Goal: Task Accomplishment & Management: Use online tool/utility

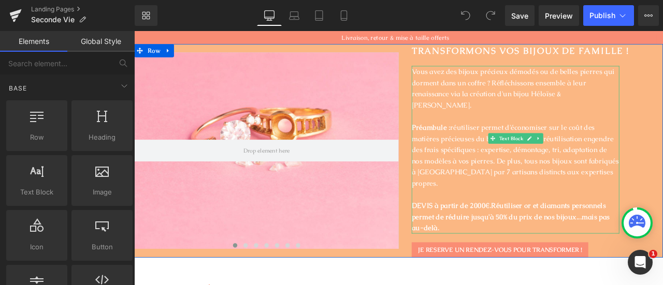
click at [496, 240] on p "DEVIS à partir de 2000€. Réutiliser or et diamants personnels permet de réduire…" at bounding box center [586, 252] width 246 height 40
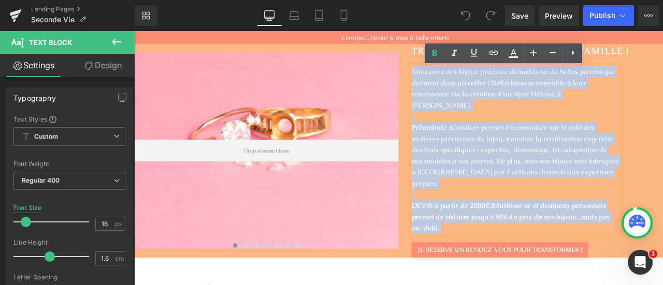
drag, startPoint x: 496, startPoint y: 240, endPoint x: 453, endPoint y: 75, distance: 170.4
click at [453, 75] on div "transformONS VOS BIJOUX DE FAMILLE ! Heading Vous avez des bijoux précieux démo…" at bounding box center [604, 173] width 313 height 253
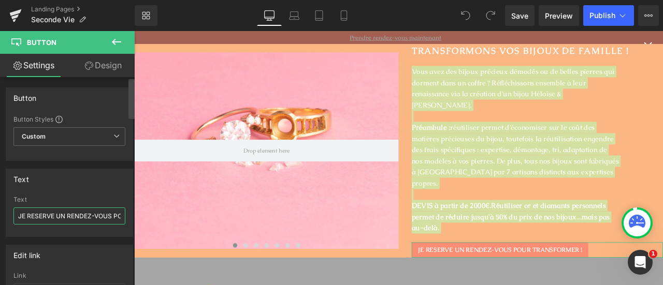
scroll to position [0, 66]
drag, startPoint x: 55, startPoint y: 214, endPoint x: 47, endPoint y: 214, distance: 8.3
click at [47, 214] on input "JE RESERVE UN RENDEZ-VOUS POUR TRANSFORMER !" at bounding box center [69, 216] width 112 height 17
drag, startPoint x: 182, startPoint y: 247, endPoint x: 141, endPoint y: 248, distance: 41.5
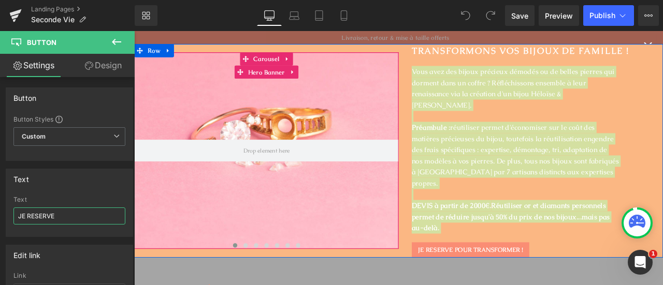
scroll to position [0, 0]
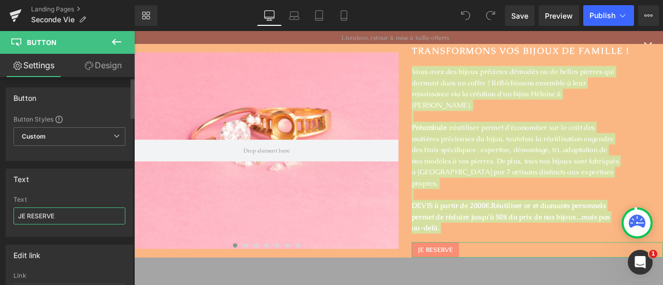
click at [36, 216] on input "JE RESERVE" at bounding box center [69, 216] width 112 height 17
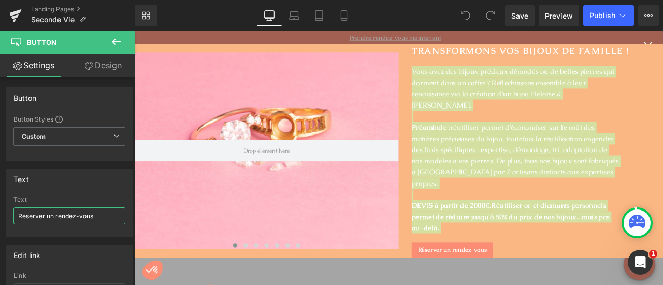
type input "Réserver un rendez-vous"
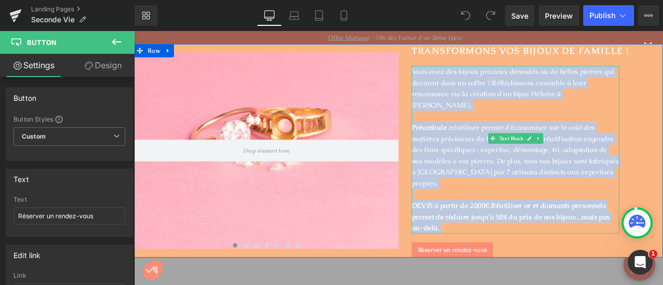
click at [515, 194] on p "Préambule : réutiliser permet d'économiser sur le coût des matières précieuses …" at bounding box center [586, 179] width 246 height 80
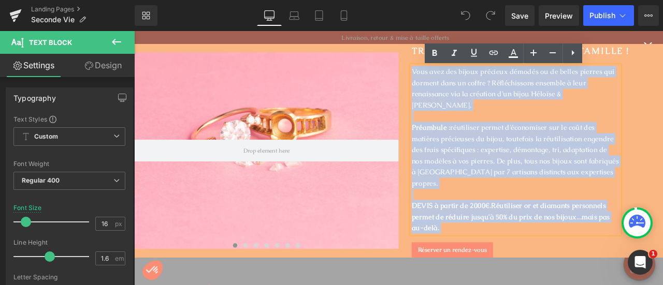
drag, startPoint x: 498, startPoint y: 242, endPoint x: 462, endPoint y: 88, distance: 158.7
click at [463, 88] on div "Vous avez des bijoux précieux démodés ou de belles pierres qui dorment dans un …" at bounding box center [586, 172] width 246 height 199
copy div "Vous avez des bijoux précieux démodés ou de belles pierres qui dorment dans un …"
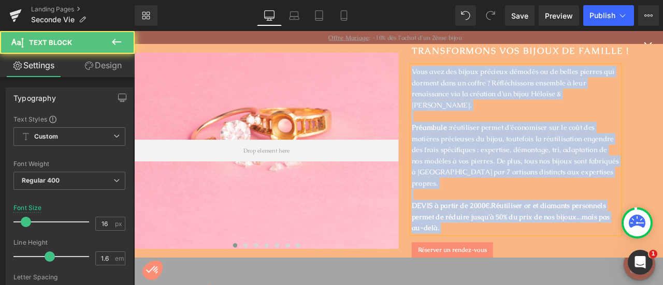
click at [500, 234] on p "DEVIS à partir de 2000€. Réutiliser or et diamants personnels permet de réduire…" at bounding box center [586, 252] width 246 height 40
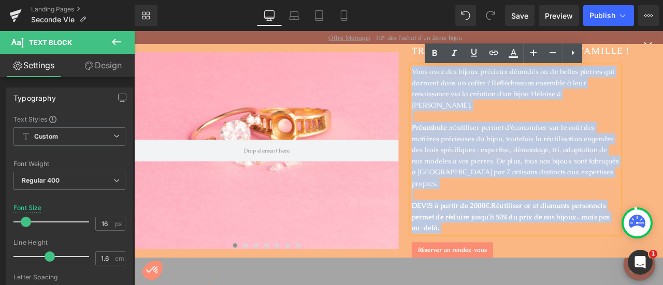
drag, startPoint x: 492, startPoint y: 242, endPoint x: 458, endPoint y: 79, distance: 166.6
click at [463, 79] on div "Vous avez des bijoux précieux démodés ou de belles pierres qui dorment dans un …" at bounding box center [586, 172] width 246 height 199
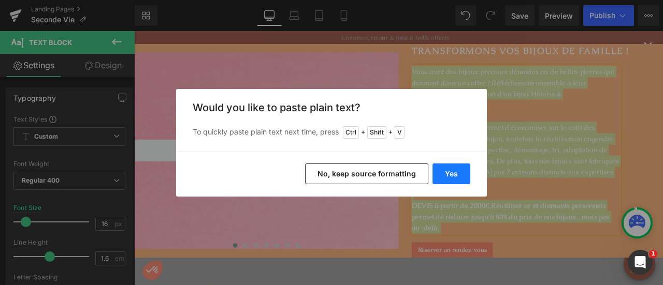
click at [450, 179] on button "Yes" at bounding box center [452, 174] width 38 height 21
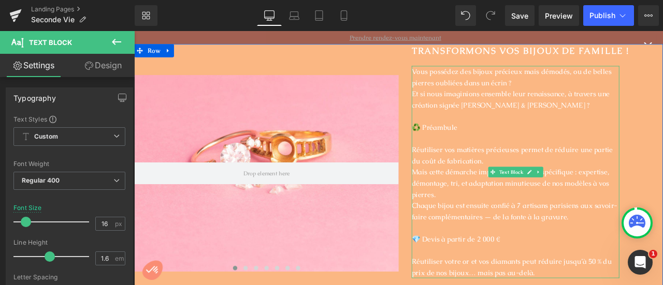
click at [486, 134] on p at bounding box center [586, 131] width 246 height 13
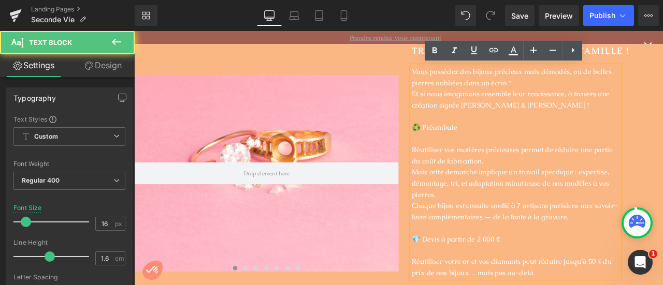
click at [466, 159] on p at bounding box center [586, 158] width 246 height 13
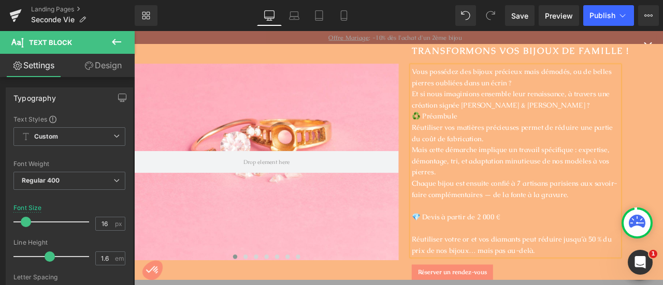
click at [476, 135] on p "♻️ Préambule" at bounding box center [586, 131] width 246 height 13
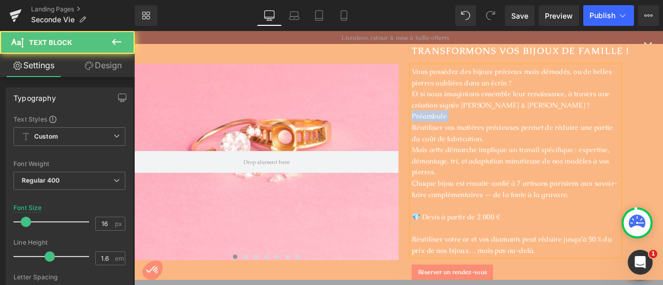
click at [490, 133] on p "Préambule" at bounding box center [586, 131] width 246 height 13
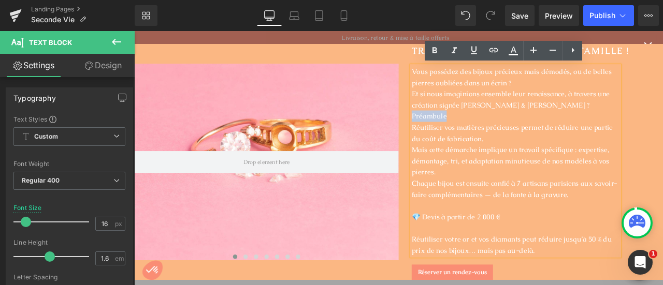
drag, startPoint x: 500, startPoint y: 133, endPoint x: 445, endPoint y: 135, distance: 55.5
click at [448, 135] on div "transformONS VOS BIJOUX DE FAMILLE ! Heading Vous possédez des bijoux précieux …" at bounding box center [604, 187] width 313 height 280
click at [431, 56] on icon at bounding box center [434, 51] width 12 height 12
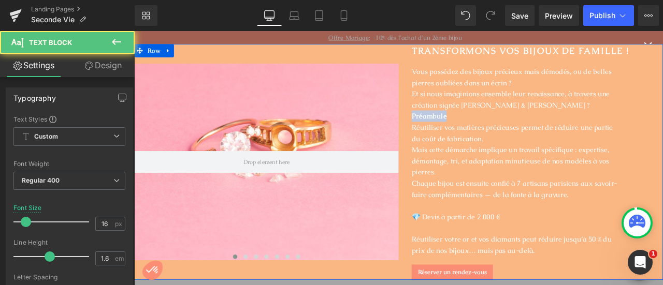
drag, startPoint x: 511, startPoint y: 134, endPoint x: 456, endPoint y: 136, distance: 54.4
click at [456, 136] on div "transformONS VOS BIJOUX DE FAMILLE ! Heading Vous possédez des bijoux précieux …" at bounding box center [604, 187] width 313 height 280
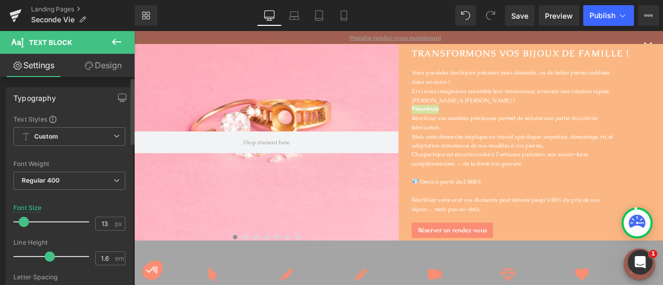
click at [24, 222] on span at bounding box center [24, 222] width 10 height 10
click at [105, 222] on input "13" at bounding box center [105, 224] width 18 height 13
type input "16"
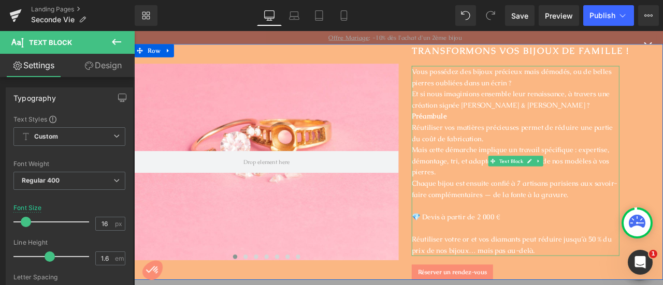
click at [514, 229] on p "Chaque bijou est ensuite confié à 7 artisans parisiens aux savoir-faire complém…" at bounding box center [586, 218] width 246 height 26
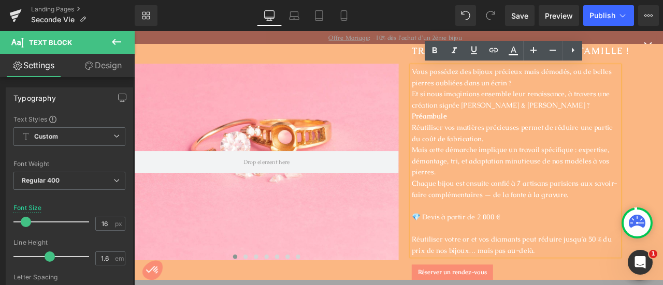
click at [465, 140] on p "Réutiliser vos matières précieuses permet de réduire une partie du coût de fabr…" at bounding box center [586, 152] width 246 height 26
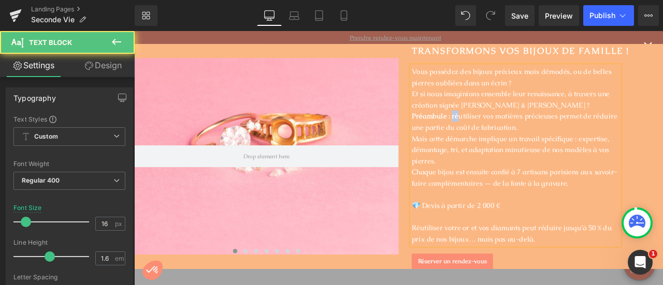
click at [511, 133] on strong "Préambule : ré" at bounding box center [490, 131] width 55 height 11
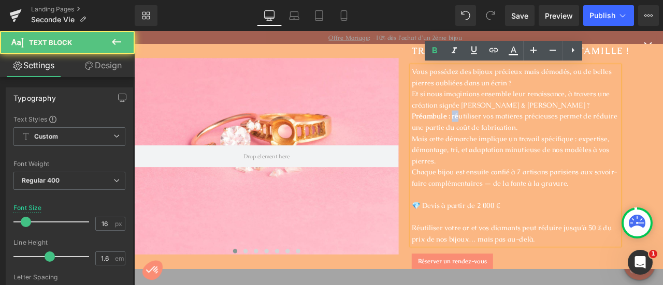
drag, startPoint x: 507, startPoint y: 133, endPoint x: 513, endPoint y: 133, distance: 6.2
click at [513, 133] on p "Préambule : ré utiliser vos matières précieuses permet de réduire une partie du…" at bounding box center [586, 138] width 246 height 26
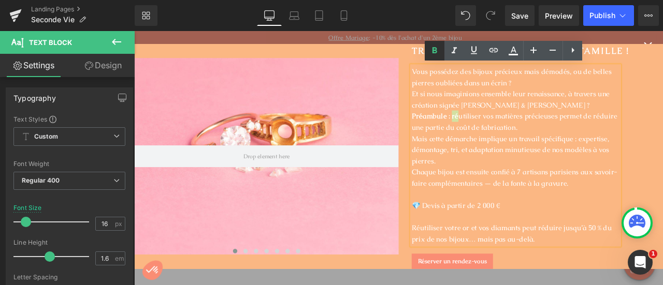
click at [435, 48] on icon at bounding box center [435, 51] width 5 height 6
click at [535, 160] on p "Mais cette démarche implique un travail spécifique : expertise, démontage, tri,…" at bounding box center [586, 172] width 246 height 40
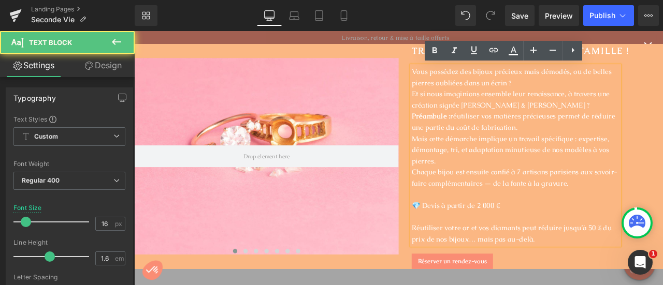
click at [464, 160] on p "Mais cette démarche implique un travail spécifique : expertise, démontage, tri,…" at bounding box center [586, 172] width 246 height 40
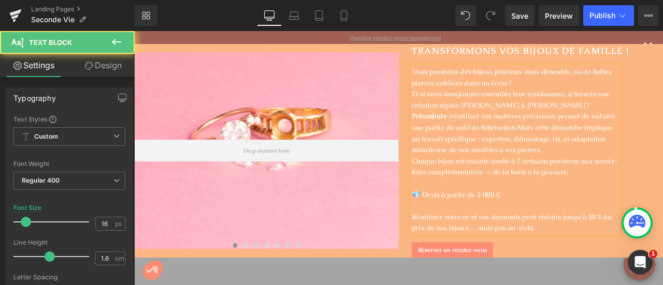
click at [463, 102] on p "Et si nous imaginions ensemble leur renaissance, à travers une création signée …" at bounding box center [586, 112] width 246 height 26
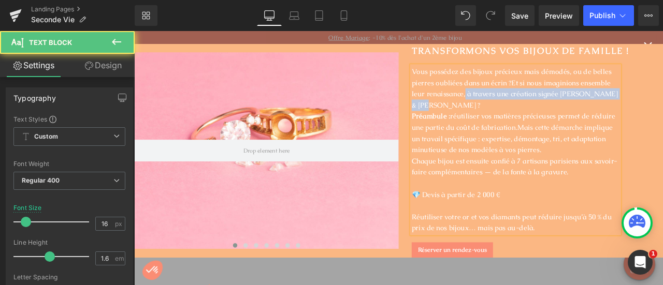
drag, startPoint x: 522, startPoint y: 107, endPoint x: 537, endPoint y: 122, distance: 20.5
click at [537, 122] on p "Vous possédez des bijoux précieux mais démodés, ou de belles pierres oubliées d…" at bounding box center [586, 99] width 246 height 53
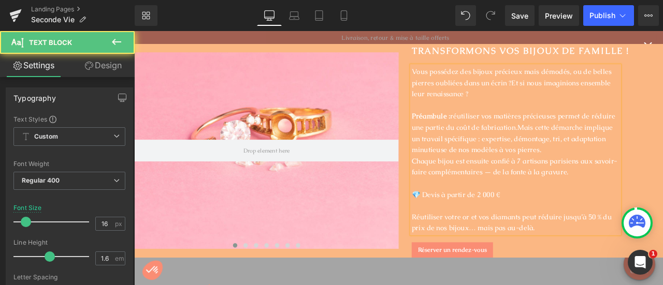
click at [548, 151] on p "Préambule : ré utiliser vos matières précieuses permet de réduire une partie du…" at bounding box center [586, 151] width 246 height 53
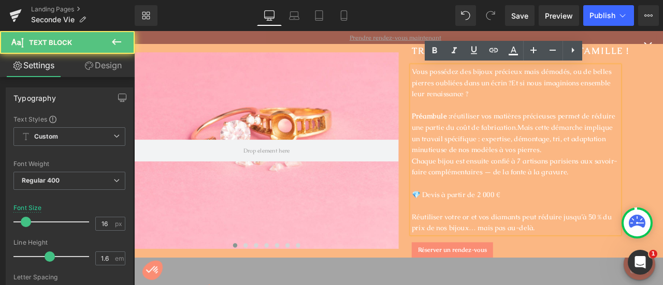
click at [466, 212] on p at bounding box center [586, 211] width 246 height 13
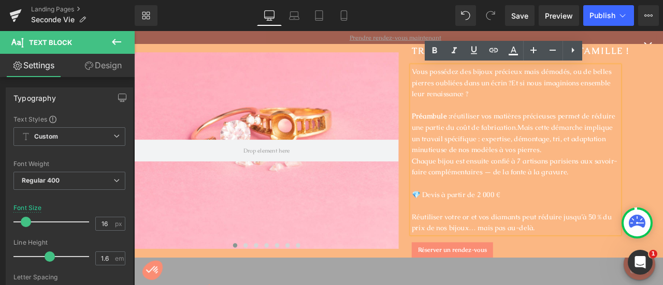
click at [464, 243] on p at bounding box center [586, 238] width 246 height 13
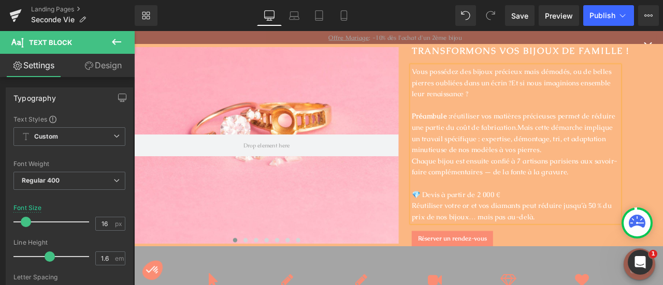
click at [463, 239] on p "Réutiliser votre or et vos diamants peut réduire jusqu’à 50 % du prix de nos bi…" at bounding box center [586, 245] width 246 height 26
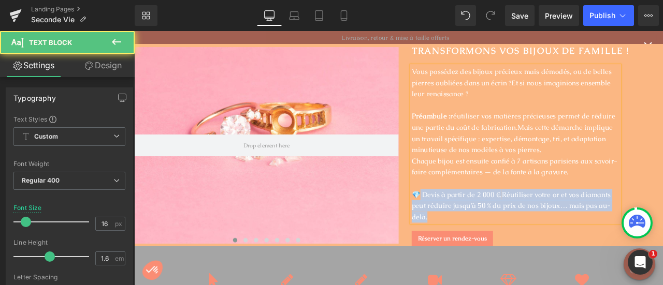
drag, startPoint x: 479, startPoint y: 250, endPoint x: 471, endPoint y: 223, distance: 27.7
click at [471, 223] on p "💎 Devis à partir de 2 000 €. Réutiliser votre or et vos diamants peut réduire j…" at bounding box center [586, 239] width 246 height 40
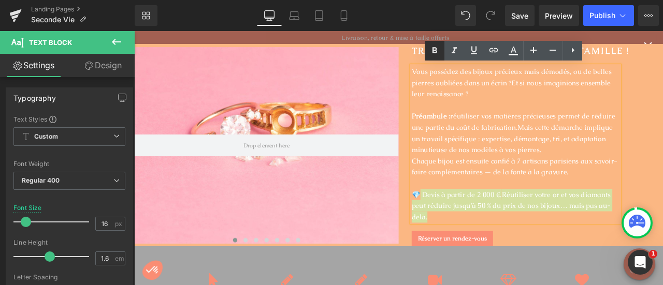
click at [437, 53] on icon at bounding box center [434, 51] width 12 height 12
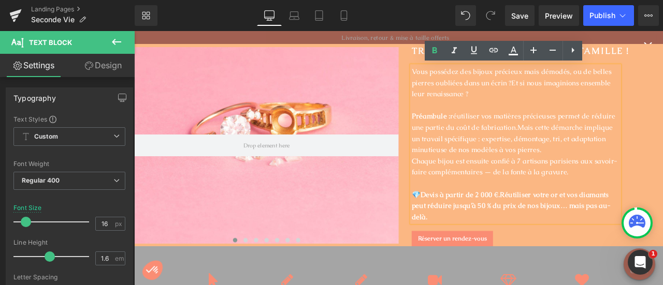
click at [501, 199] on p "Chaque bijou est ensuite confié à 7 artisans parisiens aux savoir-faire complém…" at bounding box center [586, 192] width 246 height 26
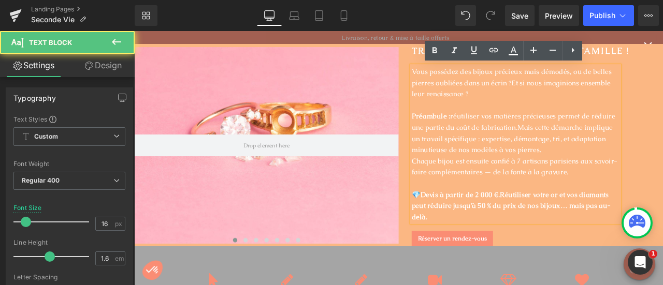
click at [472, 223] on strong "Devis à partir de 2 000 €. Réutiliser votre or et vos diamants peut réduire jus…" at bounding box center [581, 238] width 236 height 37
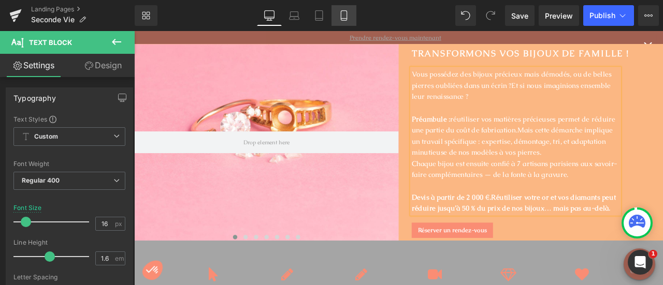
click at [339, 20] on icon at bounding box center [344, 15] width 10 height 10
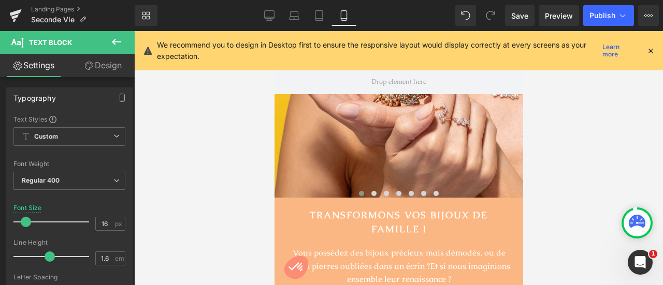
scroll to position [77, 0]
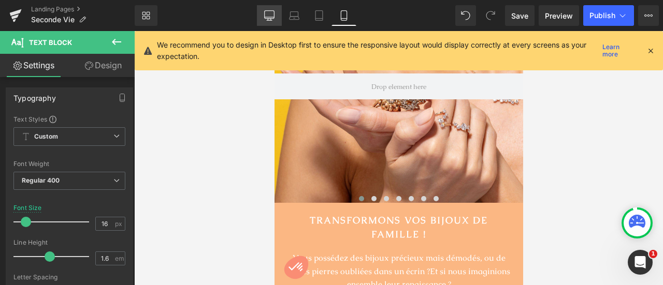
click at [261, 15] on link "Desktop" at bounding box center [269, 15] width 25 height 21
type input "100"
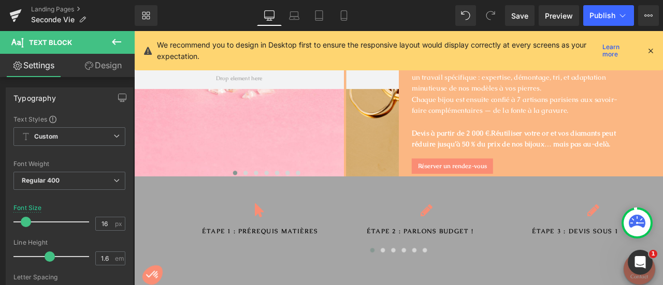
scroll to position [0, 0]
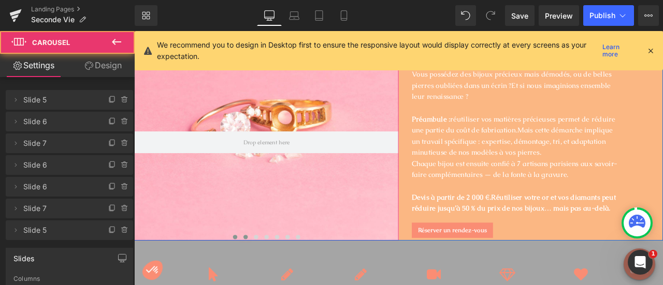
click at [264, 276] on span at bounding box center [266, 275] width 5 height 5
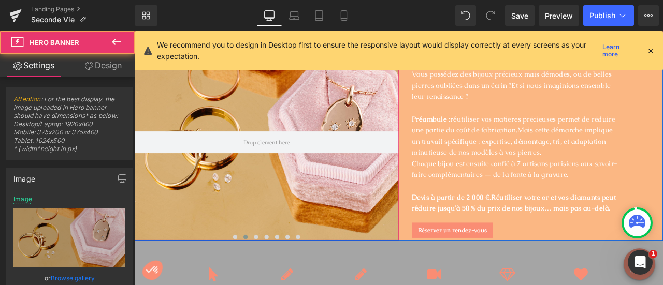
click at [293, 217] on div at bounding box center [290, 163] width 313 height 233
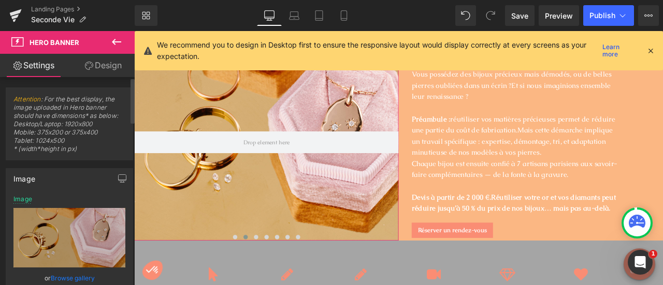
click at [56, 275] on link "Browse gallery" at bounding box center [73, 278] width 44 height 18
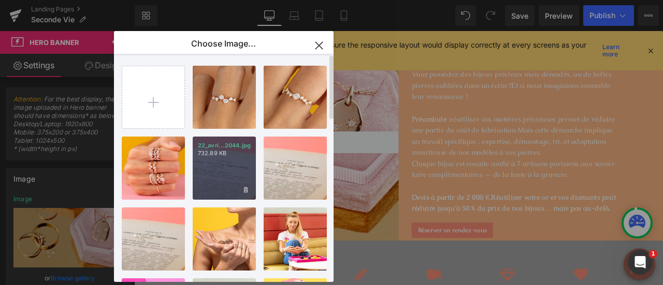
click at [220, 172] on div "22_avri...2044.jpg 732.89 KB" at bounding box center [224, 168] width 63 height 63
type input "https://ucarecdn.com/485bd7c9-5e24-4ebc-be05-47661161bd41/-/format/auto/-/previ…"
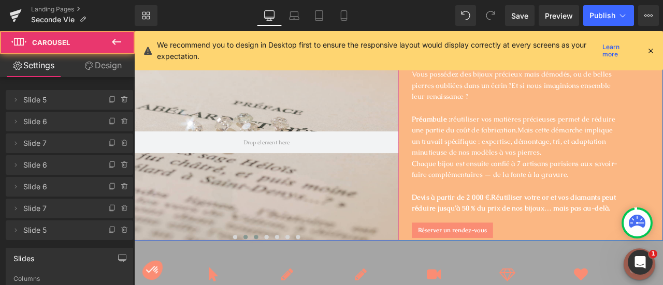
click at [275, 272] on button at bounding box center [278, 275] width 12 height 10
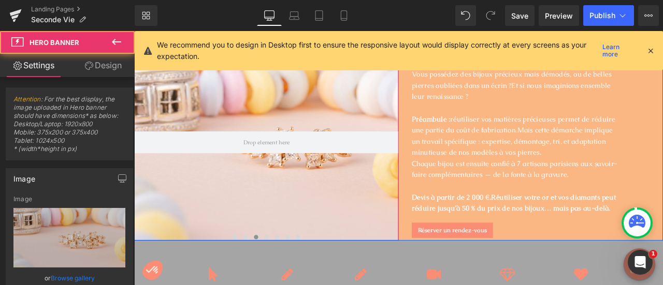
click at [298, 206] on div at bounding box center [290, 163] width 313 height 233
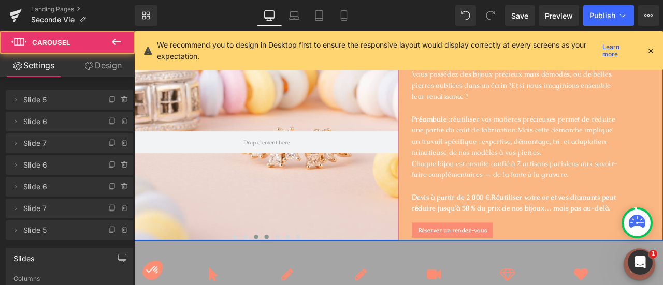
click at [289, 276] on span at bounding box center [291, 275] width 5 height 5
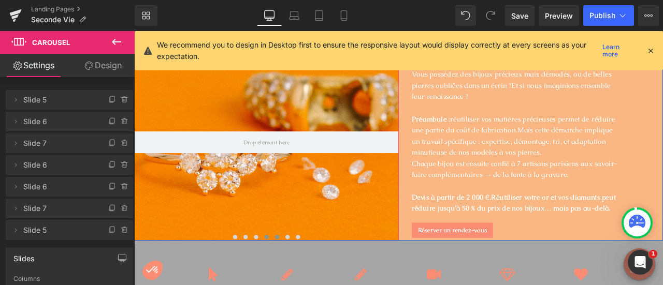
click at [299, 272] on button at bounding box center [303, 275] width 12 height 10
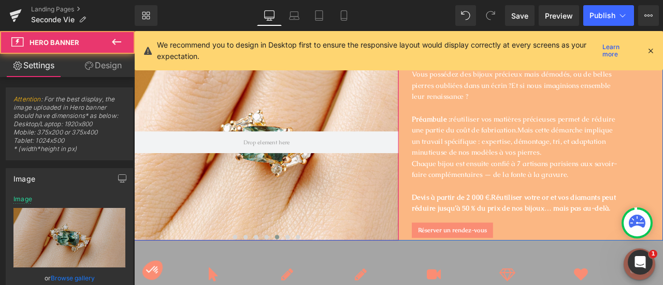
click at [294, 208] on div at bounding box center [290, 163] width 313 height 233
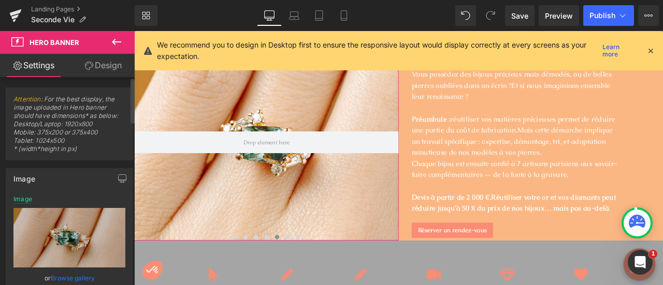
click at [61, 279] on link "Browse gallery" at bounding box center [73, 278] width 44 height 18
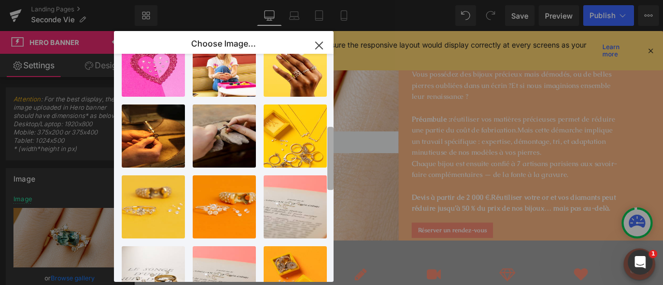
scroll to position [254, 0]
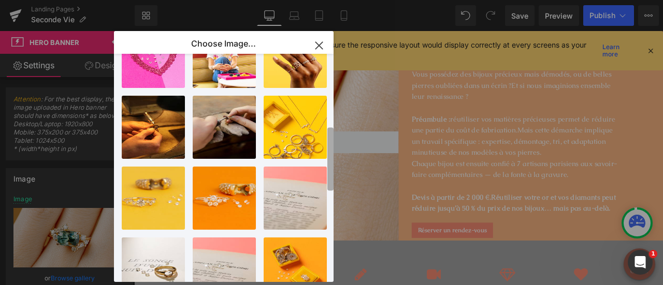
click at [329, 163] on b at bounding box center [330, 159] width 6 height 63
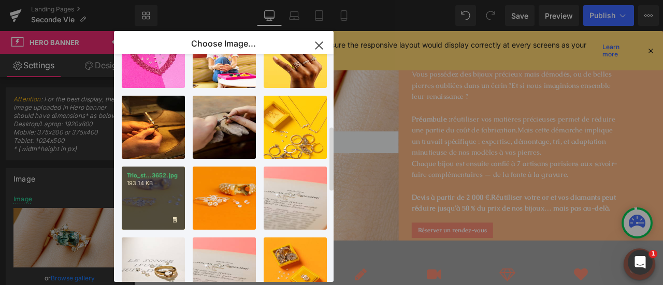
click at [143, 198] on div "Trio_st...3652.jpg 193.14 KB" at bounding box center [153, 198] width 63 height 63
type input "https://ucarecdn.com/c0027024-6ca1-48f0-9fc8-762590a26c88/-/format/auto/-/previ…"
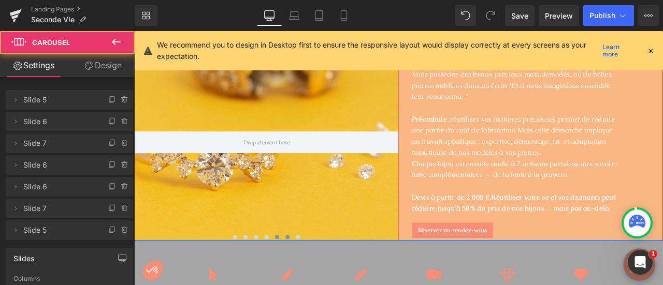
click at [313, 275] on span at bounding box center [315, 275] width 5 height 5
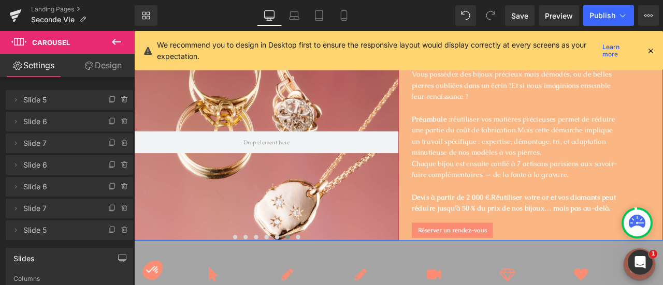
click at [240, 204] on div at bounding box center [290, 163] width 313 height 233
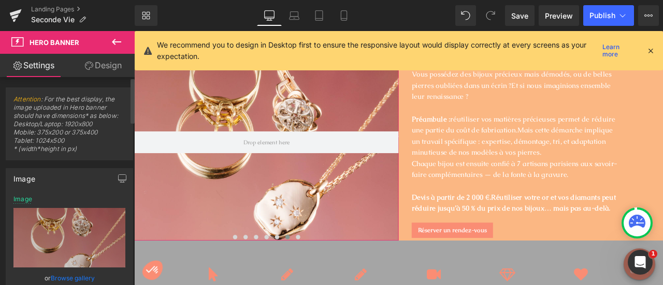
click at [70, 276] on link "Browse gallery" at bounding box center [73, 278] width 44 height 18
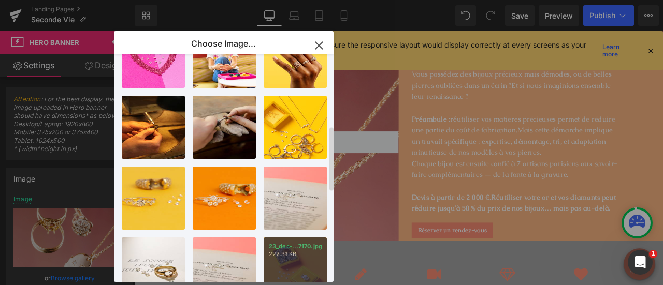
click at [281, 256] on p "222.31 KB" at bounding box center [295, 255] width 53 height 8
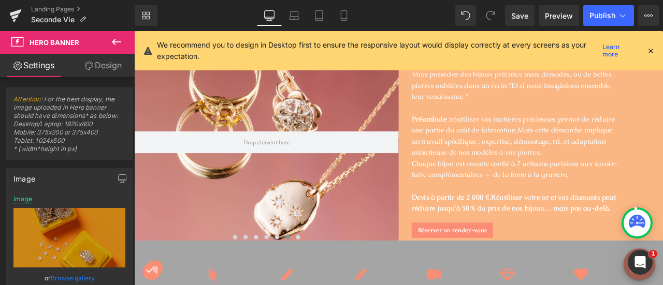
type input "https://ucarecdn.com/5cb640a6-e789-4400-9517-a6bd4f07b8b9/-/format/auto/-/previ…"
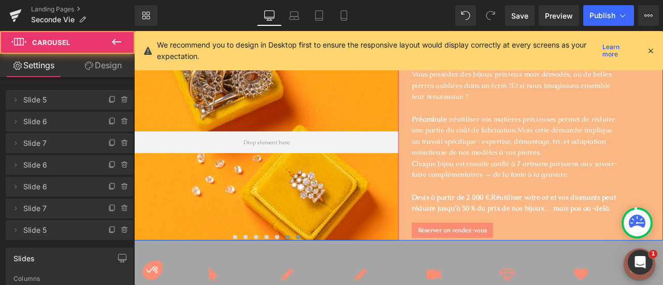
click at [326, 276] on span at bounding box center [328, 275] width 5 height 5
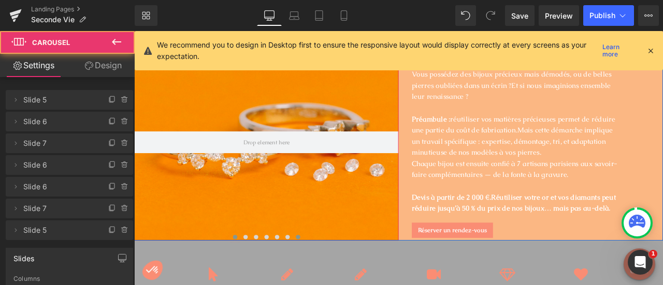
click at [251, 275] on span at bounding box center [253, 275] width 5 height 5
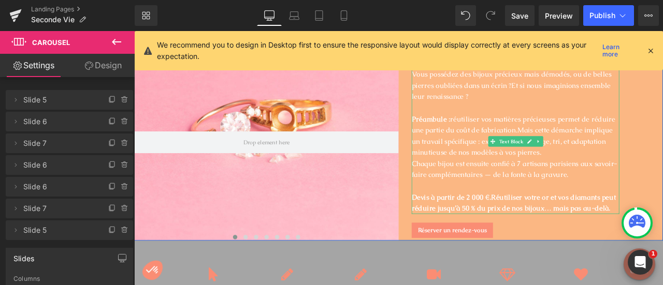
scroll to position [21, 0]
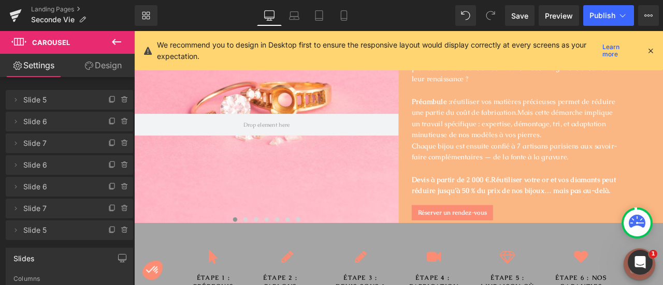
click at [650, 49] on icon at bounding box center [650, 50] width 9 height 9
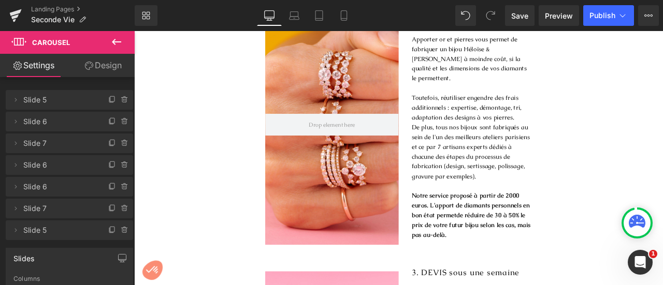
scroll to position [698, 0]
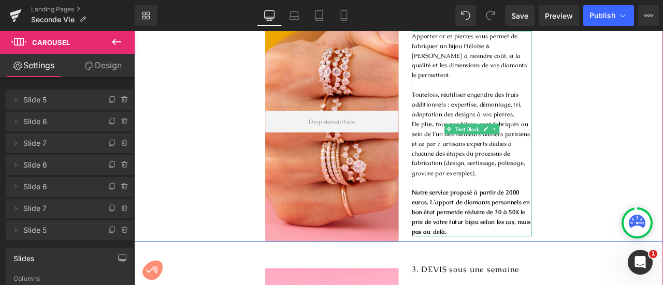
click at [502, 218] on strong "Notre service proposé à partir de 2000 euros. L'apport de diamants personnels e…" at bounding box center [533, 246] width 141 height 56
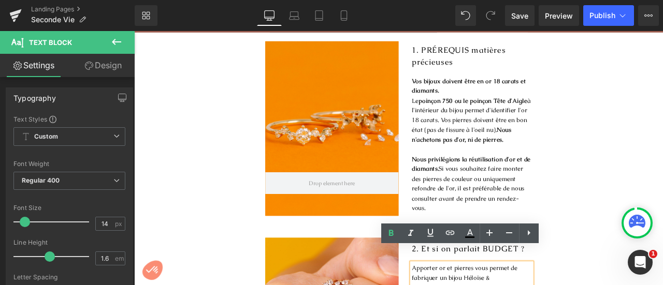
scroll to position [381, 0]
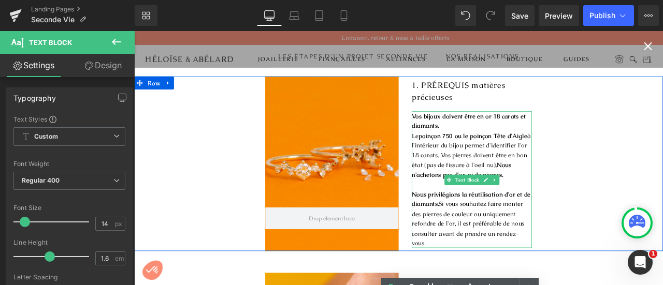
click at [472, 282] on p "Nous privilégions la réutilisation d'or et de diamants. Si vous souhaitez faire…" at bounding box center [534, 253] width 142 height 69
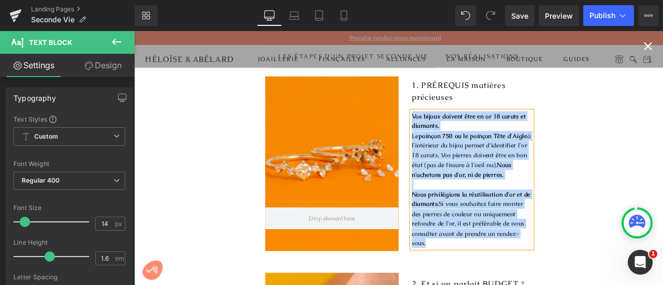
drag, startPoint x: 478, startPoint y: 284, endPoint x: 459, endPoint y: 131, distance: 155.0
click at [463, 131] on div "Vos bijoux doivent être en or 18 carats et diamants. Le poinçon 750 ou le poinç…" at bounding box center [534, 207] width 142 height 163
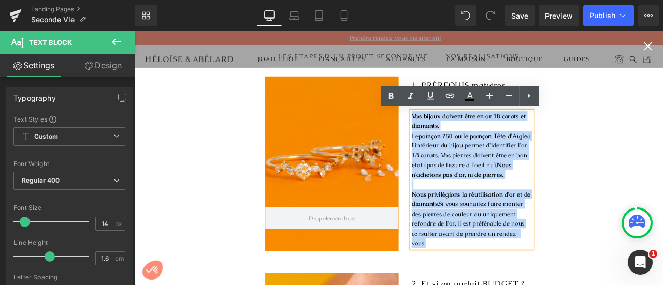
copy div "Vos bijoux doivent être en or 18 carats et diamants. Le poinçon 750 ou le poinç…"
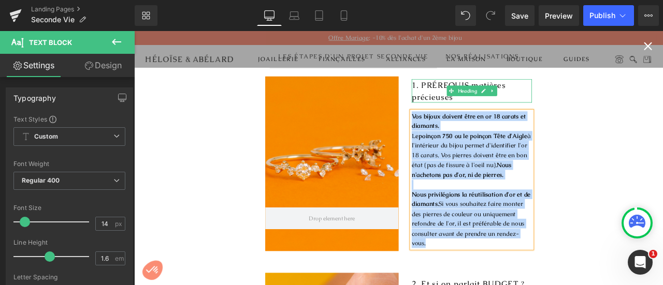
copy div "Vos bijoux doivent être en or 18 carats et diamants. Le poinçon 750 ou le poinç…"
click at [496, 99] on span "1. PRÉREQUIS matières précieuses" at bounding box center [518, 102] width 111 height 26
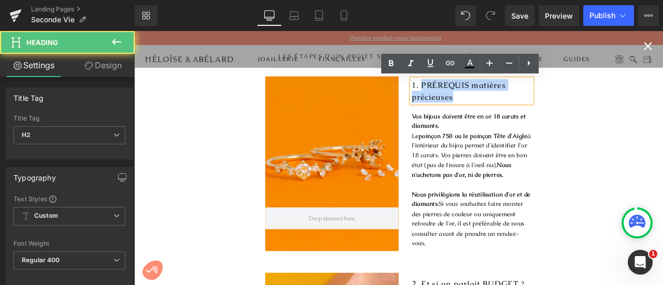
drag, startPoint x: 472, startPoint y: 96, endPoint x: 513, endPoint y: 113, distance: 45.0
click at [513, 113] on h2 "1. PRÉREQUIS matières précieuses" at bounding box center [534, 102] width 142 height 28
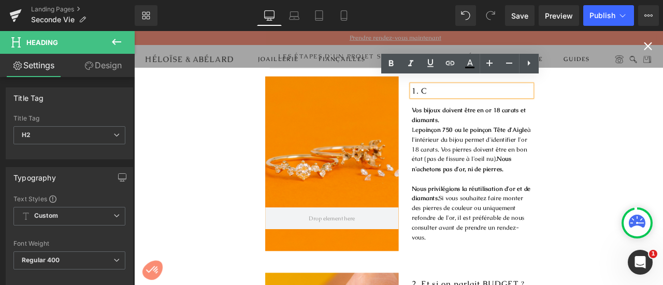
scroll to position [388, 0]
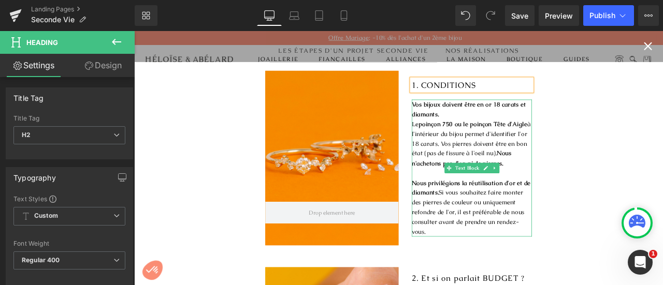
click at [503, 125] on p "Vos bijoux doivent être en or 18 carats et diamants." at bounding box center [534, 123] width 142 height 23
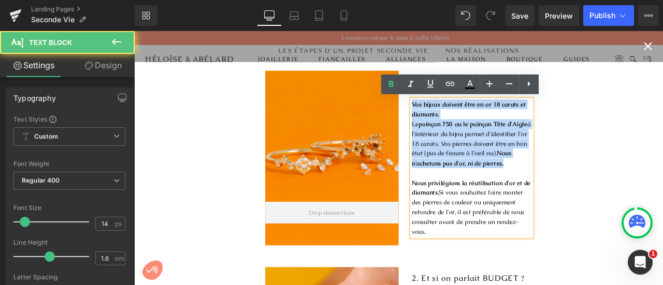
drag, startPoint x: 573, startPoint y: 188, endPoint x: 461, endPoint y: 117, distance: 132.2
click at [463, 117] on div "Vos bijoux doivent être en or 18 carats et diamants. Le poinçon 750 ou le poinç…" at bounding box center [534, 193] width 142 height 163
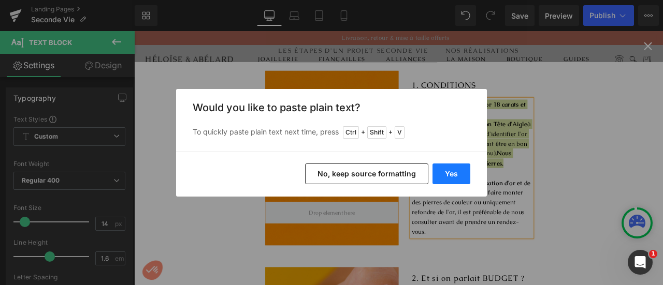
click at [456, 170] on button "Yes" at bounding box center [452, 174] width 38 height 21
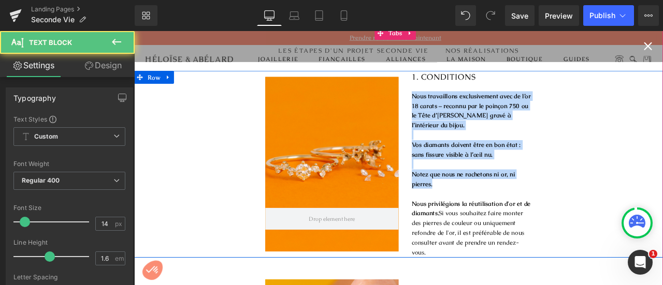
drag, startPoint x: 487, startPoint y: 201, endPoint x: 455, endPoint y: 106, distance: 101.2
click at [455, 106] on div "1. CONDITIONS Heading Nous travaillons exclusivement avec de l’or 18 carats – r…" at bounding box center [527, 189] width 158 height 222
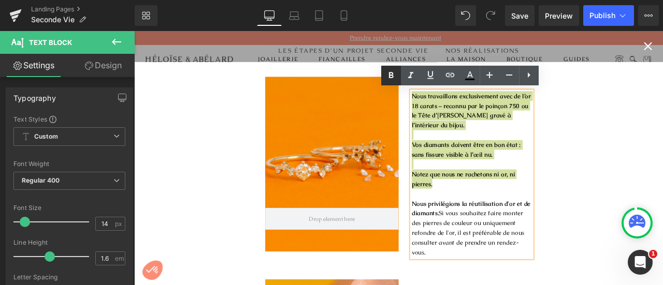
click at [394, 75] on icon at bounding box center [391, 75] width 12 height 12
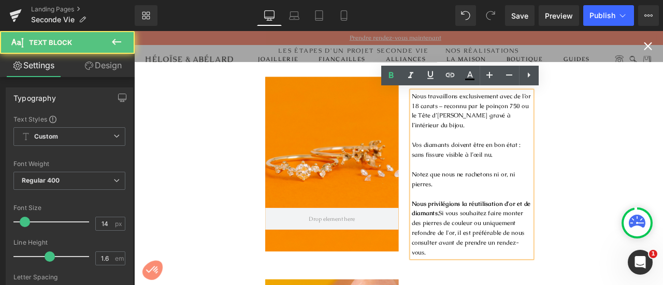
click at [504, 135] on p "Nous travaillons exclusivement avec de l’or 18 carats – reconnu par le poinçon …" at bounding box center [534, 126] width 142 height 47
click at [521, 149] on p at bounding box center [534, 154] width 142 height 11
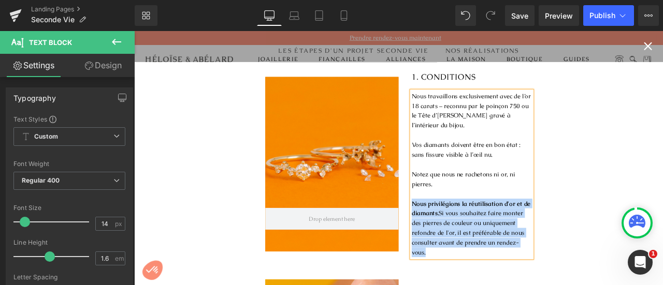
drag, startPoint x: 482, startPoint y: 284, endPoint x: 456, endPoint y: 221, distance: 68.3
click at [456, 221] on div "1. CONDITIONS Heading Nous travaillons exclusivement avec de l’or 18 carats – r…" at bounding box center [527, 189] width 158 height 222
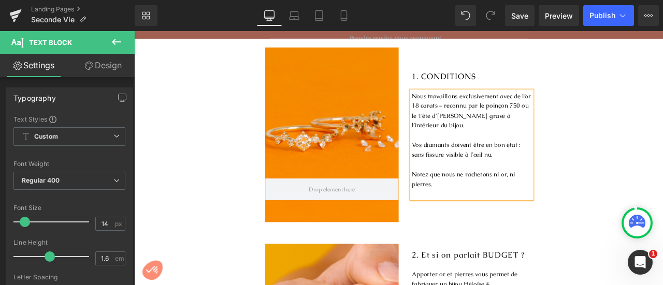
scroll to position [422, 0]
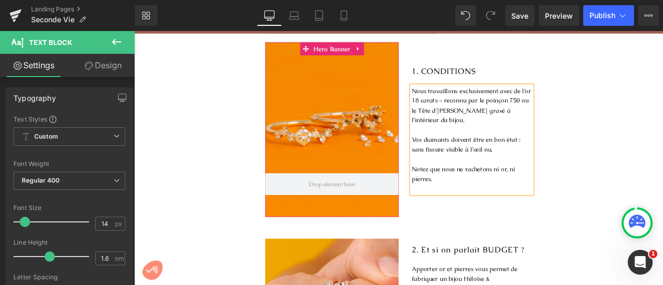
click at [362, 156] on div at bounding box center [369, 148] width 158 height 207
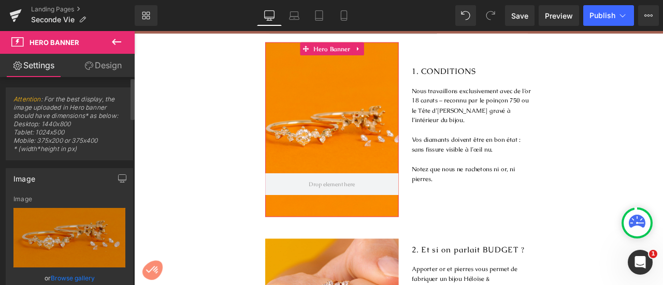
click at [67, 280] on link "Browse gallery" at bounding box center [73, 278] width 44 height 18
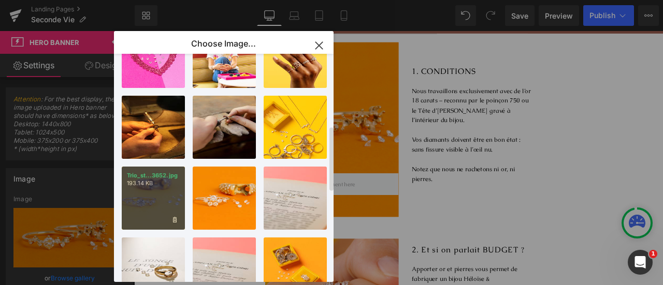
click at [146, 199] on div "Trio_st...3652.jpg 193.14 KB" at bounding box center [153, 198] width 63 height 63
type input "https://ucarecdn.com/c0027024-6ca1-48f0-9fc8-762590a26c88/-/format/auto/-/previ…"
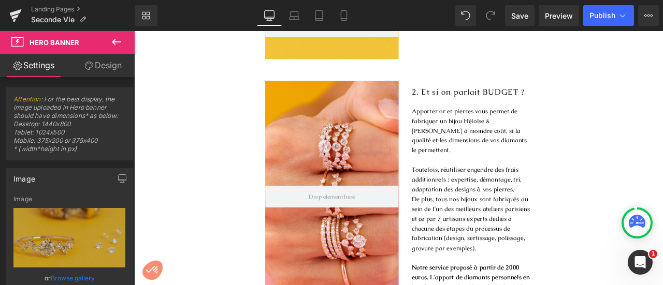
scroll to position [685, 0]
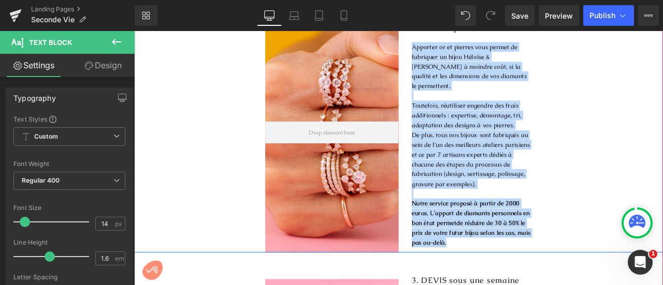
drag, startPoint x: 510, startPoint y: 276, endPoint x: 454, endPoint y: 53, distance: 229.1
click at [454, 53] on div "2. Et si on parlait BUDGET ? Heading Apporter or et pierres vous permet de fabr…" at bounding box center [527, 155] width 158 height 280
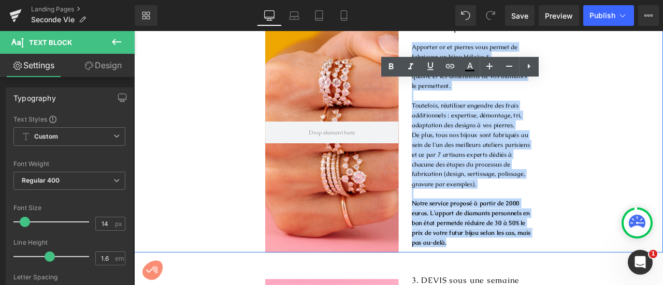
copy div "Apporter or et pierres vous permet de fabriquer un bijou Héloïse & Abélard à mo…"
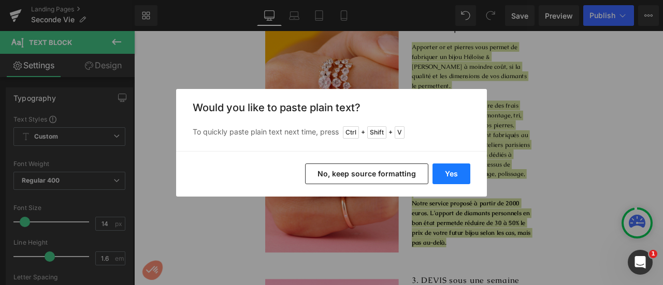
click at [450, 175] on button "Yes" at bounding box center [452, 174] width 38 height 21
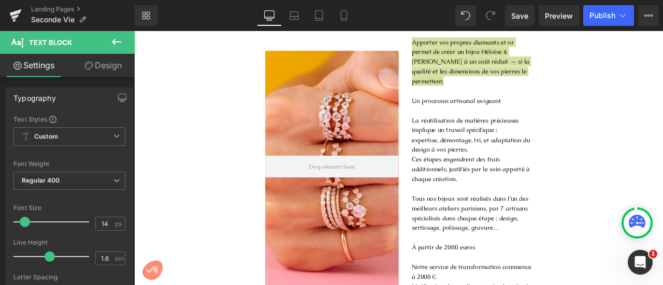
scroll to position [714, 0]
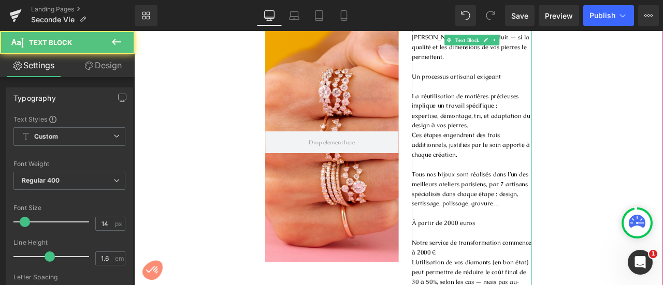
click at [534, 151] on p "Ces étapes engendrent des frais additionnels, justifiés par le soin apporté à c…" at bounding box center [534, 166] width 142 height 35
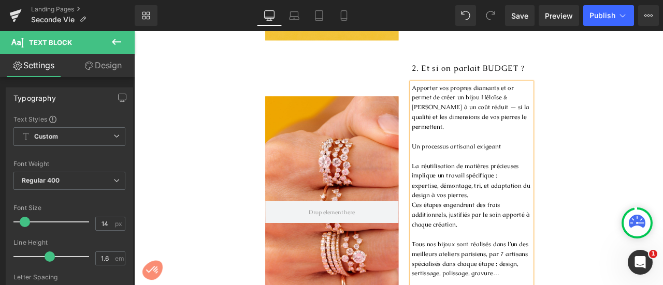
scroll to position [623, 0]
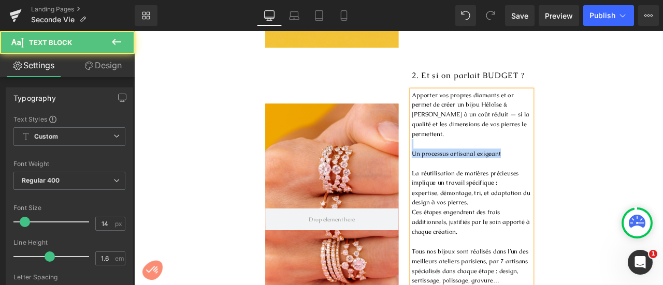
drag, startPoint x: 515, startPoint y: 157, endPoint x: 567, endPoint y: 163, distance: 52.6
click at [567, 163] on div "Apporter vos propres diamants et or permet de créer un bijou Héloïse & Abélard …" at bounding box center [534, 269] width 142 height 337
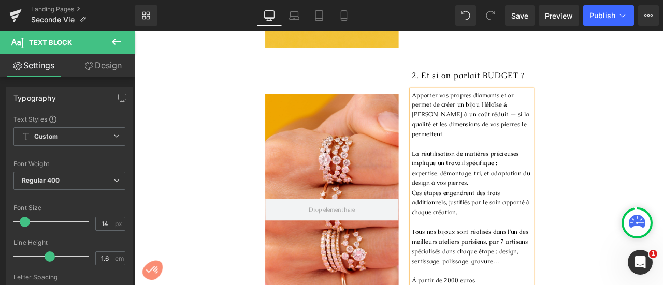
click at [463, 217] on p "Ces étapes engendrent des frais additionnels, justifiés par le soin apporté à c…" at bounding box center [534, 234] width 142 height 35
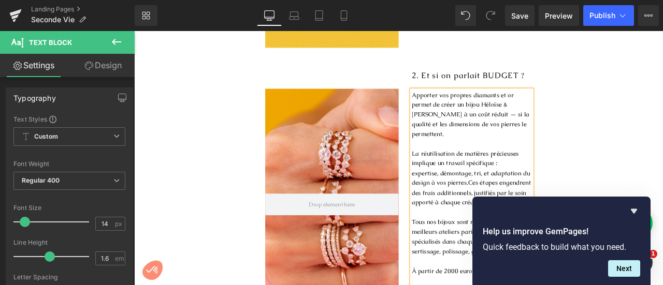
click at [495, 226] on span "Ces étapes engendrent des frais additionnels, justifiés par le soin apporté à c…" at bounding box center [533, 222] width 141 height 33
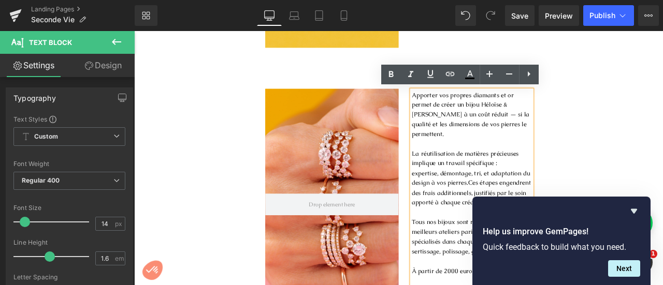
click at [662, 143] on div "Hero Banner 2. Et si on parlait BUDGET ? Heading Apporter vos propres diamants …" at bounding box center [447, 240] width 627 height 326
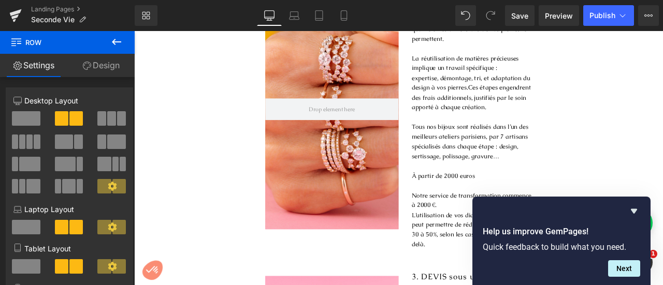
scroll to position [762, 0]
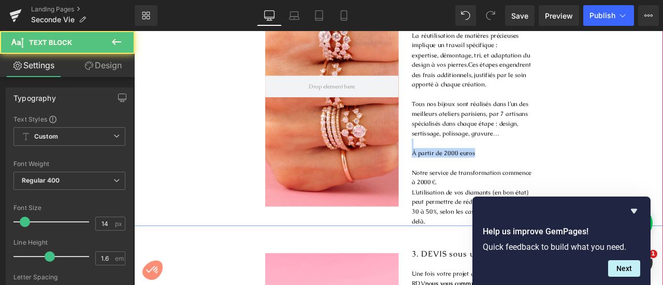
drag, startPoint x: 540, startPoint y: 165, endPoint x: 448, endPoint y: 157, distance: 92.1
click at [448, 157] on div "2. Et si on parlait BUDGET ? Heading Apporter vos propres diamants et or permet…" at bounding box center [527, 100] width 158 height 326
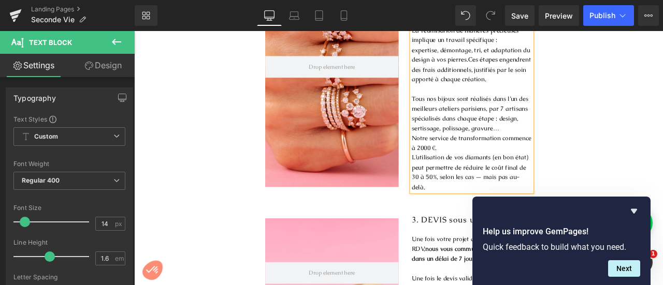
scroll to position [774, 0]
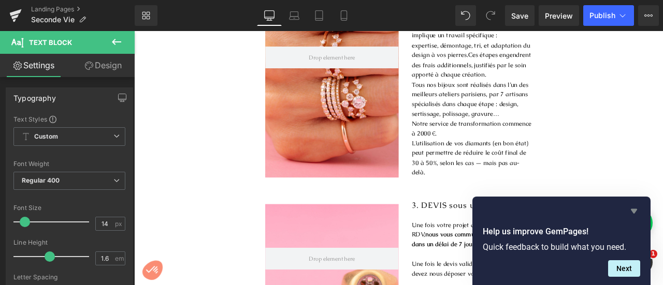
click at [632, 210] on icon "Hide survey" at bounding box center [634, 211] width 6 height 5
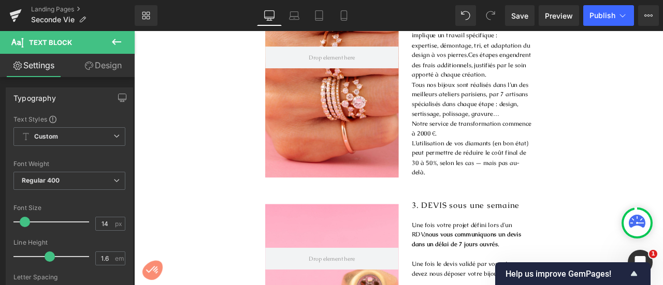
scroll to position [666, 0]
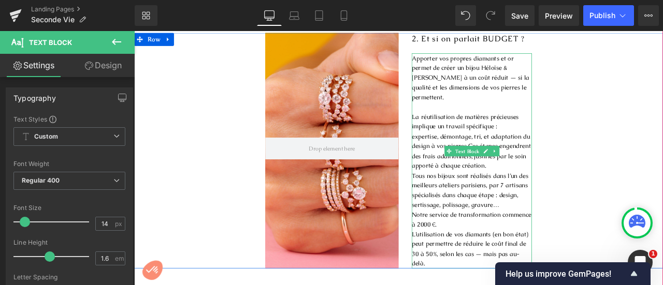
click at [499, 122] on p at bounding box center [534, 121] width 142 height 11
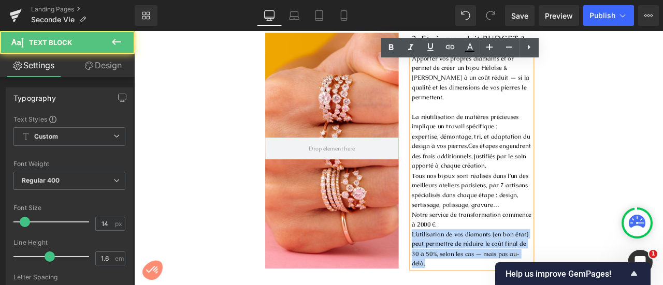
drag, startPoint x: 492, startPoint y: 260, endPoint x: 457, endPoint y: 246, distance: 37.4
click at [463, 246] on div "Apporter vos propres diamants et or permet de créer un bijou Héloïse & Abélard …" at bounding box center [534, 184] width 142 height 255
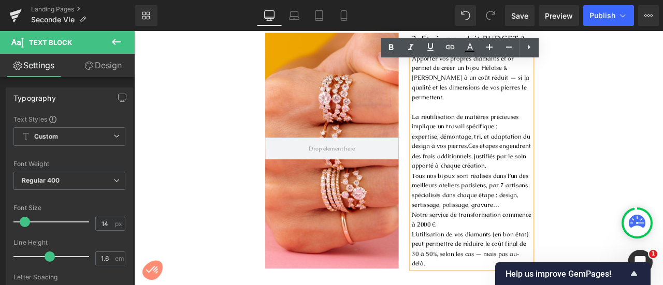
click at [473, 266] on p "L’utilisation de vos diamants (en bon état) peut permettre de réduire le coût f…" at bounding box center [534, 289] width 142 height 47
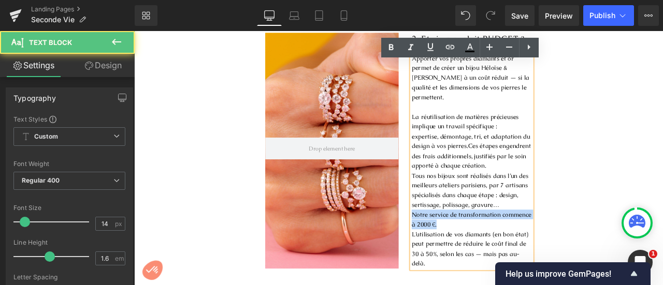
drag, startPoint x: 459, startPoint y: 248, endPoint x: 495, endPoint y: 258, distance: 36.6
click at [495, 258] on p "Notre service de transformation commence à 2000 €." at bounding box center [534, 254] width 142 height 23
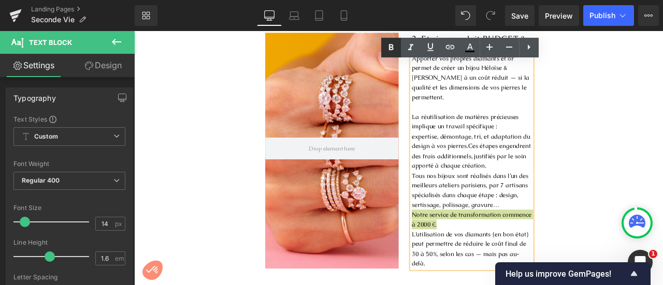
click at [386, 50] on icon at bounding box center [391, 47] width 12 height 12
click at [637, 142] on div "Hero Banner 2. Et si on parlait BUDGET ? Heading Apporter vos propres diamants …" at bounding box center [447, 173] width 627 height 280
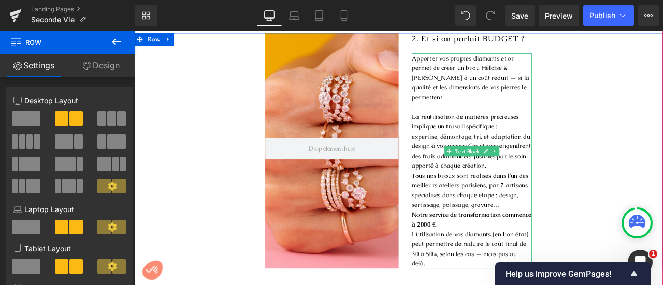
click at [466, 259] on strong "Notre service de transformation commence à 2000 €." at bounding box center [534, 254] width 142 height 21
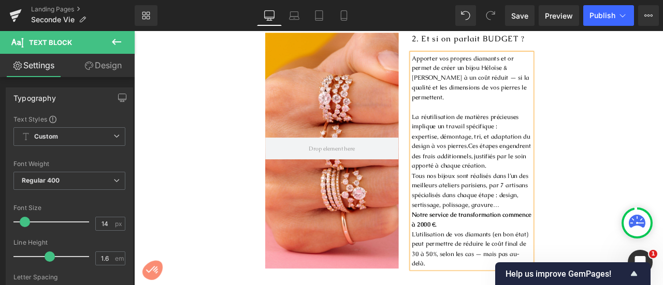
click at [463, 271] on p "L’utilisation de vos diamants (en bon état) peut permettre de réduire le coût f…" at bounding box center [534, 289] width 142 height 47
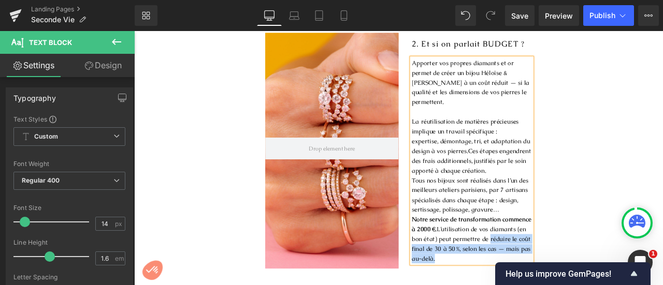
drag, startPoint x: 550, startPoint y: 271, endPoint x: 560, endPoint y: 294, distance: 25.3
click at [560, 285] on p "Notre service de transformation commence à 2000 €. L’utilisation de vos diamant…" at bounding box center [534, 278] width 142 height 58
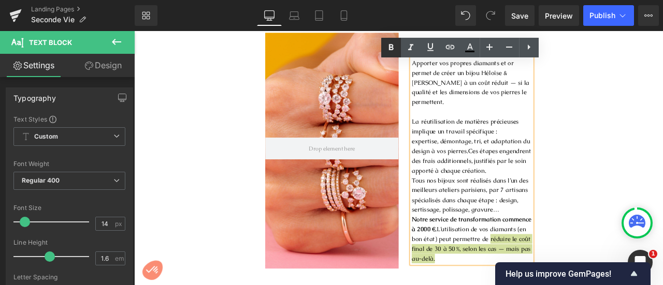
click at [390, 47] on icon at bounding box center [390, 47] width 5 height 6
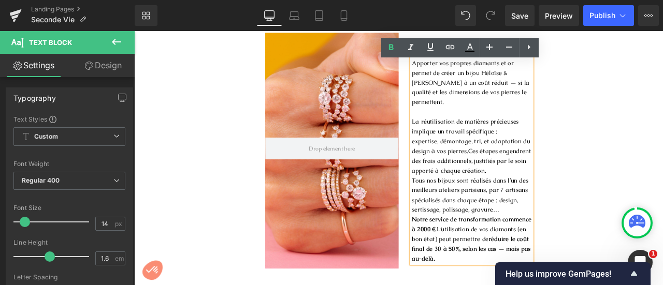
click at [662, 128] on div "Hero Banner 2. Et si on parlait BUDGET ? Heading Apporter vos propres diamants …" at bounding box center [447, 173] width 627 height 280
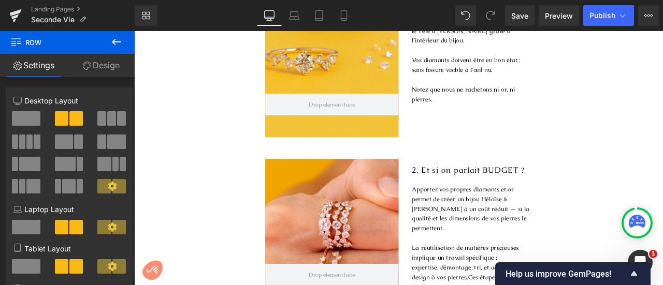
scroll to position [539, 0]
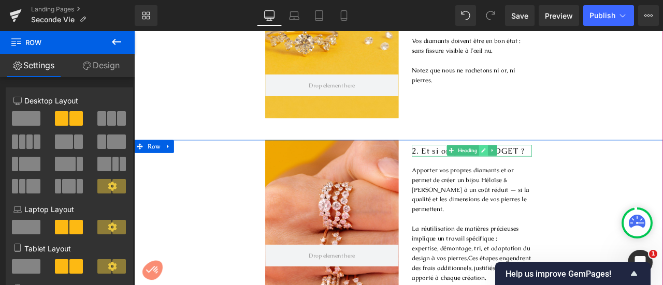
click at [546, 176] on icon at bounding box center [548, 172] width 6 height 6
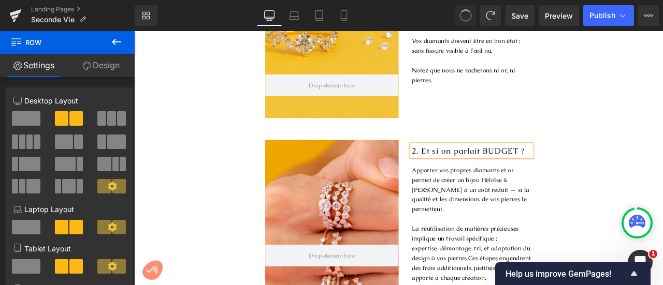
scroll to position [551, 0]
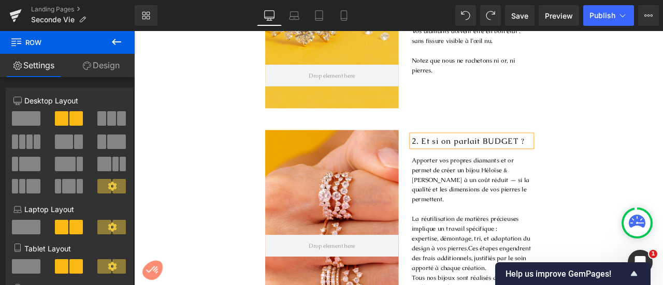
click at [542, 164] on span "2. Et si on parlait BUDGET ?" at bounding box center [530, 161] width 134 height 12
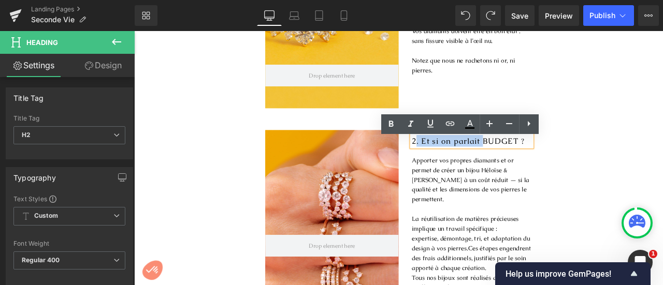
drag, startPoint x: 542, startPoint y: 164, endPoint x: 464, endPoint y: 164, distance: 78.2
click at [464, 164] on span "2. Et si on parlait BUDGET ?" at bounding box center [530, 161] width 134 height 12
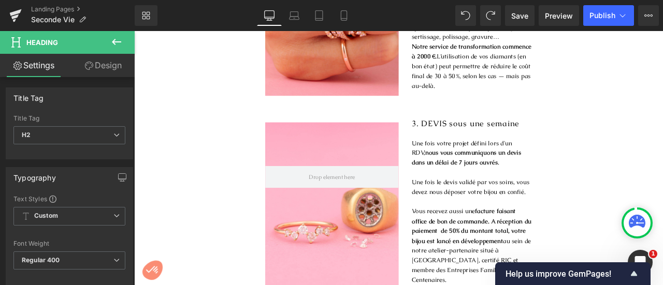
scroll to position [878, 0]
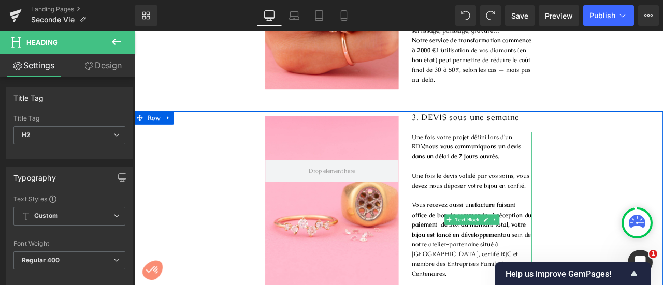
click at [475, 159] on p "Une fois votre projet défini lors d'un RDV, nous vous communiquons un devis dan…" at bounding box center [534, 168] width 142 height 35
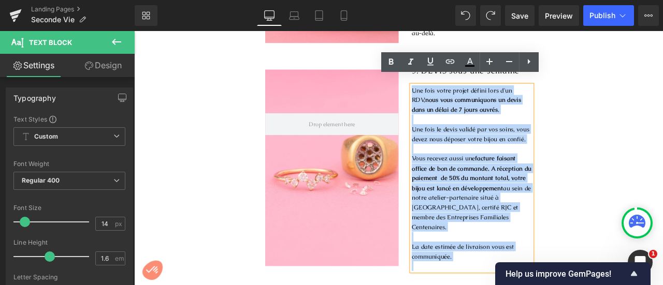
scroll to position [943, 0]
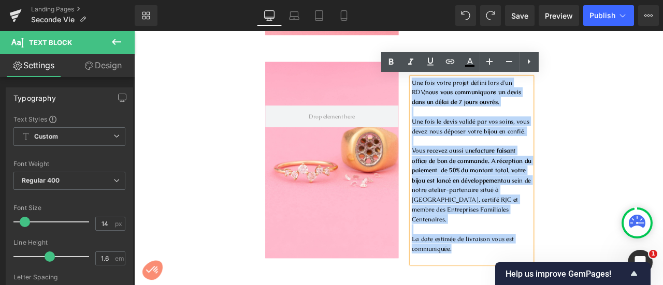
drag, startPoint x: 459, startPoint y: 156, endPoint x: 536, endPoint y: 277, distance: 143.1
click at [536, 277] on div "Une fois votre projet défini lors d'un RDV, nous vous communiquons un devis dan…" at bounding box center [534, 197] width 142 height 221
copy div "Une fois votre projet défini lors d'un RDV, nous vous communiquons un devis dan…"
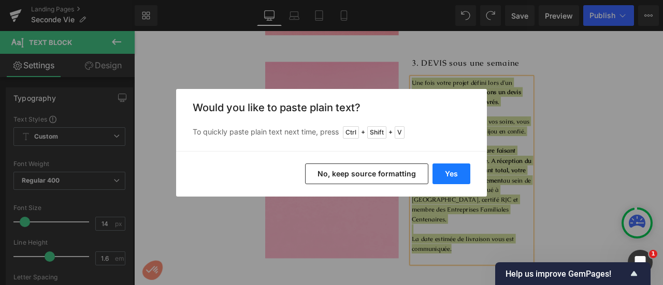
click at [451, 174] on button "Yes" at bounding box center [452, 174] width 38 height 21
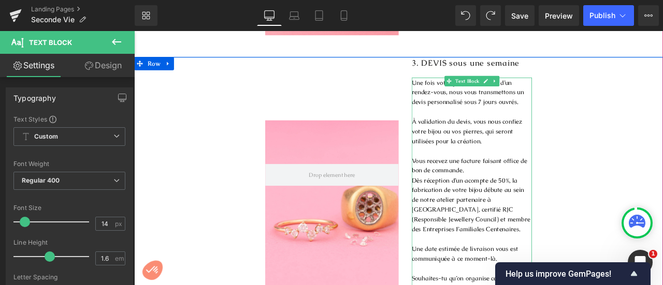
click at [487, 134] on p "À validation du devis, vous nous confiez votre bijou ou vos pierres, qui seront…" at bounding box center [534, 150] width 142 height 35
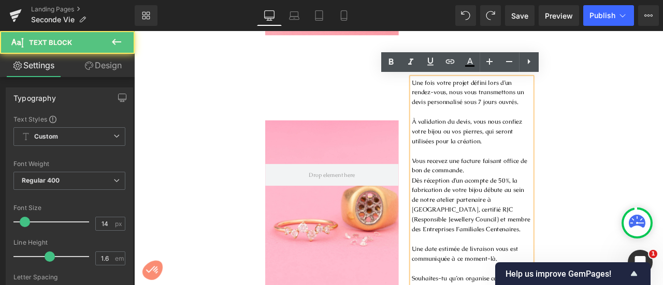
click at [562, 165] on p "À validation du devis, vous nous confiez votre bijou ou vos pierres, qui seront…" at bounding box center [534, 150] width 142 height 35
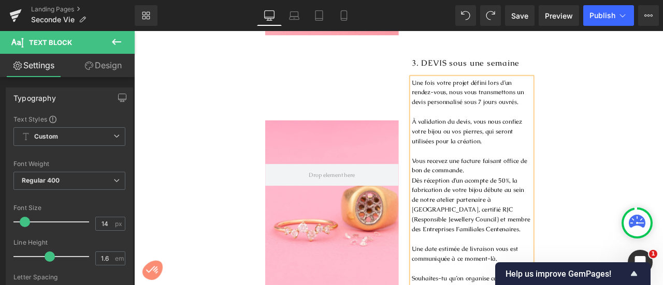
click at [463, 208] on p "Dès réception d’un acompte de 50 %, la fabrication de votre bijou débute au sei…" at bounding box center [534, 237] width 142 height 69
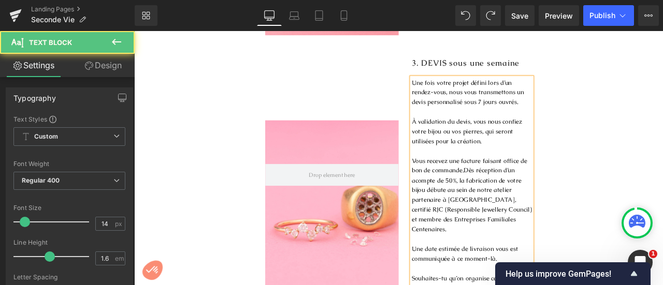
click at [529, 211] on span "Dès réception d’un acompte de 50 %, la fabrication de votre bijou débute au sei…" at bounding box center [534, 231] width 142 height 79
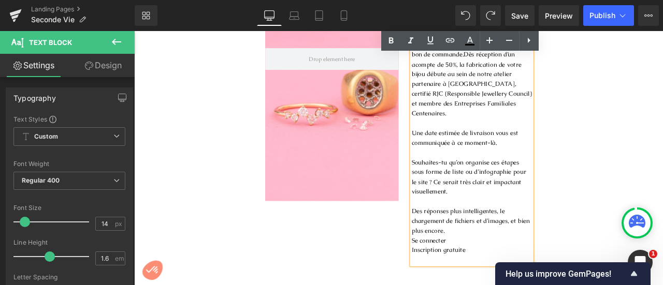
scroll to position [1113, 0]
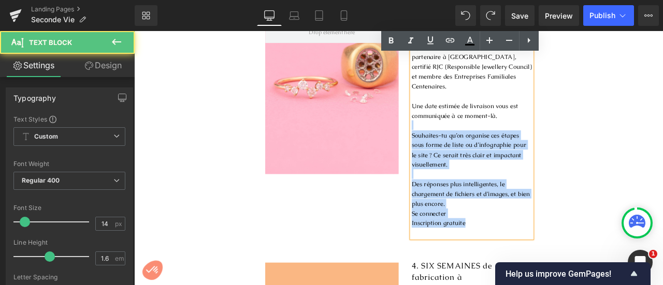
drag, startPoint x: 482, startPoint y: 129, endPoint x: 543, endPoint y: 246, distance: 131.8
click at [543, 246] on div "Une fois votre projet défini lors d’un rendez-vous, nous vous transmettons un d…" at bounding box center [534, 97] width 142 height 360
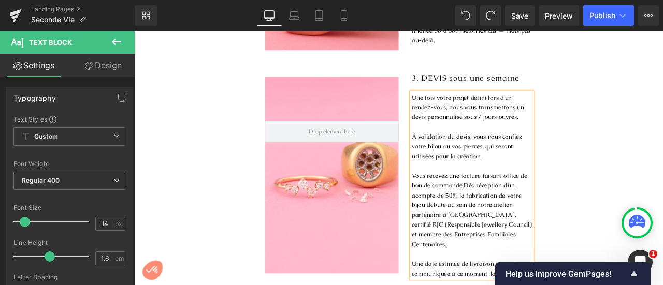
scroll to position [891, 0]
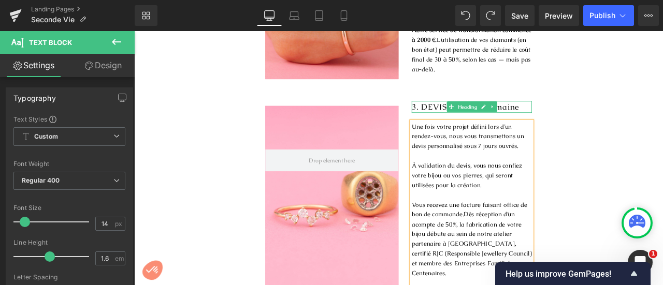
click at [493, 120] on span "3. DEVIS sous une semaine" at bounding box center [526, 121] width 127 height 12
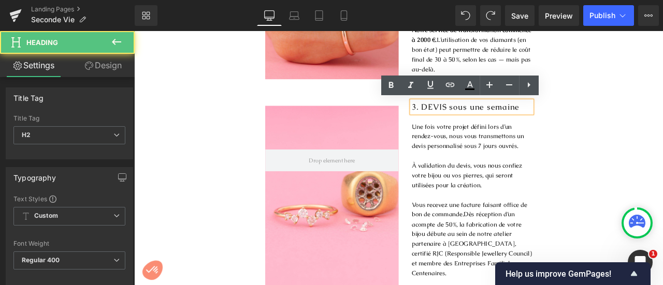
drag, startPoint x: 502, startPoint y: 121, endPoint x: 589, endPoint y: 120, distance: 86.5
click at [589, 120] on h2 "3. DEVIS sous une semaine" at bounding box center [534, 121] width 142 height 14
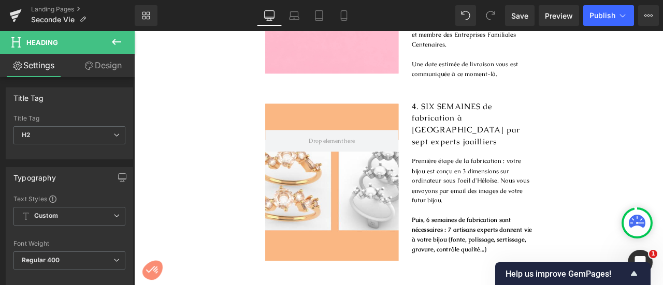
scroll to position [1181, 0]
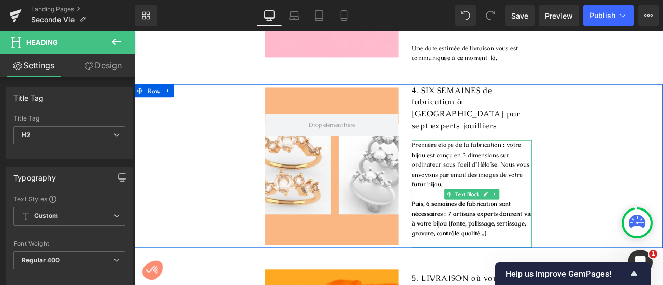
click at [548, 249] on p "Puis, 6 semaines de fabrication sont nécessaires : 7 artisans experts donnent v…" at bounding box center [534, 254] width 142 height 47
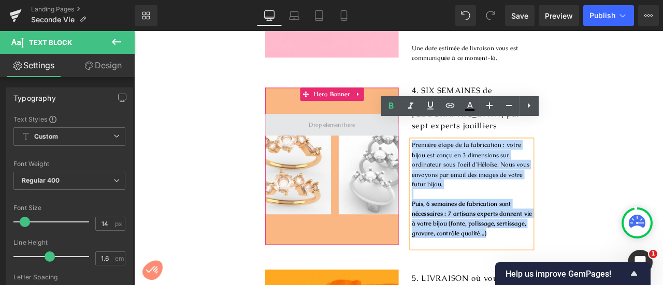
drag, startPoint x: 546, startPoint y: 249, endPoint x: 431, endPoint y: 139, distance: 159.4
click at [431, 139] on div "Hero Banner 4. SIX SEMAINES de fabrication à Paris par sept experts joailliers …" at bounding box center [447, 191] width 627 height 194
copy div "Première étape de la fabrication : votre bijou est conçu en 3 dimensions sur or…"
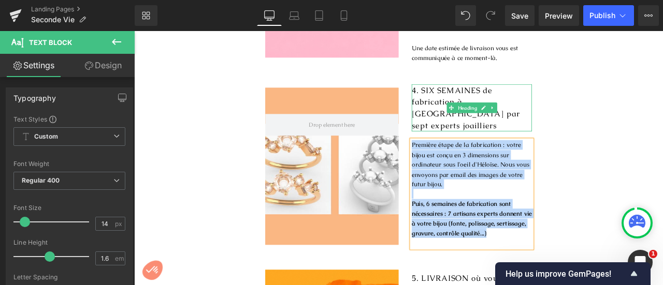
click at [473, 95] on span "4. SIX SEMAINES de fabrication à Paris par sept experts joailliers" at bounding box center [527, 122] width 128 height 54
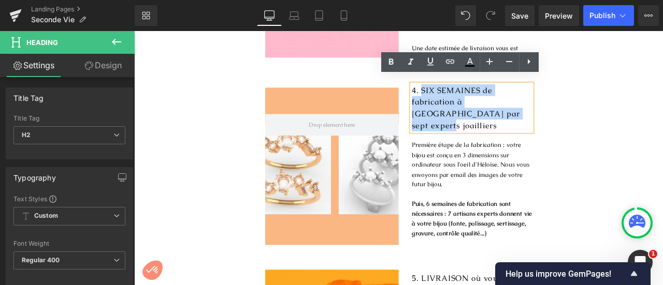
drag, startPoint x: 469, startPoint y: 92, endPoint x: 550, endPoint y: 124, distance: 86.7
click at [550, 124] on h2 "4. SIX SEMAINES de fabrication à Paris par sept experts joailliers" at bounding box center [534, 122] width 142 height 56
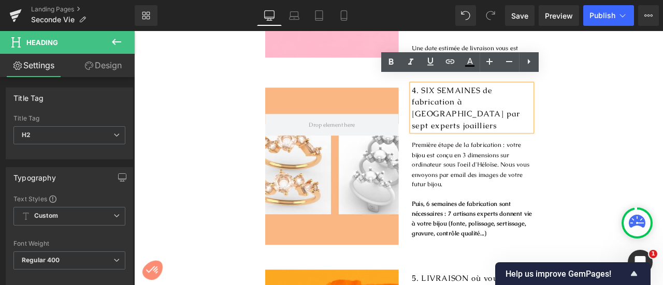
scroll to position [1194, 0]
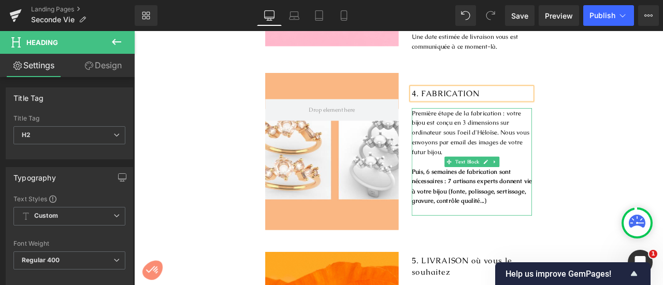
click at [559, 224] on p "Puis, 6 semaines de fabrication sont nécessaires : 7 artisans experts donnent v…" at bounding box center [534, 215] width 142 height 47
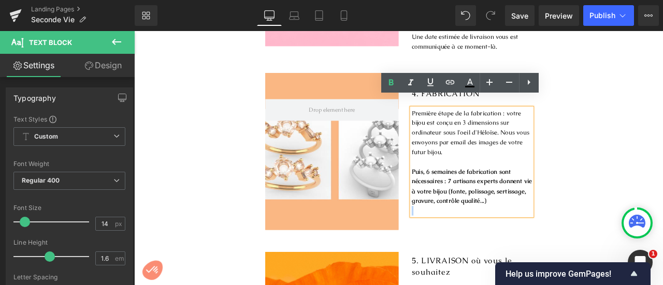
drag, startPoint x: 559, startPoint y: 224, endPoint x: 456, endPoint y: 116, distance: 149.1
click at [463, 123] on div "Première étape de la fabrication : votre bijou est conçu en 3 dimensions sur or…" at bounding box center [534, 186] width 142 height 127
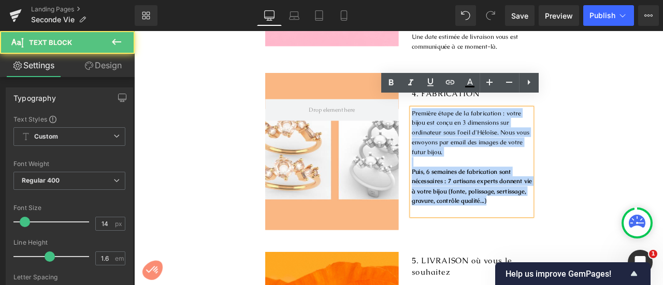
drag, startPoint x: 460, startPoint y: 116, endPoint x: 561, endPoint y: 219, distance: 144.3
click at [561, 219] on div "Première étape de la fabrication : votre bijou est conçu en 3 dimensions sur or…" at bounding box center [534, 186] width 142 height 127
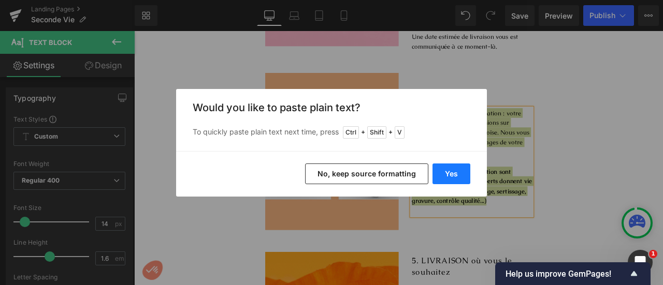
click at [458, 183] on button "Yes" at bounding box center [452, 174] width 38 height 21
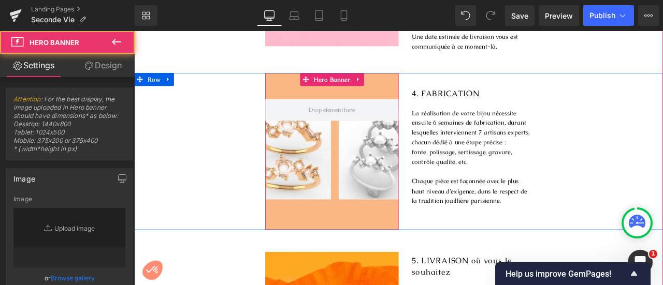
click at [368, 145] on div at bounding box center [369, 174] width 158 height 186
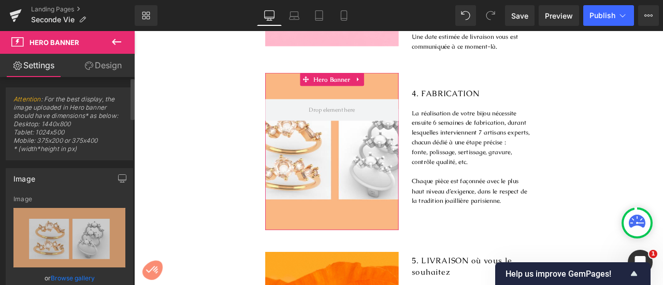
click at [80, 276] on link "Browse gallery" at bounding box center [73, 278] width 44 height 18
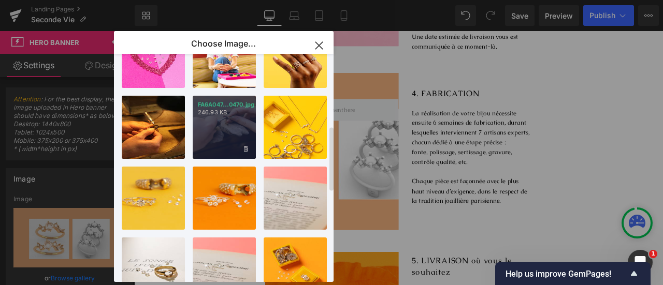
click at [223, 130] on div "FA6A047...0470.jpg 246.93 KB" at bounding box center [224, 127] width 63 height 63
type input "[URL][DOMAIN_NAME]"
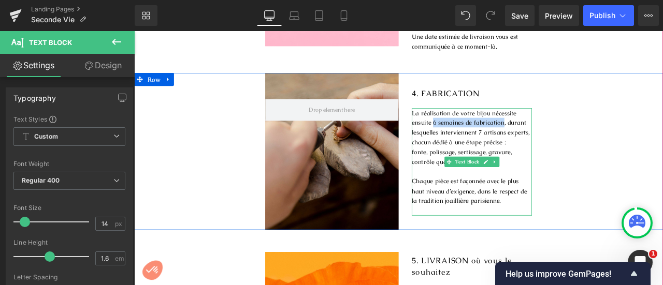
drag, startPoint x: 568, startPoint y: 128, endPoint x: 485, endPoint y: 123, distance: 83.0
click at [485, 123] on p "La réalisation de votre bijou nécessite ensuite 6 semaines de fabrication, dura…" at bounding box center [534, 146] width 142 height 47
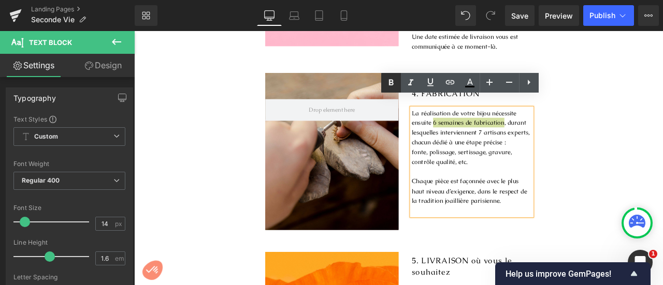
click at [392, 80] on icon at bounding box center [390, 82] width 5 height 6
click at [662, 133] on div "Hero Banner 60px 250px 4. FABRICATION Heading La réalisation de votre bijou néc…" at bounding box center [447, 174] width 627 height 186
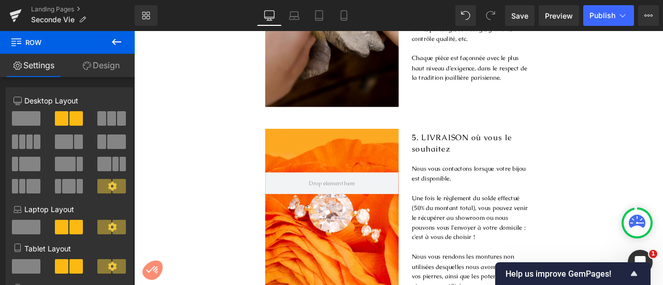
scroll to position [1310, 0]
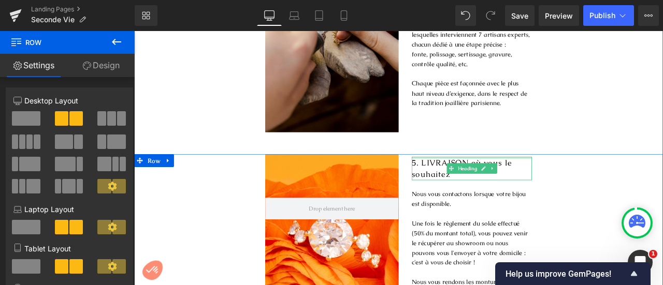
click at [530, 180] on div at bounding box center [534, 181] width 142 height 3
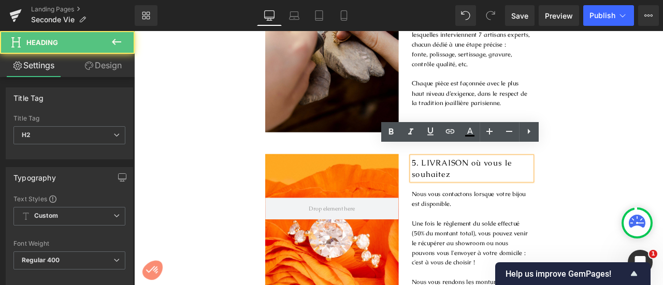
click at [500, 181] on span "5. LIVRAISON où vous le souhaitez" at bounding box center [522, 194] width 119 height 26
drag, startPoint x: 531, startPoint y: 178, endPoint x: 539, endPoint y: 191, distance: 15.4
click at [539, 191] on h2 "5. LIVRAISON où vous le souhaitez" at bounding box center [534, 194] width 142 height 28
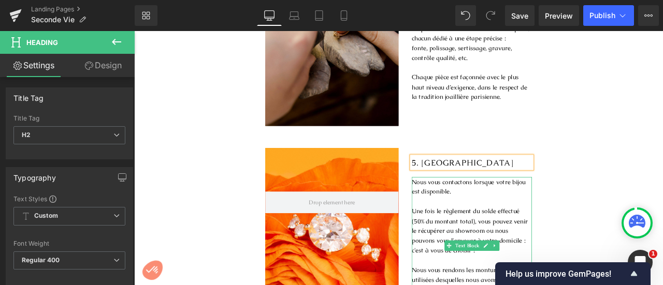
click at [464, 205] on p "Nous vous contactons lorsque votre bijou est disponible." at bounding box center [534, 216] width 142 height 23
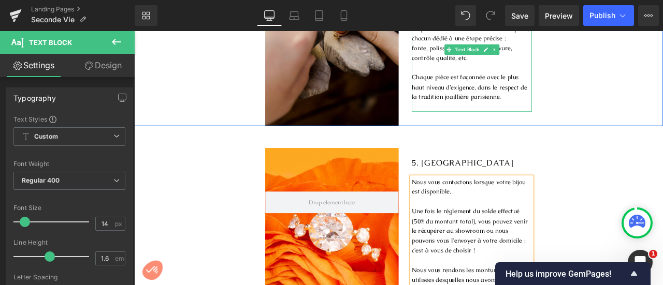
click at [492, 116] on p at bounding box center [534, 121] width 142 height 11
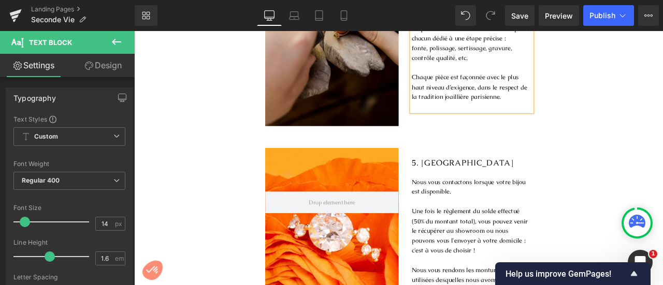
scroll to position [1323, 0]
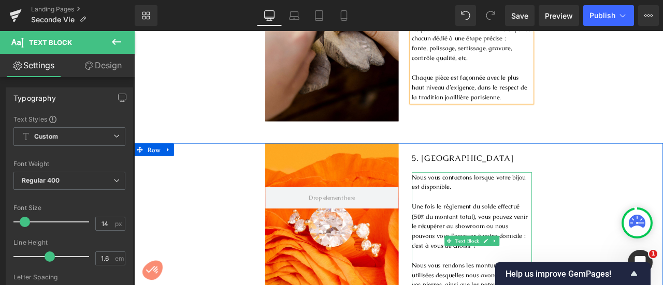
click at [466, 199] on p "Nous vous contactons lorsque votre bijou est disponible." at bounding box center [534, 210] width 142 height 23
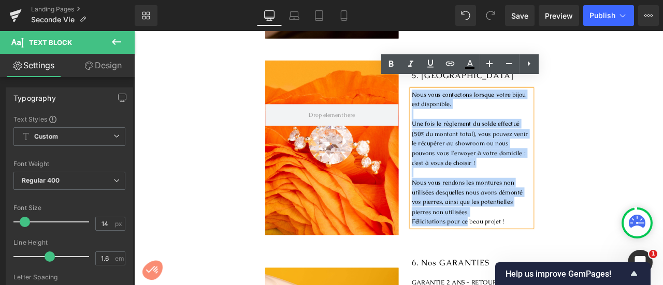
scroll to position [1490, 0]
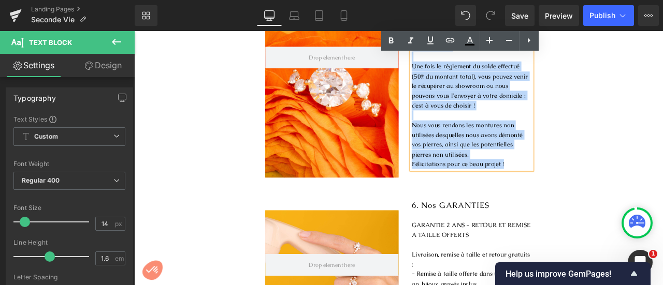
drag, startPoint x: 460, startPoint y: 194, endPoint x: 579, endPoint y: 179, distance: 119.0
click at [579, 179] on div "Nous vous contactons lorsque votre bijou est disponible. Une fois le règlement …" at bounding box center [534, 114] width 142 height 163
copy div "Nous vous contactons lorsque votre bijou est disponible. Une fois le règlement …"
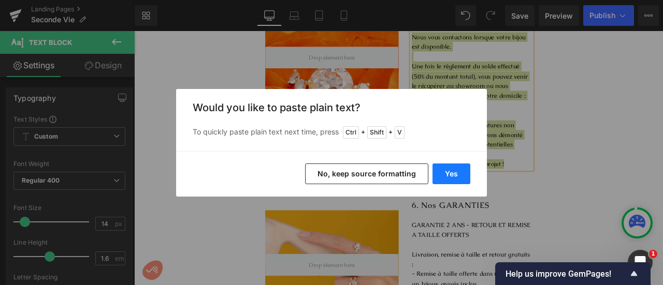
click at [451, 177] on button "Yes" at bounding box center [452, 174] width 38 height 21
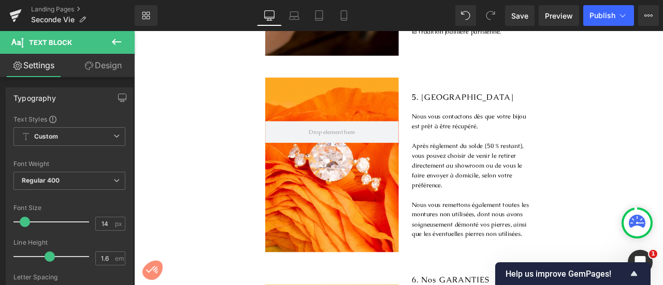
scroll to position [1392, 0]
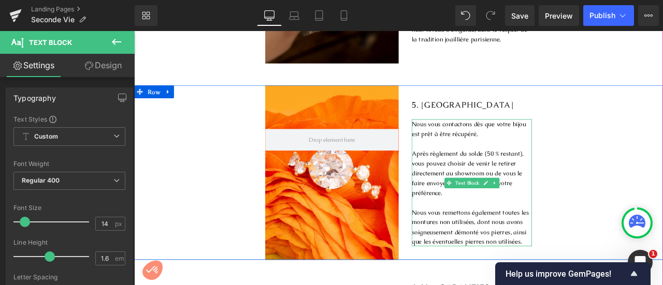
click at [539, 170] on p "Après règlement du solde (50 % restant), vous pouvez choisir de venir le retire…" at bounding box center [534, 199] width 142 height 58
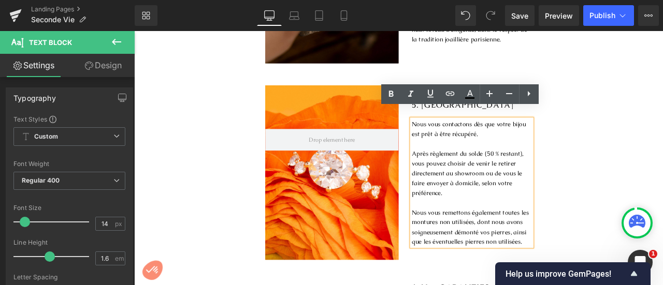
click at [662, 187] on div "Hero Banner 5. LIVRAISON Heading Nous vous contactons dès que votre bijou est p…" at bounding box center [447, 198] width 627 height 207
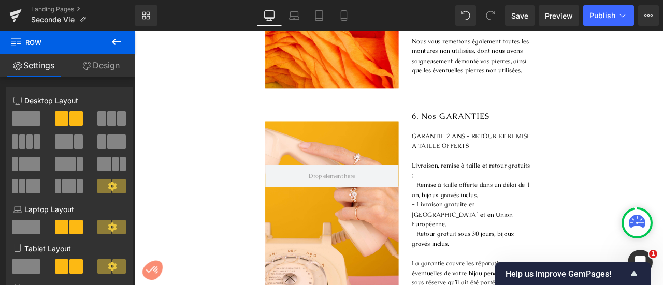
scroll to position [1599, 0]
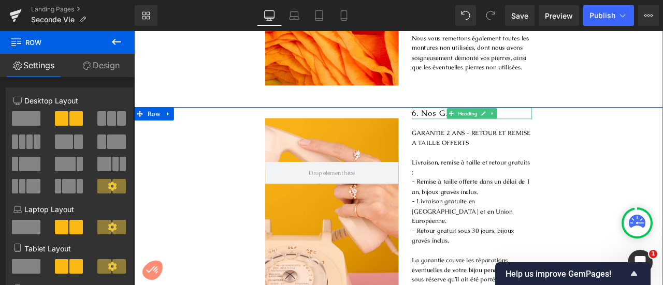
click at [491, 123] on span "6. Nos GARANTIES" at bounding box center [509, 129] width 92 height 12
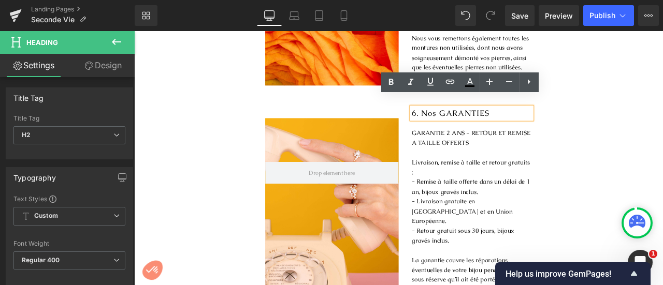
click at [630, 153] on div "Hero Banner 6. Nos GARANTIES Heading GARANTIE 2 ANS - RETOUR ET REMISE A TAILLE…" at bounding box center [447, 238] width 627 height 233
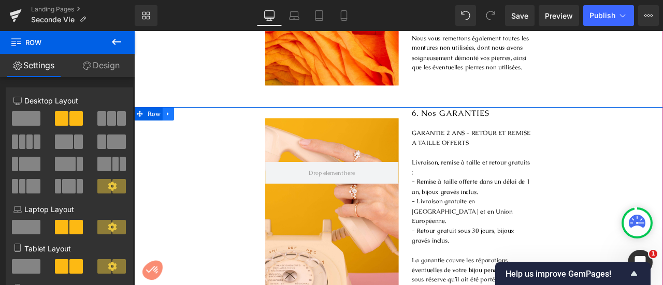
click at [171, 126] on icon at bounding box center [174, 130] width 7 height 8
click at [202, 122] on link at bounding box center [201, 130] width 13 height 16
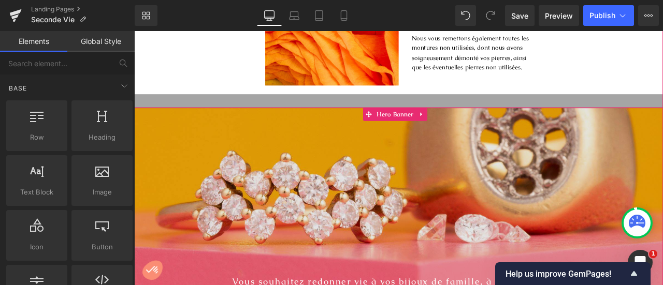
click at [494, 248] on div at bounding box center [447, 254] width 627 height 265
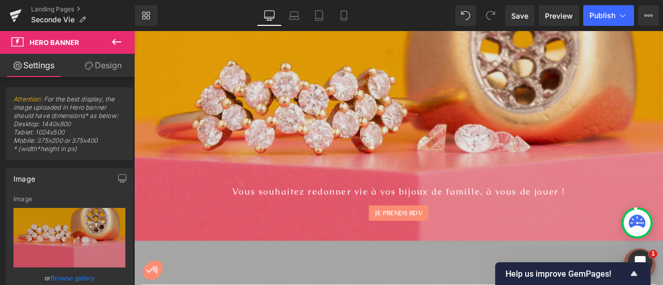
scroll to position [1730, 0]
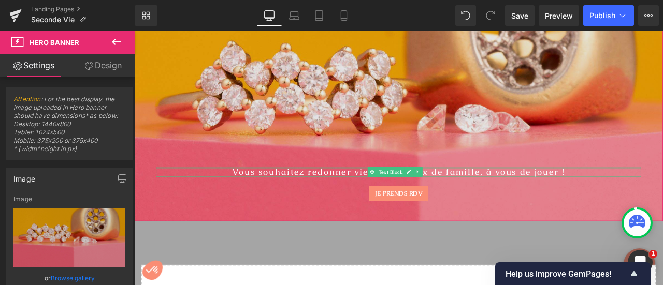
click at [492, 192] on div at bounding box center [447, 193] width 575 height 3
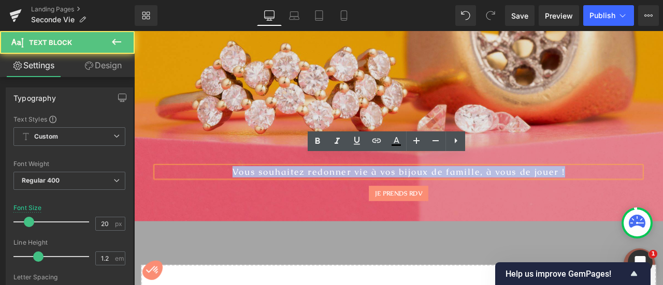
drag, startPoint x: 247, startPoint y: 186, endPoint x: 658, endPoint y: 175, distance: 411.4
click at [658, 181] on span "Vous souhaitez redonner vie à vos bijoux de famille, à vous de jouer ! Text Blo…" at bounding box center [447, 206] width 627 height 51
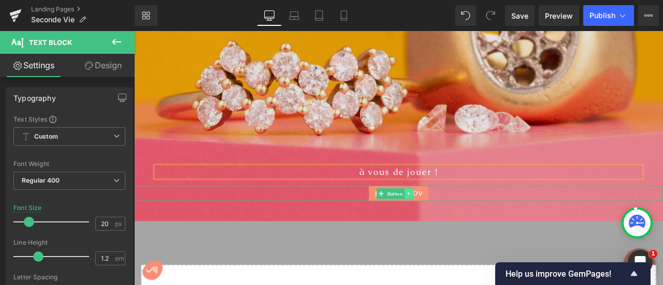
click at [463, 221] on icon at bounding box center [460, 224] width 6 height 6
click at [375, 214] on div "JE PRENDS RDV" at bounding box center [447, 223] width 627 height 18
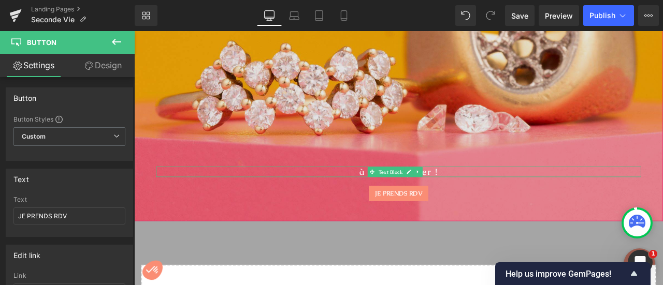
click at [400, 192] on p "à vous de jouer !" at bounding box center [447, 198] width 575 height 12
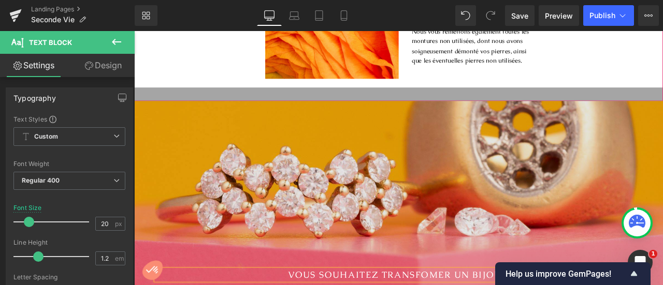
scroll to position [1674, 0]
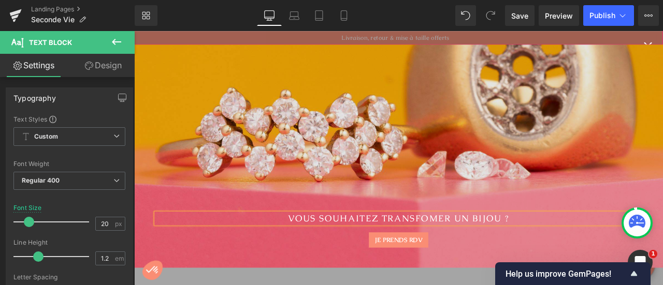
click at [552, 149] on div at bounding box center [447, 179] width 627 height 265
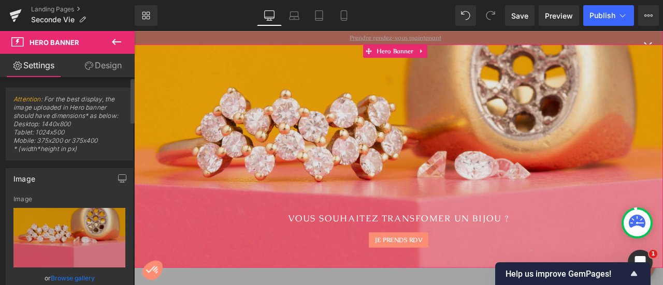
click at [76, 277] on link "Browse gallery" at bounding box center [73, 278] width 44 height 18
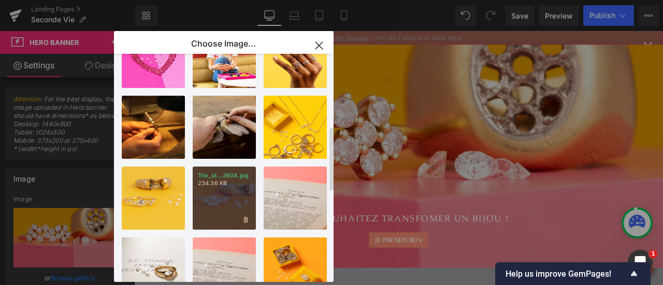
click at [241, 193] on div "Trio_st...3634.jpg 234.36 KB" at bounding box center [224, 198] width 63 height 63
type input "https://ucarecdn.com/8c783b90-2e33-45c0-99a7-500be4e71e5f/-/format/auto/-/previ…"
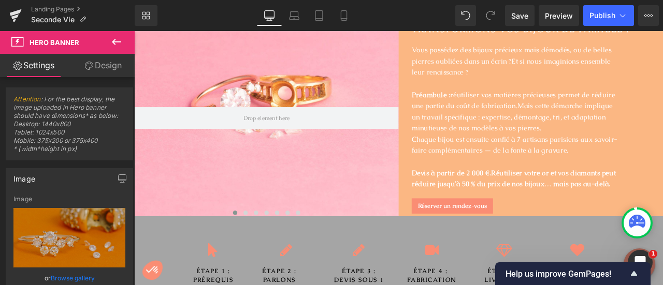
scroll to position [0, 0]
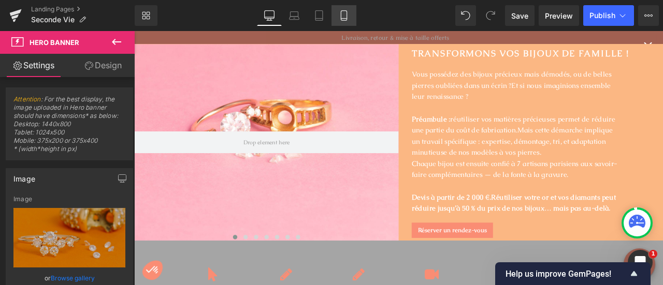
click at [346, 20] on icon at bounding box center [344, 15] width 10 height 10
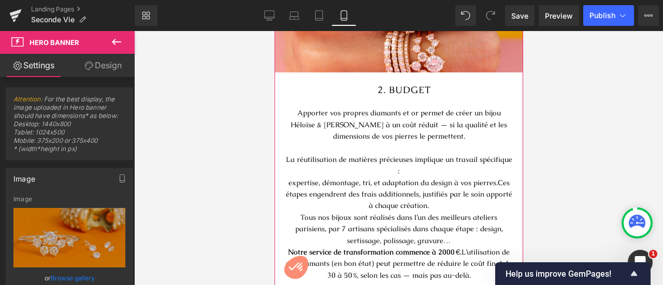
scroll to position [1118, 0]
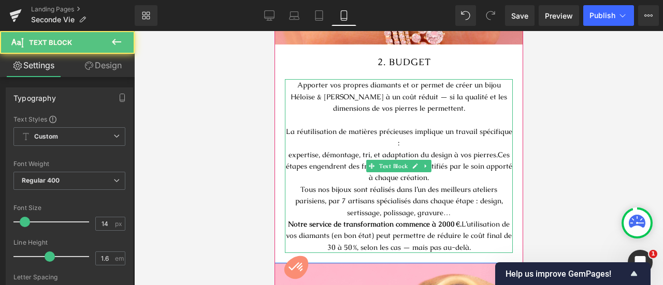
click at [452, 126] on p "La réutilisation de matières précieuses implique un travail spécifique :" at bounding box center [398, 137] width 228 height 23
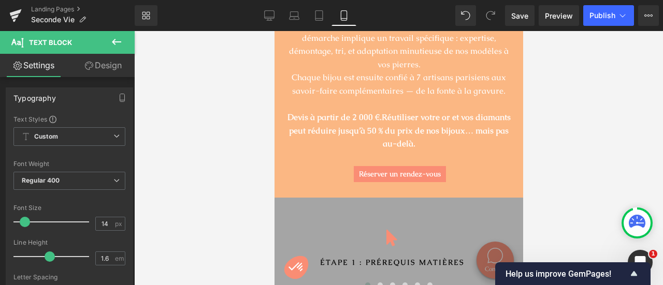
scroll to position [0, 0]
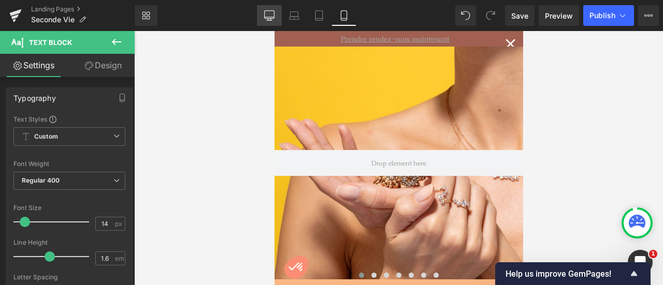
click at [270, 15] on icon at bounding box center [269, 15] width 10 height 10
type input "100"
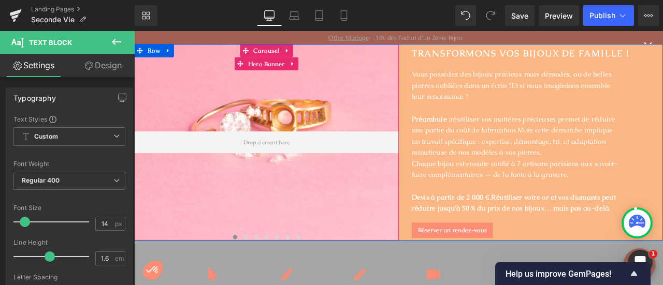
click at [265, 199] on div at bounding box center [290, 163] width 313 height 233
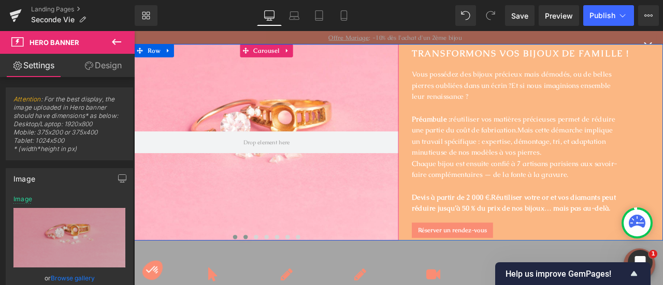
click at [264, 276] on span at bounding box center [266, 275] width 5 height 5
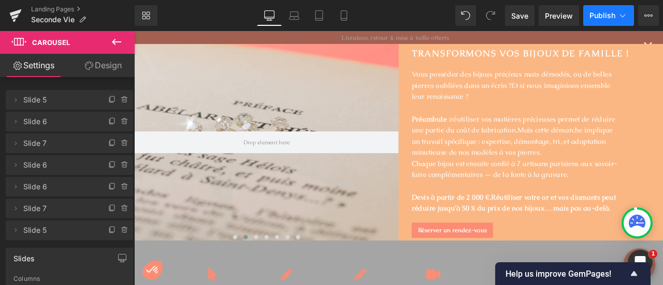
click at [600, 19] on span "Publish" at bounding box center [602, 15] width 26 height 8
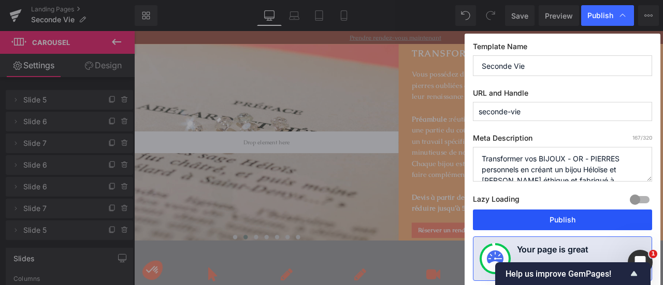
click at [550, 217] on button "Publish" at bounding box center [562, 220] width 179 height 21
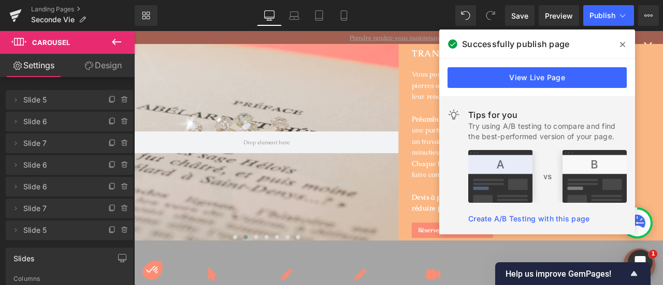
drag, startPoint x: 623, startPoint y: 40, endPoint x: 548, endPoint y: 6, distance: 82.3
click at [623, 40] on icon at bounding box center [622, 44] width 5 height 8
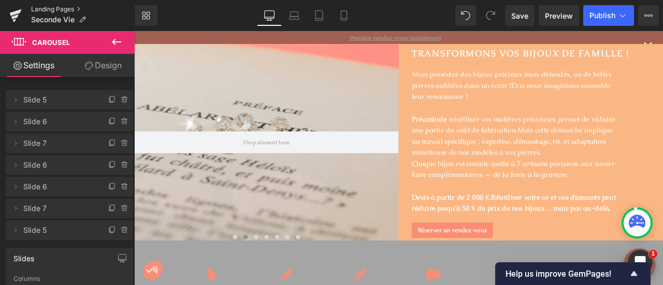
click at [56, 8] on link "Landing Pages" at bounding box center [83, 9] width 104 height 8
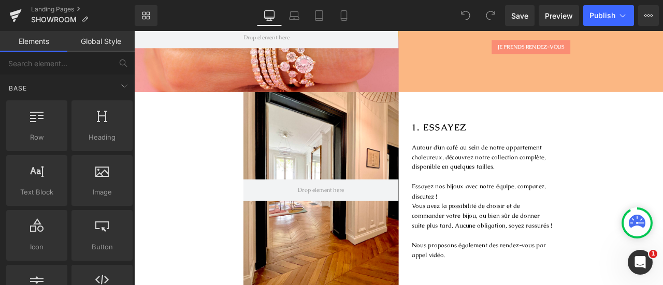
scroll to position [133, 0]
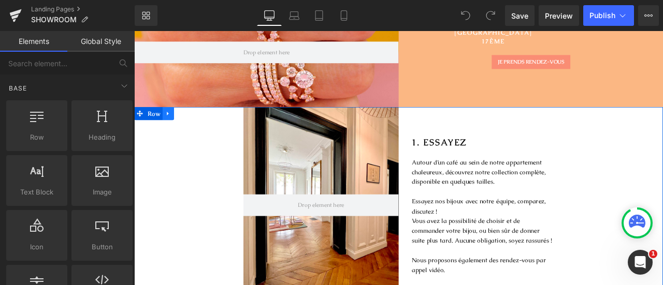
click at [175, 128] on link at bounding box center [174, 129] width 13 height 16
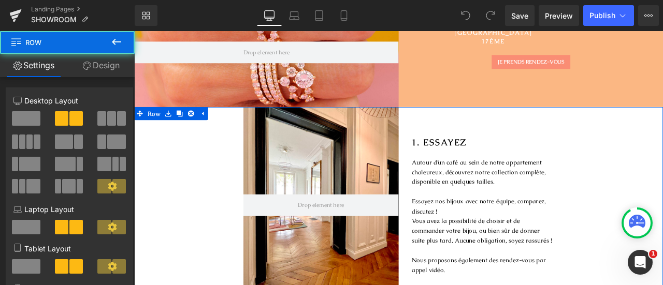
click at [242, 171] on div "Hero Banner 1. ESSAYEZ Heading Autour d’un café au sein de notre appartement ch…" at bounding box center [447, 240] width 627 height 238
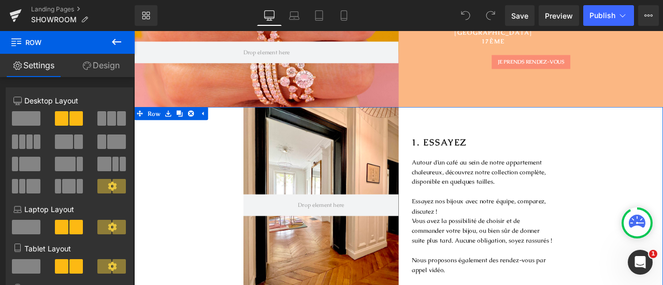
click at [492, 152] on div "1. ESSAYEZ Heading Autour d’un café au sein de notre appartement chaleureux, dé…" at bounding box center [540, 237] width 184 height 233
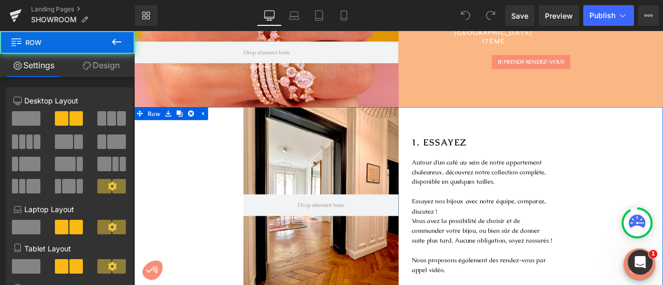
click at [201, 204] on div "Hero Banner 1. ESSAYEZ Heading Autour d’un café au sein de notre appartement ch…" at bounding box center [447, 240] width 627 height 238
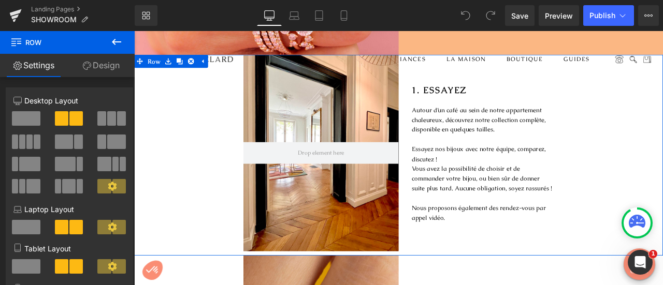
scroll to position [257, 0]
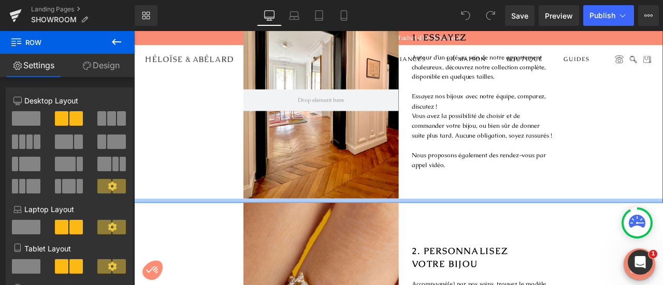
click at [266, 231] on div at bounding box center [447, 232] width 627 height 5
click at [205, 231] on div at bounding box center [447, 232] width 627 height 5
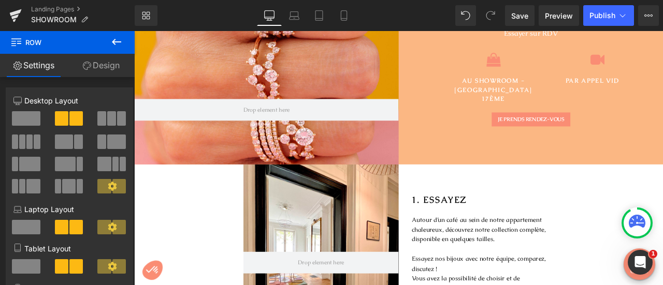
scroll to position [61, 0]
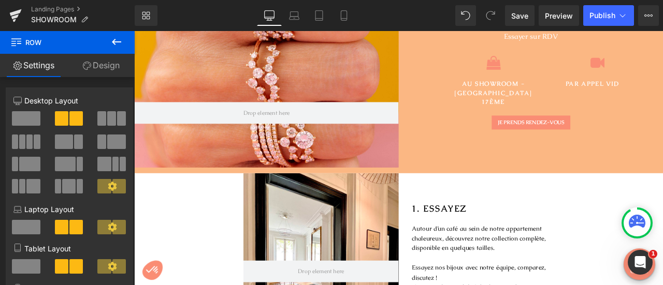
drag, startPoint x: 223, startPoint y: 192, endPoint x: 223, endPoint y: 199, distance: 7.3
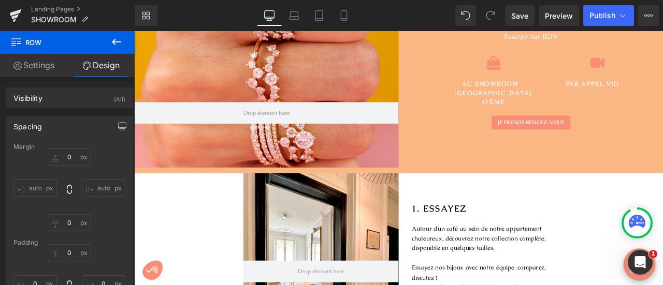
scroll to position [0, 0]
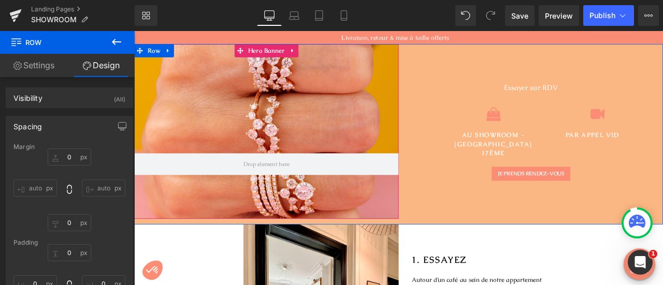
click at [288, 145] on div at bounding box center [290, 150] width 313 height 207
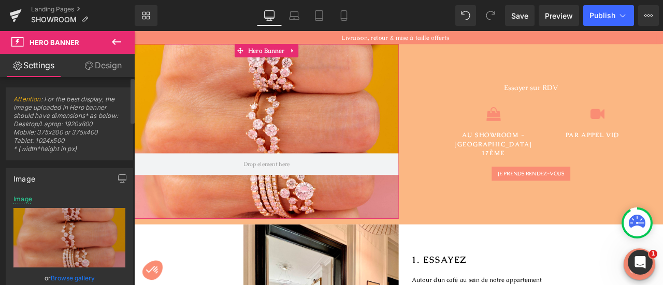
click at [82, 276] on link "Browse gallery" at bounding box center [73, 278] width 44 height 18
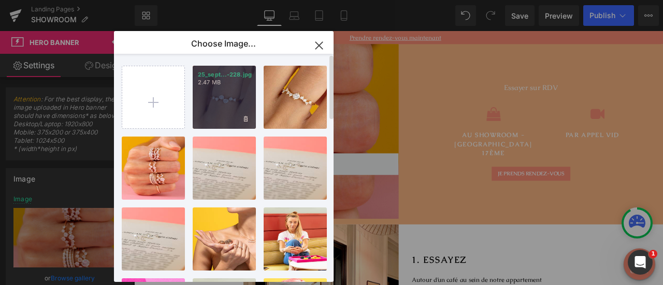
click at [210, 104] on div "25_sept...-228.jpg 2.47 MB" at bounding box center [224, 97] width 63 height 63
type input "[URL][DOMAIN_NAME]"
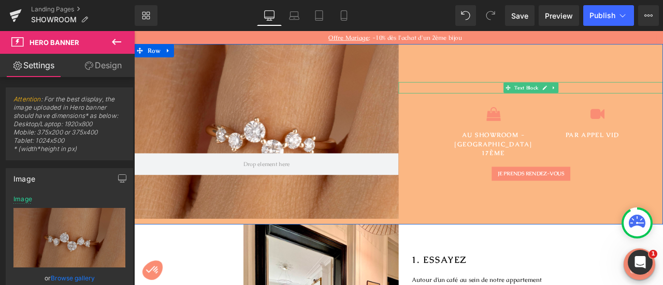
click at [644, 100] on p "Essayer sur RDV" at bounding box center [604, 98] width 293 height 13
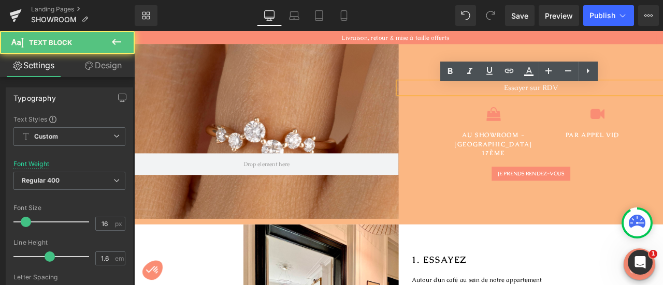
click at [601, 104] on span "Essayer sur RDV" at bounding box center [604, 98] width 64 height 11
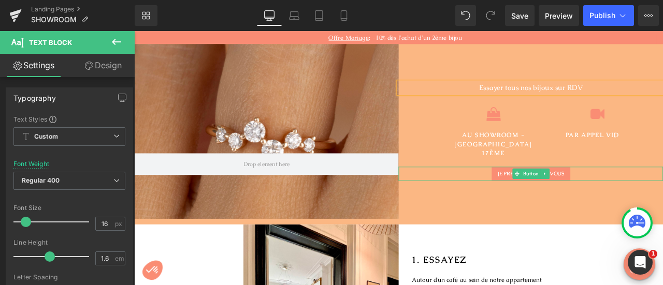
click at [626, 196] on span "JE PRENDS RENDEZ-VOUS" at bounding box center [604, 200] width 79 height 8
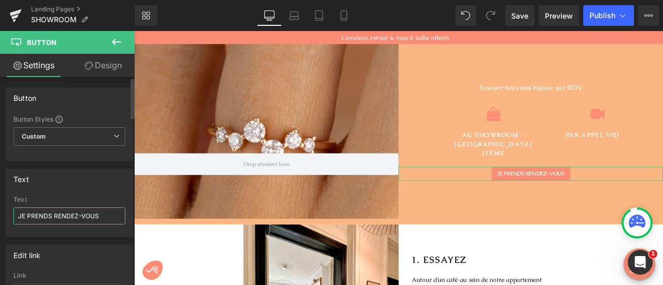
drag, startPoint x: 96, startPoint y: 218, endPoint x: 0, endPoint y: 193, distance: 99.5
click at [0, 193] on div "Text JE PRENDS RENDEZ-VOUS Text JE PRENDS RENDEZ-VOUS" at bounding box center [69, 199] width 139 height 76
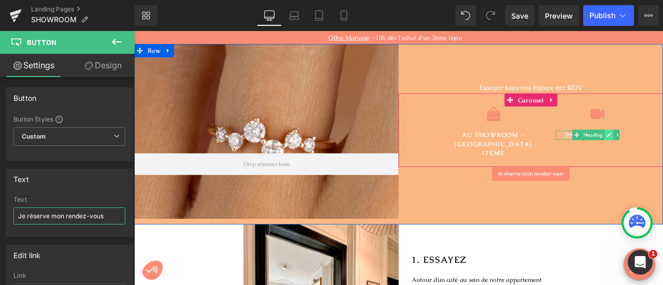
type input "Je réserve mon rendez-vous"
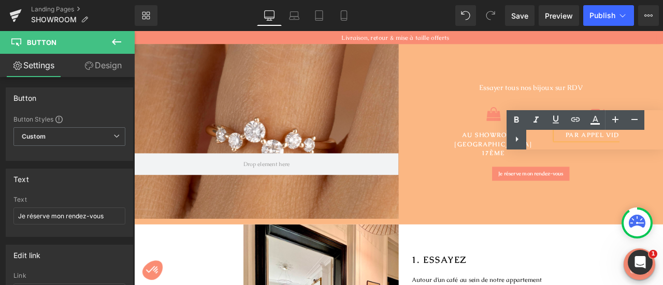
click at [569, 140] on div "Text Color Highlight Color #333333" at bounding box center [585, 129] width 156 height 39
click at [601, 137] on div "Text Color Highlight Color #333333" at bounding box center [585, 129] width 156 height 39
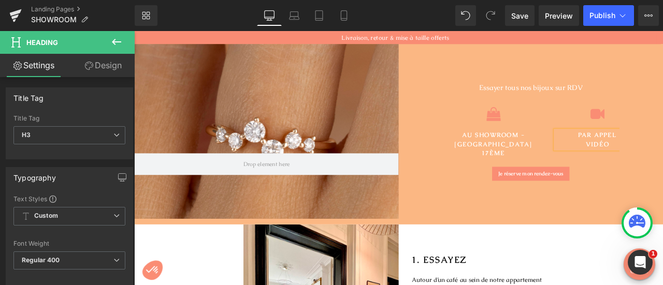
click at [607, 180] on div "Icon AU SHOWROOM - [GEOGRAPHIC_DATA] 17ÈME Heading" at bounding box center [559, 156] width 121 height 71
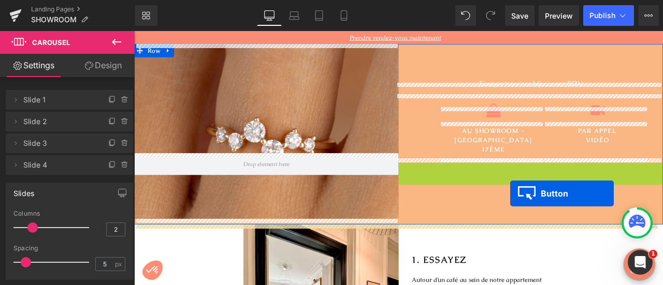
drag, startPoint x: 583, startPoint y: 193, endPoint x: 580, endPoint y: 224, distance: 30.8
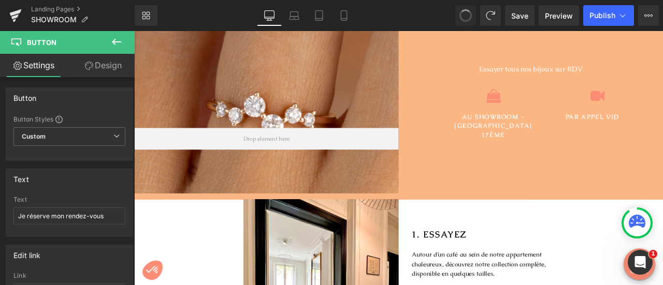
scroll to position [22, 0]
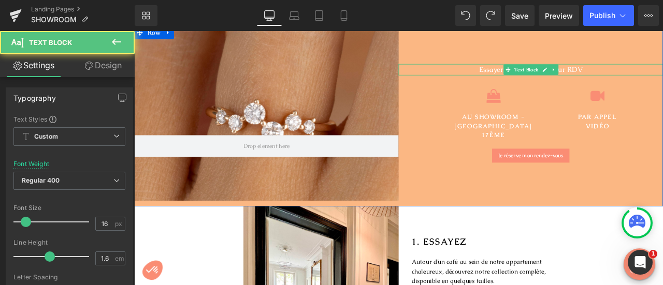
drag, startPoint x: 538, startPoint y: 81, endPoint x: 684, endPoint y: 80, distance: 146.1
click at [662, 80] on p "Essayer tous nos bijoux sur RDV" at bounding box center [604, 76] width 293 height 13
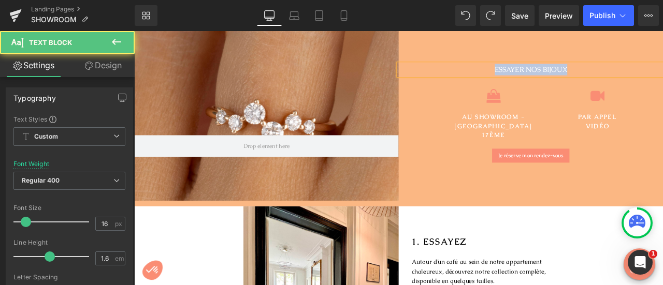
drag, startPoint x: 658, startPoint y: 80, endPoint x: 551, endPoint y: 82, distance: 107.8
click at [551, 82] on p "ESSAYER NOS BIJOUX" at bounding box center [604, 76] width 293 height 13
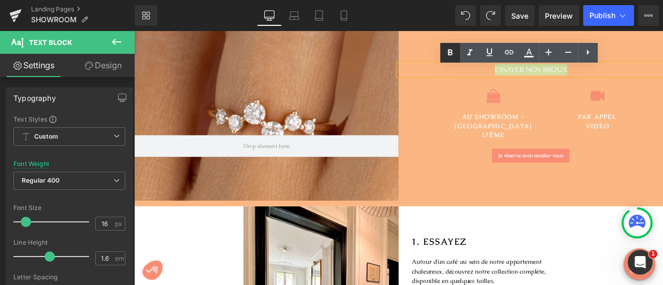
click at [447, 51] on icon at bounding box center [450, 53] width 12 height 12
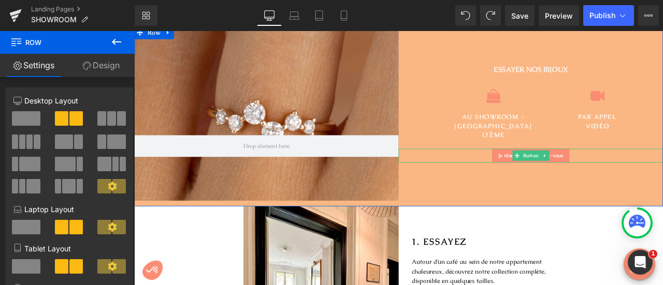
click at [640, 170] on link "Je réserve mon rendez-vous" at bounding box center [604, 178] width 92 height 17
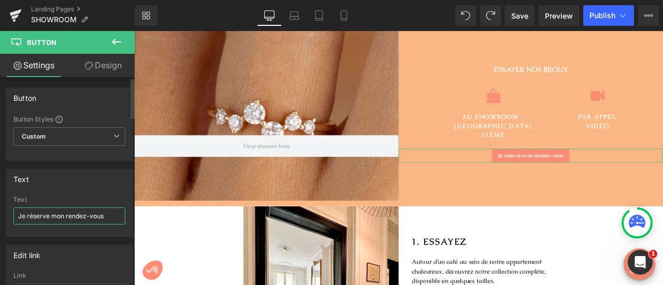
drag, startPoint x: 104, startPoint y: 215, endPoint x: 0, endPoint y: 217, distance: 103.6
click at [0, 217] on div "Text Je réserve mon rendez-vous Text Je réserve mon rendez-vous" at bounding box center [69, 199] width 139 height 76
type input "R"
type input "PRENDRE RDV EN 3 CLICS"
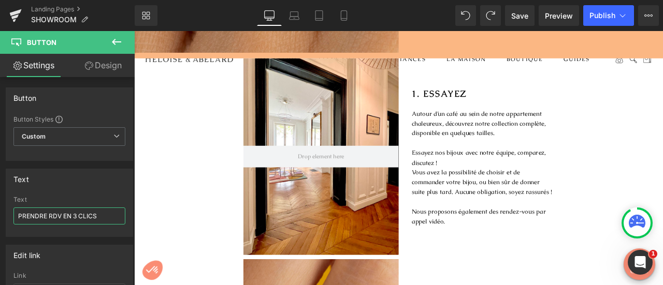
scroll to position [179, 0]
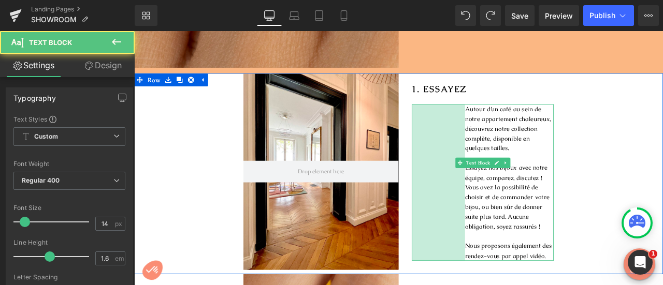
drag, startPoint x: 462, startPoint y: 145, endPoint x: 521, endPoint y: 228, distance: 101.8
click at [521, 228] on div "Autour d’un café au sein de notre appartement chaleureux, découvrez notre colle…" at bounding box center [547, 211] width 168 height 186
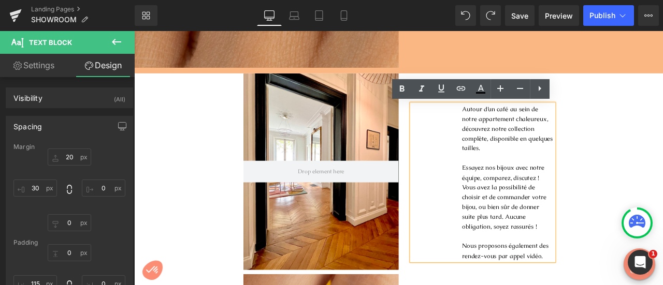
type input "20"
type input "0"
type input "30"
type input "0"
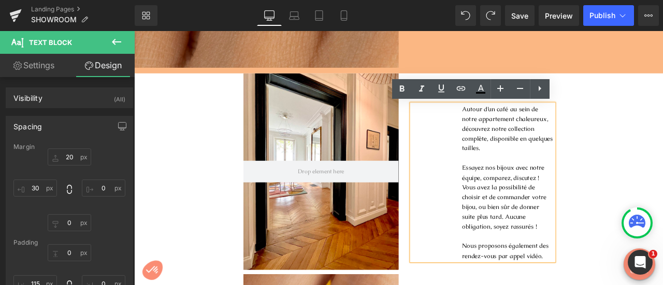
type input "0"
type input "115"
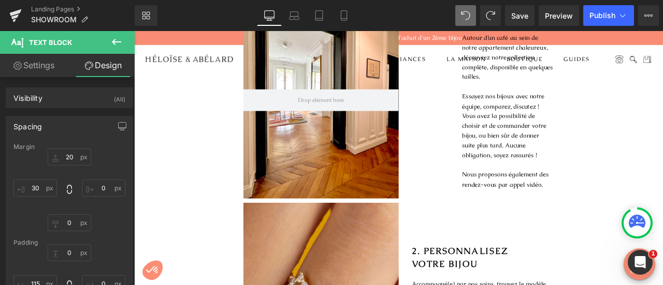
scroll to position [307, 0]
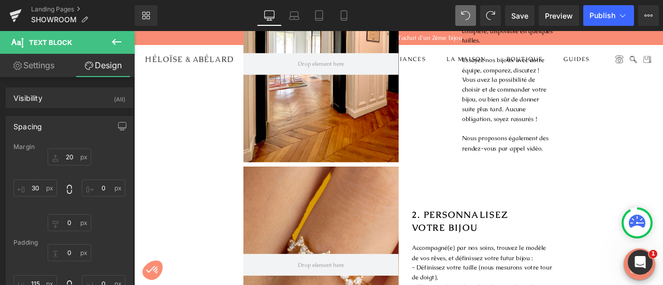
click at [585, 125] on p "Vous avez la possibilité de choisir et de commander votre bijou, ou bien sûr de…" at bounding box center [577, 112] width 109 height 58
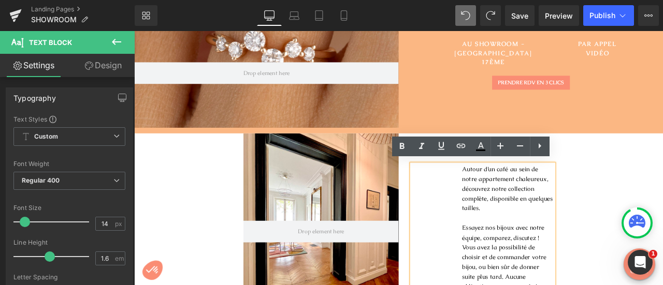
scroll to position [111, 0]
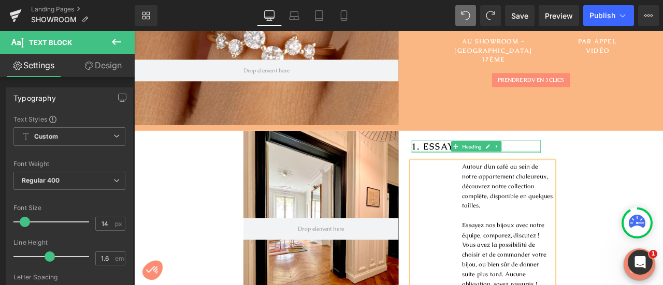
click at [522, 174] on div at bounding box center [539, 174] width 153 height 3
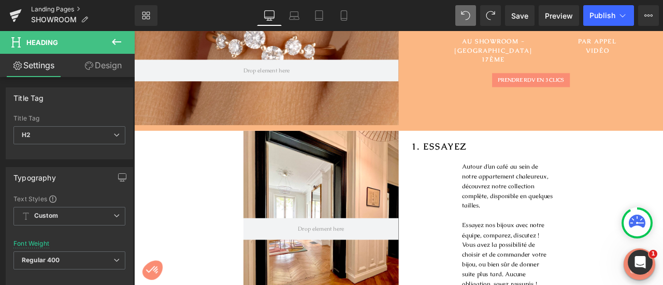
click at [66, 9] on link "Landing Pages" at bounding box center [83, 9] width 104 height 8
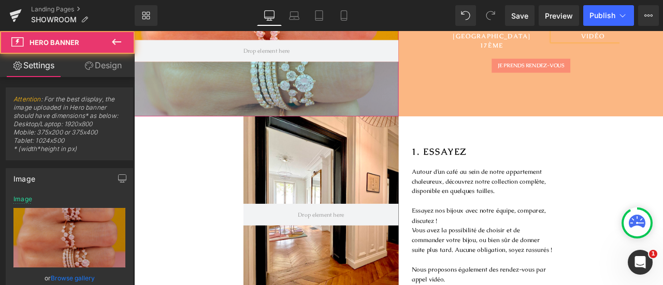
scroll to position [135, 0]
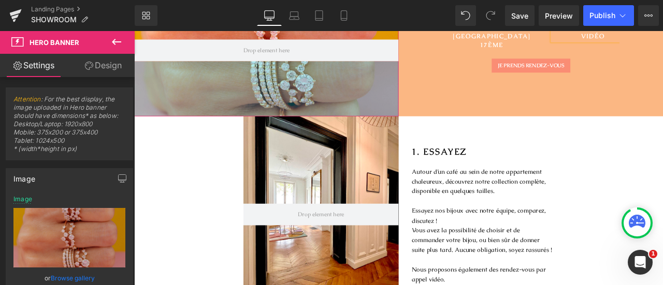
drag, startPoint x: 307, startPoint y: 124, endPoint x: 307, endPoint y: 131, distance: 7.3
click at [307, 131] on div "126px" at bounding box center [290, 99] width 313 height 65
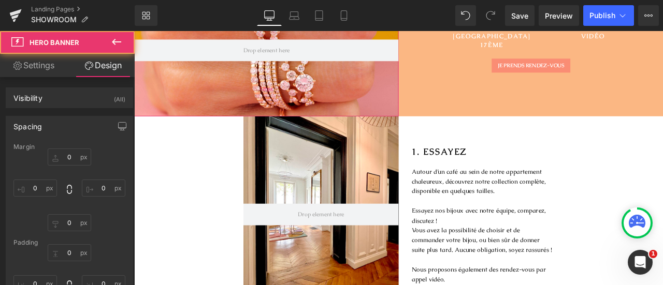
type input "0"
type input "250"
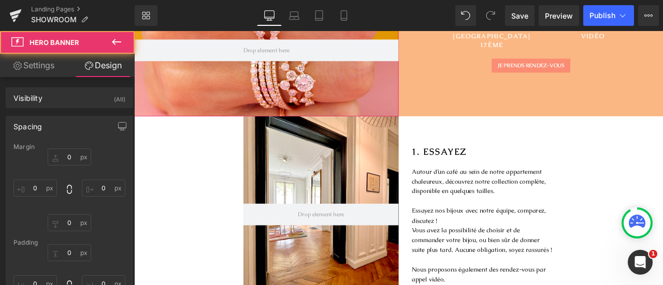
type input "0"
type input "126"
type input "0"
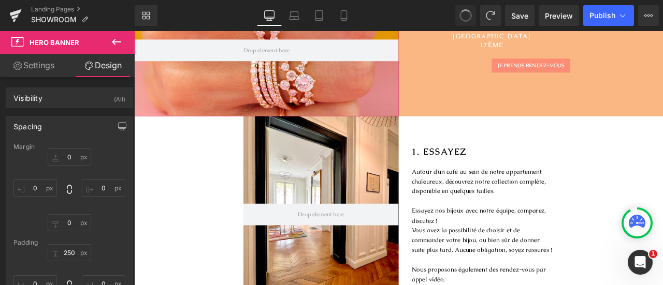
type input "0"
type input "250"
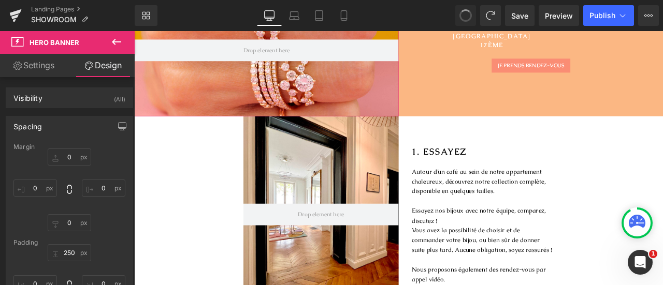
type input "0"
type input "126"
type input "0"
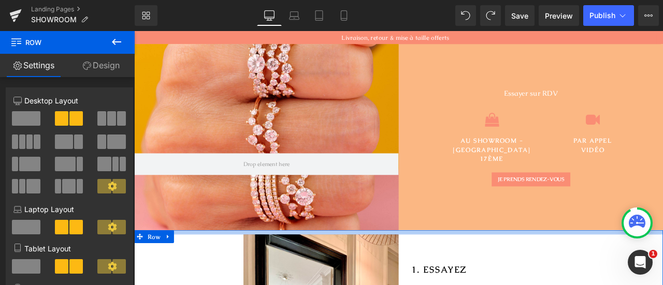
drag, startPoint x: 455, startPoint y: 268, endPoint x: 455, endPoint y: 273, distance: 5.7
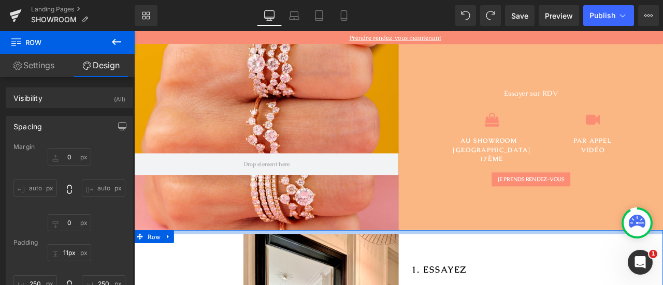
type input "12px"
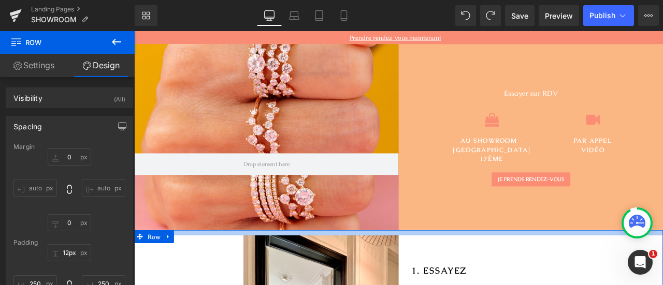
click at [505, 272] on div at bounding box center [447, 270] width 627 height 6
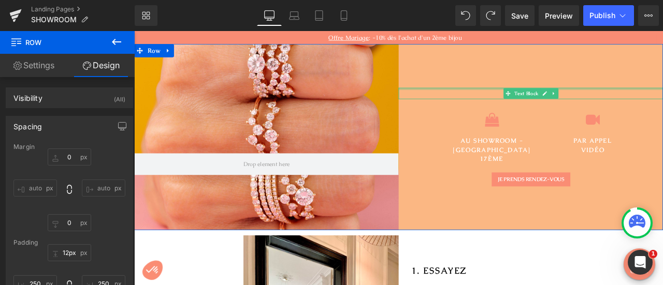
click at [654, 107] on p "Essayer sur RDV" at bounding box center [604, 104] width 293 height 13
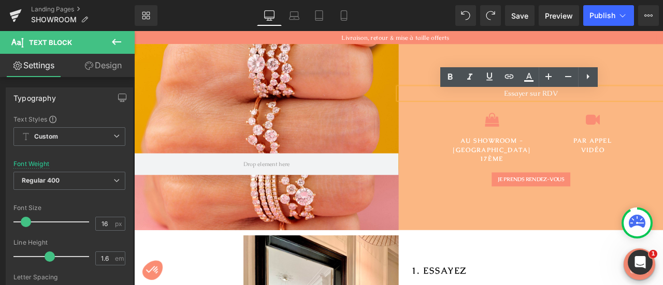
drag, startPoint x: 641, startPoint y: 112, endPoint x: 554, endPoint y: 108, distance: 87.1
click at [554, 108] on p "Essayer sur RDV" at bounding box center [604, 104] width 293 height 13
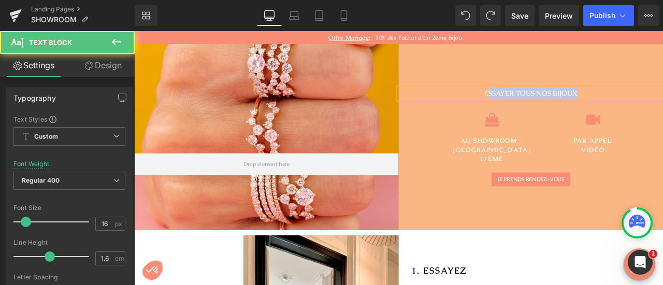
drag, startPoint x: 548, startPoint y: 110, endPoint x: 657, endPoint y: 108, distance: 108.8
click at [657, 108] on p "ESSAYER TOUS NOS BIJOUX" at bounding box center [604, 104] width 293 height 13
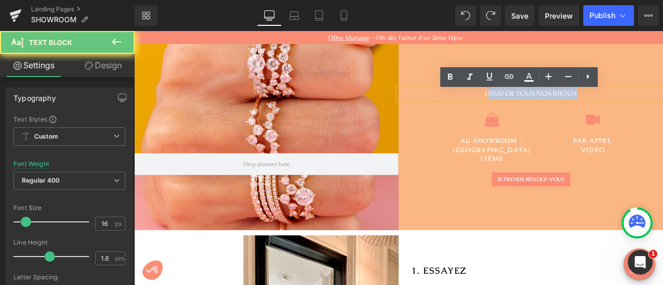
click at [657, 108] on p "ESSAYER TOUS NOS BIJOUX" at bounding box center [604, 104] width 293 height 13
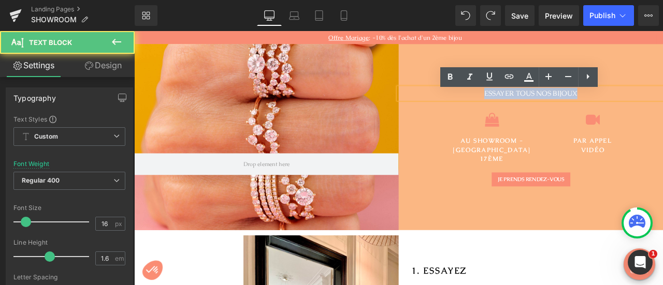
drag, startPoint x: 657, startPoint y: 108, endPoint x: 539, endPoint y: 112, distance: 117.6
click at [539, 112] on p "ESSAYER TOUS NOS BIJOUX" at bounding box center [604, 104] width 293 height 13
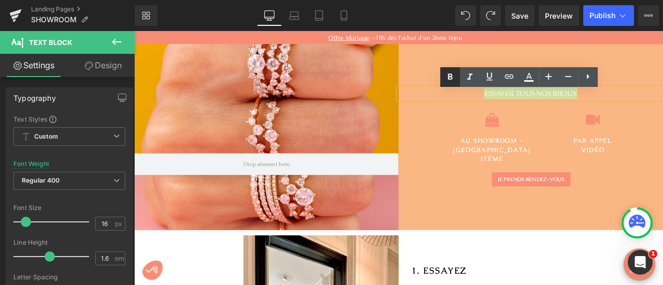
click at [444, 75] on icon at bounding box center [450, 77] width 12 height 12
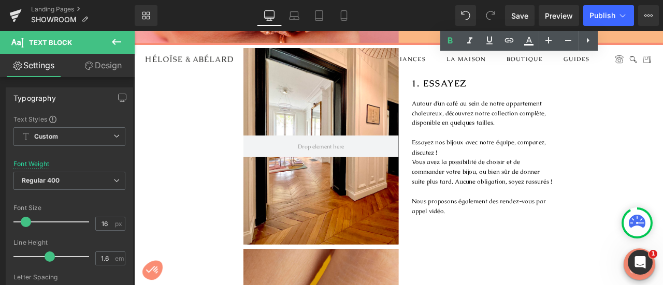
scroll to position [226, 0]
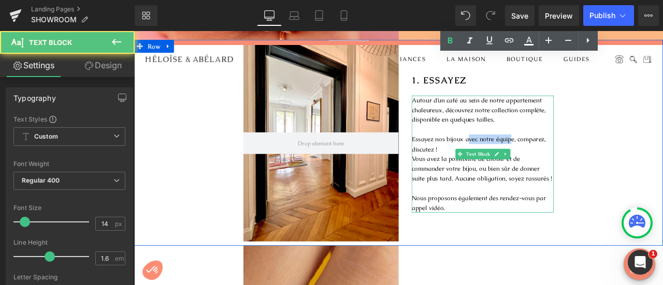
drag, startPoint x: 525, startPoint y: 160, endPoint x: 577, endPoint y: 155, distance: 51.5
click at [577, 155] on p "Essayez nos bijoux avec notre équipe, comparez, discutez !" at bounding box center [547, 165] width 168 height 23
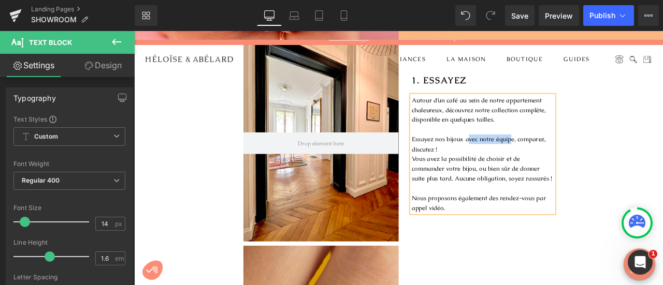
click at [577, 155] on p "Essayez nos bijoux avec notre équipe, comparez, discutez !" at bounding box center [547, 165] width 168 height 23
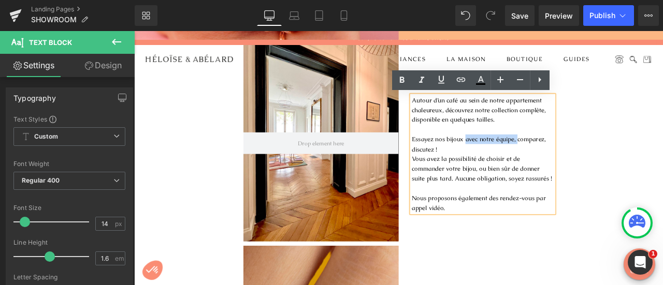
drag, startPoint x: 583, startPoint y: 159, endPoint x: 522, endPoint y: 159, distance: 60.6
click at [522, 159] on p "Essayez nos bijoux avec notre équipe, comparez, discutez !" at bounding box center [547, 165] width 168 height 23
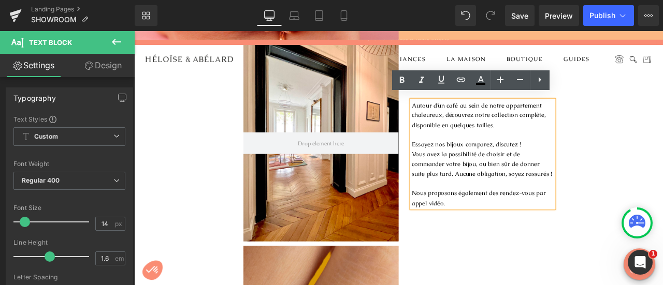
scroll to position [232, 0]
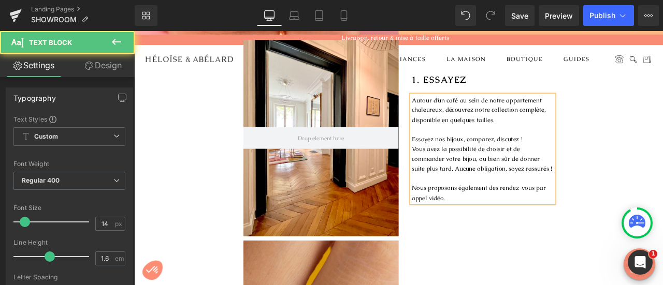
click at [603, 159] on p "Essayez nos bijoux, comparez, discutez !" at bounding box center [547, 158] width 168 height 11
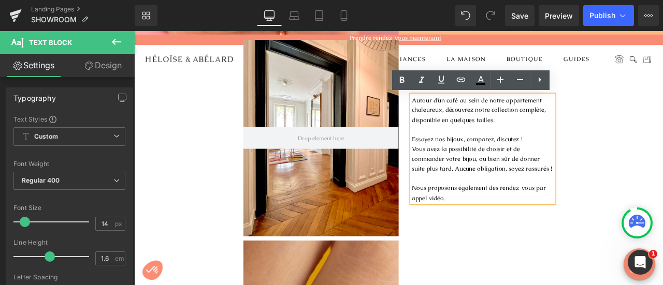
click at [662, 176] on div "Hero Banner 1. ESSAYEZ Heading Autour d’un café au sein de notre appartement ch…" at bounding box center [447, 157] width 627 height 244
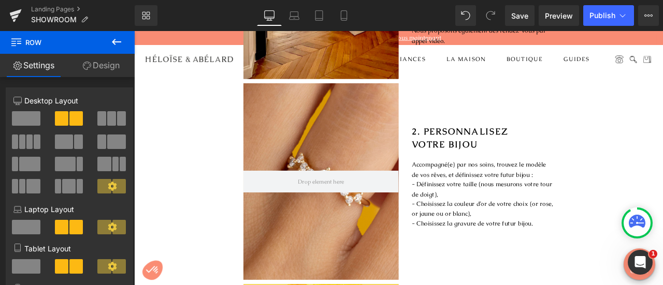
scroll to position [439, 0]
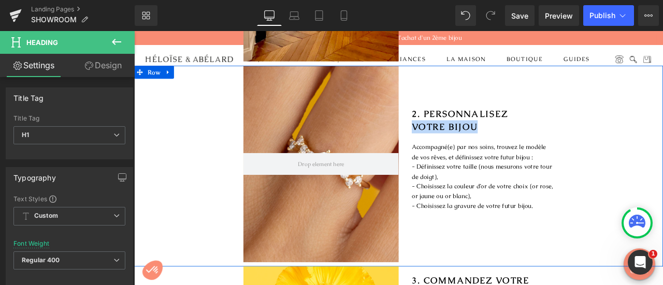
drag, startPoint x: 535, startPoint y: 147, endPoint x: 458, endPoint y: 149, distance: 76.2
click at [458, 149] on div "2. PERSONNALISEZ VOTRE BIJOU Heading Accompagné(e) par nos soins, trouvez le mo…" at bounding box center [540, 189] width 184 height 233
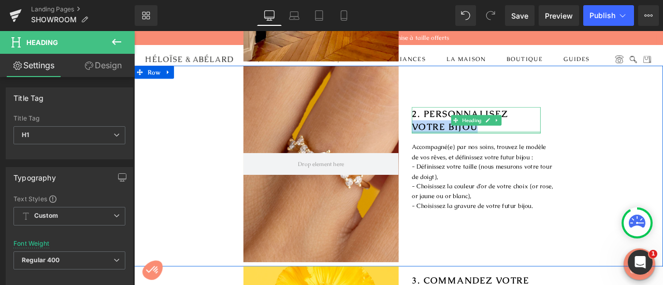
click at [547, 151] on div at bounding box center [539, 151] width 153 height 3
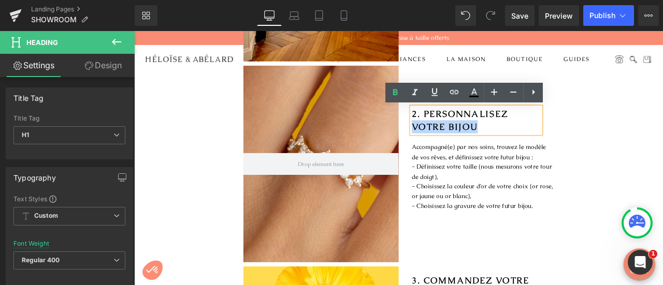
click at [544, 147] on h1 "2. PERSONNALISEZ VOTRE BIJOU" at bounding box center [539, 137] width 153 height 31
drag, startPoint x: 545, startPoint y: 147, endPoint x: 454, endPoint y: 139, distance: 91.5
click at [454, 139] on div "2. PERSONNALISEZ VOTRE BIJOU Heading Accompagné(e) par nos soins, trouvez le mo…" at bounding box center [540, 189] width 184 height 233
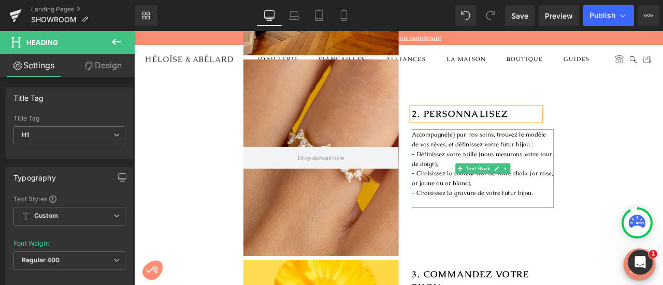
click at [601, 225] on p "- Choisissez la gravure de votre futur bijou." at bounding box center [547, 223] width 168 height 11
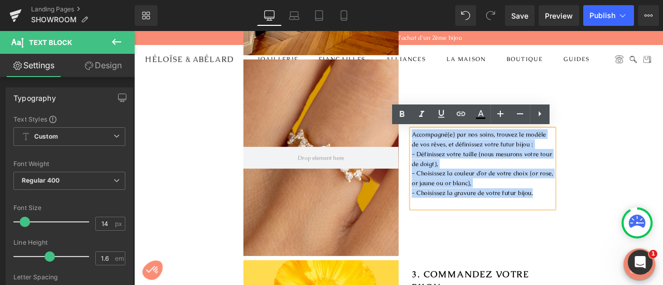
drag, startPoint x: 603, startPoint y: 224, endPoint x: 442, endPoint y: 151, distance: 177.1
click at [442, 151] on div "Hero Banner 2. PERSONNALISEZ Heading Accompagné(e) par nos soins, trouvez le mo…" at bounding box center [447, 184] width 627 height 238
copy div "Accompagné(e) par nos soins, trouvez le modèle de vos rêves, et définissez votr…"
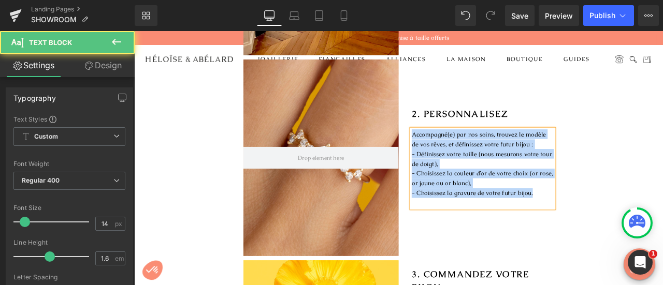
click at [576, 184] on p "- Définissez votre taille (nous mesurons votre tour de doigt)," at bounding box center [547, 182] width 168 height 23
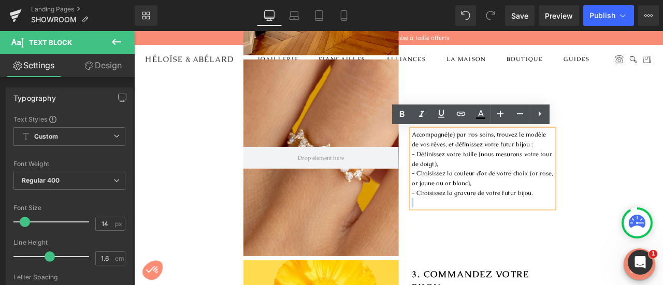
drag, startPoint x: 605, startPoint y: 222, endPoint x: 458, endPoint y: 152, distance: 162.4
click at [463, 152] on div "Accompagné(e) par nos soins, trouvez le modèle de vos rêves, et définissez votr…" at bounding box center [547, 194] width 168 height 93
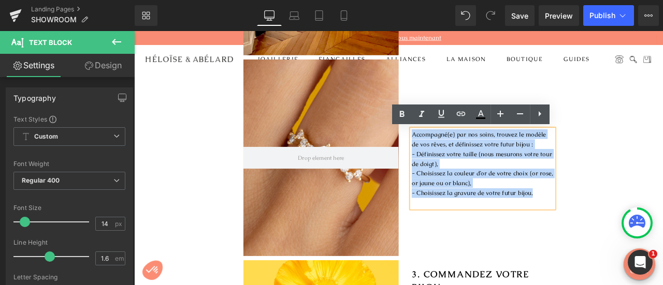
drag, startPoint x: 460, startPoint y: 153, endPoint x: 621, endPoint y: 224, distance: 175.3
click at [621, 224] on div "Accompagné(e) par nos soins, trouvez le modèle de vos rêves, et définissez votr…" at bounding box center [547, 194] width 168 height 93
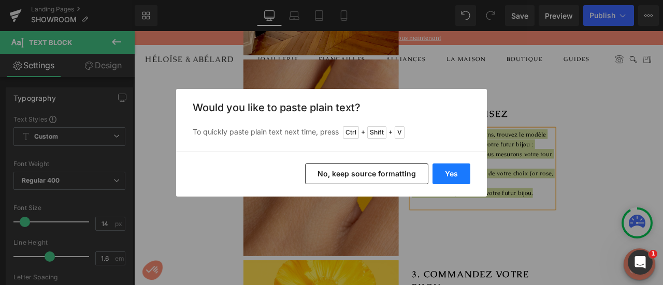
click at [456, 180] on button "Yes" at bounding box center [452, 174] width 38 height 21
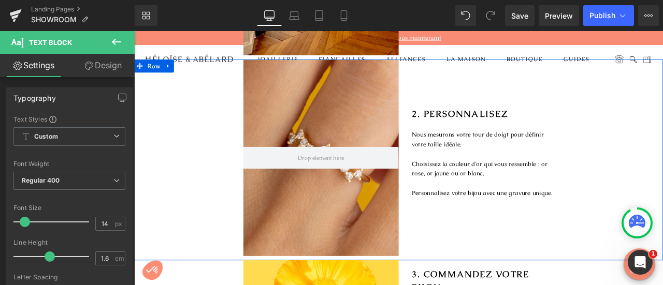
click at [662, 188] on div "Hero Banner 2. PERSONNALISEZ Heading Nous mesurons votre tour de doigt pour déf…" at bounding box center [447, 184] width 627 height 238
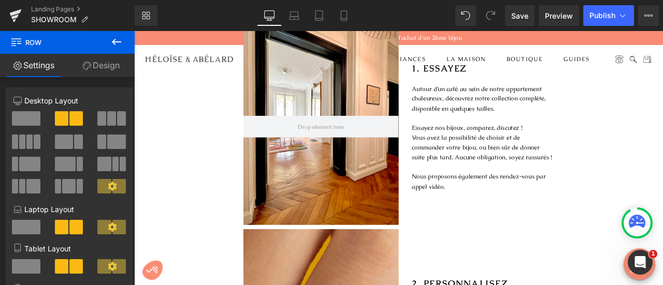
scroll to position [235, 0]
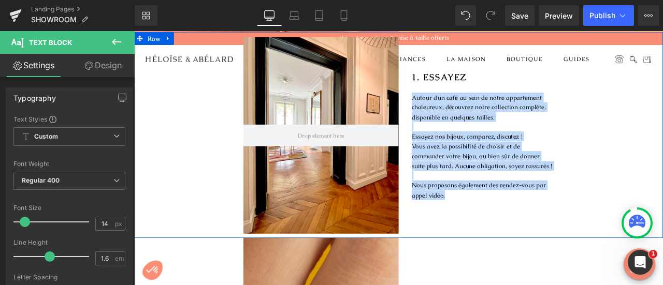
drag, startPoint x: 509, startPoint y: 223, endPoint x: 458, endPoint y: 110, distance: 123.8
click at [458, 110] on div "1. ESSAYEZ Heading Autour d’un café au sein de notre appartement chaleureux, dé…" at bounding box center [540, 154] width 184 height 233
copy div "Autour d’un café au sein de notre appartement chaleureux, découvrez notre colle…"
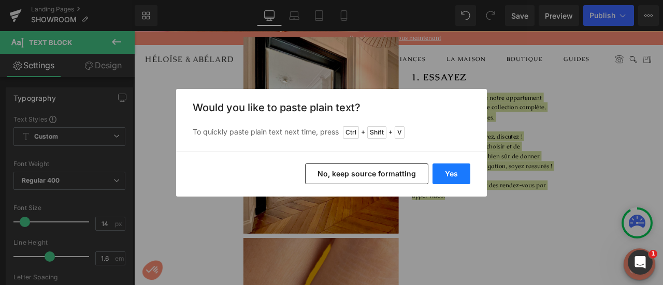
click at [447, 183] on button "Yes" at bounding box center [452, 174] width 38 height 21
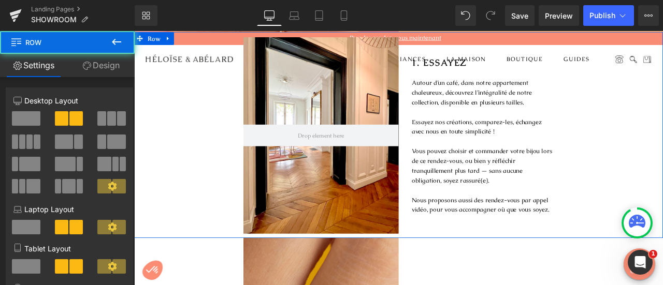
click at [650, 118] on div "Hero Banner 1. ESSAYEZ Heading Autour d’un café, dans notre appartement chaleur…" at bounding box center [447, 154] width 627 height 244
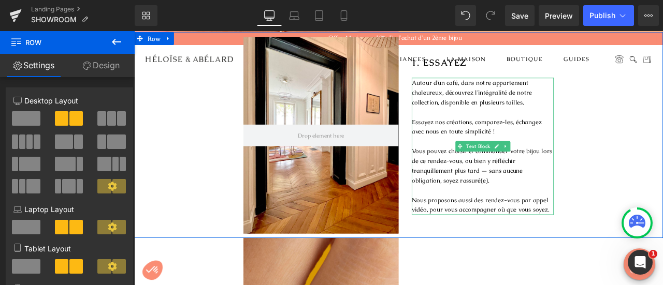
click at [570, 118] on p "Autour d’un café, dans notre appartement chaleureux, découvrez l’intégralité de…" at bounding box center [547, 104] width 168 height 35
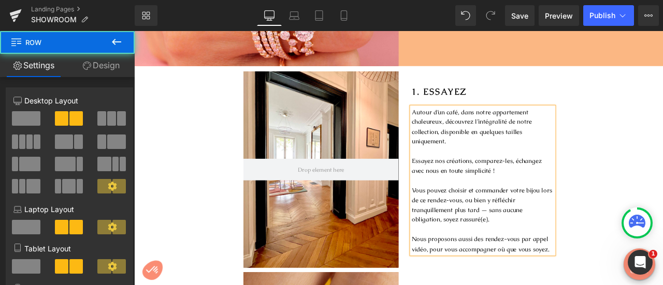
scroll to position [195, 0]
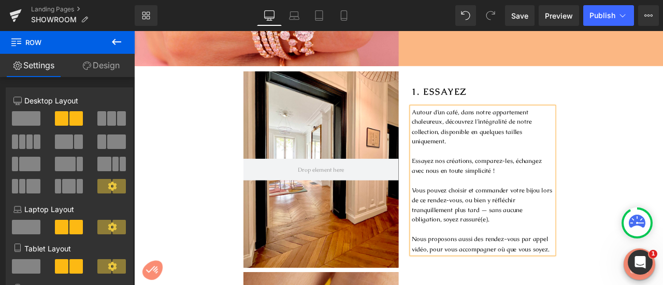
click at [662, 138] on div "Hero Banner 1. ESSAYEZ Heading Autour d’un café, dans notre appartement chaleur…" at bounding box center [447, 195] width 627 height 244
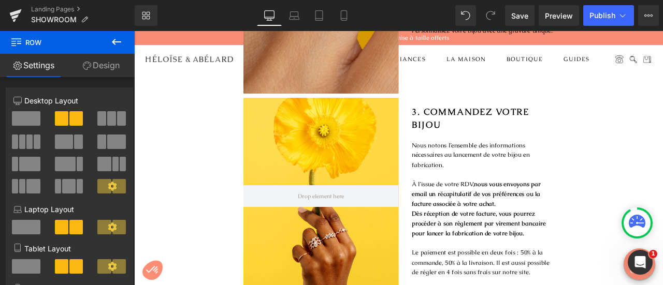
scroll to position [661, 0]
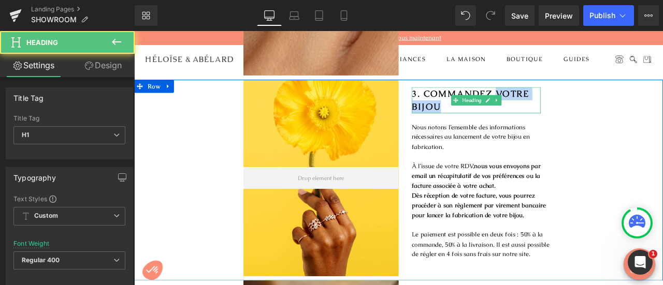
drag, startPoint x: 560, startPoint y: 104, endPoint x: 579, endPoint y: 120, distance: 24.6
click at [579, 120] on h1 "3. COMMANDEZ VOTRE BIJOU" at bounding box center [539, 113] width 153 height 31
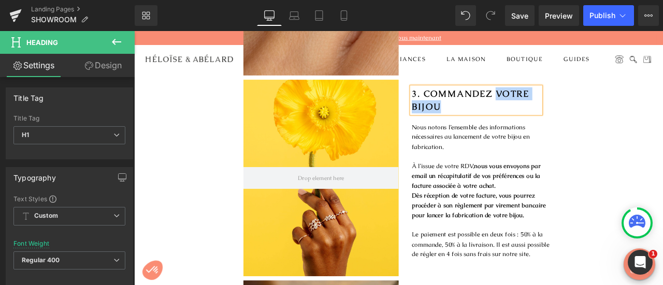
click at [579, 120] on h1 "3. COMMANDEZ VOTRE BIJOU" at bounding box center [539, 113] width 153 height 31
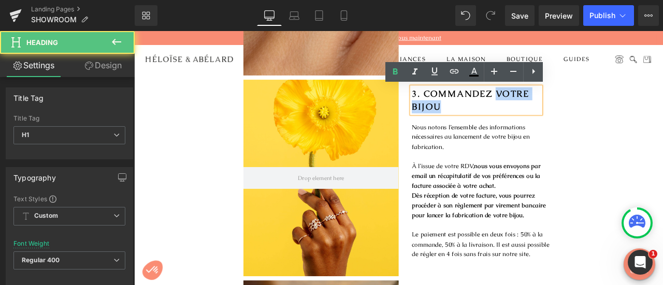
drag, startPoint x: 560, startPoint y: 106, endPoint x: 575, endPoint y: 117, distance: 18.9
click at [575, 117] on h1 "3. COMMANDEZ VOTRE BIJOU" at bounding box center [539, 113] width 153 height 31
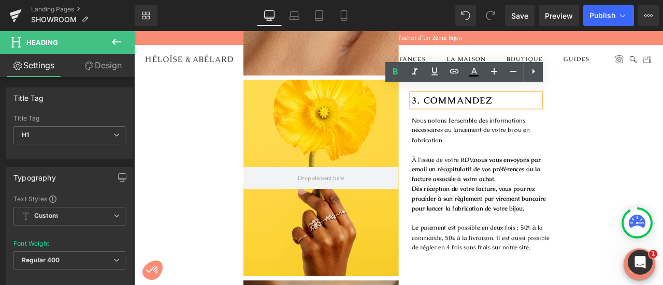
scroll to position [669, 0]
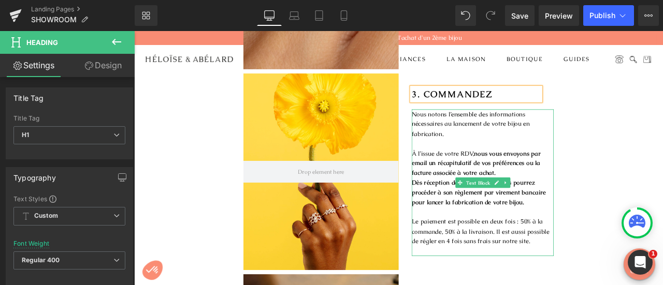
click at [548, 268] on p "Le paiement est possible en deux fois : 50% à la commande, 50% à la livraison. …" at bounding box center [547, 268] width 168 height 35
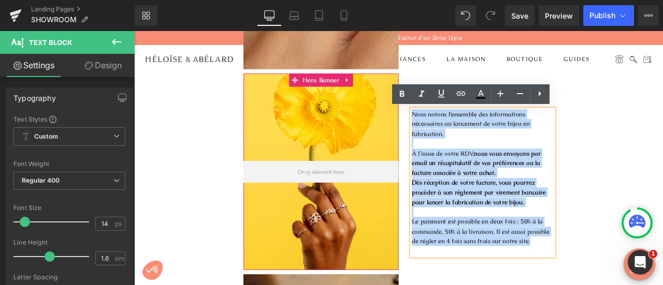
drag, startPoint x: 601, startPoint y: 284, endPoint x: 440, endPoint y: 129, distance: 223.5
click at [440, 129] on div "Hero Banner 3. COMMANDEZ Heading Nous notons l’ensemble des informations nécess…" at bounding box center [447, 200] width 627 height 238
copy div "Nous notons l’ensemble des informations nécessaires au lancement de votre bijou…"
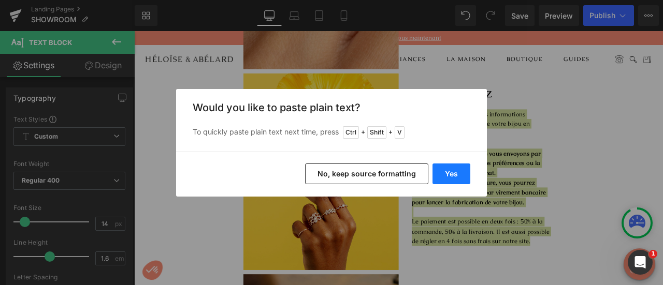
click at [442, 178] on button "Yes" at bounding box center [452, 174] width 38 height 21
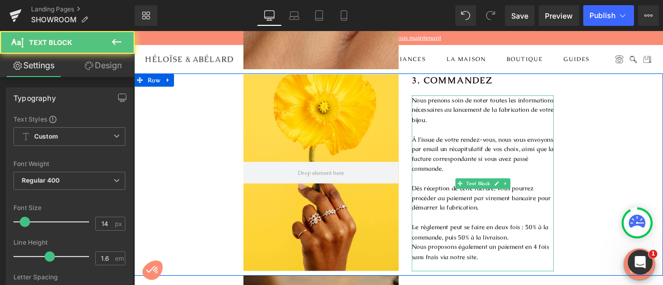
click at [487, 139] on p "Nous prenons soin de noter toutes les informations nécessaires au lancement de …" at bounding box center [547, 124] width 168 height 35
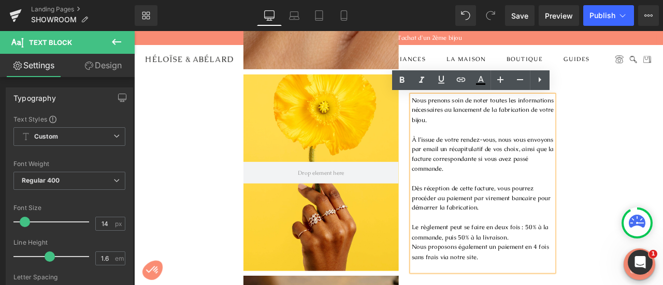
click at [467, 149] on p at bounding box center [547, 147] width 168 height 11
click at [417, 145] on div at bounding box center [356, 198] width 184 height 233
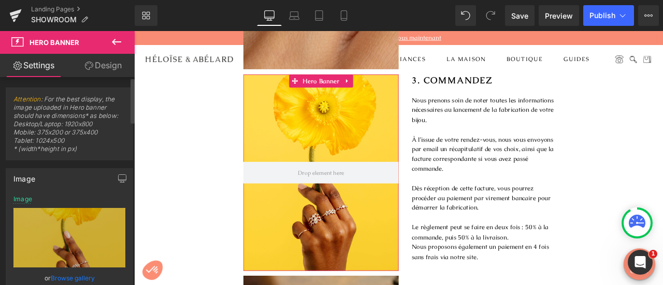
click at [80, 278] on link "Browse gallery" at bounding box center [73, 278] width 44 height 18
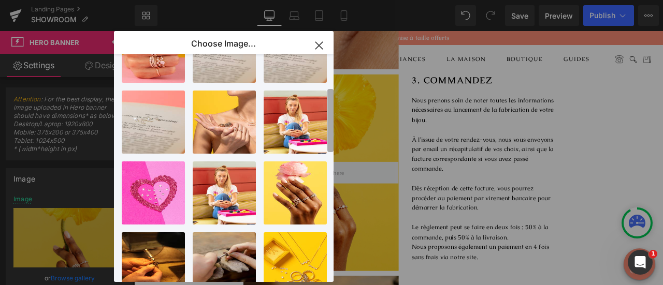
scroll to position [0, 0]
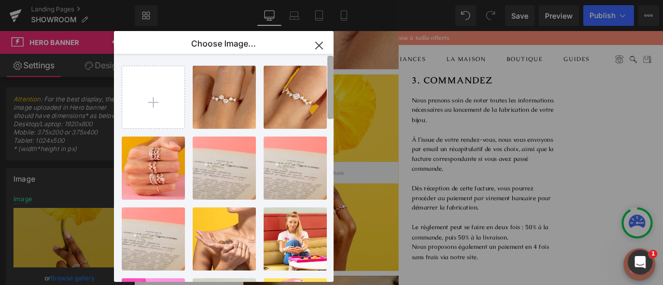
click at [325, 95] on div "25_sept...-228.jpg 2.47 MB Delete image? Yes No 25_sept...-178.jpg 1.19 MB Dele…" at bounding box center [228, 168] width 212 height 228
click at [160, 96] on input "file" at bounding box center [153, 97] width 62 height 62
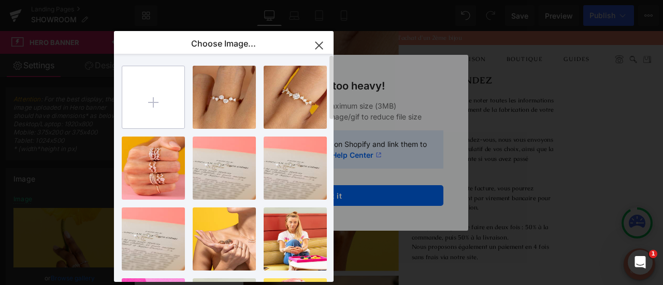
click at [150, 103] on input "file" at bounding box center [153, 97] width 62 height 62
type input "C:\fakepath\25_septembre-103.jpg"
click at [378, 0] on div "Text Color Highlight Color #333333 Edit or remove link: Edit - Unlink - Cancel …" at bounding box center [331, 0] width 663 height 0
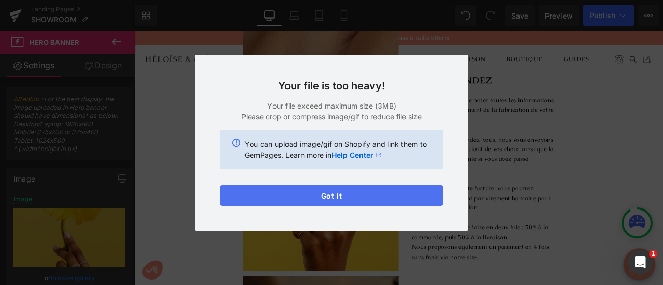
click at [349, 198] on button "Got it" at bounding box center [332, 195] width 224 height 21
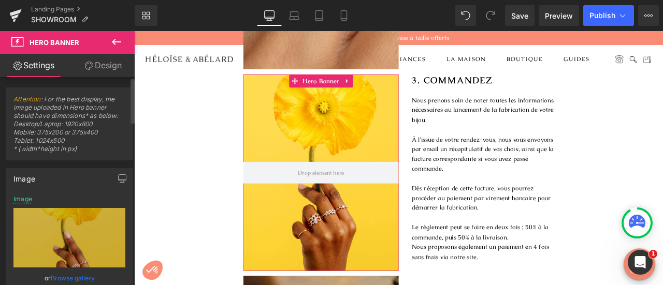
click at [84, 276] on link "Browse gallery" at bounding box center [73, 278] width 44 height 18
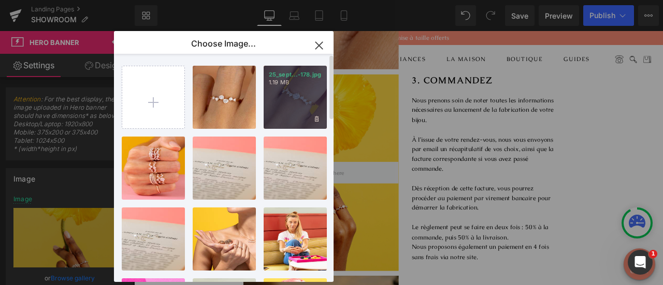
click at [288, 114] on div "25_sept...-178.jpg 1.19 MB" at bounding box center [295, 97] width 63 height 63
type input "https://ucarecdn.com/983f0e73-869c-4f4e-b8e0-0d4888a4c065/-/format/auto/-/previ…"
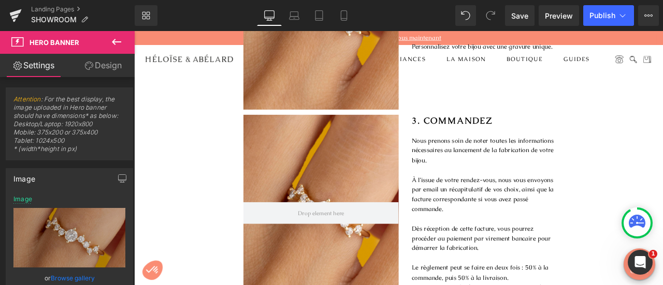
scroll to position [670, 0]
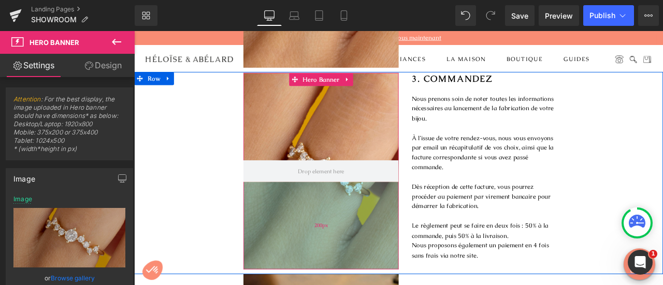
click at [365, 233] on div "200px" at bounding box center [356, 262] width 184 height 104
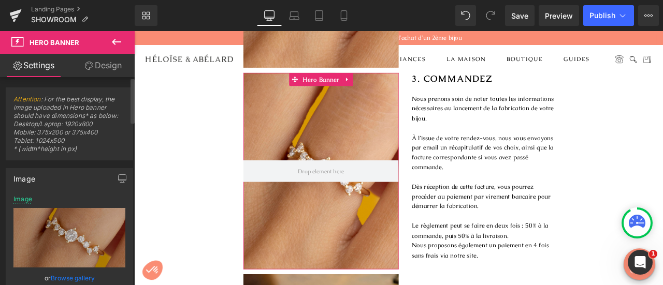
click at [74, 278] on link "Browse gallery" at bounding box center [73, 278] width 44 height 18
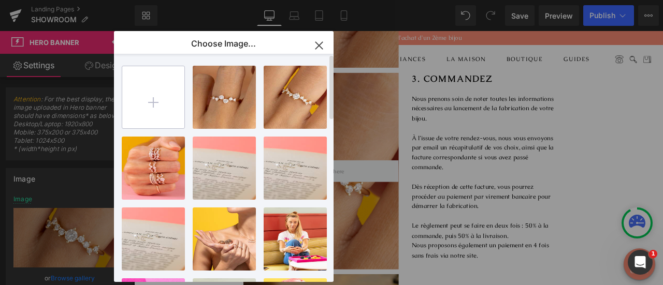
click at [151, 107] on input "file" at bounding box center [153, 97] width 62 height 62
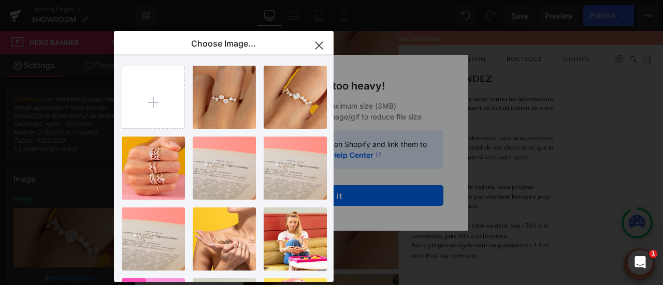
click at [365, 0] on div "Text Color Highlight Color #333333 Edit or remove link: Edit - Unlink - Cancel …" at bounding box center [331, 0] width 663 height 0
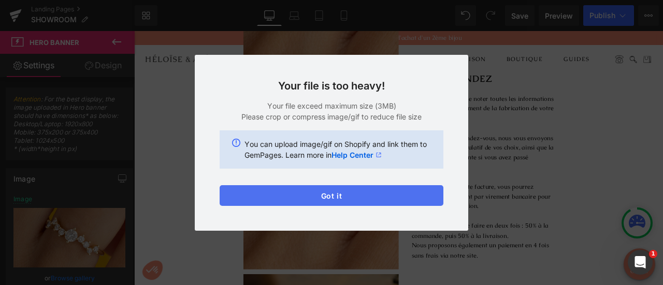
click at [359, 197] on button "Got it" at bounding box center [332, 195] width 224 height 21
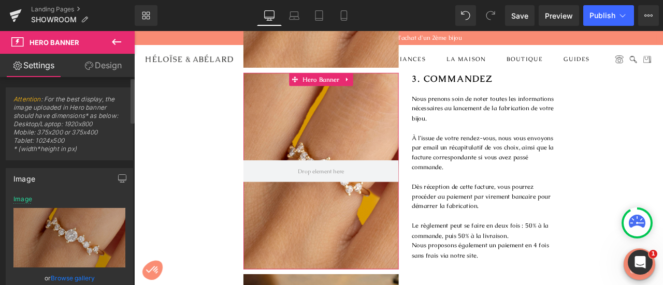
click at [60, 277] on link "Browse gallery" at bounding box center [73, 278] width 44 height 18
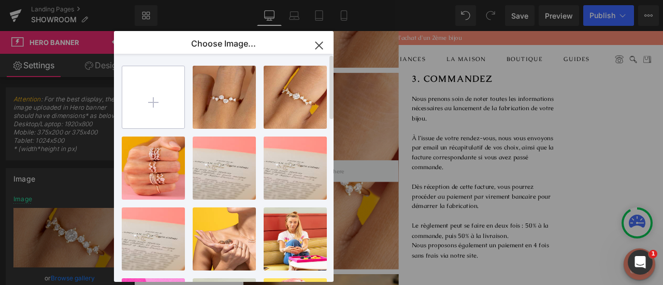
click at [151, 103] on input "file" at bounding box center [153, 97] width 62 height 62
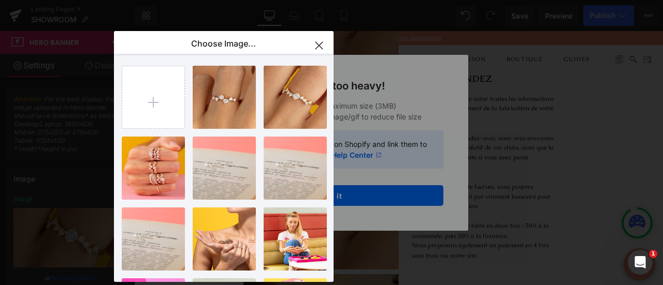
click at [391, 0] on div "Text Color Highlight Color #333333 Edit or remove link: Edit - Unlink - Cancel …" at bounding box center [331, 0] width 663 height 0
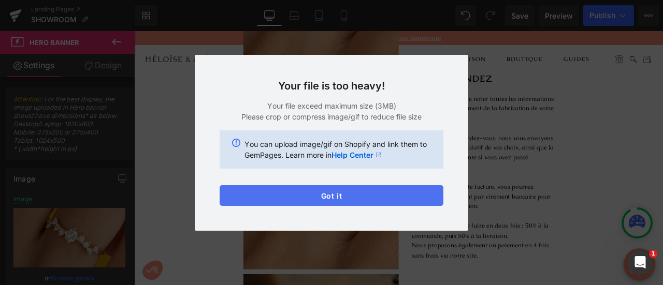
click at [350, 192] on button "Got it" at bounding box center [332, 195] width 224 height 21
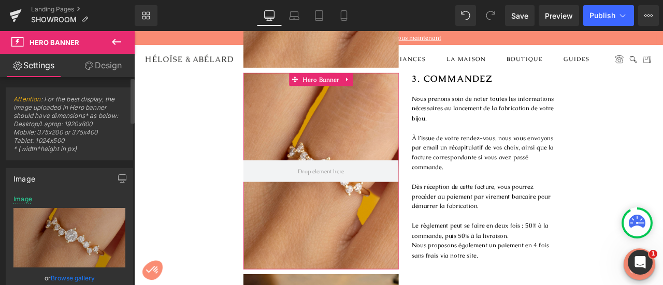
click at [90, 275] on link "Browse gallery" at bounding box center [73, 278] width 44 height 18
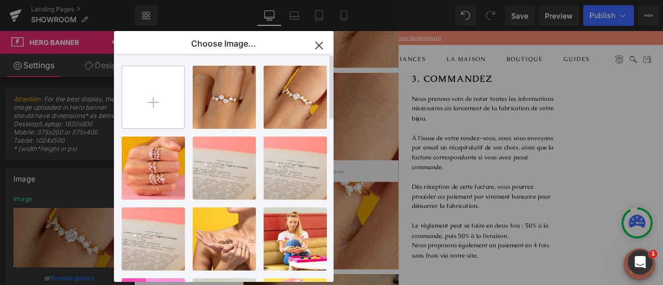
click at [154, 94] on input "file" at bounding box center [153, 97] width 62 height 62
type input "C:\fakepath\24_avril-51514.jpg"
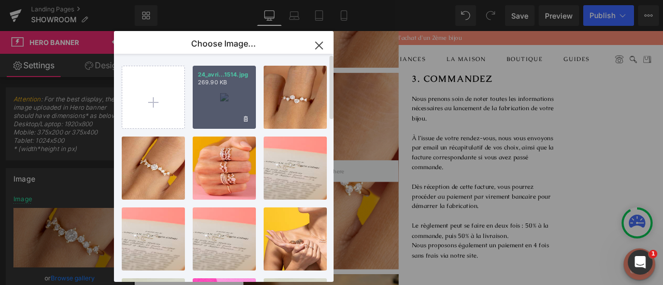
click at [226, 107] on div "24_avri...1514.jpg 269.90 KB" at bounding box center [224, 97] width 63 height 63
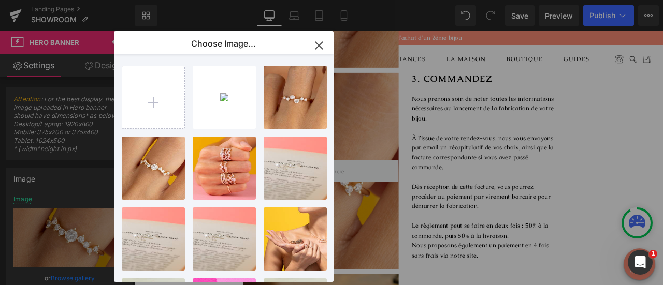
type input "https://ucarecdn.com/4b427b00-512a-4da4-968d-cd7f91f396fd/-/format/auto/-/previ…"
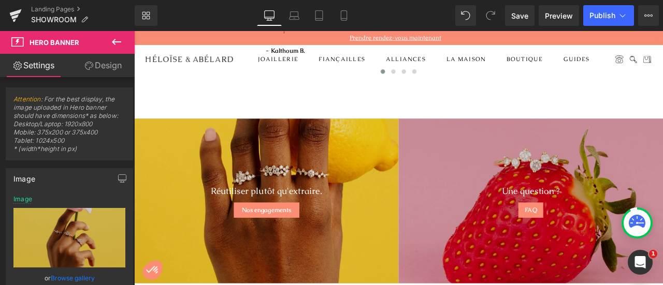
scroll to position [1762, 0]
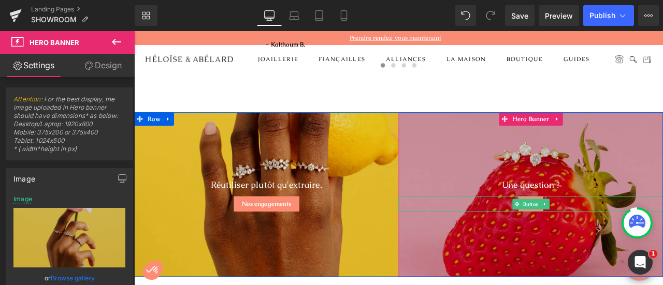
click at [662, 227] on div "FAQ" at bounding box center [604, 236] width 313 height 18
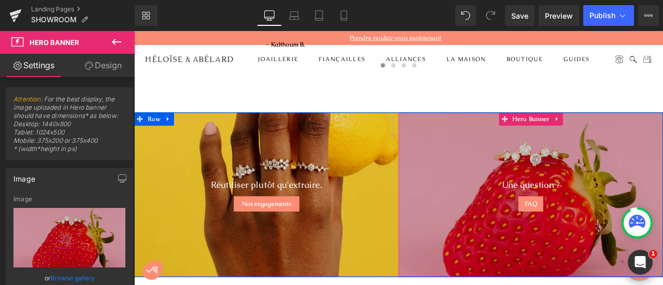
click at [645, 135] on div at bounding box center [604, 225] width 313 height 195
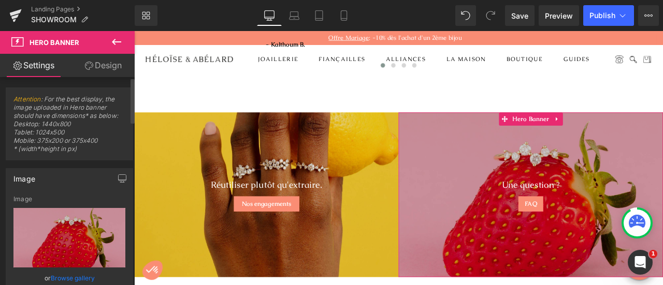
click at [83, 275] on link "Browse gallery" at bounding box center [73, 278] width 44 height 18
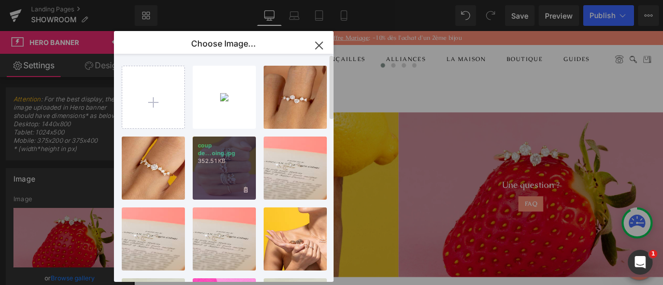
click at [214, 176] on div "coup de...oing.jpg 352.51 KB" at bounding box center [224, 168] width 63 height 63
type input "https://ucarecdn.com/76aed242-3fe0-4614-bf9f-8fcadd459d0d/-/format/auto/-/previ…"
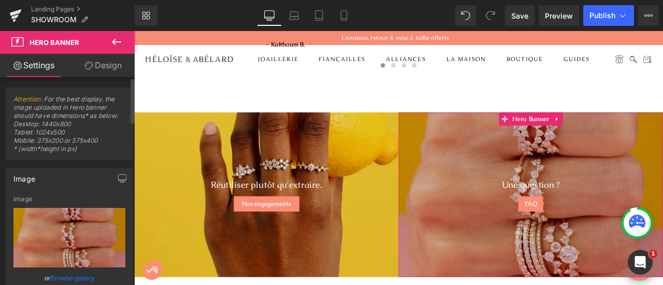
click at [81, 277] on link "Browse gallery" at bounding box center [73, 278] width 44 height 18
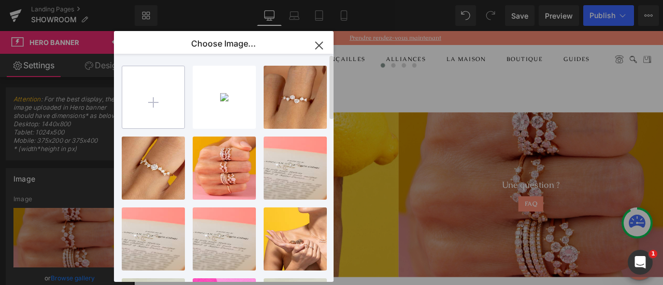
click at [153, 102] on input "file" at bounding box center [153, 97] width 62 height 62
type input "C:\fakepath\23_dec-36979.jpg"
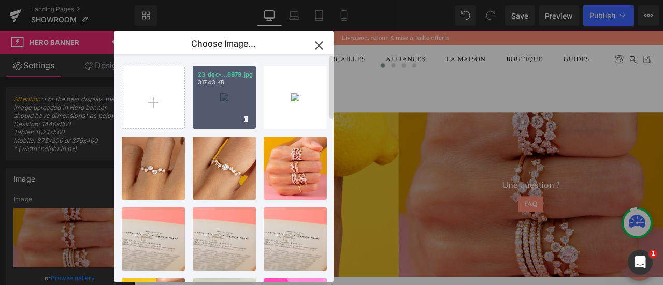
click at [240, 92] on div "23_dec-...6979.jpg 317.43 KB" at bounding box center [224, 97] width 63 height 63
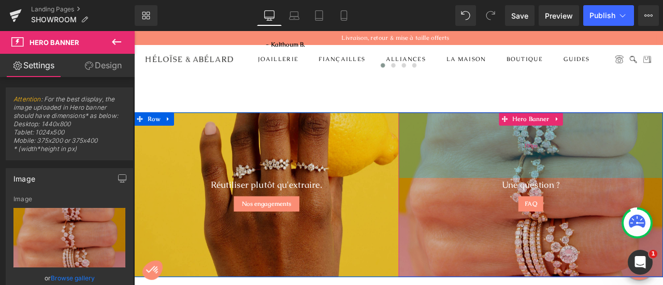
click at [539, 148] on div "150px" at bounding box center [604, 167] width 313 height 78
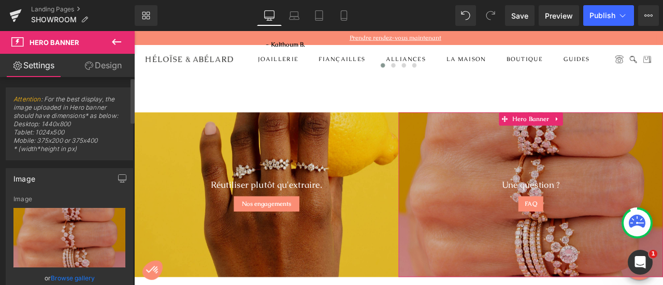
click at [56, 278] on link "Browse gallery" at bounding box center [73, 278] width 44 height 18
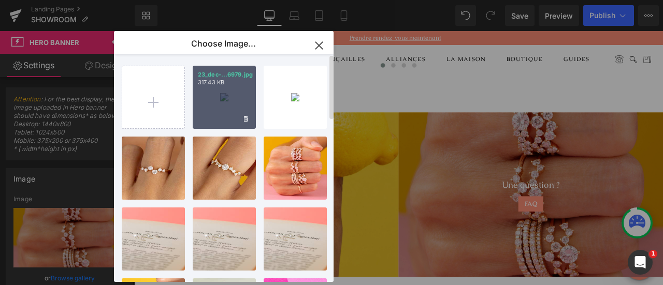
click at [220, 99] on div "23_dec-...6979.jpg 317.43 KB" at bounding box center [224, 97] width 63 height 63
type input "https://ucarecdn.com/8b74c553-0fad-4656-83d8-a68515ff8c84/-/format/auto/-/previ…"
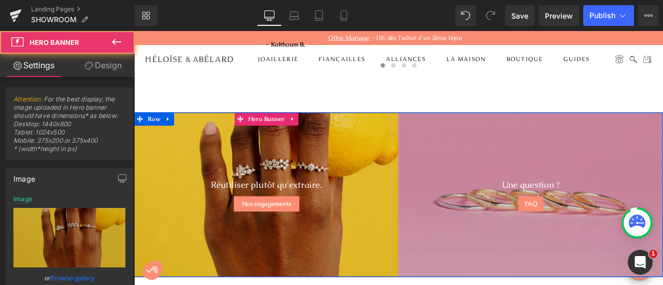
click at [385, 237] on div at bounding box center [290, 225] width 313 height 195
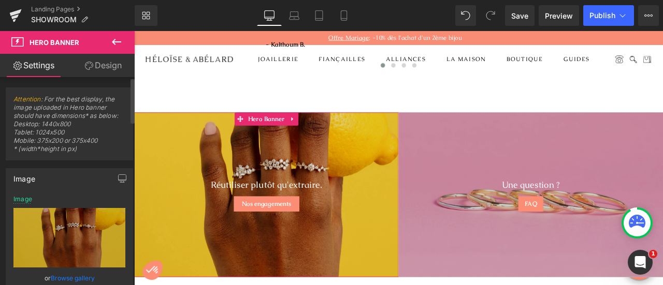
click at [90, 276] on link "Browse gallery" at bounding box center [73, 278] width 44 height 18
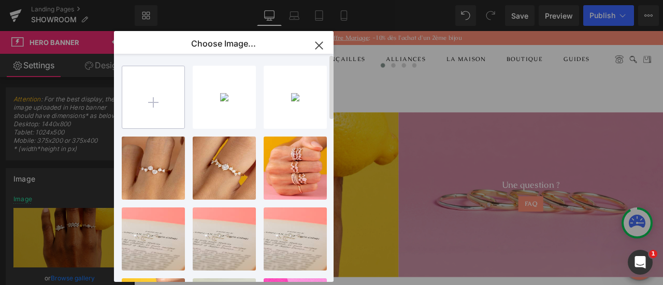
click at [150, 106] on input "file" at bounding box center [153, 97] width 62 height 62
type input "C:\fakepath\24_mars-45394-3.jpg"
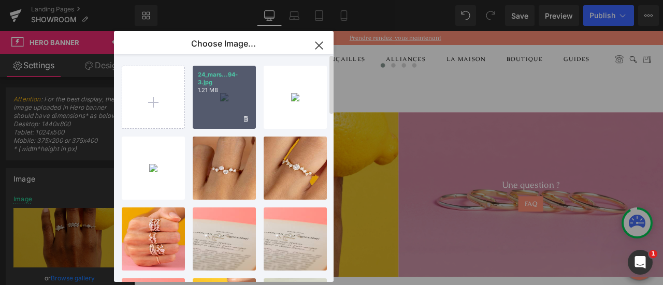
click at [227, 104] on div "24_mars...94-3.jpg 1.21 MB" at bounding box center [224, 97] width 63 height 63
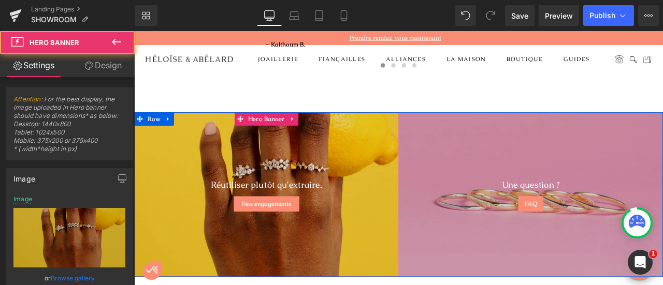
click at [340, 257] on div at bounding box center [290, 225] width 313 height 195
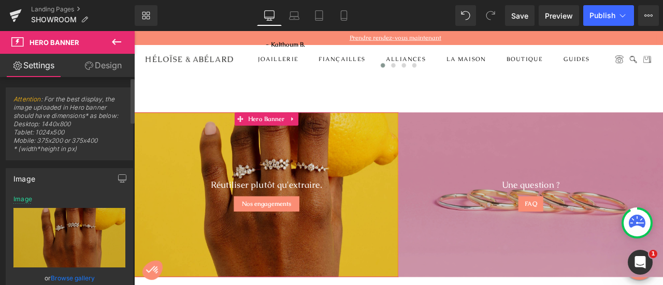
click at [77, 278] on link "Browse gallery" at bounding box center [73, 278] width 44 height 18
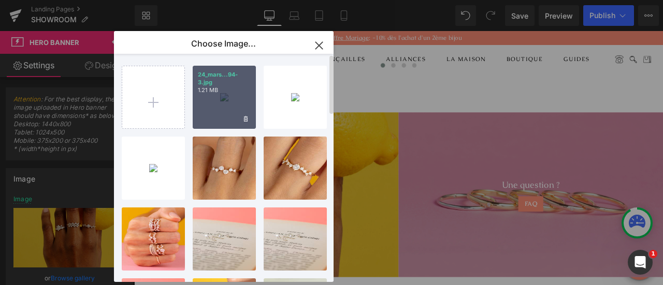
click at [222, 97] on div "24_mars...94-3.jpg 1.21 MB" at bounding box center [224, 97] width 63 height 63
type input "https://ucarecdn.com/c43c81be-6b8e-437e-a031-8880104771a0/-/format/auto/-/previ…"
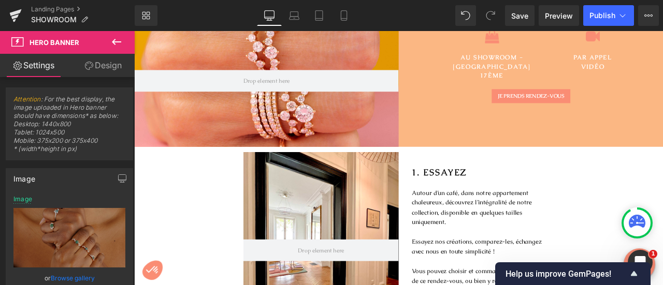
scroll to position [0, 0]
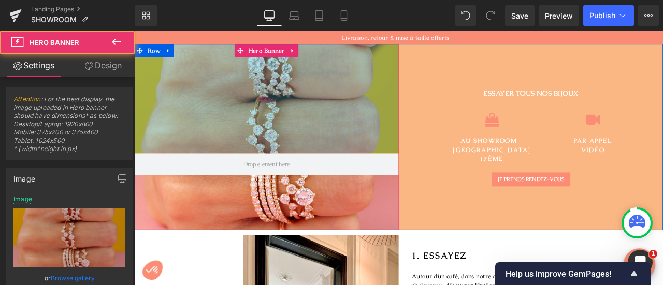
click at [387, 118] on div "250px" at bounding box center [290, 111] width 313 height 129
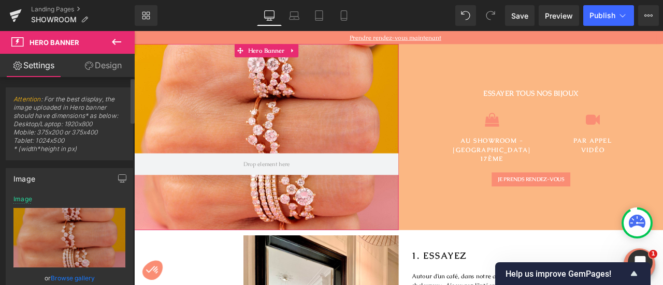
click at [82, 278] on link "Browse gallery" at bounding box center [73, 278] width 44 height 18
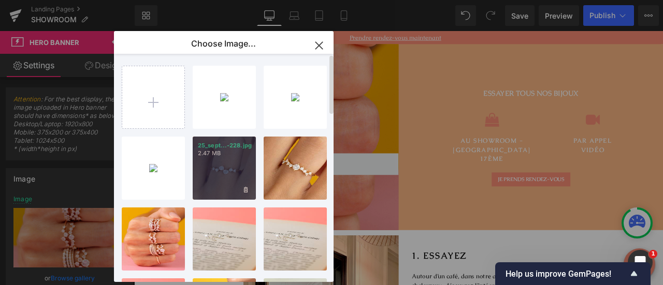
click at [235, 171] on div "25_sept...-228.jpg 2.47 MB" at bounding box center [224, 168] width 63 height 63
type input "https://ucarecdn.com/219a6739-03d5-45d4-a2e6-073959d73e69/-/format/auto/-/previ…"
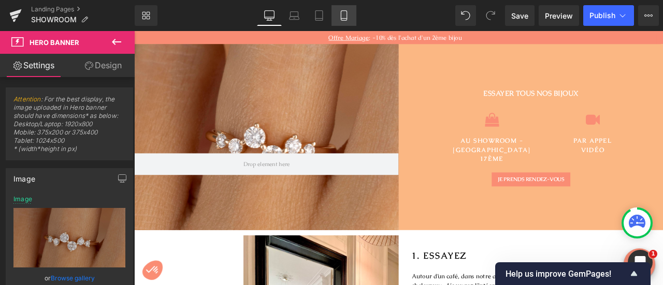
click at [343, 16] on icon at bounding box center [344, 15] width 10 height 10
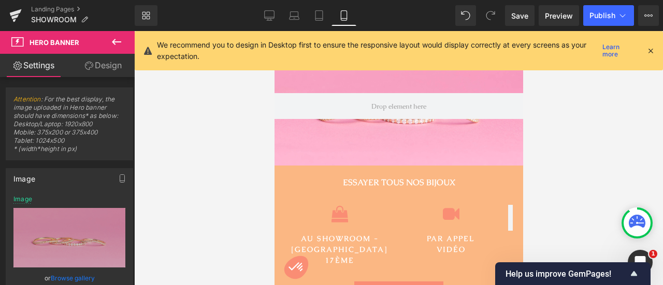
click at [651, 51] on icon at bounding box center [650, 50] width 9 height 9
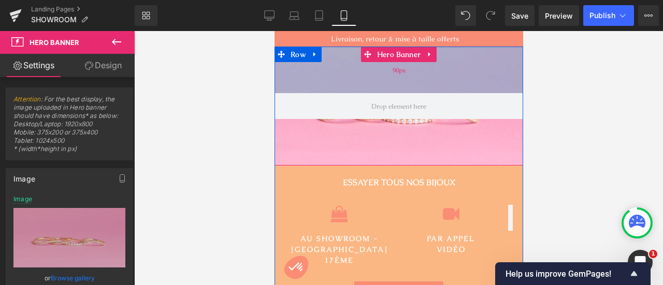
click at [423, 84] on div "90px" at bounding box center [398, 70] width 249 height 47
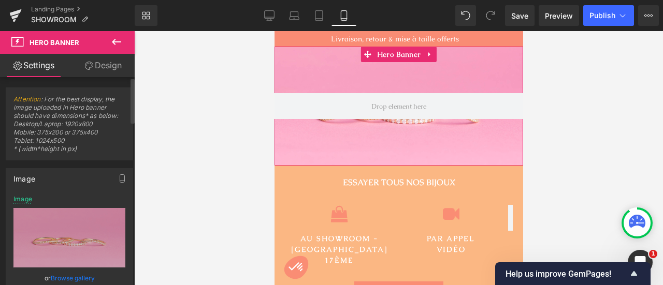
click at [83, 276] on link "Browse gallery" at bounding box center [73, 278] width 44 height 18
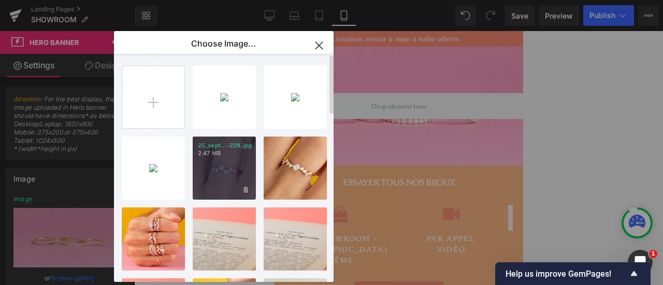
click at [221, 159] on div "25_sept...-228.jpg 2.47 MB" at bounding box center [224, 168] width 63 height 63
type input "[URL][DOMAIN_NAME]"
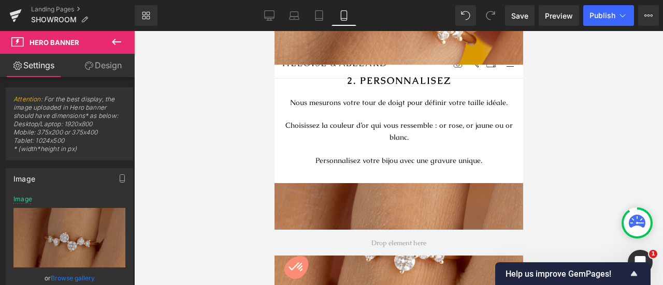
scroll to position [749, 0]
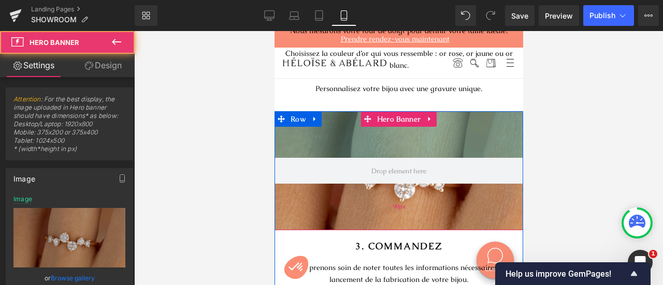
click at [441, 118] on div "90px" at bounding box center [398, 134] width 249 height 47
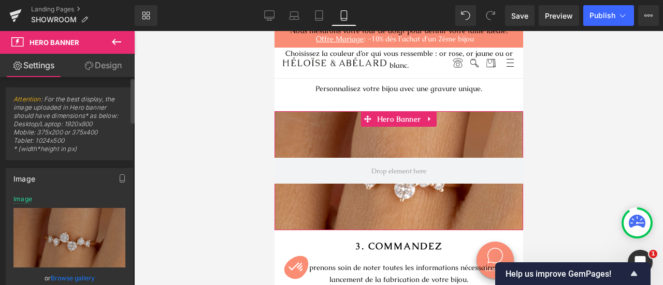
click at [83, 276] on link "Browse gallery" at bounding box center [73, 278] width 44 height 18
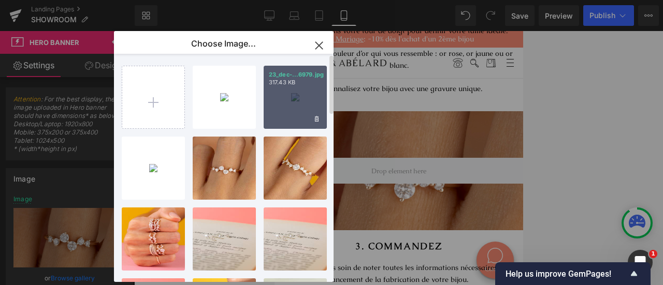
click at [279, 90] on div "23_dec-...6979.jpg 317.43 KB" at bounding box center [295, 97] width 63 height 63
type input "https://ucarecdn.com/8b74c553-0fad-4656-83d8-a68515ff8c84/-/format/auto/-/previ…"
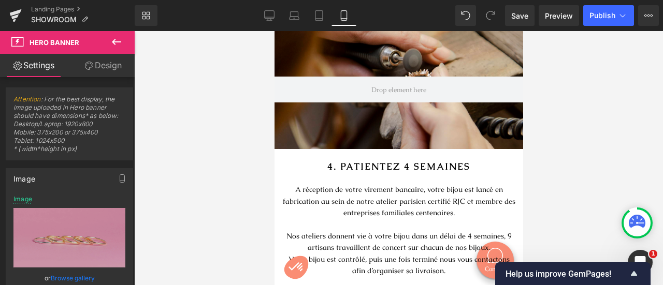
scroll to position [1178, 0]
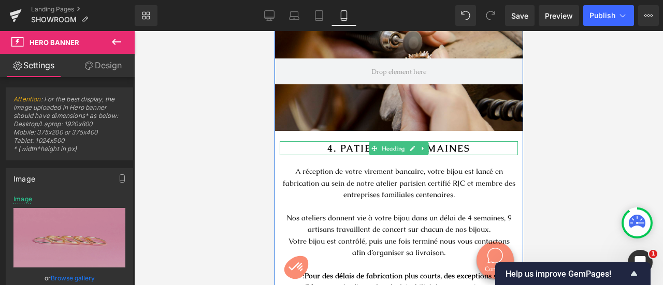
click at [342, 142] on strong "4. PATIENTEZ 4 SEMAINES" at bounding box center [398, 148] width 143 height 12
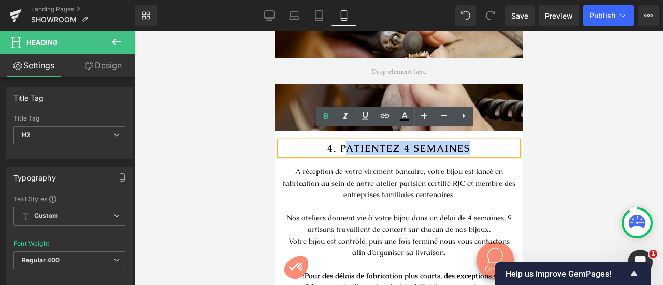
drag, startPoint x: 342, startPoint y: 137, endPoint x: 470, endPoint y: 128, distance: 128.8
click at [470, 141] on div "4. PATIENTEZ 4 SEMAINES" at bounding box center [398, 148] width 238 height 14
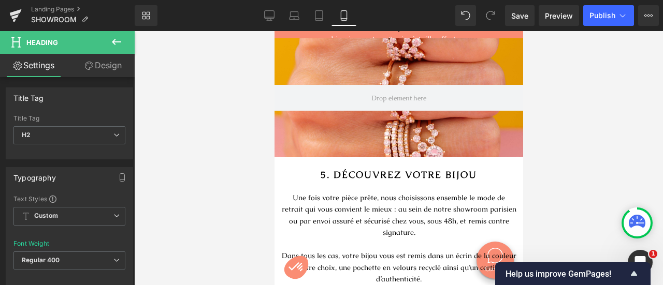
scroll to position [1500, 0]
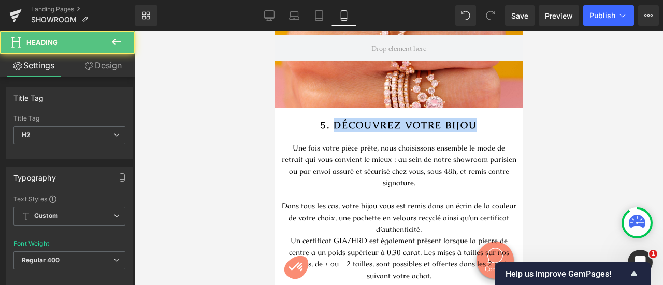
drag, startPoint x: 333, startPoint y: 110, endPoint x: 491, endPoint y: 124, distance: 159.1
click at [491, 124] on div "5. DÉCOUVREZ VOTRE BIJOU Heading Une fois votre pièce prête, nous choisissons e…" at bounding box center [398, 195] width 249 height 174
click at [334, 119] on strong "5. DÉCOUVREZ VOTRE BIJOU" at bounding box center [398, 125] width 156 height 12
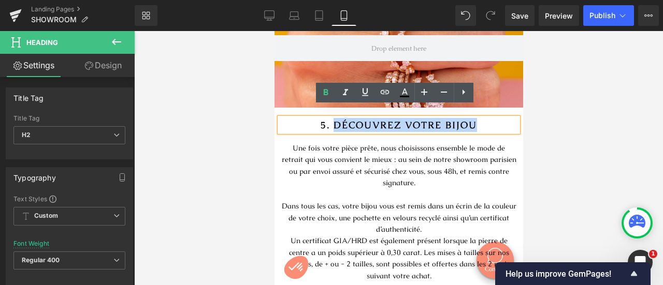
drag, startPoint x: 329, startPoint y: 113, endPoint x: 476, endPoint y: 114, distance: 146.1
click at [476, 118] on h2 "5. DÉCOUVREZ VOTRE BIJOU" at bounding box center [398, 125] width 238 height 14
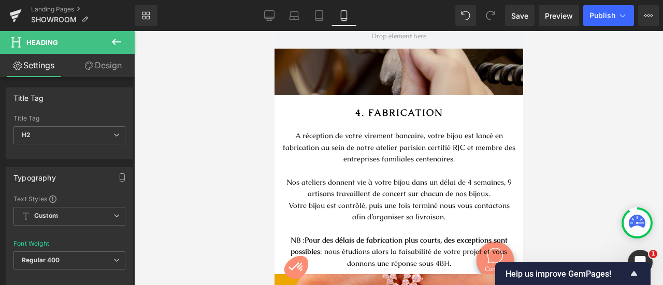
scroll to position [1232, 0]
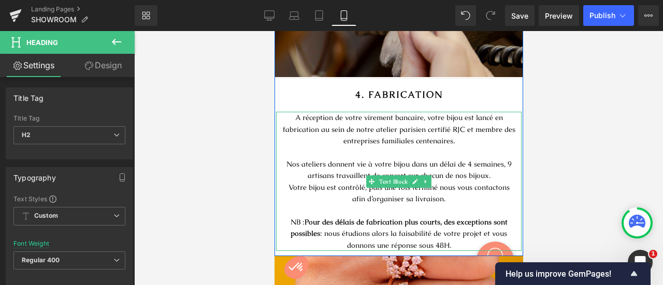
click at [302, 182] on p "Votre bijou est contrôlé, puis une fois terminé nous vous contactons afin d’org…" at bounding box center [398, 193] width 235 height 23
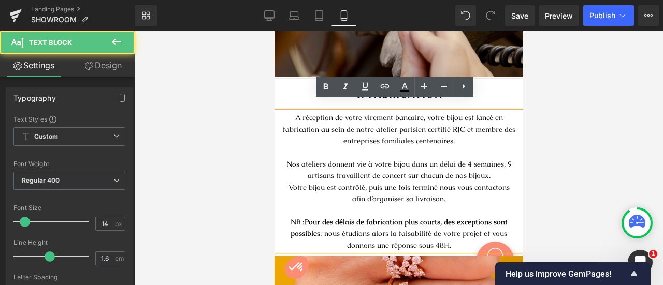
drag, startPoint x: 285, startPoint y: 203, endPoint x: 466, endPoint y: 233, distance: 182.7
click at [466, 233] on div "A réception de votre virement bancaire, votre bijou est lancé en fabrication au…" at bounding box center [399, 181] width 246 height 139
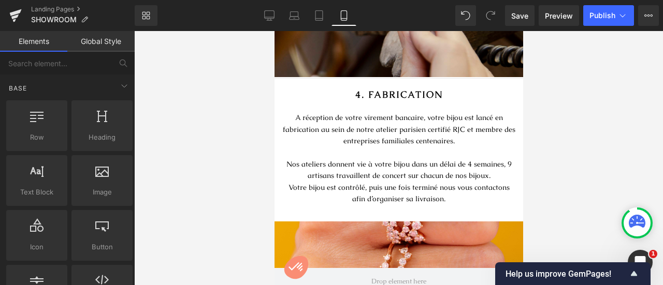
click at [549, 151] on div at bounding box center [398, 158] width 529 height 254
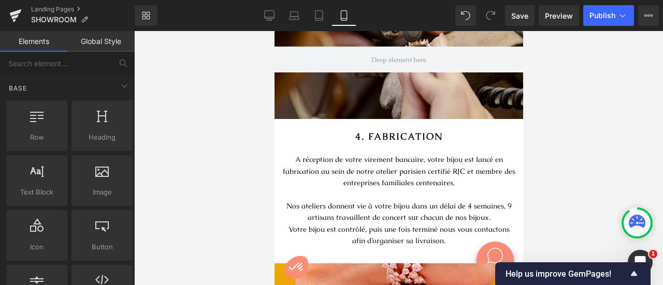
scroll to position [1208, 0]
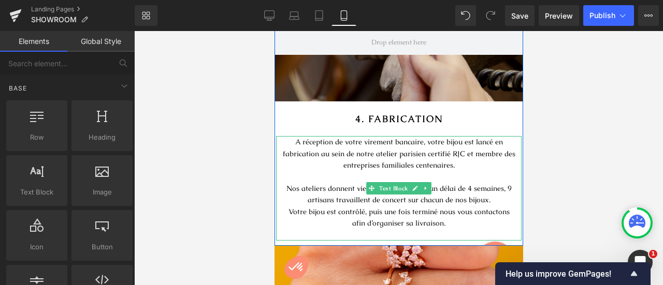
click at [453, 209] on p "Votre bijou est contrôlé, puis une fois terminé nous vous contactons afin d’org…" at bounding box center [398, 217] width 235 height 23
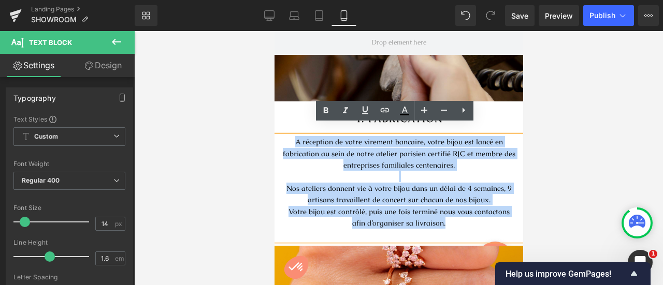
drag, startPoint x: 438, startPoint y: 215, endPoint x: 273, endPoint y: 125, distance: 188.5
copy div "A réception de votre virement bancaire, votre bijou est lancé en fabrication au…"
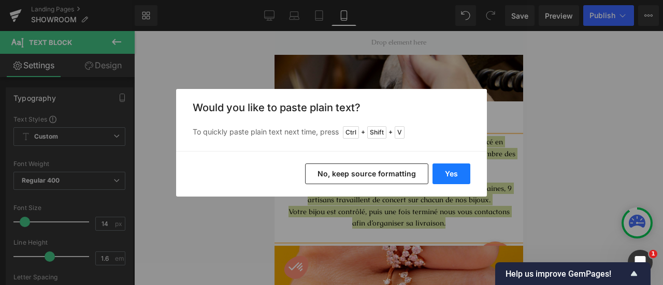
click at [456, 176] on button "Yes" at bounding box center [452, 174] width 38 height 21
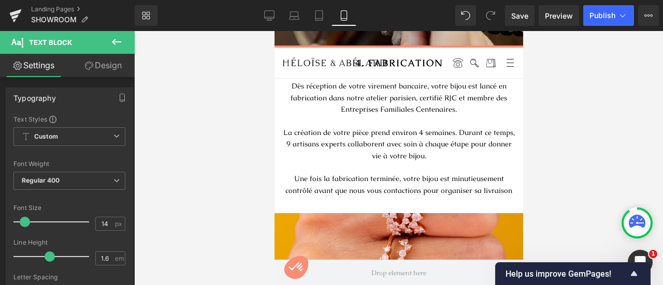
scroll to position [1269, 0]
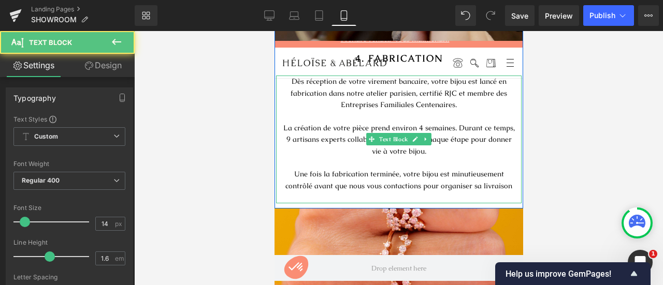
click at [408, 122] on p "La création de votre pièce prend environ 4 semaines. Durant ce temps, 9 artisan…" at bounding box center [398, 139] width 235 height 35
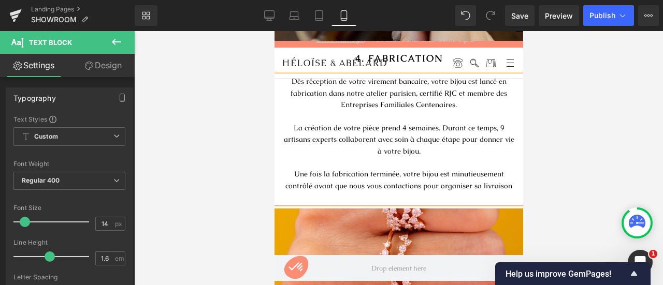
click at [510, 175] on p "Une fois la fabrication terminée, votre bijou est minutieusement contrôlé avant…" at bounding box center [398, 179] width 235 height 23
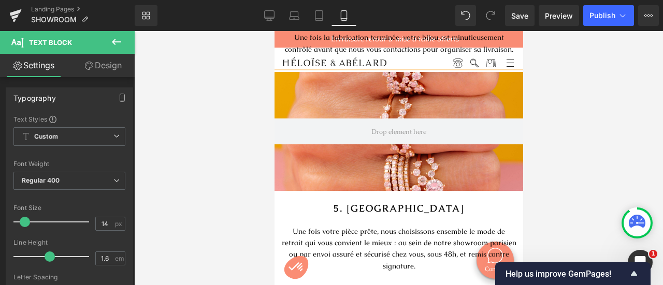
scroll to position [1418, 0]
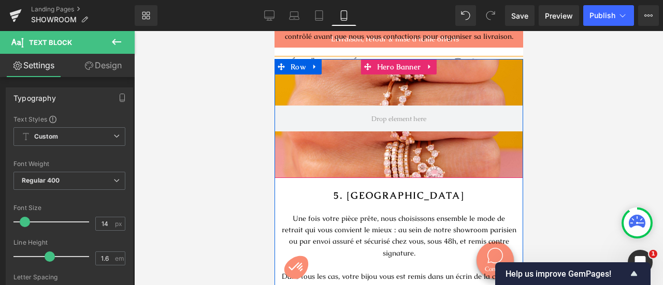
click at [448, 148] on div at bounding box center [398, 118] width 249 height 119
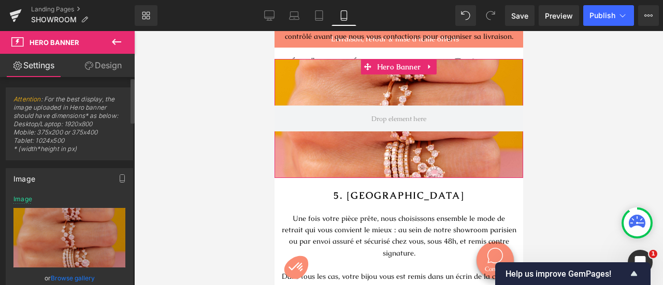
click at [65, 276] on link "Browse gallery" at bounding box center [73, 278] width 44 height 18
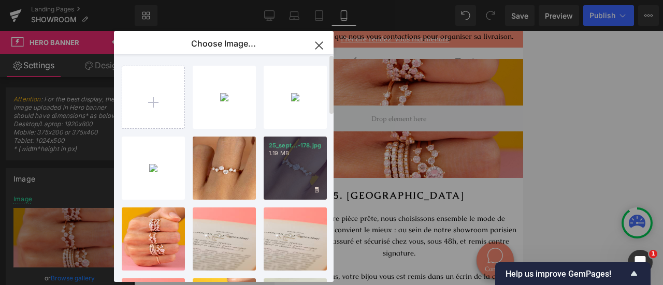
click at [292, 181] on div "25_sept...-178.jpg 1.19 MB" at bounding box center [295, 168] width 63 height 63
type input "[URL][DOMAIN_NAME]"
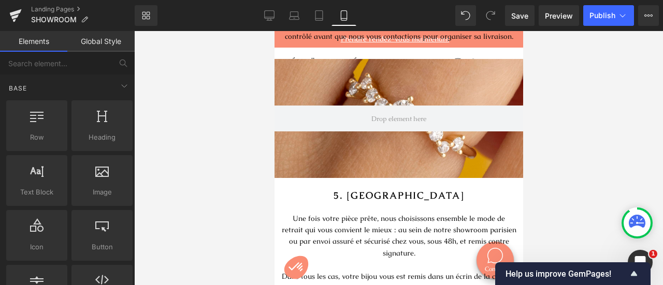
drag, startPoint x: 523, startPoint y: 159, endPoint x: 524, endPoint y: 139, distance: 19.7
click at [524, 139] on div at bounding box center [398, 158] width 529 height 254
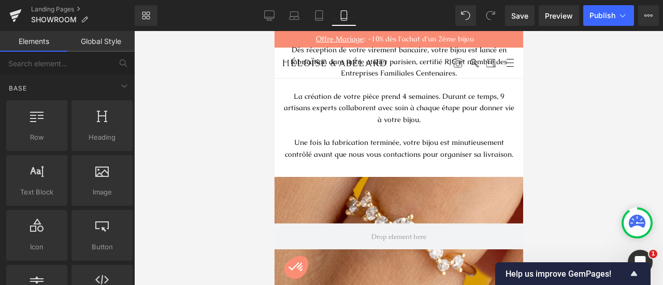
scroll to position [1331, 0]
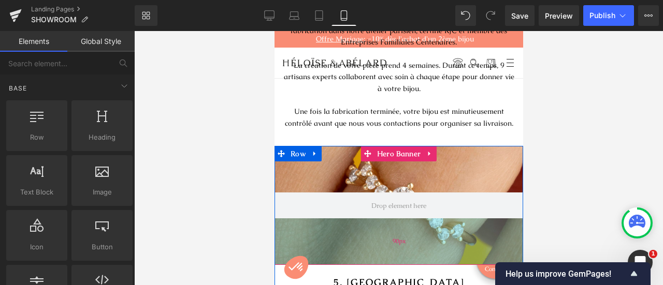
click at [361, 225] on div "90px" at bounding box center [398, 242] width 249 height 47
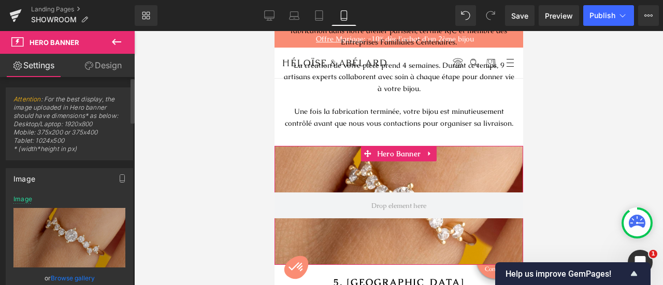
click at [59, 279] on link "Browse gallery" at bounding box center [73, 278] width 44 height 18
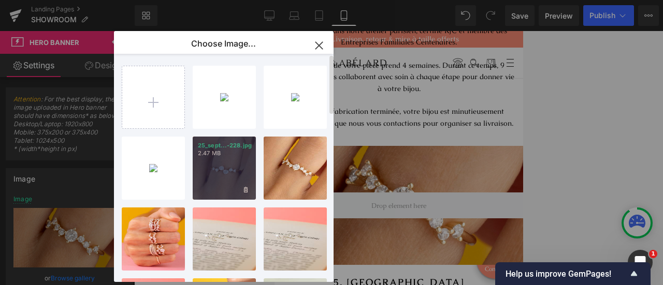
click at [214, 180] on div "25_sept...-228.jpg 2.47 MB" at bounding box center [224, 168] width 63 height 63
type input "[URL][DOMAIN_NAME]"
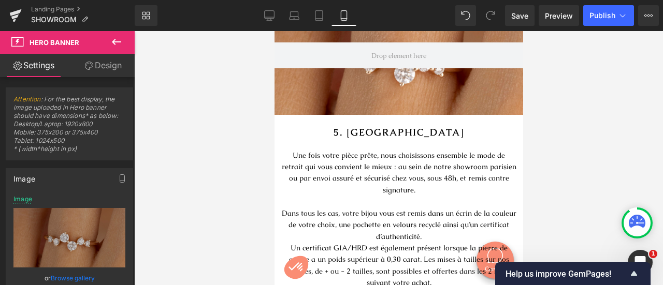
scroll to position [1486, 0]
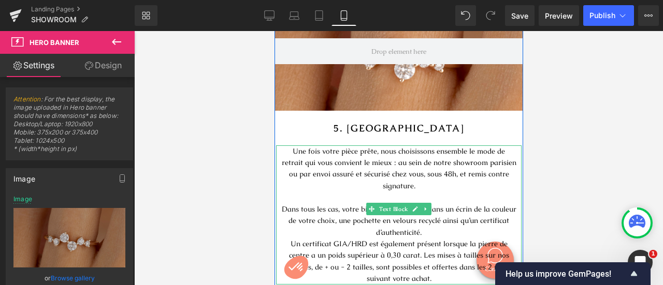
click at [434, 253] on p "Un certificat GIA/HRD est également présent lorsque la pierre de centre a un po…" at bounding box center [398, 261] width 235 height 47
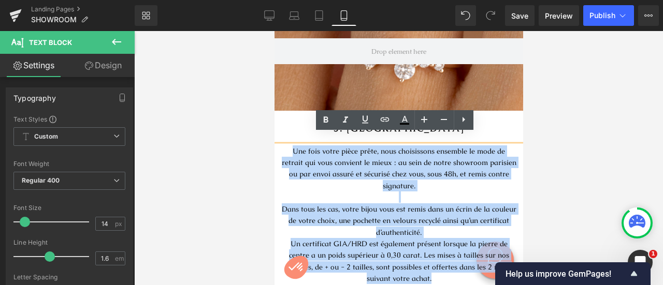
drag, startPoint x: 429, startPoint y: 256, endPoint x: 529, endPoint y: 164, distance: 136.4
click at [274, 133] on html "Passer au contenu de la page Panier ( 0 ) Le panier est vide The cart is empty …" at bounding box center [398, 93] width 249 height 3094
copy div "Une fois votre pièce prête, nous choisissons ensemble le mode de retrait qui vo…"
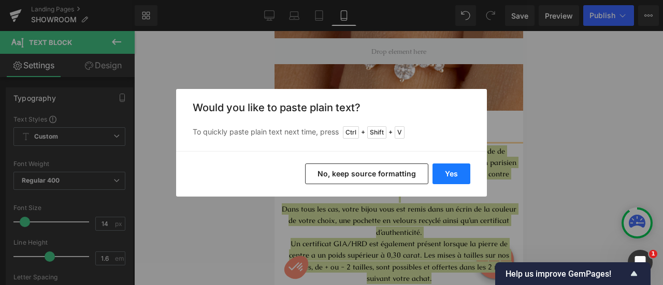
click at [444, 175] on button "Yes" at bounding box center [452, 174] width 38 height 21
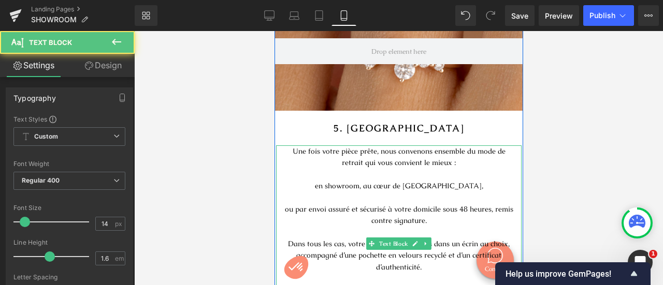
click at [358, 168] on p at bounding box center [398, 173] width 235 height 11
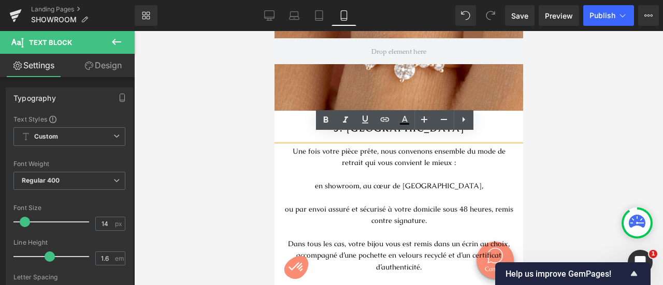
click at [341, 180] on p "en showroom, au cœur de Paris," at bounding box center [398, 185] width 235 height 11
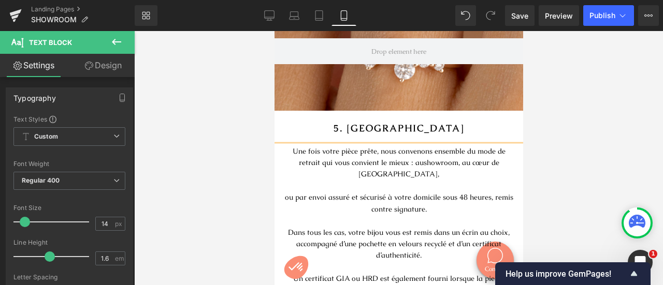
click at [282, 192] on p "ou par envoi assuré et sécurisé à votre domicile sous 48 heures, remis contre s…" at bounding box center [398, 203] width 235 height 23
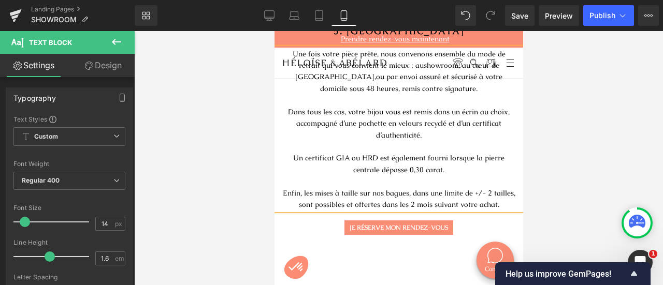
scroll to position [1588, 0]
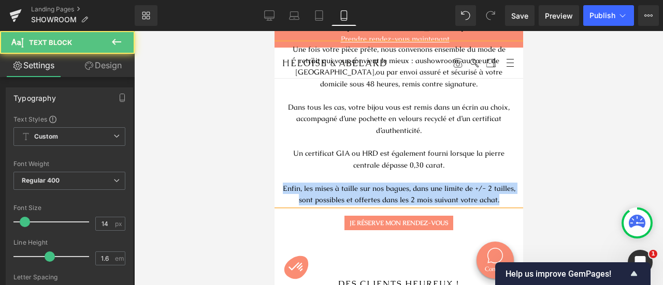
drag, startPoint x: 495, startPoint y: 191, endPoint x: 270, endPoint y: 172, distance: 225.5
click at [274, 172] on html "Passer au contenu de la page Panier ( 0 ) Le panier est vide The cart is empty …" at bounding box center [398, 1] width 249 height 3117
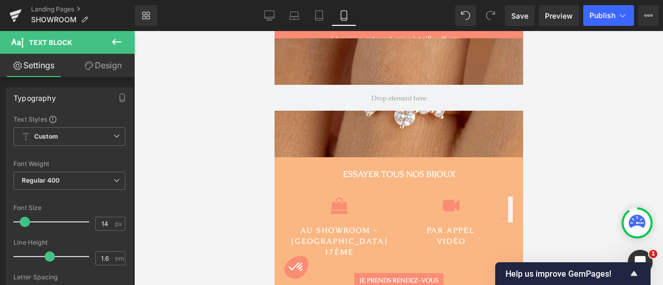
scroll to position [0, 0]
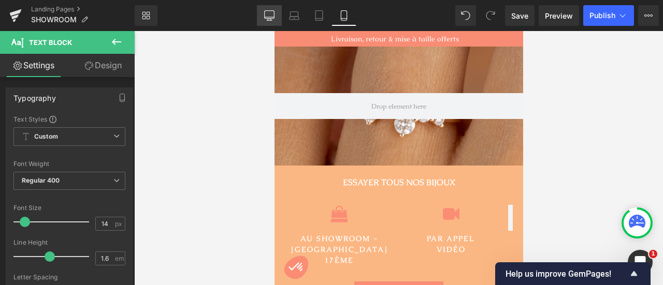
click at [267, 15] on icon at bounding box center [269, 15] width 10 height 10
type input "100"
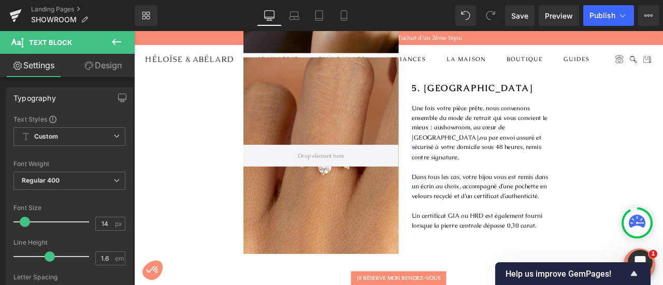
scroll to position [1219, 0]
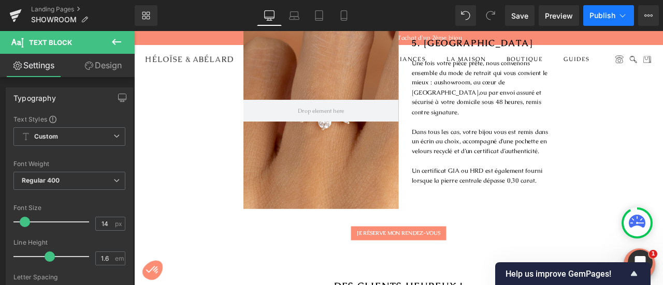
click at [596, 20] on button "Publish" at bounding box center [608, 15] width 51 height 21
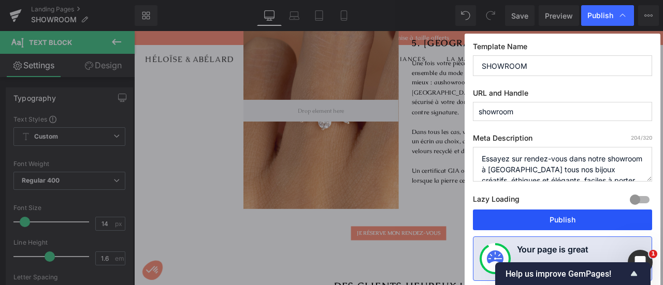
click at [558, 218] on button "Publish" at bounding box center [562, 220] width 179 height 21
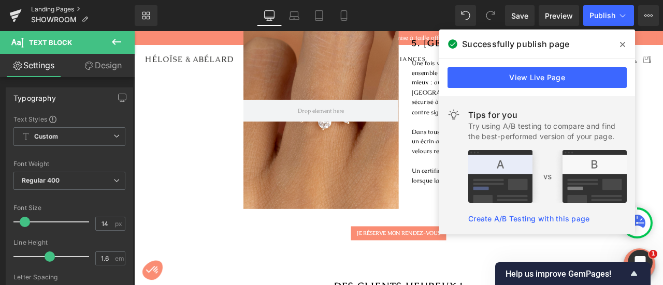
click at [66, 9] on link "Landing Pages" at bounding box center [83, 9] width 104 height 8
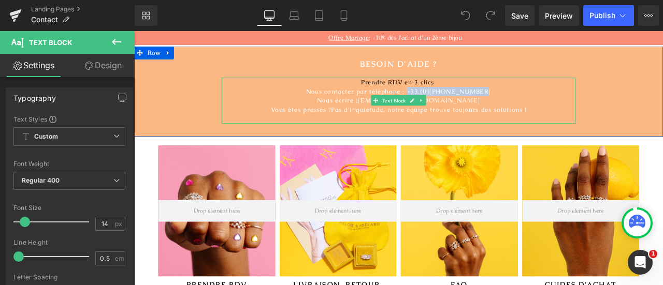
drag, startPoint x: 539, startPoint y: 102, endPoint x: 467, endPoint y: 102, distance: 72.5
click at [467, 102] on span "Nous contacter par téléphone : +33.(0)6.26.75.06.84" at bounding box center [448, 102] width 220 height 9
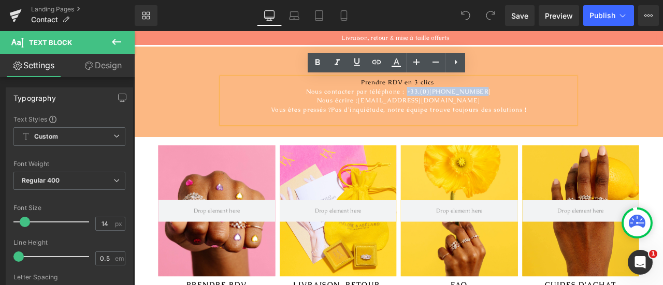
click at [487, 103] on span "Nous contacter par téléphone : +33.(0)6.26.75.06.84" at bounding box center [448, 102] width 220 height 9
drag, startPoint x: 481, startPoint y: 103, endPoint x: 550, endPoint y: 102, distance: 68.9
click at [550, 102] on p "Nous contacter par téléphone : +33.(0)6.26.75.06.84" at bounding box center [448, 102] width 420 height 11
click at [494, 102] on span "Nous contacter par téléphone : +33.(0)6.26.75.06.84" at bounding box center [448, 102] width 220 height 9
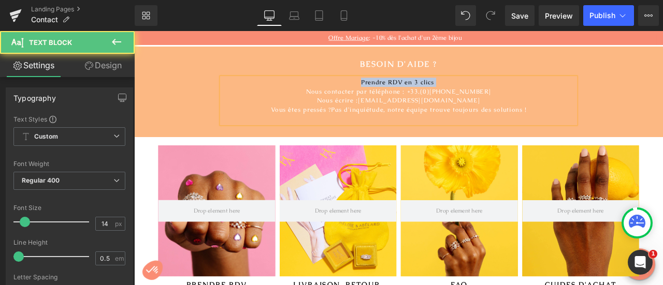
drag, startPoint x: 489, startPoint y: 92, endPoint x: 394, endPoint y: 92, distance: 95.3
click at [394, 92] on p "Prendre RDV en 3 clics" at bounding box center [448, 92] width 420 height 11
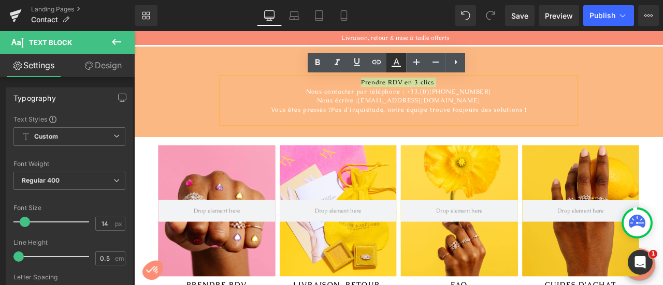
click at [396, 61] on icon at bounding box center [396, 62] width 12 height 12
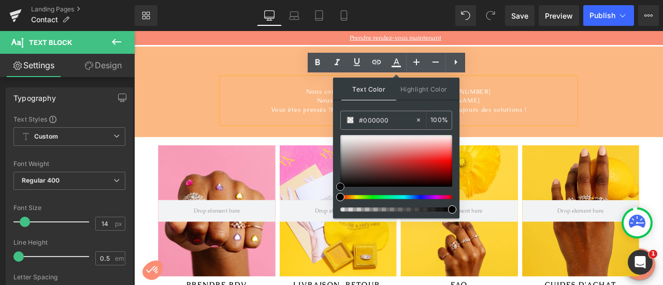
type input "#fcfcfc"
click at [341, 135] on div at bounding box center [396, 161] width 112 height 52
click at [340, 136] on span at bounding box center [341, 136] width 8 height 8
click at [662, 104] on div "BESOIN D'AIDE ? Heading Prendre RDV en 3 clics Nous contacter par téléphone : +…" at bounding box center [447, 103] width 627 height 76
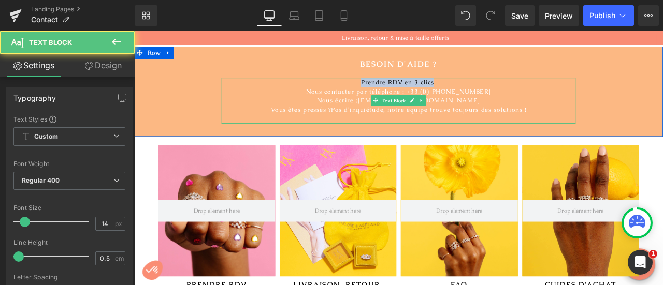
drag, startPoint x: 484, startPoint y: 93, endPoint x: 380, endPoint y: 90, distance: 104.2
click at [380, 90] on p "Prendre RDV en 3 clics" at bounding box center [448, 92] width 420 height 11
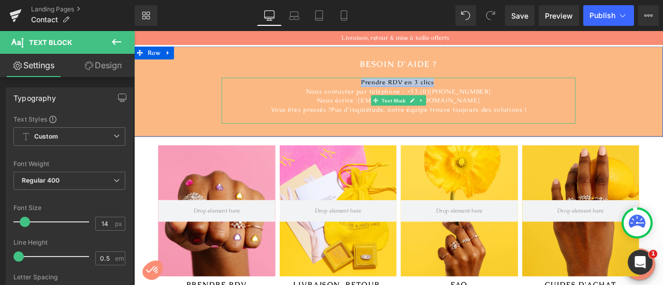
click at [435, 91] on link "Prendre RDV en 3 clics" at bounding box center [446, 91] width 87 height 9
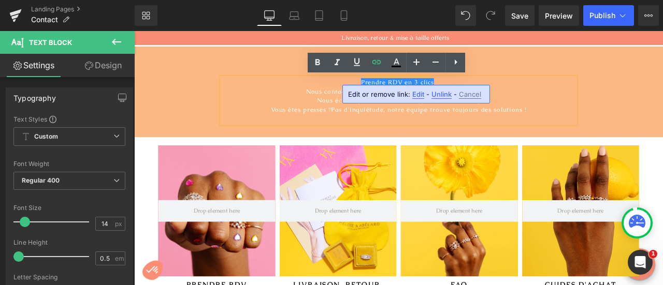
click at [597, 102] on p "Nous contacter par téléphone : +33.(0)7.71.32.84.68" at bounding box center [448, 102] width 420 height 11
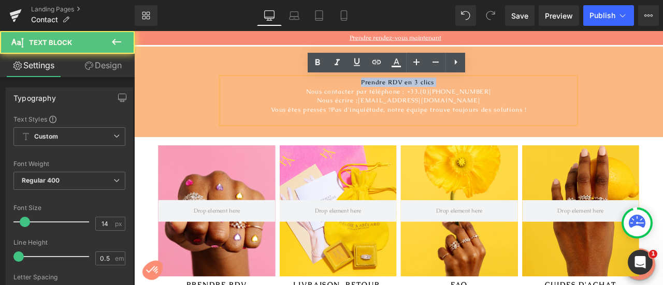
drag, startPoint x: 496, startPoint y: 89, endPoint x: 394, endPoint y: 88, distance: 102.0
click at [394, 88] on p "Prendre RDV en 3 clics" at bounding box center [448, 92] width 420 height 11
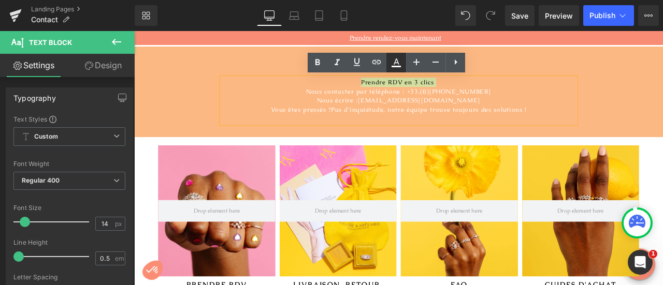
click at [394, 60] on icon at bounding box center [396, 62] width 12 height 12
type input "100"
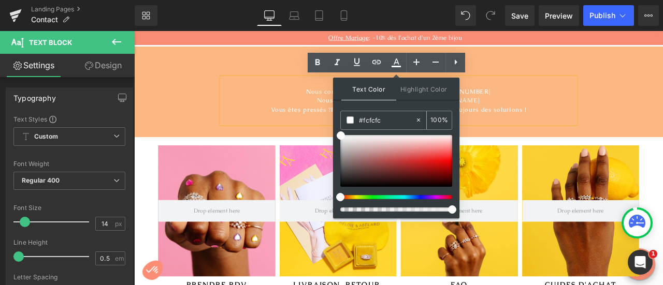
click at [349, 119] on span at bounding box center [350, 120] width 7 height 7
click at [659, 112] on div "BESOIN D'AIDE ? Heading Prendre RDV en 3 clics Nous contacter par téléphone : +…" at bounding box center [447, 103] width 627 height 76
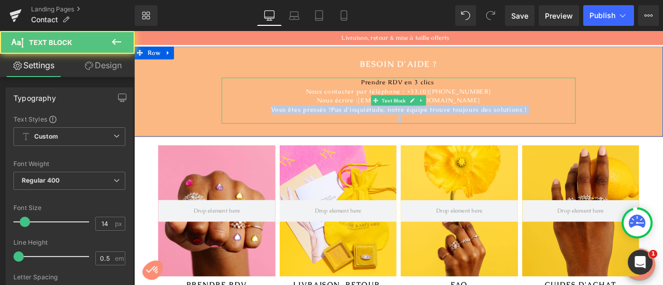
drag, startPoint x: 294, startPoint y: 124, endPoint x: 606, endPoint y: 132, distance: 312.4
click at [606, 132] on div "Prendre RDV en 3 clics Nous contacter par téléphone : +33.(0)7.71.32.84.68 Nous…" at bounding box center [448, 114] width 420 height 54
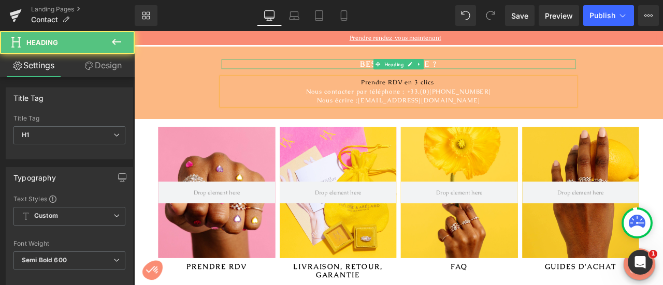
click at [487, 68] on h1 "BESOIN D'AIDE ?" at bounding box center [448, 70] width 420 height 11
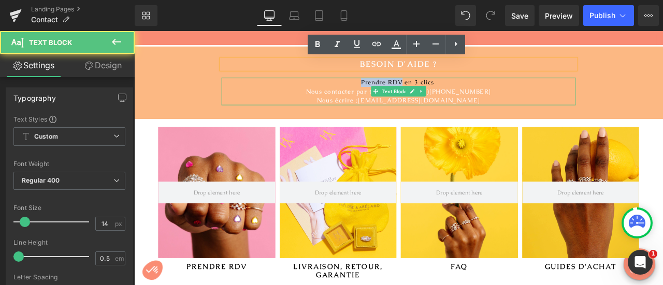
drag, startPoint x: 446, startPoint y: 92, endPoint x: 394, endPoint y: 92, distance: 52.3
click at [394, 92] on p "Prendre RDV en 3 clics" at bounding box center [448, 92] width 420 height 11
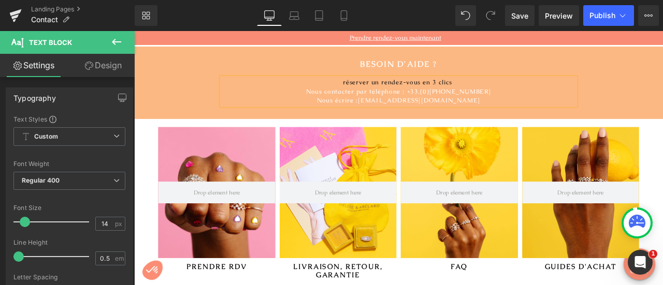
click at [662, 111] on div "BESOIN D'AIDE ? Heading réserver un rendez-vous en 3 clics Nous contacter par t…" at bounding box center [447, 92] width 627 height 54
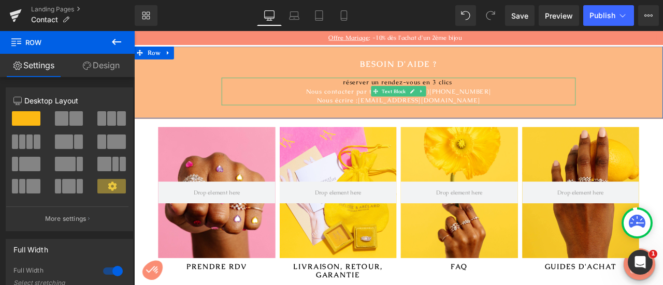
click at [398, 102] on span "Nous contacter par téléphone : +33.(0)7.71.32.84.68" at bounding box center [448, 102] width 220 height 9
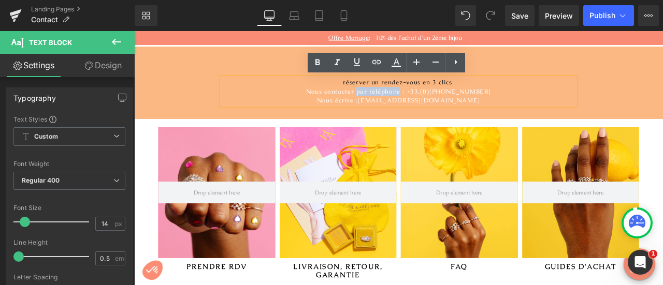
drag, startPoint x: 406, startPoint y: 103, endPoint x: 457, endPoint y: 106, distance: 51.4
click at [457, 106] on span "Nous contacter par téléphone : +33.(0)7.71.32.84.68" at bounding box center [448, 102] width 220 height 9
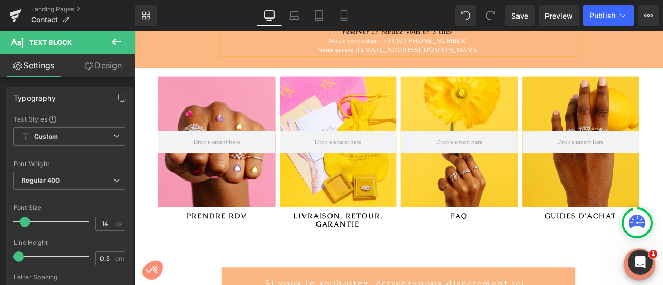
scroll to position [69, 0]
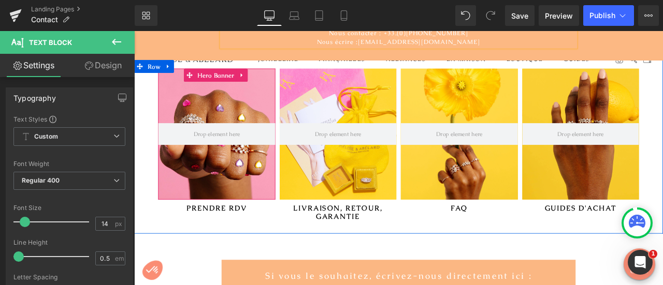
click at [230, 205] on div at bounding box center [232, 153] width 139 height 155
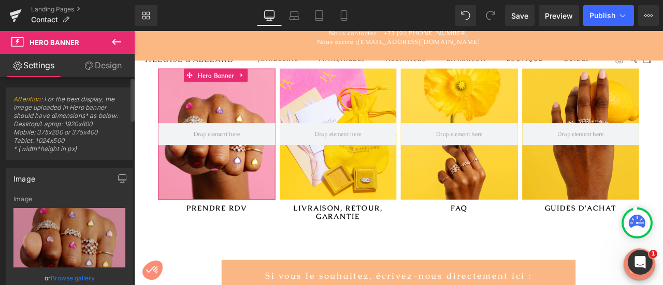
click at [84, 273] on link "Browse gallery" at bounding box center [73, 278] width 44 height 18
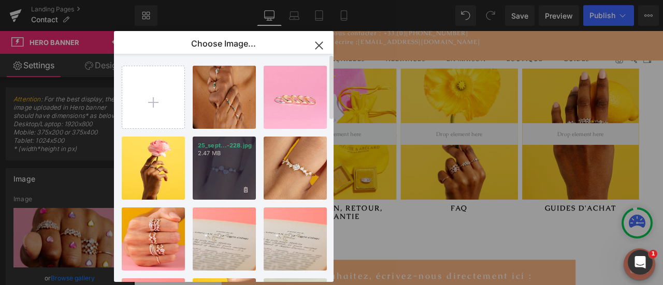
click at [217, 152] on p "2.47 MB" at bounding box center [224, 154] width 53 height 8
type input "https://ucarecdn.com/219a6739-03d5-45d4-a2e6-073959d73e69/-/format/auto/-/previ…"
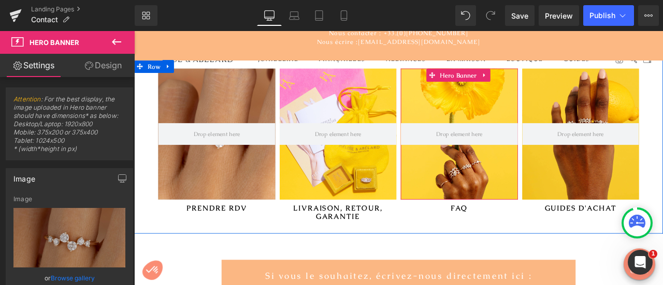
click at [520, 185] on div at bounding box center [519, 153] width 139 height 155
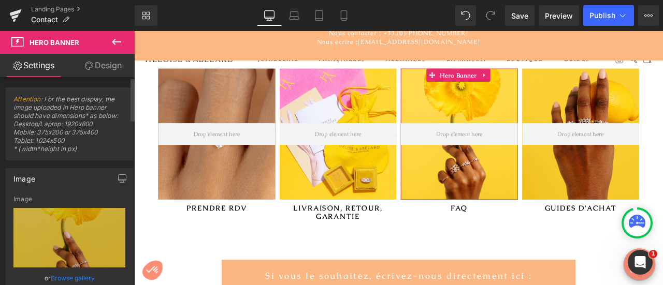
click at [87, 275] on link "Browse gallery" at bounding box center [73, 278] width 44 height 18
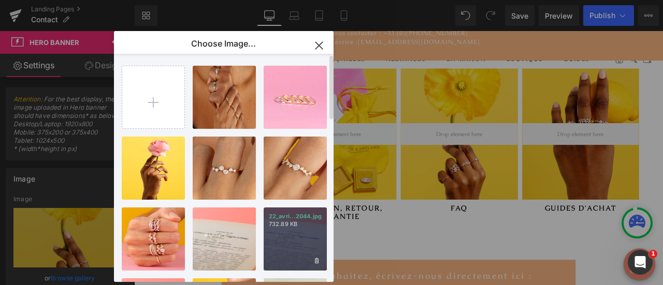
click at [304, 232] on div "22_avri...2044.jpg 732.89 KB" at bounding box center [295, 239] width 63 height 63
type input "https://ucarecdn.com/8d1e1852-e520-420c-9d4d-064338d6fbf3/-/format/auto/-/previ…"
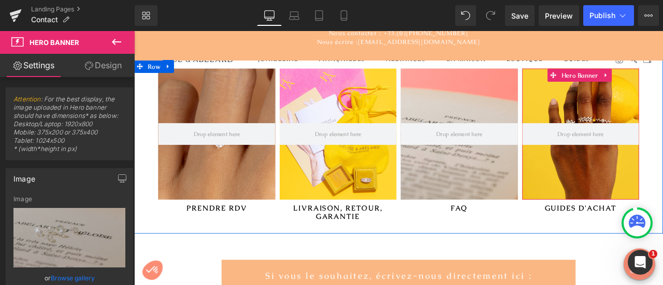
click at [662, 192] on div at bounding box center [663, 153] width 139 height 155
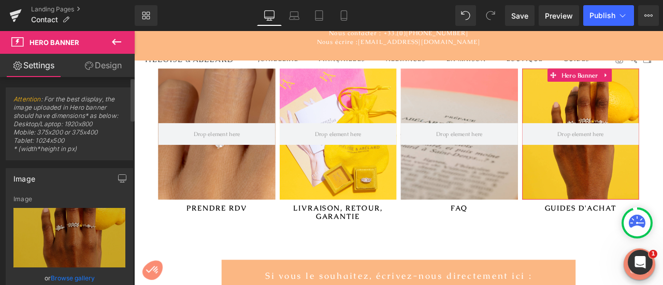
click at [85, 278] on link "Browse gallery" at bounding box center [73, 278] width 44 height 18
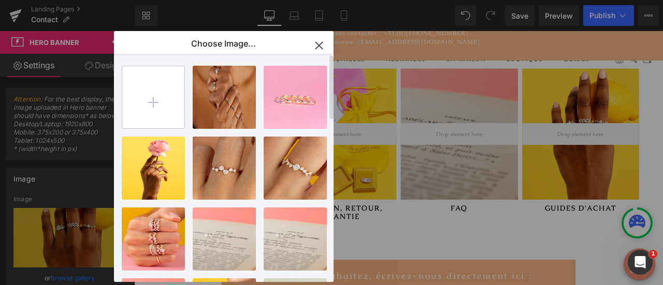
click at [147, 97] on input "file" at bounding box center [153, 97] width 62 height 62
type input "C:\fakepath\23_dec-36979.jpg"
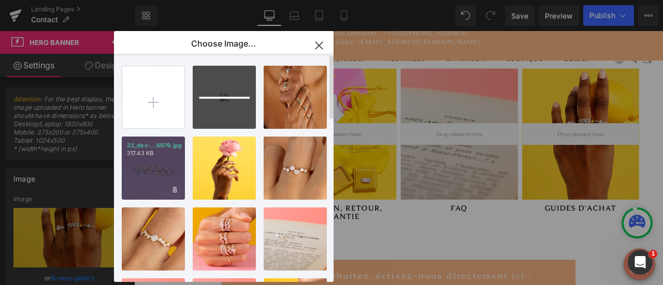
click at [157, 154] on p "317.43 KB" at bounding box center [153, 154] width 53 height 8
type input "https://ucarecdn.com/8b74c553-0fad-4656-83d8-a68515ff8c84/-/format/auto/-/previ…"
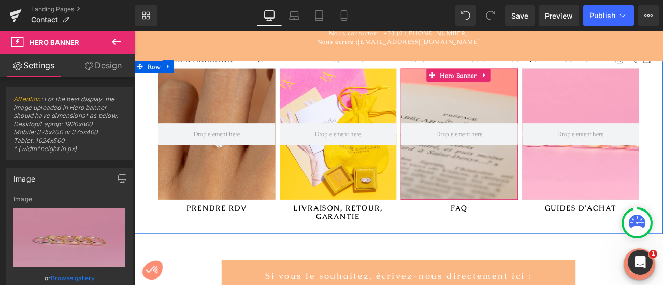
click at [550, 181] on div at bounding box center [519, 153] width 139 height 155
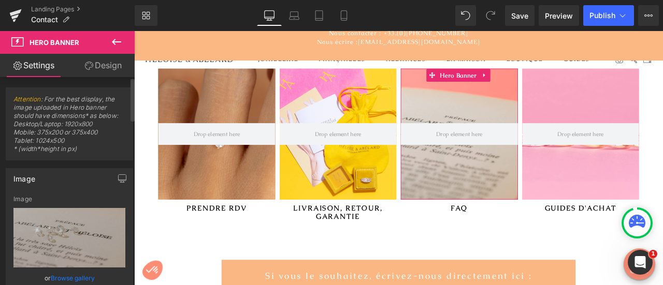
click at [84, 277] on link "Browse gallery" at bounding box center [73, 278] width 44 height 18
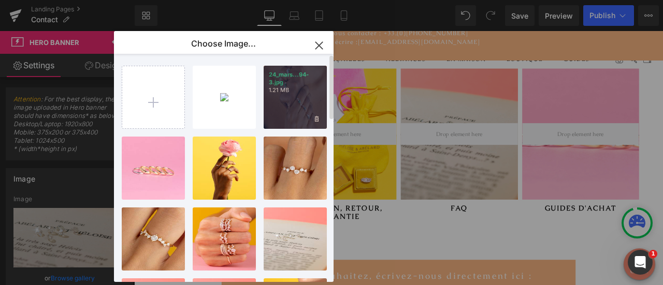
click at [264, 120] on div "24_mars...94-3.jpg 1.21 MB" at bounding box center [295, 97] width 63 height 63
type input "https://ucarecdn.com/c43c81be-6b8e-437e-a031-8880104771a0/-/format/auto/-/previ…"
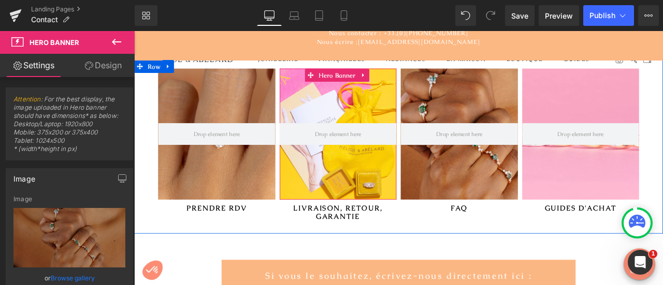
click at [379, 200] on div at bounding box center [376, 153] width 139 height 155
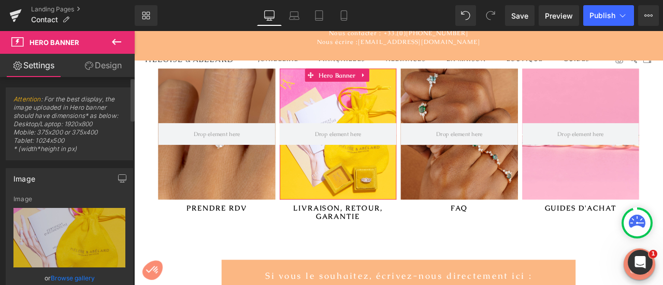
click at [85, 278] on link "Browse gallery" at bounding box center [73, 278] width 44 height 18
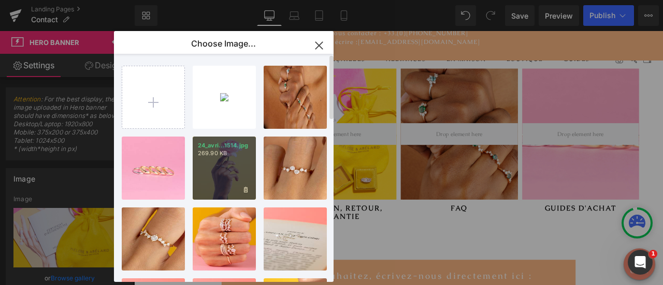
click at [213, 180] on div "24_avri...1514.jpg 269.90 KB" at bounding box center [224, 168] width 63 height 63
type input "https://ucarecdn.com/4b427b00-512a-4da4-968d-cd7f91f396fd/-/format/auto/-/previ…"
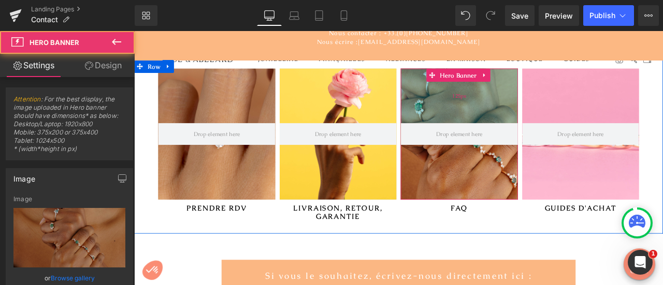
click at [529, 123] on div "125px" at bounding box center [519, 108] width 139 height 65
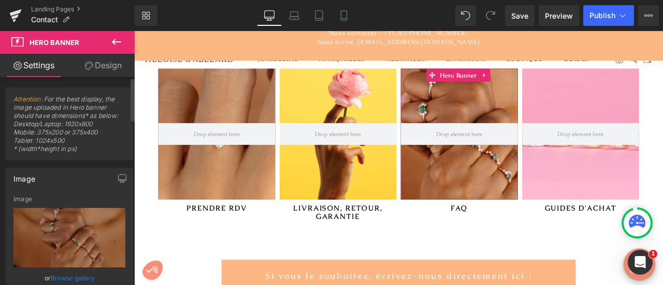
click at [73, 277] on link "Browse gallery" at bounding box center [73, 278] width 44 height 18
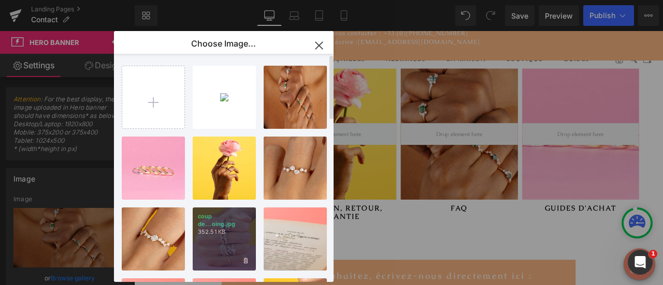
click at [223, 236] on div "coup de...oing.jpg 352.51 KB" at bounding box center [224, 239] width 63 height 63
type input "https://ucarecdn.com/76aed242-3fe0-4614-bf9f-8fcadd459d0d/-/format/auto/-/previ…"
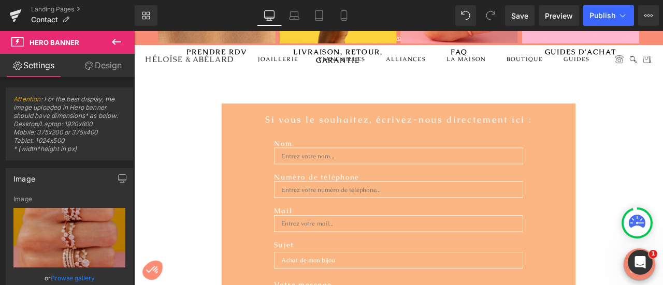
scroll to position [283, 0]
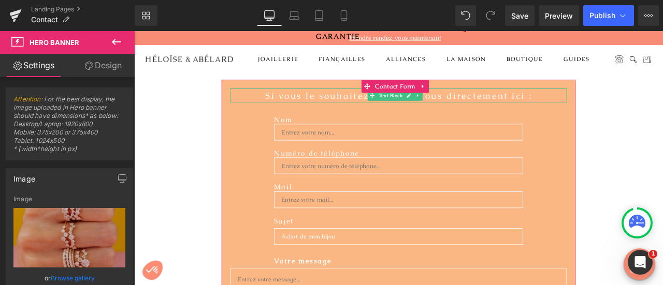
click at [346, 104] on p "Si vous le souhaitez, écrivez-nous directement ici :" at bounding box center [447, 107] width 399 height 17
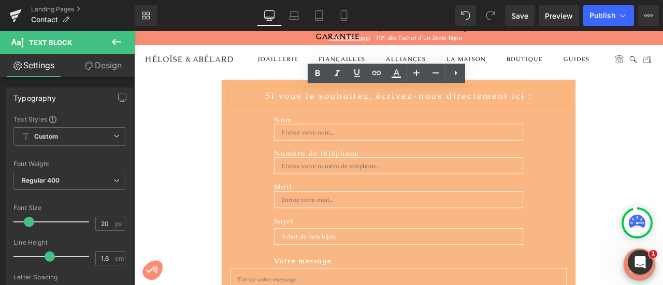
scroll to position [0, 0]
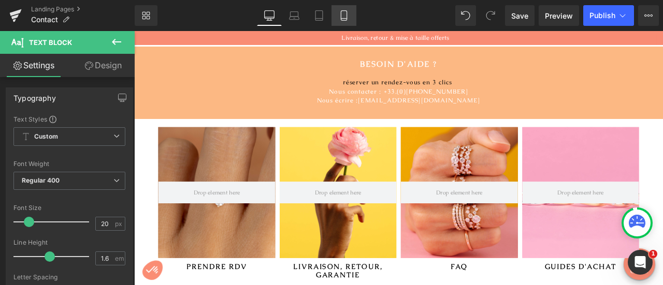
click at [349, 17] on icon at bounding box center [344, 15] width 10 height 10
type input "100"
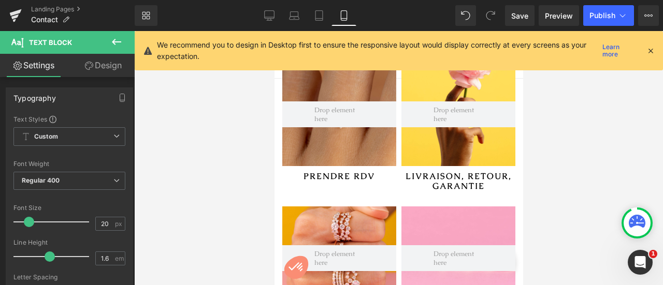
click at [652, 48] on icon at bounding box center [650, 50] width 9 height 9
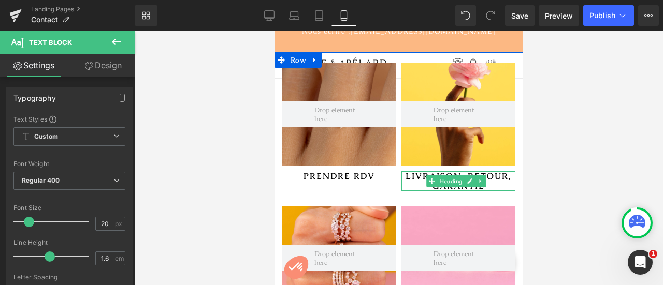
click at [484, 183] on h2 "LIVRAISON, RETOUR, GARANTIE" at bounding box center [458, 181] width 114 height 20
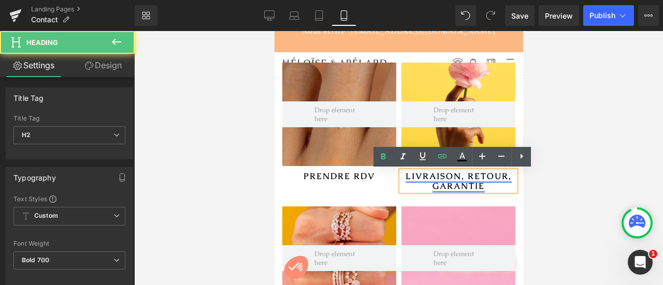
click at [478, 187] on link "LIVRAISON, RETOUR, GARANTIE" at bounding box center [458, 181] width 106 height 21
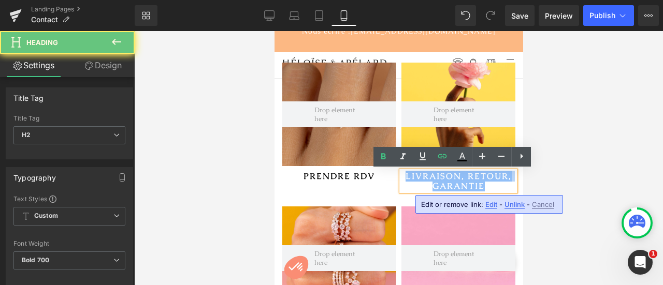
drag, startPoint x: 478, startPoint y: 187, endPoint x: 384, endPoint y: 171, distance: 95.0
click at [384, 171] on div "Hero Banner 125px PRENDRE RDV Heading Hero Banner 75px LIVRAISON, RETOUR, GARAN…" at bounding box center [398, 196] width 249 height 289
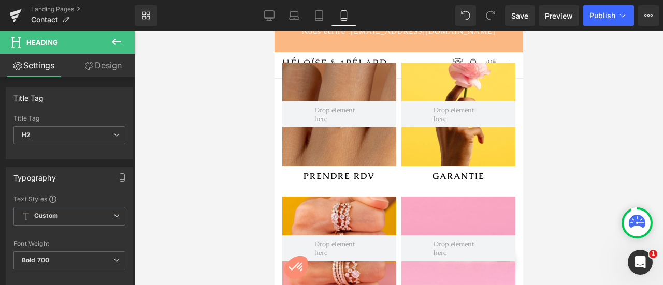
click at [635, 146] on div at bounding box center [398, 158] width 529 height 254
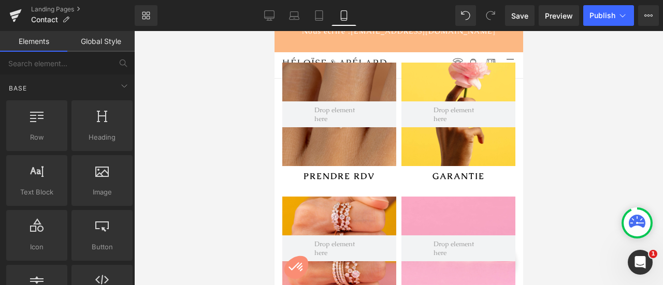
scroll to position [139, 0]
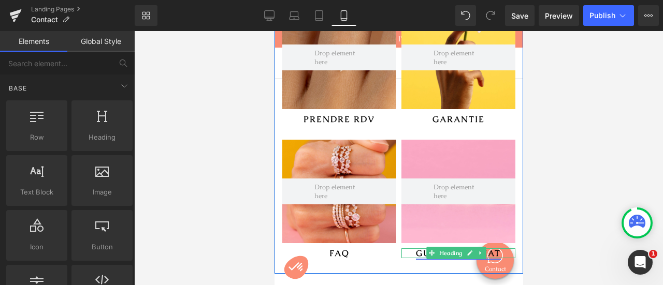
click at [415, 252] on link "GUIDES D'ACHAT" at bounding box center [457, 253] width 85 height 11
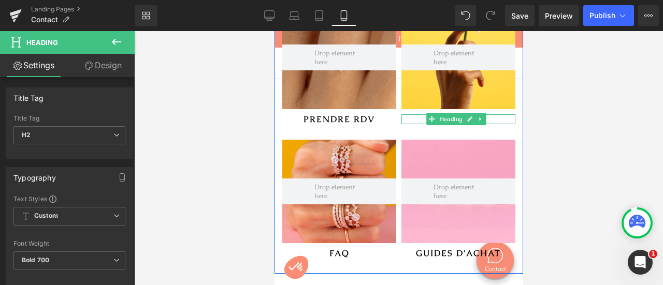
click at [413, 117] on h2 "GARANTIE" at bounding box center [458, 119] width 114 height 10
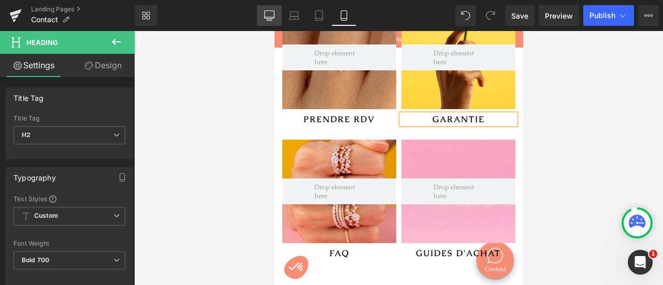
click at [267, 18] on icon at bounding box center [269, 15] width 10 height 8
type input "100"
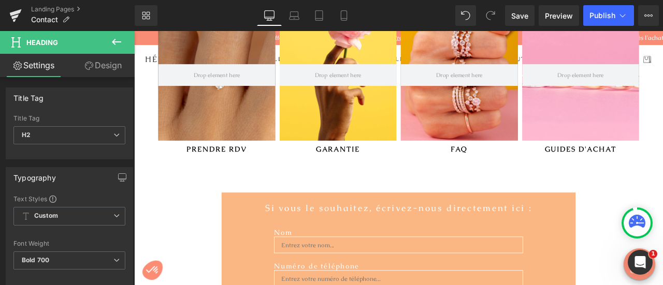
scroll to position [191, 0]
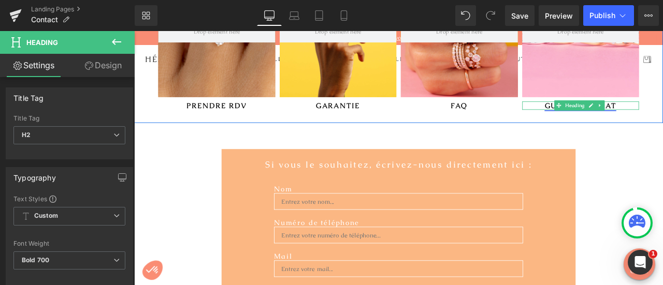
click at [621, 118] on link "GUIDES D'ACHAT" at bounding box center [663, 119] width 85 height 11
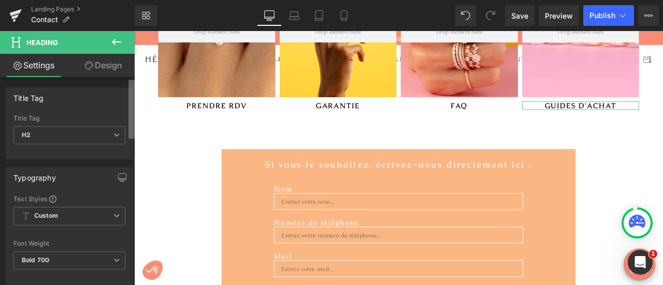
scroll to position [54, 0]
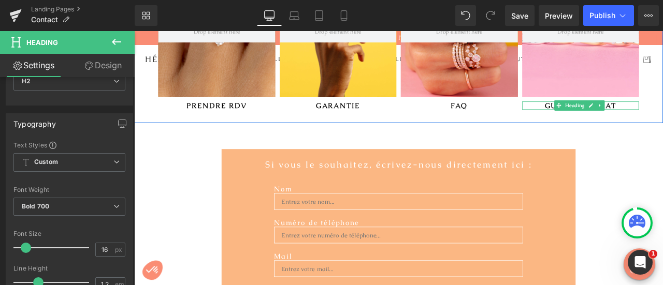
click at [662, 118] on h2 "GUIDES D'ACHAT" at bounding box center [663, 119] width 139 height 10
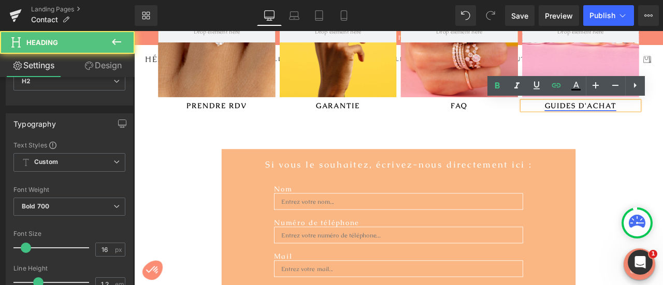
click at [662, 118] on link "GUIDES D'ACHAT" at bounding box center [663, 119] width 85 height 11
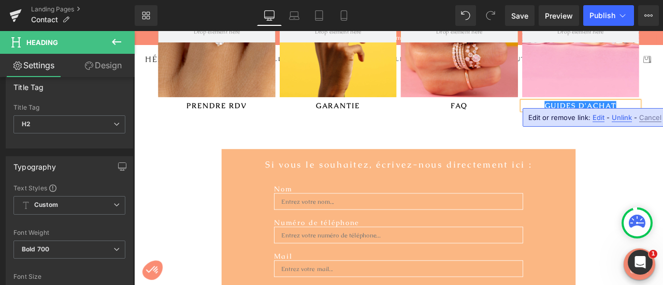
scroll to position [15, 0]
click at [600, 116] on span "Edit" at bounding box center [599, 117] width 12 height 9
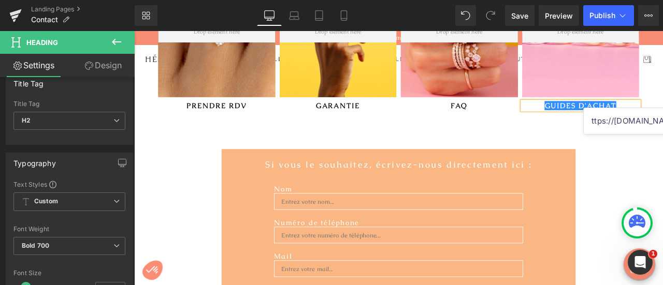
click at [638, 137] on div "Hero Banner 75px GUIDES D'ACHAT Heading" at bounding box center [664, 47] width 144 height 186
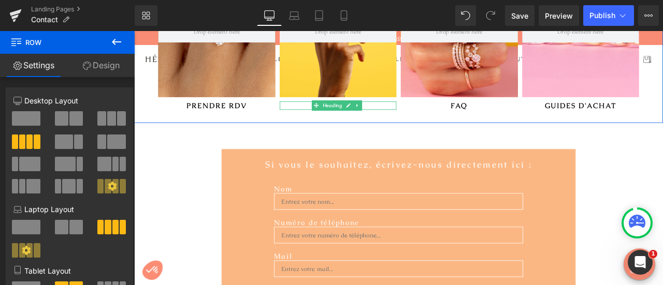
click at [404, 119] on h2 "GARANTIE" at bounding box center [376, 119] width 139 height 10
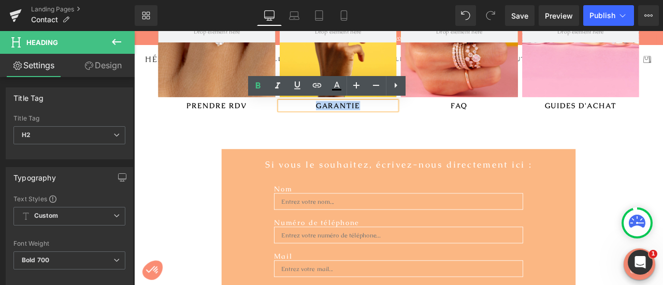
drag, startPoint x: 404, startPoint y: 119, endPoint x: 348, endPoint y: 120, distance: 55.9
click at [348, 120] on h2 "GARANTIE" at bounding box center [376, 119] width 139 height 10
click at [313, 81] on icon at bounding box center [317, 85] width 12 height 12
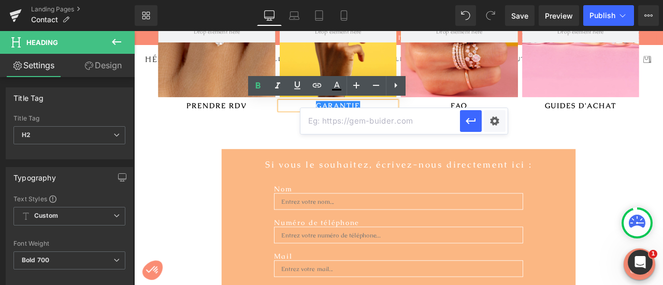
click at [366, 124] on input "text" at bounding box center [380, 121] width 160 height 26
paste input "https://heloise-abelard-joaillerie.com/blogs/la-garantie-ha"
type input "https://heloise-abelard-joaillerie.com/blogs/la-garantie-ha"
click at [468, 123] on icon "button" at bounding box center [471, 121] width 10 height 6
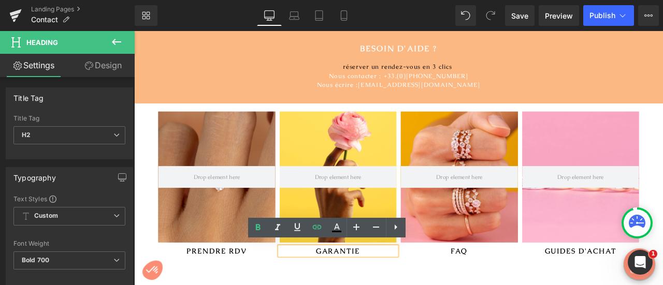
scroll to position [0, 0]
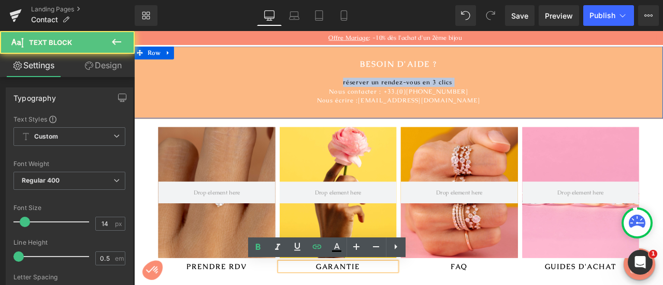
drag, startPoint x: 376, startPoint y: 93, endPoint x: 548, endPoint y: 78, distance: 172.6
click at [548, 78] on div "BESOIN D'AIDE ? Heading réserver un rendez-vous en 3 clics Nous contacter : +33…" at bounding box center [447, 92] width 627 height 54
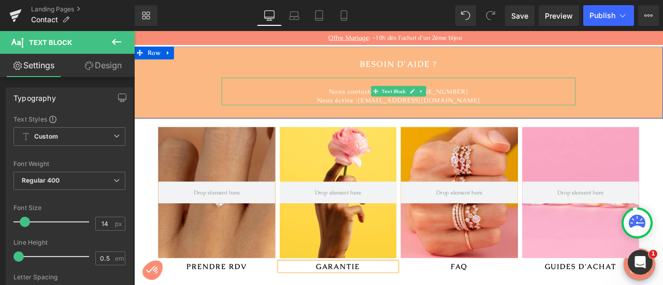
click at [368, 106] on p "Nous contacter : +33.(0)7.71.32.84.68" at bounding box center [448, 102] width 420 height 11
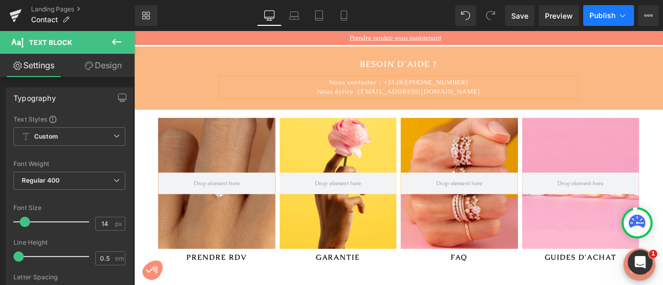
click at [603, 19] on span "Publish" at bounding box center [602, 15] width 26 height 8
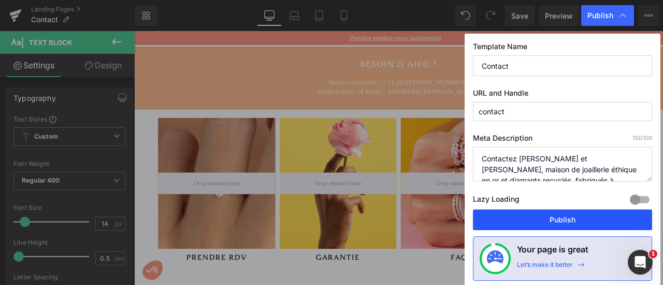
click at [532, 224] on button "Publish" at bounding box center [562, 220] width 179 height 21
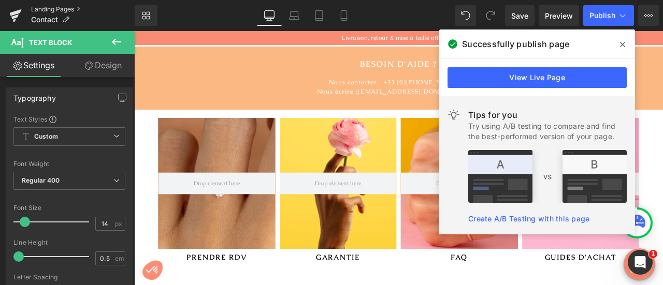
click at [63, 9] on link "Landing Pages" at bounding box center [83, 9] width 104 height 8
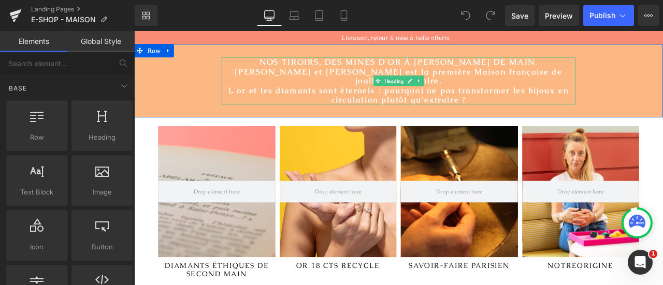
click at [519, 96] on h1 "L'or et les diamants sont éternels : pourquoi ne pas transformer les bijoux en …" at bounding box center [448, 107] width 420 height 22
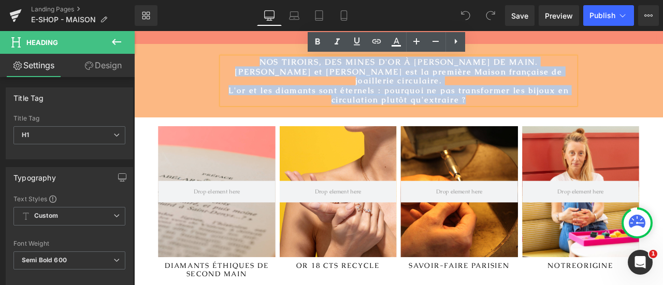
drag, startPoint x: 522, startPoint y: 98, endPoint x: 269, endPoint y: 67, distance: 254.7
click at [269, 67] on div "NOS TIROIRS, DES MINES D'OR À [PERSON_NAME] DE MAIN. [PERSON_NAME] et [PERSON_N…" at bounding box center [448, 90] width 420 height 56
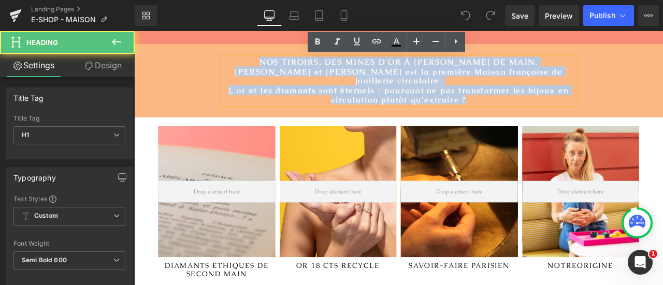
click at [435, 82] on h1 "[PERSON_NAME] et [PERSON_NAME] est la première Maison française de joaillerie c…" at bounding box center [448, 85] width 420 height 22
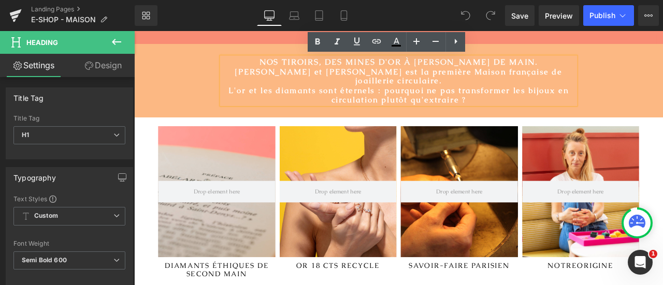
drag, startPoint x: 527, startPoint y: 104, endPoint x: 239, endPoint y: 79, distance: 289.6
click at [239, 79] on div "NOS TIROIRS, DES MINES D'OR À [PERSON_NAME] DE MAIN. [PERSON_NAME] et [PERSON_N…" at bounding box center [448, 90] width 420 height 56
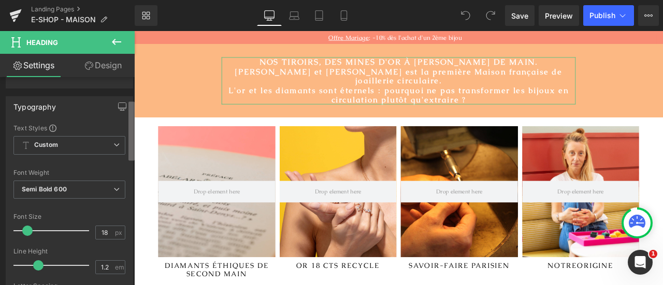
scroll to position [80, 0]
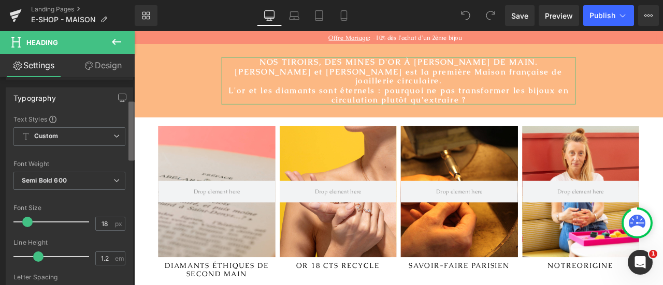
click at [132, 147] on b at bounding box center [131, 131] width 6 height 59
click at [103, 221] on input "18" at bounding box center [105, 224] width 18 height 13
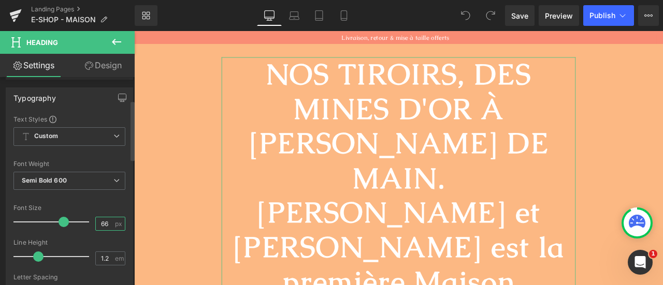
click at [103, 221] on input "66" at bounding box center [105, 224] width 18 height 13
type input "6"
type input "16"
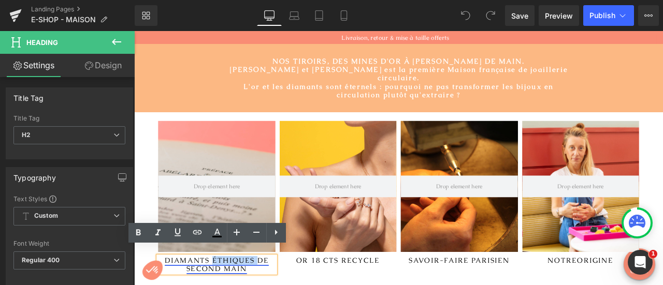
drag, startPoint x: 228, startPoint y: 293, endPoint x: 279, endPoint y: 291, distance: 50.3
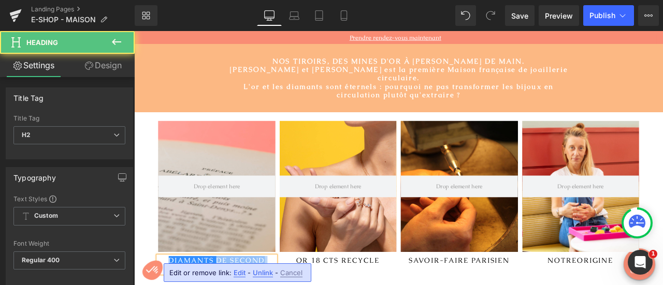
drag, startPoint x: 233, startPoint y: 293, endPoint x: 246, endPoint y: 304, distance: 16.6
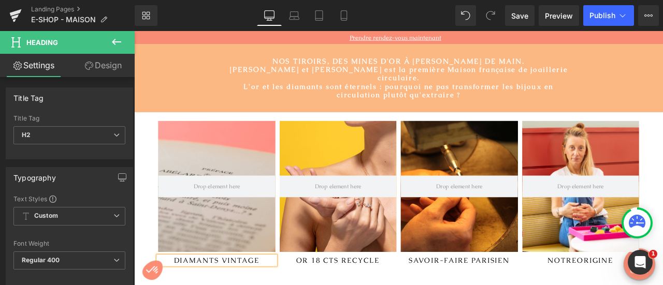
click at [246, 285] on div "Hero Banner DIAMANTS V INTAGE Heading" at bounding box center [232, 231] width 144 height 186
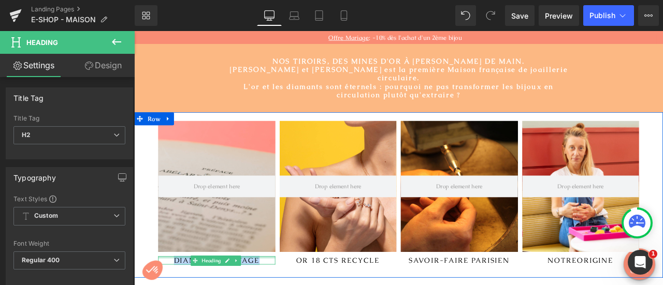
drag, startPoint x: 290, startPoint y: 292, endPoint x: 182, endPoint y: 290, distance: 107.8
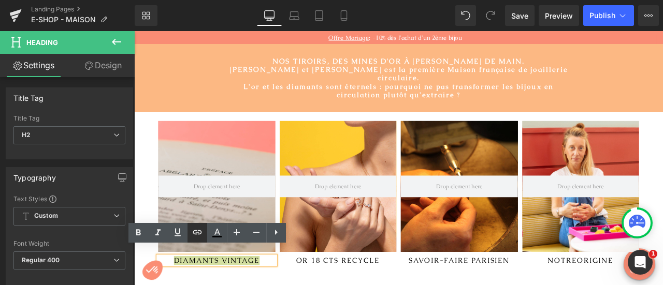
click at [199, 232] on icon at bounding box center [197, 233] width 9 height 4
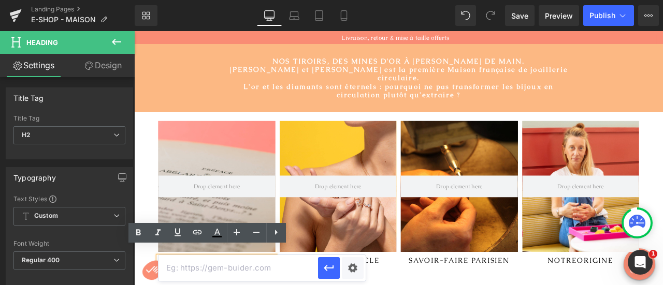
click at [209, 268] on input "text" at bounding box center [239, 268] width 160 height 26
paste input "[URL][DOMAIN_NAME]"
type input "[URL][DOMAIN_NAME]"
click at [329, 267] on icon "button" at bounding box center [329, 268] width 12 height 12
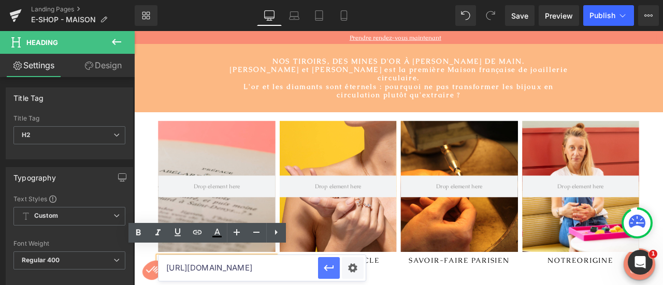
scroll to position [0, 0]
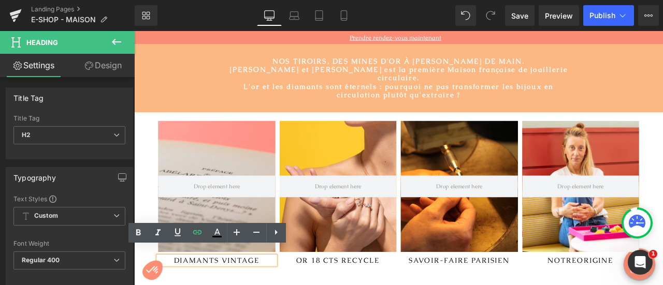
click at [455, 285] on div "Hero Banner SAVOIR-FAIRE PARISIEN Heading" at bounding box center [520, 231] width 144 height 186
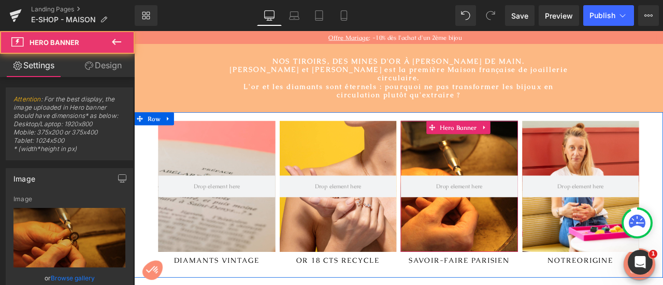
click at [539, 159] on div at bounding box center [519, 215] width 139 height 155
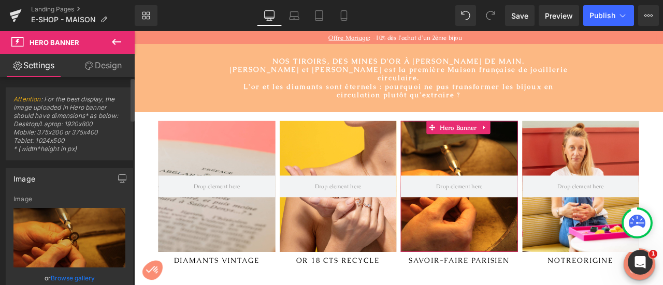
click at [60, 279] on link "Browse gallery" at bounding box center [73, 278] width 44 height 18
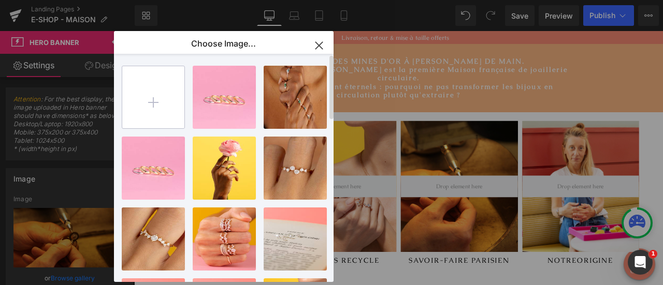
click at [151, 104] on input "file" at bounding box center [153, 97] width 62 height 62
type input "C:\fakepath\H&A_Juillet-119.jpg"
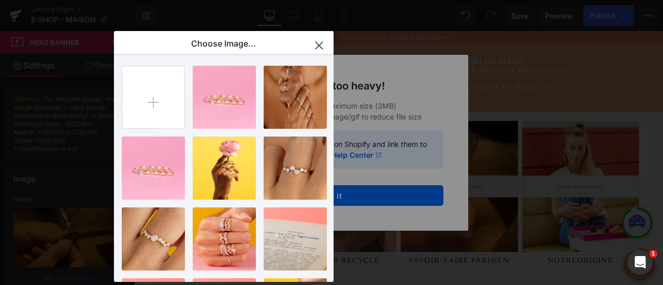
click at [359, 0] on div "Text Color Highlight Color #333333 Edit or remove link: Edit - Unlink - Cancel …" at bounding box center [331, 0] width 663 height 0
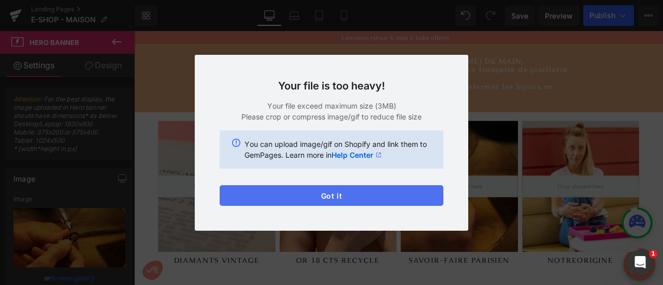
click at [315, 189] on button "Got it" at bounding box center [332, 195] width 224 height 21
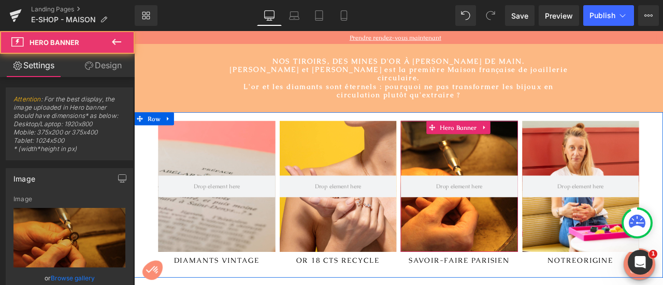
click at [529, 170] on div at bounding box center [519, 215] width 139 height 155
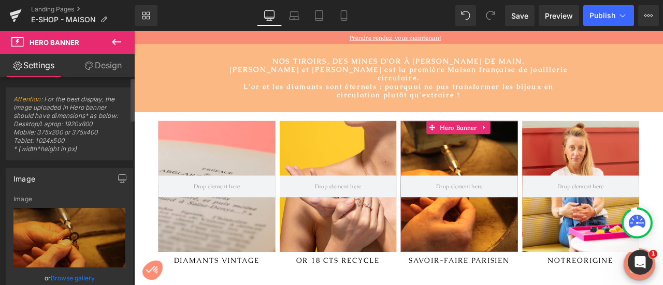
click at [87, 276] on link "Browse gallery" at bounding box center [73, 278] width 44 height 18
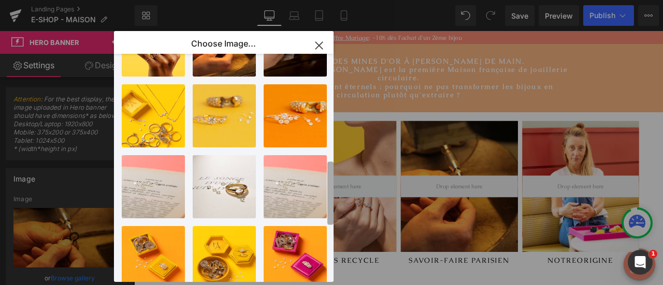
scroll to position [365, 0]
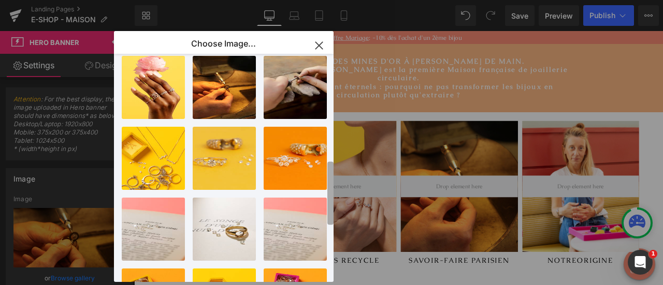
click at [332, 209] on b at bounding box center [330, 193] width 6 height 63
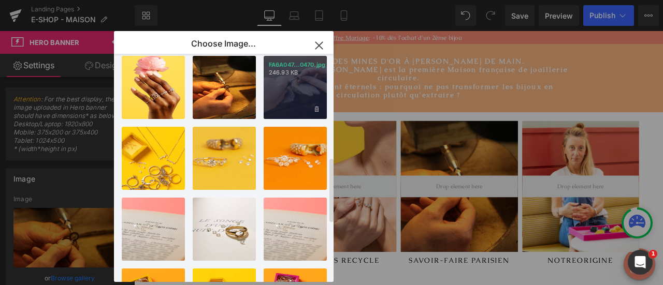
click at [281, 107] on div "FA6A047...0470.jpg 246.93 KB" at bounding box center [295, 87] width 63 height 63
type input "[URL][DOMAIN_NAME]"
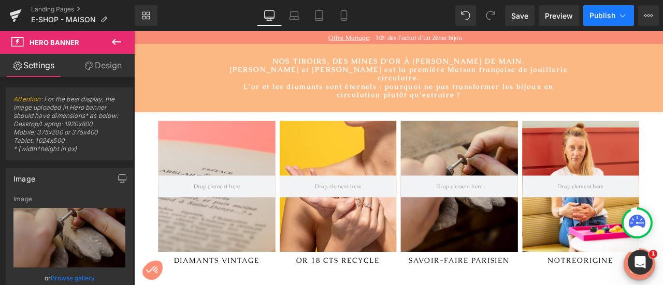
click at [605, 9] on button "Publish" at bounding box center [608, 15] width 51 height 21
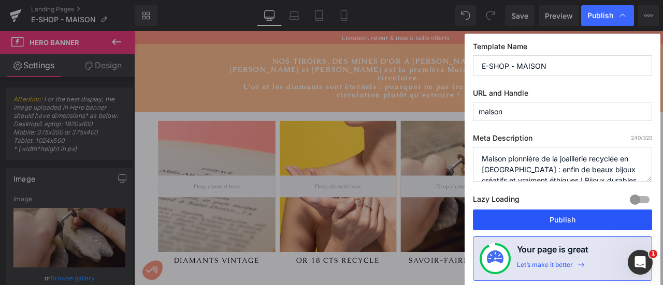
click at [567, 223] on button "Publish" at bounding box center [562, 220] width 179 height 21
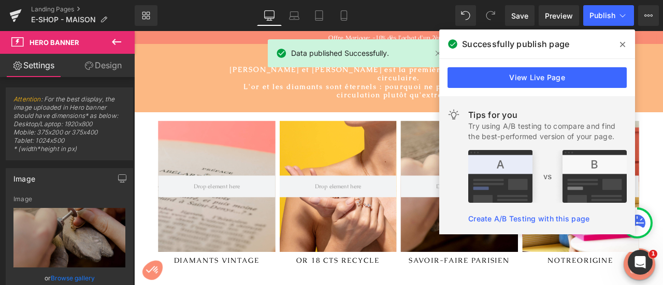
click at [620, 47] on icon at bounding box center [622, 44] width 5 height 5
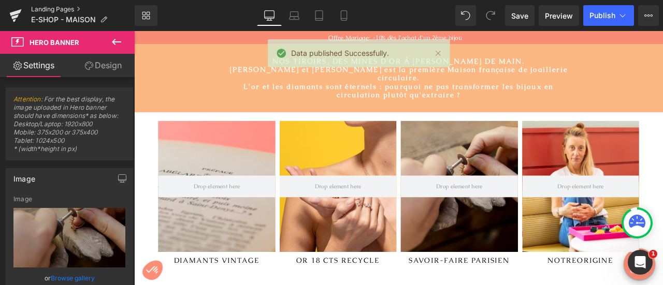
click at [66, 6] on link "Landing Pages" at bounding box center [83, 9] width 104 height 8
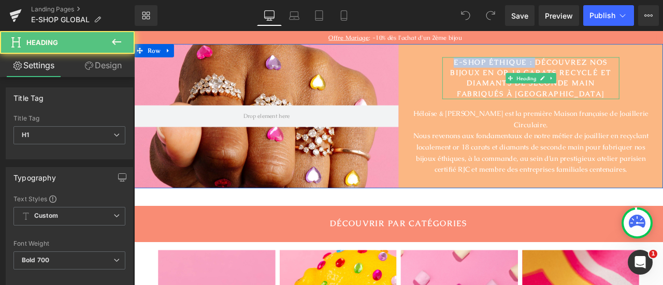
drag, startPoint x: 604, startPoint y: 76, endPoint x: 502, endPoint y: 75, distance: 102.0
click at [502, 75] on h1 "E-SHOP ÉTHIQUE : DÉCOUVREZ NOS BIJOUX EN OR 18 CARATS RECYCLÉ ET DIAMANTS DE SE…" at bounding box center [604, 87] width 210 height 50
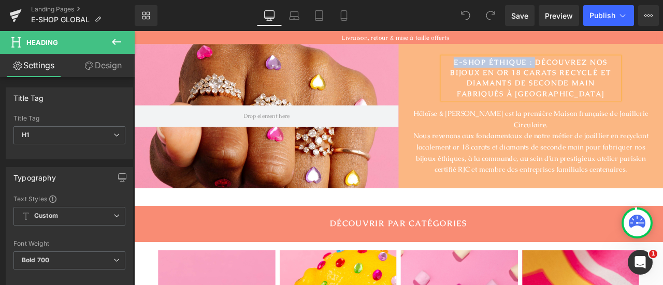
click at [599, 77] on h1 "E-SHOP ÉTHIQUE : DÉCOUVREZ NOS BIJOUX EN OR 18 CARATS RECYCLÉ ET DIAMANTS DE SE…" at bounding box center [604, 87] width 210 height 50
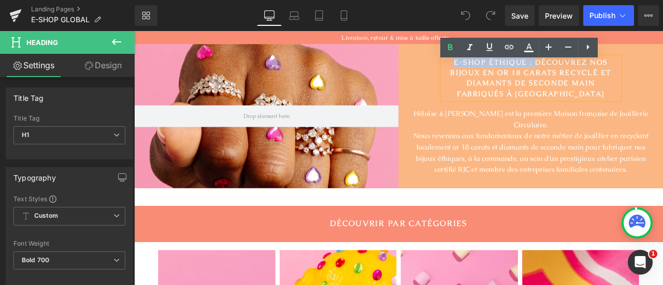
drag, startPoint x: 606, startPoint y: 76, endPoint x: 512, endPoint y: 78, distance: 93.2
click at [512, 78] on h1 "E-SHOP ÉTHIQUE : DÉCOUVREZ NOS BIJOUX EN OR 18 CARATS RECYCLÉ ET DIAMANTS DE SE…" at bounding box center [604, 87] width 210 height 50
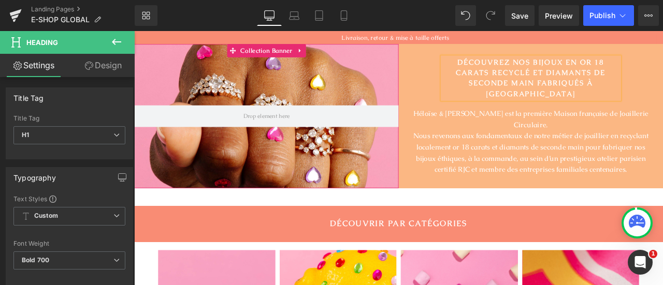
click at [330, 182] on div at bounding box center [290, 132] width 313 height 171
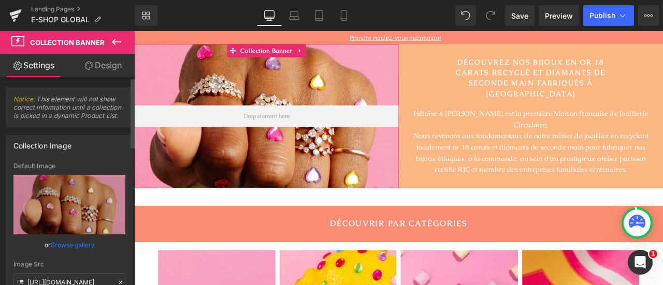
click at [80, 244] on link "Browse gallery" at bounding box center [73, 245] width 44 height 18
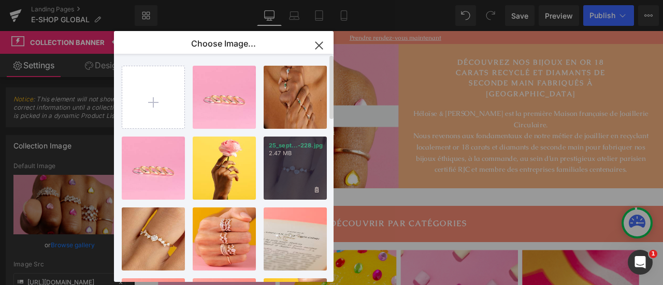
click at [297, 163] on div "25_sept...-228.jpg 2.47 MB" at bounding box center [295, 168] width 63 height 63
type input "[URL][DOMAIN_NAME]"
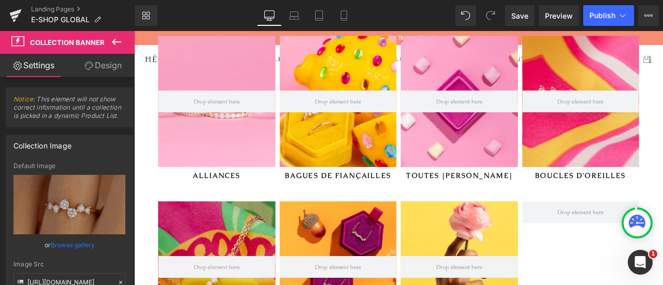
scroll to position [250, 0]
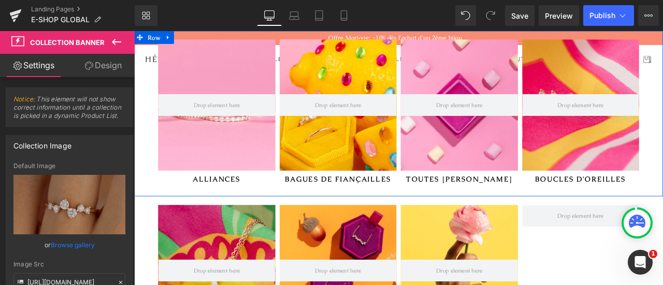
click at [414, 166] on div at bounding box center [376, 118] width 139 height 155
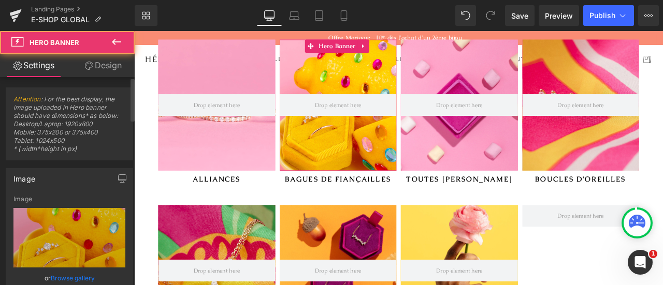
click at [88, 277] on link "Browse gallery" at bounding box center [73, 278] width 44 height 18
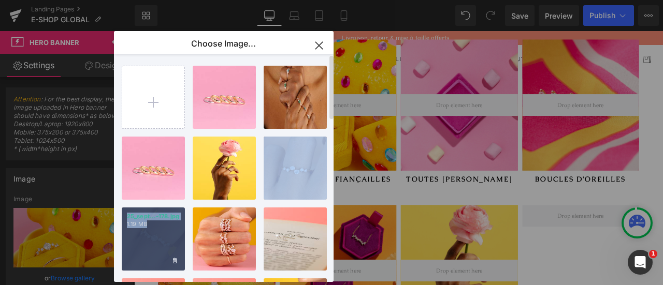
drag, startPoint x: 280, startPoint y: 172, endPoint x: 161, endPoint y: 251, distance: 142.8
click at [161, 251] on div "23_dec-...6979.jpg 317.43 KB Delete image? Yes No 24_mars...94-3.jpg 1.21 MB De…" at bounding box center [230, 170] width 216 height 233
click at [160, 240] on div "25_sept...-178.jpg 1.19 MB" at bounding box center [153, 239] width 63 height 63
type input "[URL][DOMAIN_NAME]"
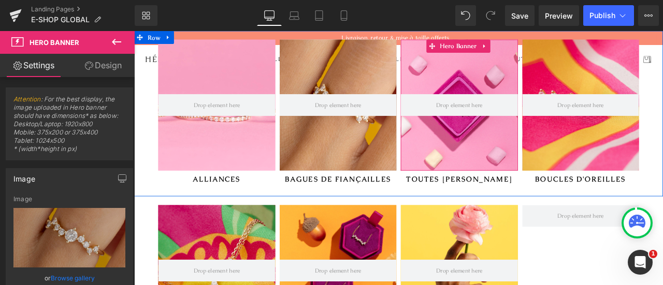
click at [533, 151] on div at bounding box center [519, 118] width 139 height 155
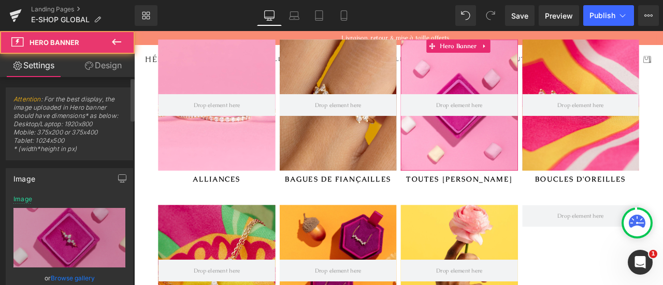
click at [78, 277] on link "Browse gallery" at bounding box center [73, 278] width 44 height 18
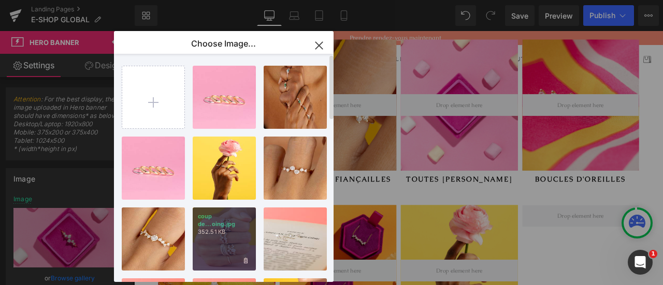
click at [227, 228] on p "352.51 KB" at bounding box center [224, 232] width 53 height 8
type input "[URL][DOMAIN_NAME]"
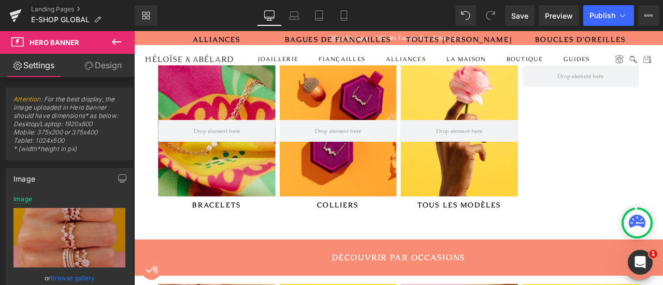
scroll to position [411, 0]
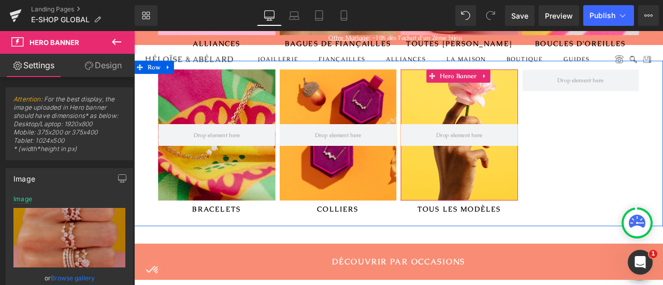
click at [525, 211] on div at bounding box center [519, 154] width 139 height 155
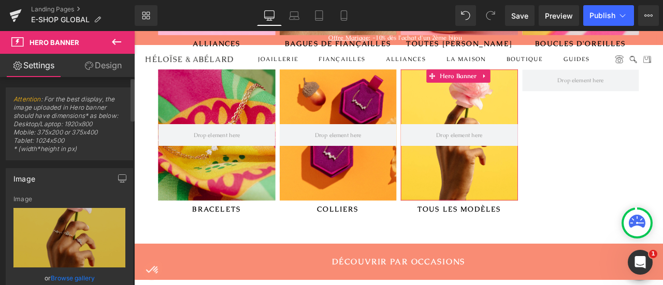
click at [79, 278] on link "Browse gallery" at bounding box center [73, 278] width 44 height 18
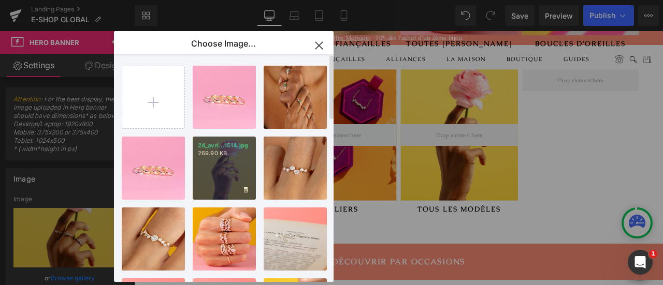
click at [224, 177] on div "24_avri...1514.jpg 269.90 KB" at bounding box center [224, 168] width 63 height 63
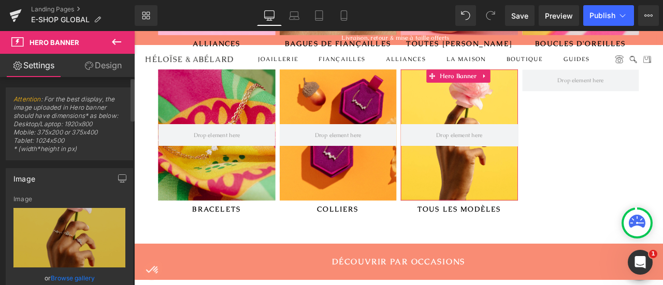
click at [66, 275] on link "Browse gallery" at bounding box center [73, 278] width 44 height 18
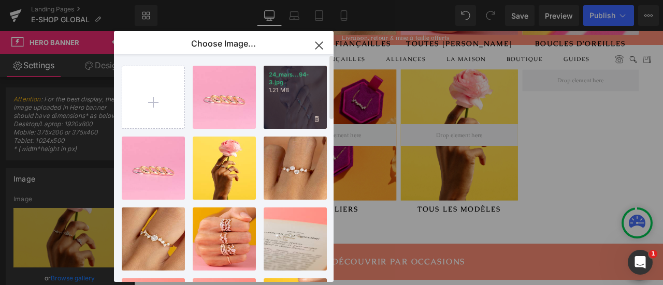
click at [303, 112] on div "24_mars...94-3.jpg 1.21 MB" at bounding box center [295, 97] width 63 height 63
type input "[URL][DOMAIN_NAME]"
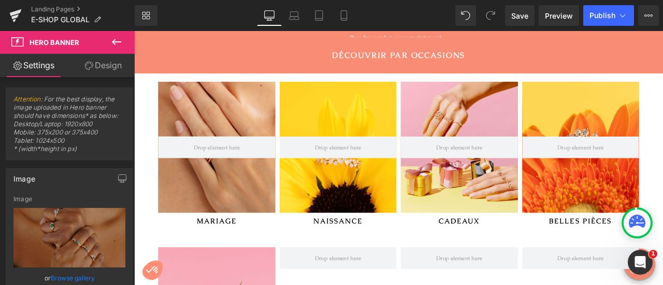
scroll to position [660, 0]
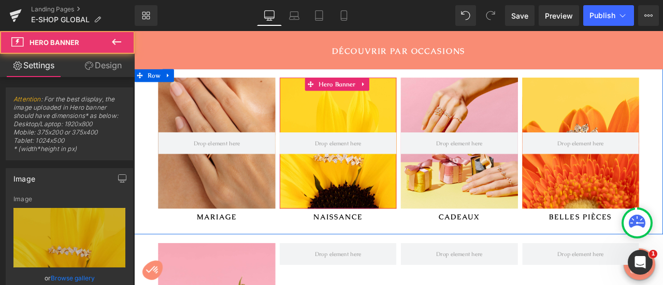
click at [380, 195] on div at bounding box center [376, 164] width 139 height 155
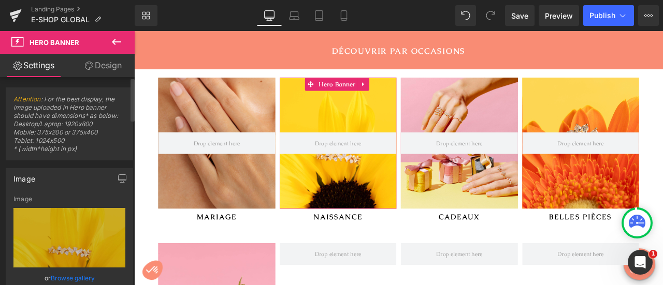
click at [71, 275] on link "Browse gallery" at bounding box center [73, 278] width 44 height 18
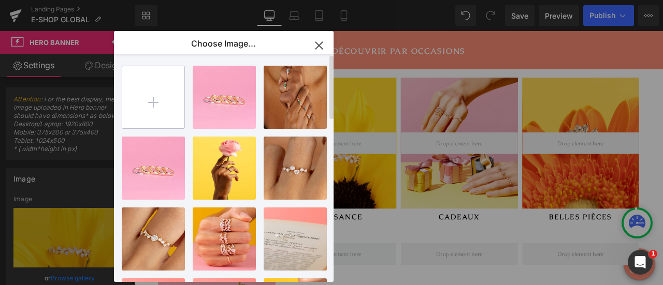
click at [144, 105] on input "file" at bounding box center [153, 97] width 62 height 62
type input "C:\fakepath\24-decembre-80050-2.jpg"
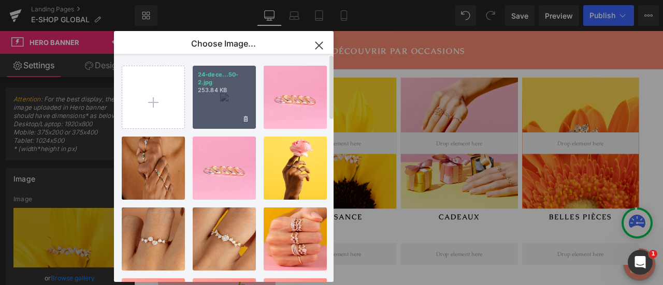
click at [235, 94] on div "24-dece...50-2.jpg 253.84 KB" at bounding box center [224, 97] width 63 height 63
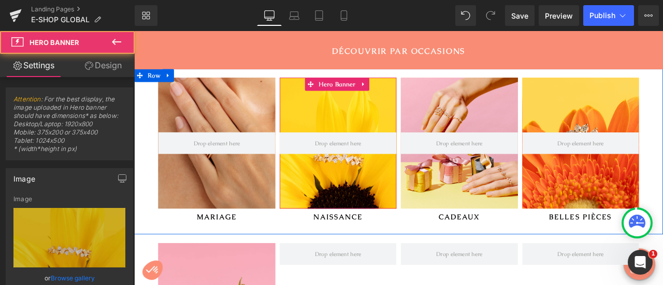
click at [396, 190] on div at bounding box center [376, 164] width 139 height 155
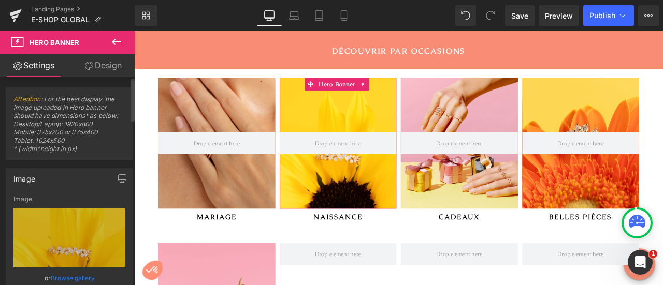
click at [74, 275] on link "Browse gallery" at bounding box center [73, 278] width 44 height 18
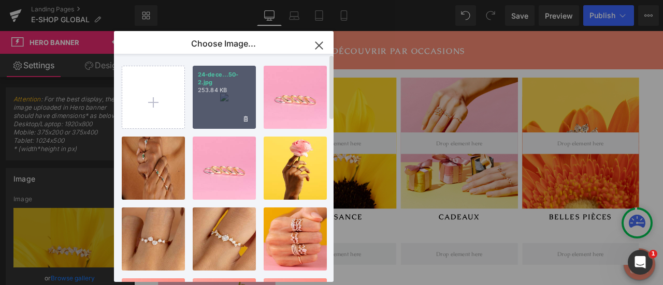
click at [225, 95] on div "24-dece...50-2.jpg 253.84 KB" at bounding box center [224, 97] width 63 height 63
type input "[URL][DOMAIN_NAME]"
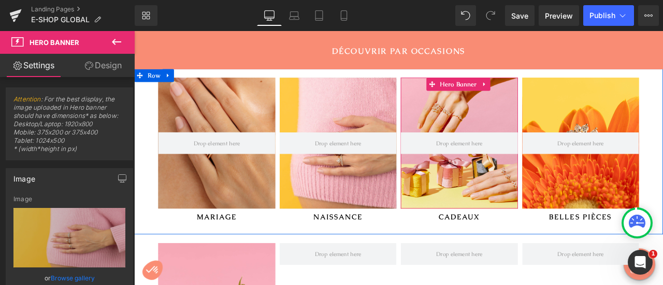
click at [525, 205] on div at bounding box center [519, 164] width 139 height 155
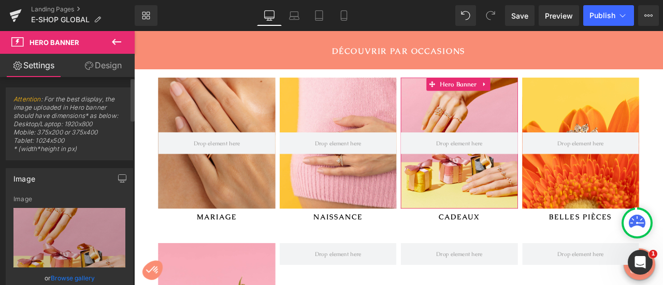
click at [91, 278] on link "Browse gallery" at bounding box center [73, 278] width 44 height 18
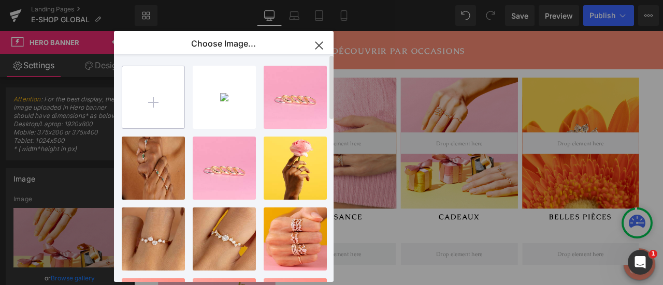
click at [155, 100] on input "file" at bounding box center [153, 97] width 62 height 62
type input "C:\fakepath\H&A - Novembre2024-74319.jpg"
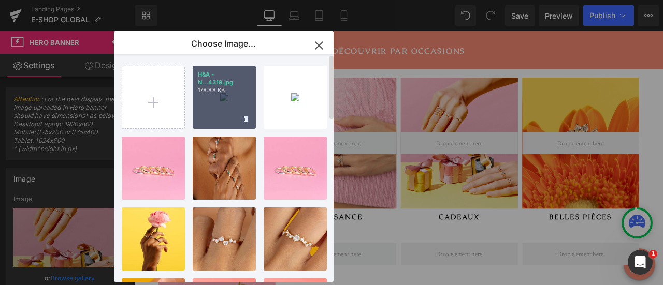
click at [236, 106] on div "H&A - N...4319.jpg 178.88 KB" at bounding box center [224, 97] width 63 height 63
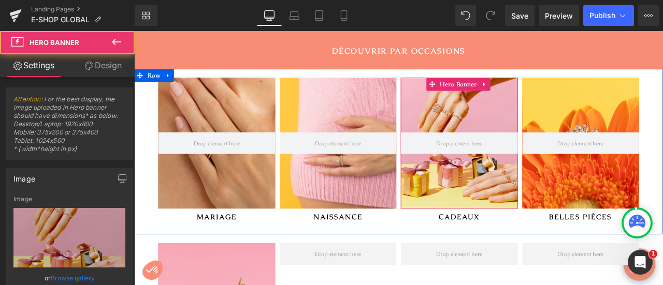
click at [532, 199] on div at bounding box center [519, 164] width 139 height 155
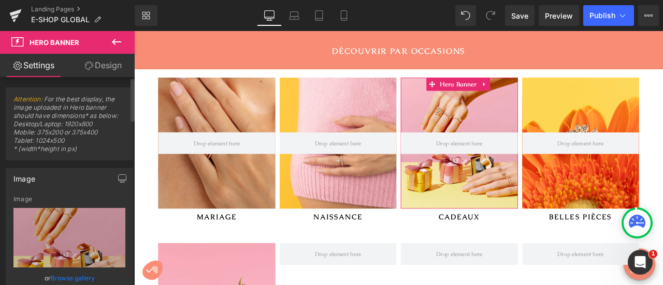
click at [87, 278] on link "Browse gallery" at bounding box center [73, 278] width 44 height 18
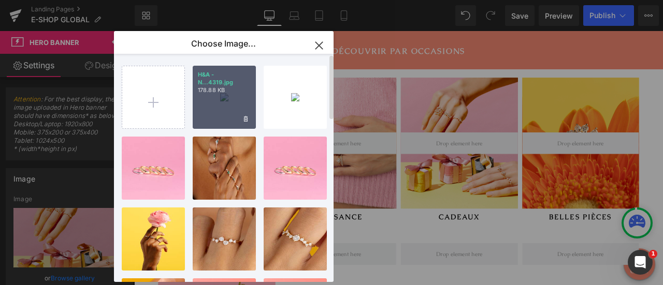
click at [211, 99] on div "H&A - N...4319.jpg 178.88 KB" at bounding box center [224, 97] width 63 height 63
type input "[URL][DOMAIN_NAME]"
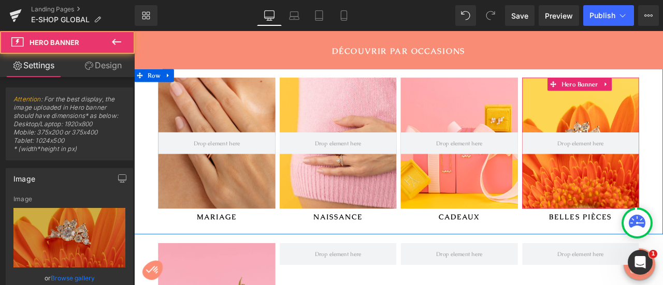
click at [647, 132] on div at bounding box center [663, 164] width 139 height 155
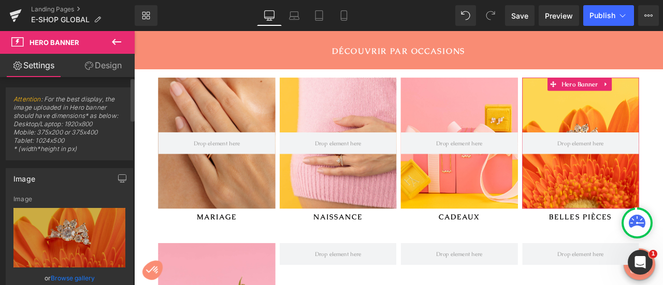
click at [78, 277] on link "Browse gallery" at bounding box center [73, 278] width 44 height 18
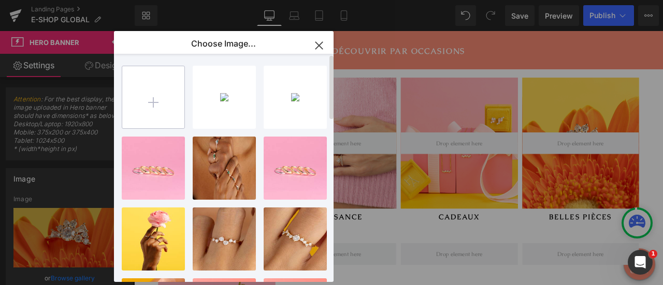
click at [149, 98] on input "file" at bounding box center [153, 97] width 62 height 62
type input "C:\fakepath\H&A-Janvier-1800.jpg"
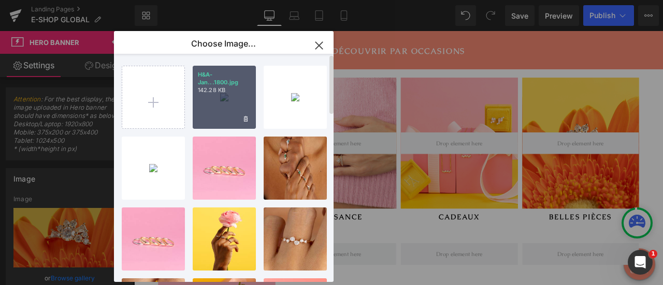
click at [229, 94] on p "142.28 KB" at bounding box center [224, 91] width 53 height 8
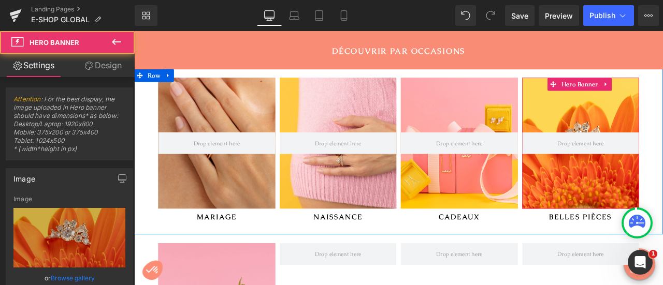
click at [662, 199] on div at bounding box center [663, 164] width 139 height 155
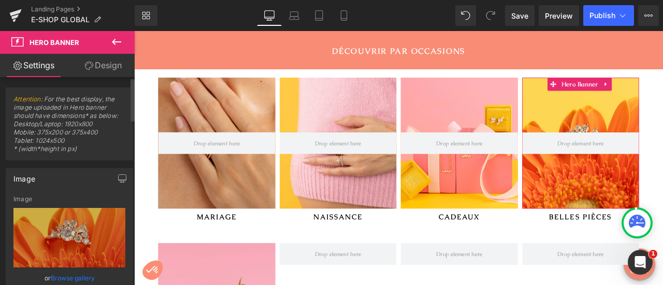
click at [73, 277] on link "Browse gallery" at bounding box center [73, 278] width 44 height 18
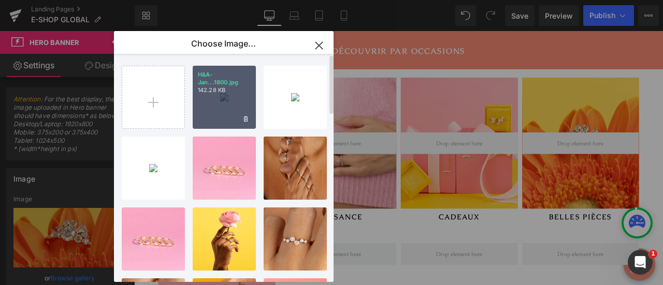
click at [213, 112] on div "H&A-Jan...1800.jpg 142.28 KB" at bounding box center [224, 97] width 63 height 63
type input "[URL][DOMAIN_NAME]"
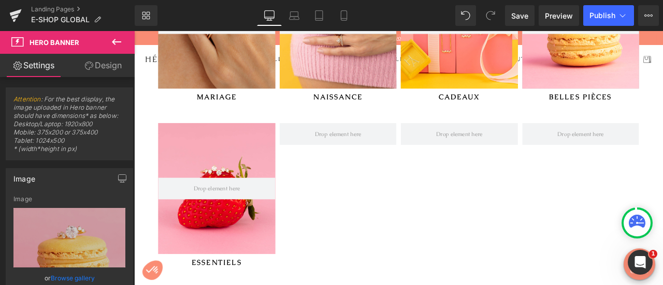
scroll to position [859, 0]
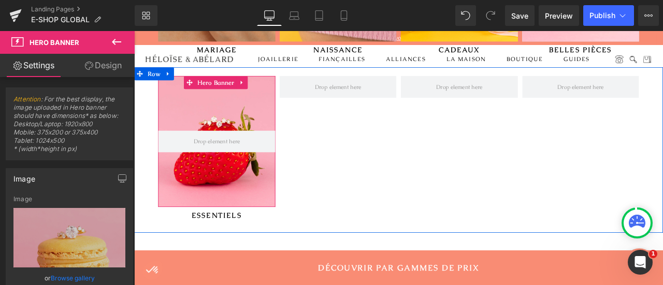
click at [265, 199] on div at bounding box center [232, 161] width 139 height 155
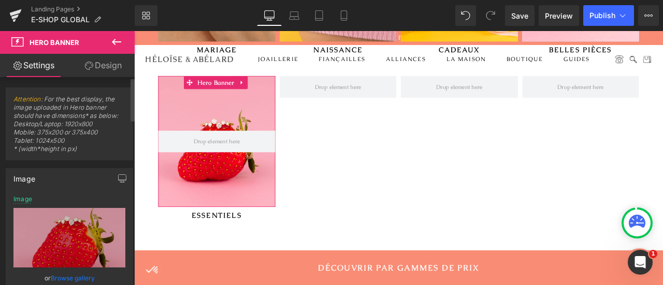
click at [75, 276] on link "Browse gallery" at bounding box center [73, 278] width 44 height 18
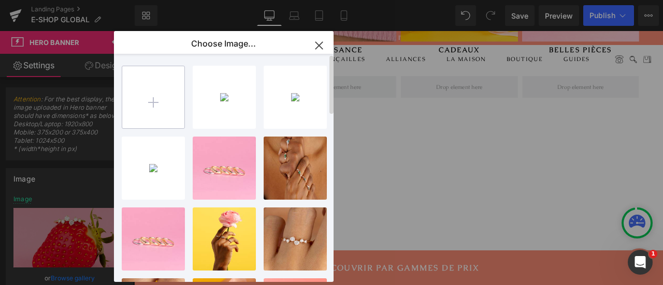
click at [158, 104] on input "file" at bounding box center [153, 97] width 62 height 62
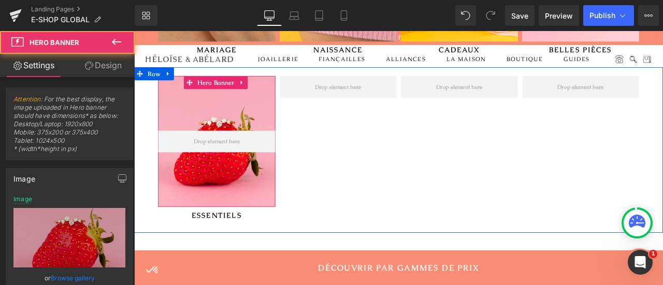
click at [249, 218] on div at bounding box center [232, 161] width 139 height 155
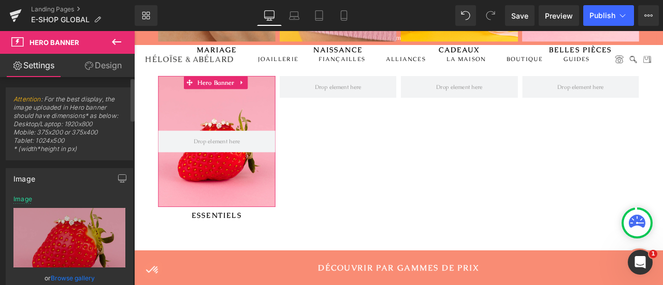
click at [60, 276] on link "Browse gallery" at bounding box center [73, 278] width 44 height 18
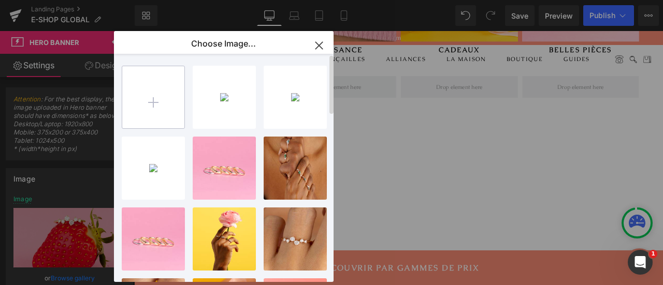
click at [150, 93] on input "file" at bounding box center [153, 97] width 62 height 62
type input "C:\fakepath\24-decembre-79795-2.jpg"
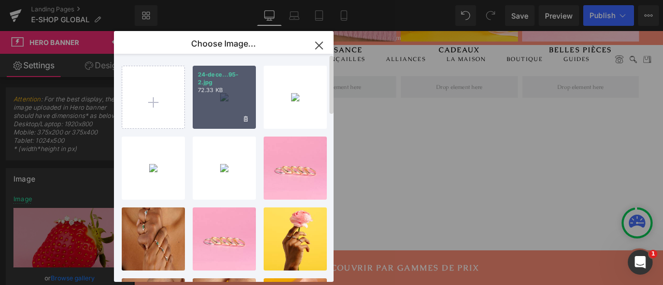
click at [209, 88] on p "72.33 KB" at bounding box center [224, 91] width 53 height 8
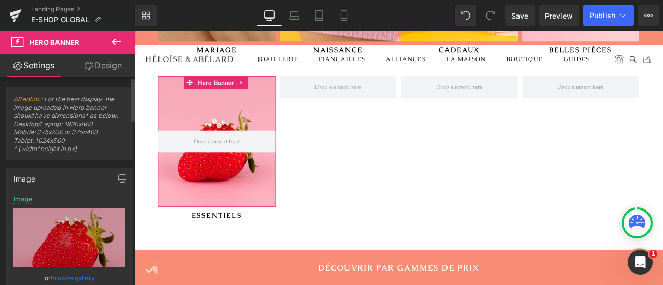
click at [72, 278] on link "Browse gallery" at bounding box center [73, 278] width 44 height 18
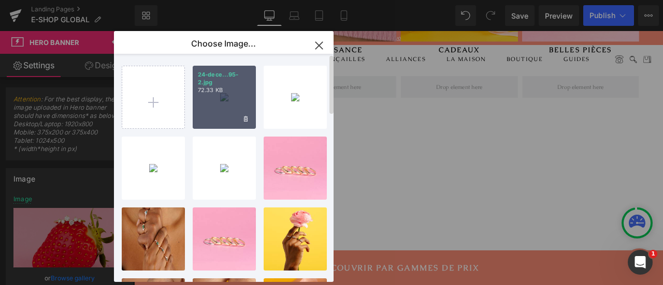
click at [208, 120] on div "24-dece...95-2.jpg 72.33 KB" at bounding box center [224, 97] width 63 height 63
type input "[URL][DOMAIN_NAME]"
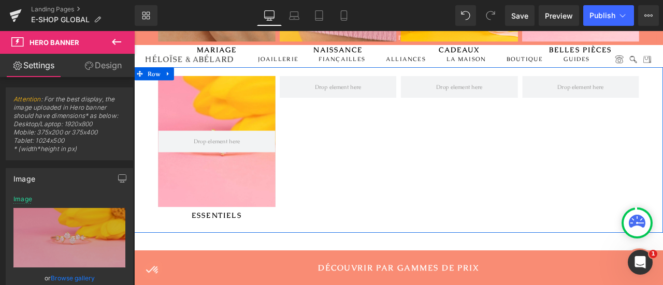
click at [439, 184] on div "Hero Banner [STREET_ADDRESS]" at bounding box center [447, 172] width 627 height 196
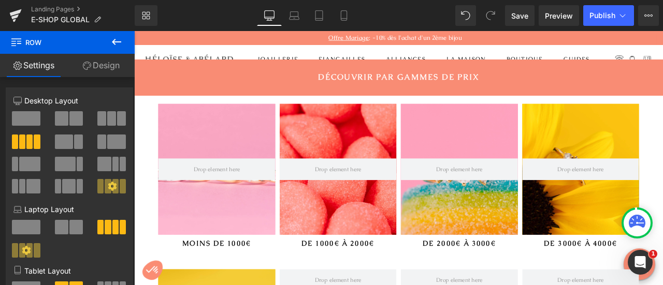
scroll to position [1081, 0]
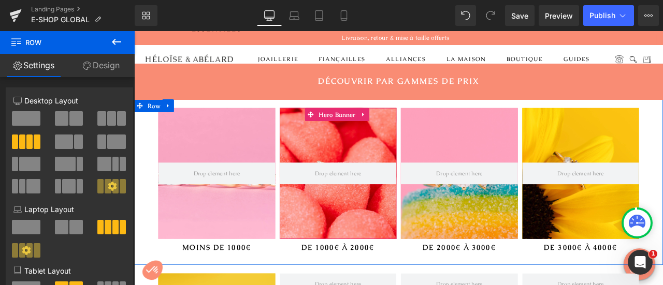
click at [431, 237] on div at bounding box center [376, 199] width 139 height 155
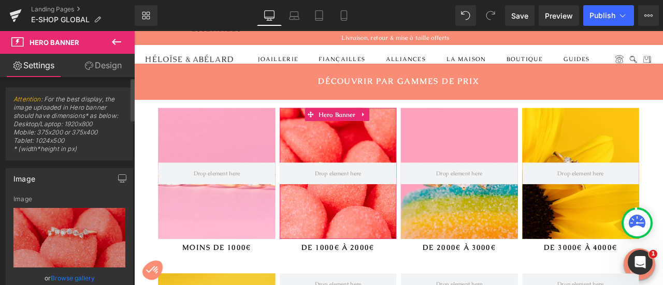
click at [74, 277] on link "Browse gallery" at bounding box center [73, 278] width 44 height 18
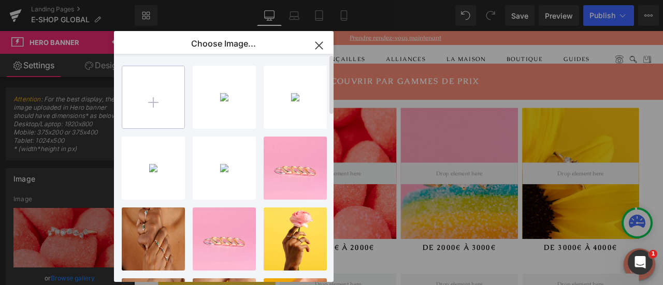
click at [153, 99] on input "file" at bounding box center [153, 97] width 62 height 62
type input "C:\fakepath\H&A_OCT24-188.jpg"
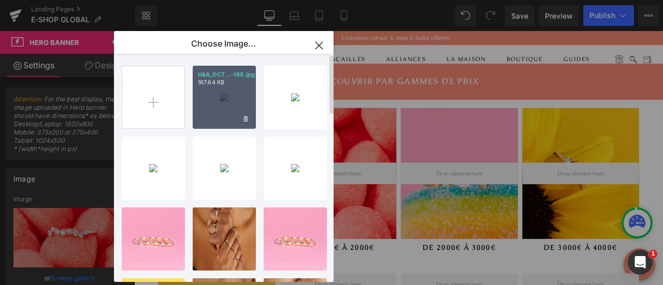
click at [235, 104] on div "H&A_OCT...-188.jpg 167.64 KB" at bounding box center [224, 97] width 63 height 63
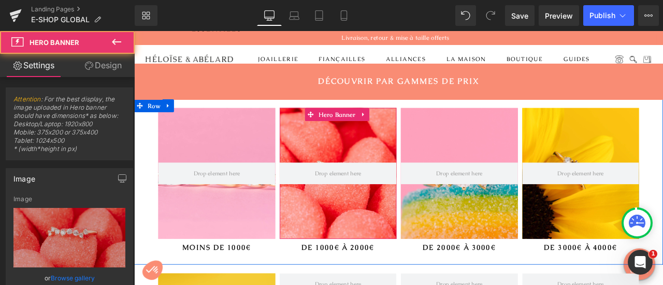
click at [397, 238] on div at bounding box center [376, 199] width 139 height 155
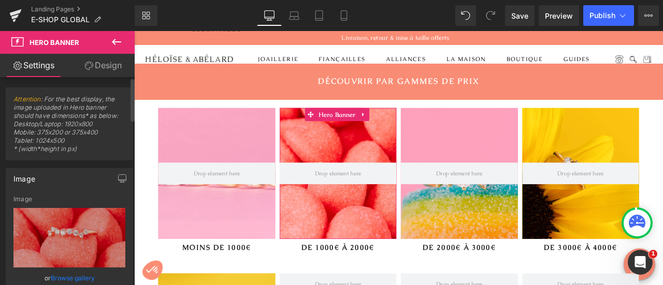
click at [84, 276] on link "Browse gallery" at bounding box center [73, 278] width 44 height 18
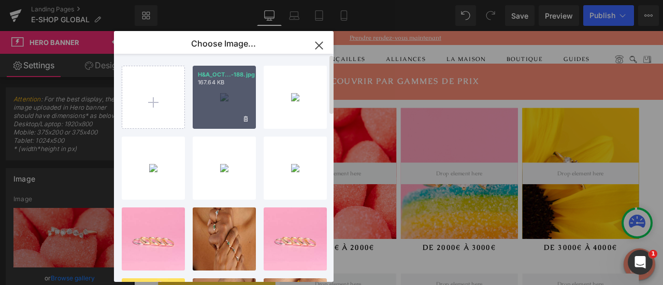
click at [210, 123] on div "H&A_OCT...-188.jpg 167.64 KB" at bounding box center [224, 97] width 63 height 63
type input "[URL][DOMAIN_NAME]"
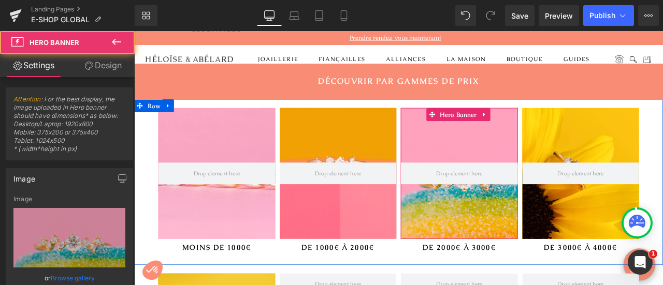
click at [525, 241] on div at bounding box center [519, 199] width 139 height 155
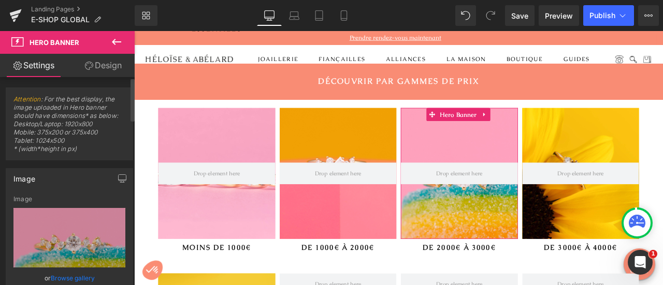
click at [82, 276] on link "Browse gallery" at bounding box center [73, 278] width 44 height 18
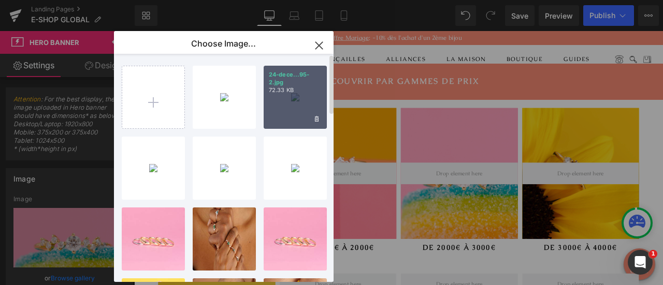
click at [292, 107] on div "24-dece...95-2.jpg 72.33 KB" at bounding box center [295, 97] width 63 height 63
type input "[URL][DOMAIN_NAME]"
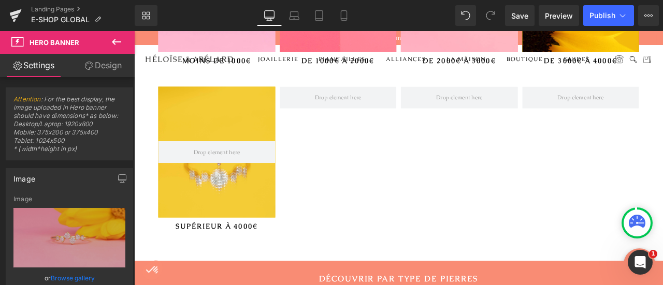
scroll to position [1307, 0]
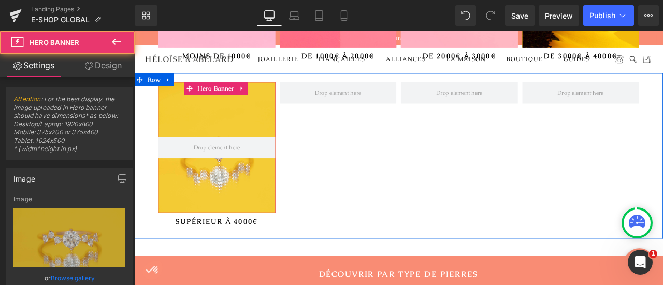
click at [252, 198] on div at bounding box center [232, 169] width 139 height 155
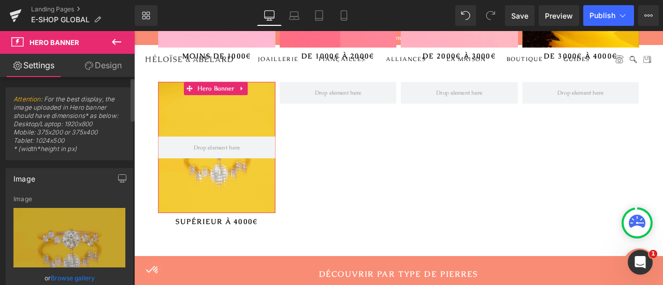
click at [85, 273] on link "Browse gallery" at bounding box center [73, 278] width 44 height 18
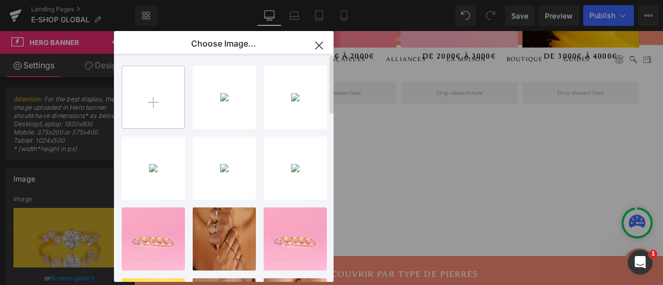
click at [159, 93] on input "file" at bounding box center [153, 97] width 62 height 62
type input "C:\fakepath\H&A - Septembre2024-71408.jpg"
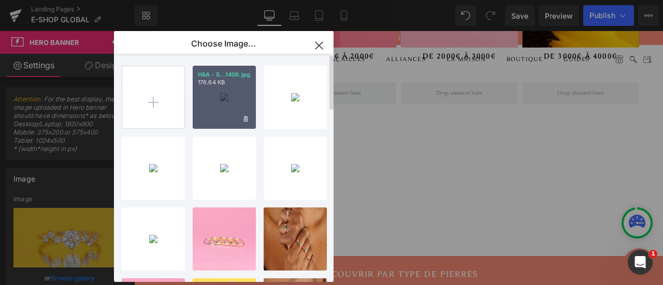
click at [222, 104] on div "H&A - S...1408.jpg 176.64 KB" at bounding box center [224, 97] width 63 height 63
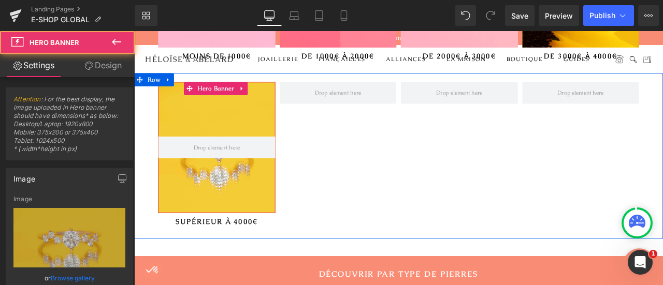
click at [263, 201] on div at bounding box center [232, 169] width 139 height 155
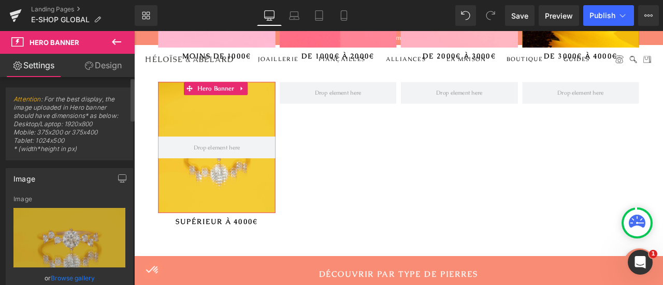
click at [51, 278] on link "Browse gallery" at bounding box center [73, 278] width 44 height 18
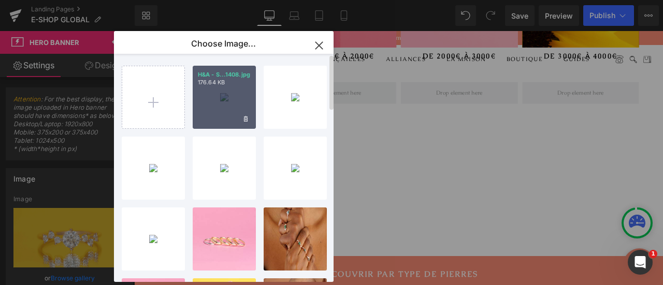
click at [193, 113] on div "H&A - S...1408.jpg 176.64 KB" at bounding box center [224, 97] width 63 height 63
type input "[URL][DOMAIN_NAME]"
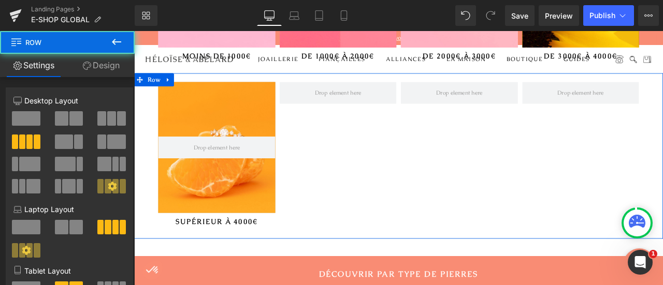
click at [375, 197] on div "Hero Banner 125px SUPÉRIEUR À 4000€ Heading Row" at bounding box center [447, 179] width 627 height 196
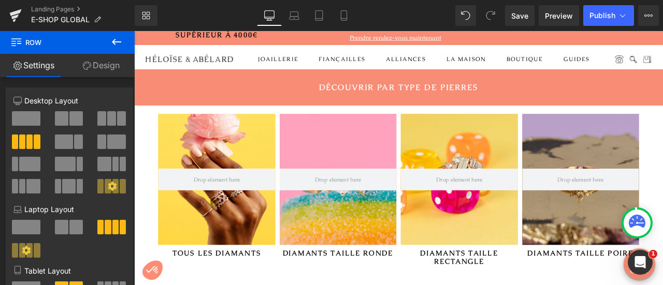
scroll to position [1590, 0]
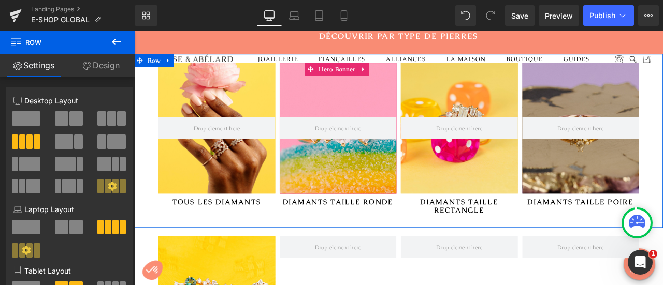
click at [399, 200] on div at bounding box center [376, 146] width 139 height 155
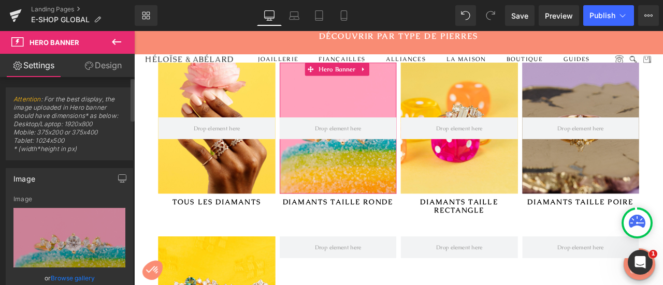
click at [66, 278] on link "Browse gallery" at bounding box center [73, 278] width 44 height 18
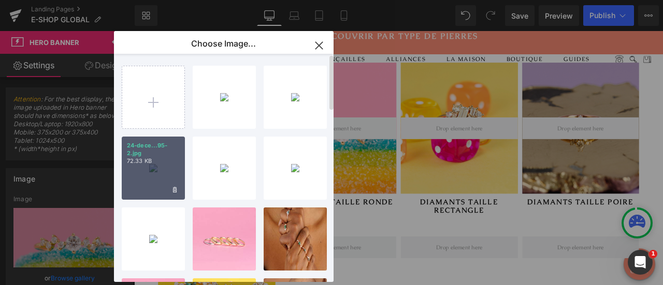
click at [152, 180] on div "24-dece...95-2.jpg 72.33 KB" at bounding box center [153, 168] width 63 height 63
type input "[URL][DOMAIN_NAME]"
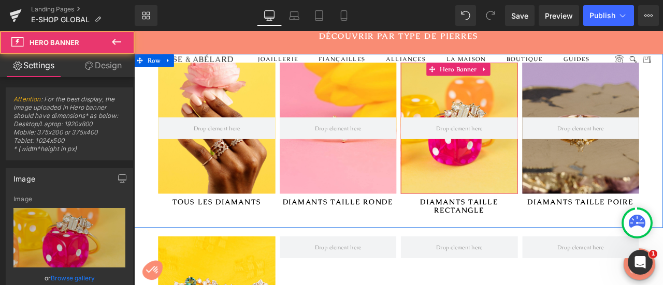
click at [519, 199] on div at bounding box center [519, 146] width 139 height 155
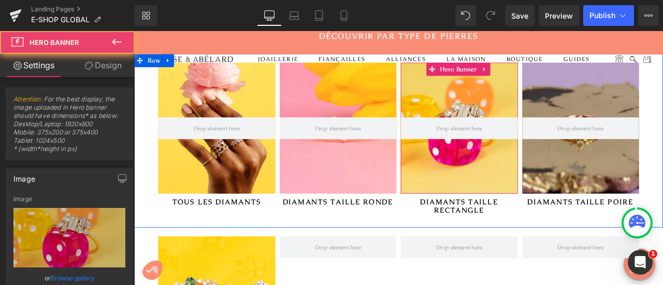
click at [519, 199] on div at bounding box center [519, 146] width 139 height 155
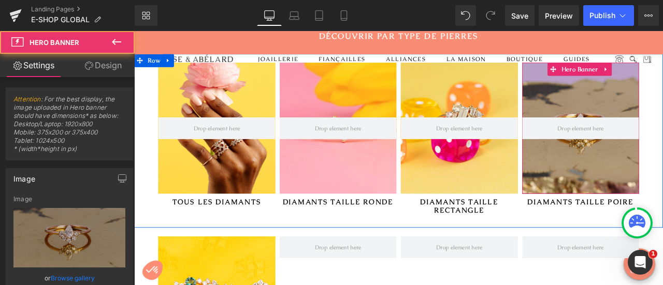
click at [634, 205] on div at bounding box center [663, 146] width 139 height 155
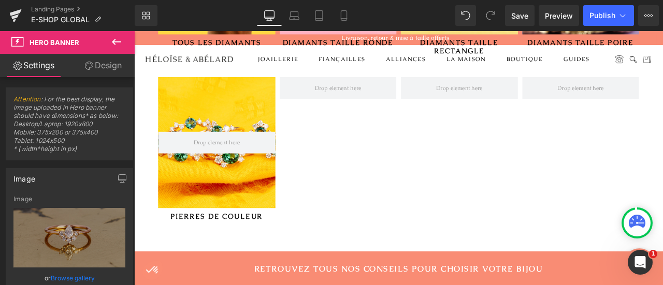
scroll to position [1849, 0]
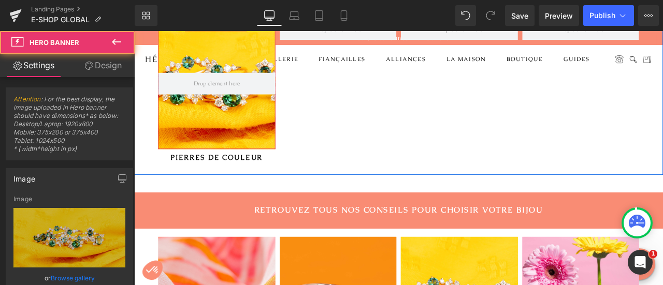
click at [267, 147] on div at bounding box center [232, 93] width 139 height 155
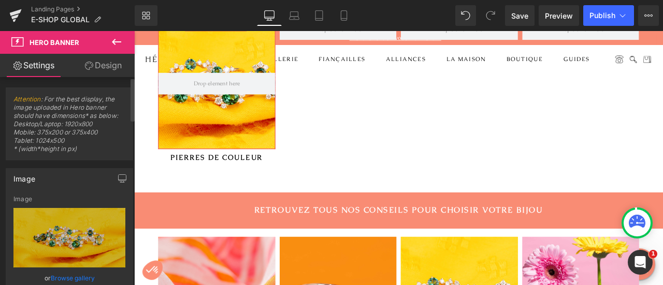
click at [83, 280] on link "Browse gallery" at bounding box center [73, 278] width 44 height 18
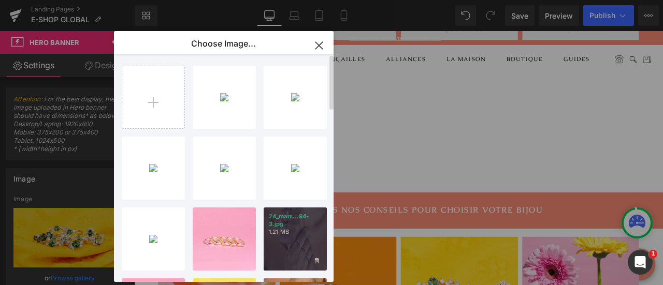
click at [294, 211] on div "24_mars...94-3.jpg 1.21 MB" at bounding box center [295, 239] width 63 height 63
type input "[URL][DOMAIN_NAME]"
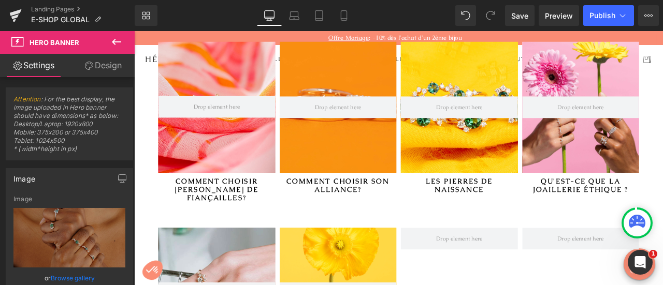
scroll to position [2084, 0]
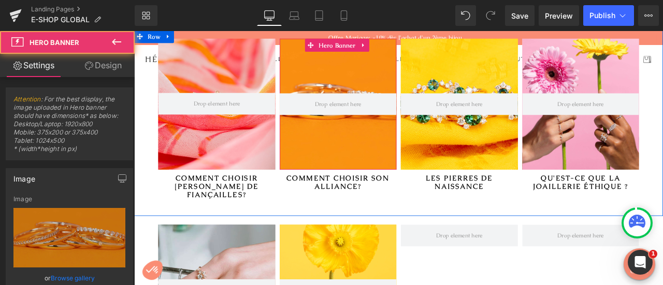
click at [400, 184] on div at bounding box center [376, 117] width 139 height 155
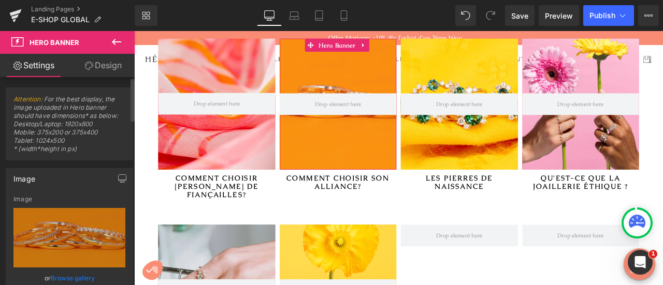
click at [59, 277] on link "Browse gallery" at bounding box center [73, 278] width 44 height 18
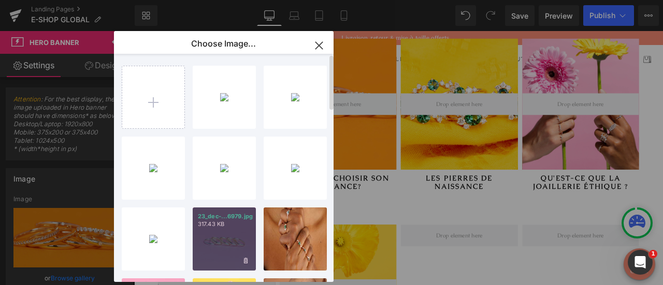
click at [228, 258] on div "23_dec-...6979.jpg 317.43 KB" at bounding box center [224, 239] width 63 height 63
type input "[URL][DOMAIN_NAME]"
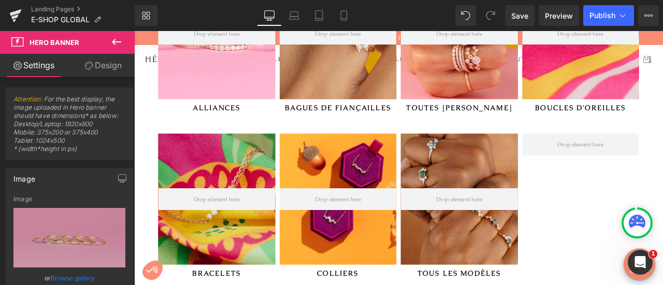
scroll to position [370, 0]
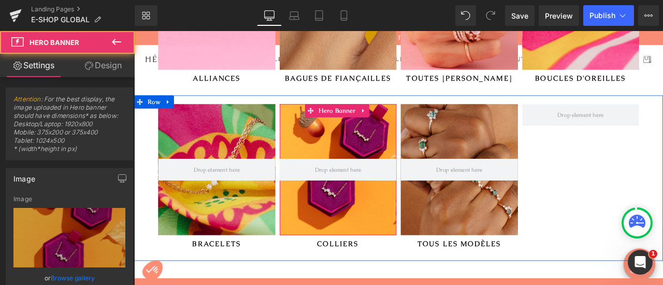
click at [395, 237] on div at bounding box center [376, 195] width 139 height 155
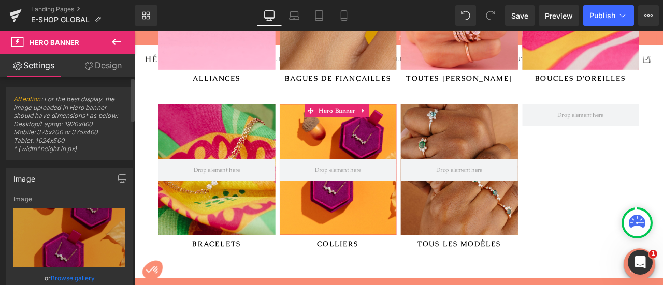
click at [81, 276] on link "Browse gallery" at bounding box center [73, 278] width 44 height 18
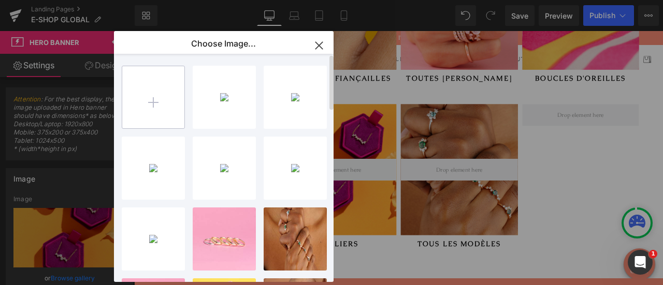
click at [157, 99] on input "file" at bounding box center [153, 97] width 62 height 62
type input "C:\fakepath\H&A-Janvier-2019.jpg"
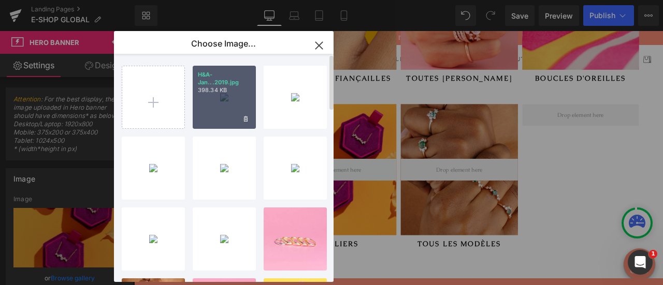
click at [219, 106] on div "H&A-Jan...2019.jpg 398.34 KB" at bounding box center [224, 97] width 63 height 63
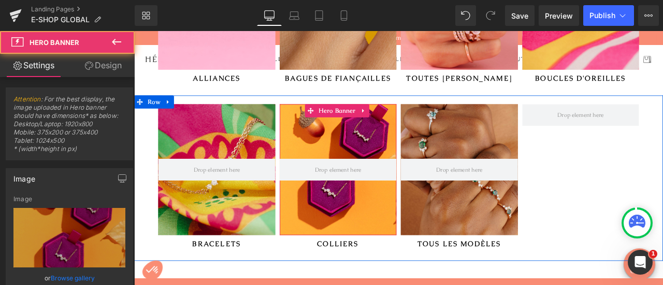
click at [341, 231] on div at bounding box center [376, 195] width 139 height 155
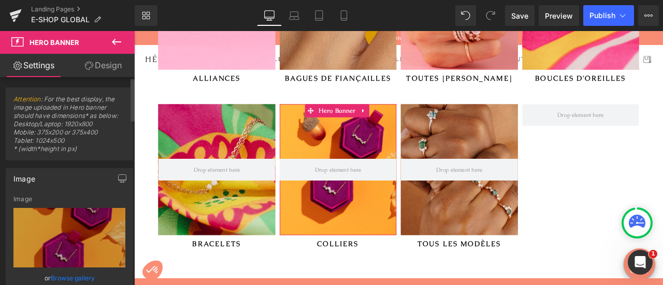
click at [73, 279] on link "Browse gallery" at bounding box center [73, 278] width 44 height 18
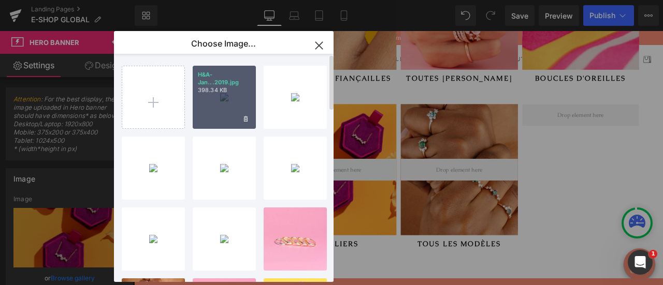
click at [218, 102] on div "H&A-Jan...2019.jpg 398.34 KB" at bounding box center [224, 97] width 63 height 63
type input "[URL][DOMAIN_NAME]"
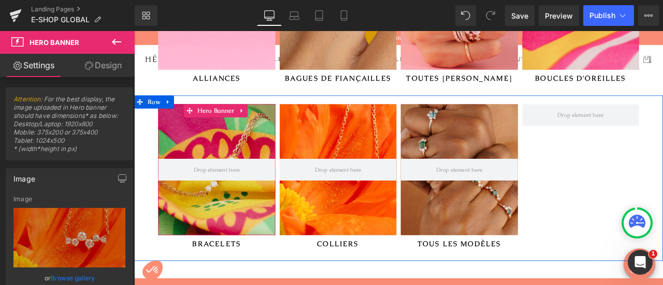
click at [250, 220] on div at bounding box center [232, 195] width 139 height 155
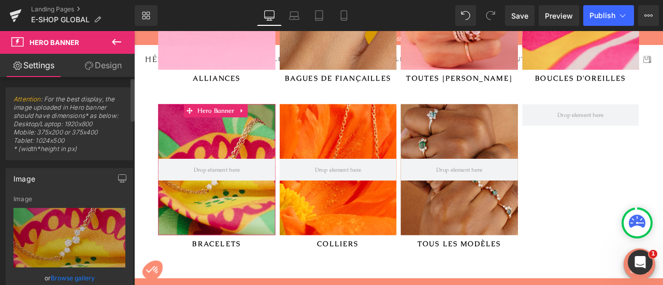
click at [82, 276] on link "Browse gallery" at bounding box center [73, 278] width 44 height 18
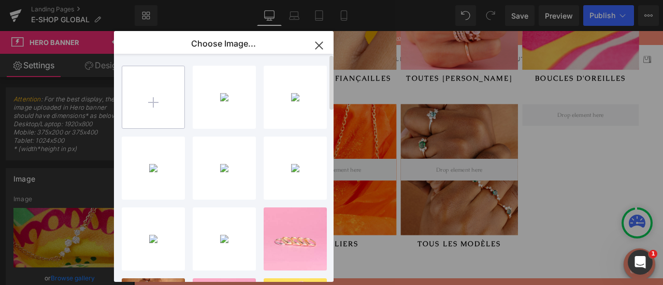
click at [149, 108] on input "file" at bounding box center [153, 97] width 62 height 62
type input "C:\fakepath\HA_sept23-2.jpg"
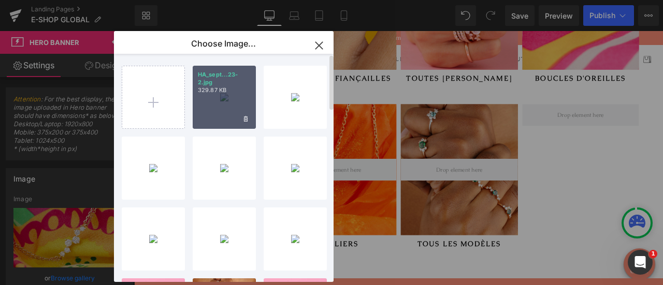
click at [220, 105] on div "HA_sept...23-2.jpg 329.87 KB" at bounding box center [224, 97] width 63 height 63
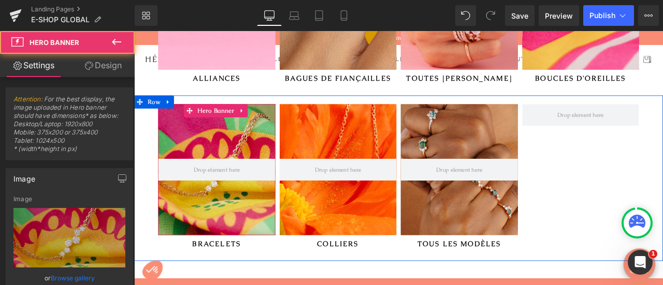
click at [272, 231] on div at bounding box center [232, 195] width 139 height 155
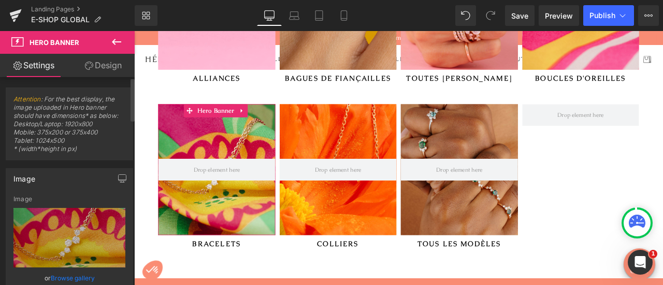
click at [68, 279] on link "Browse gallery" at bounding box center [73, 278] width 44 height 18
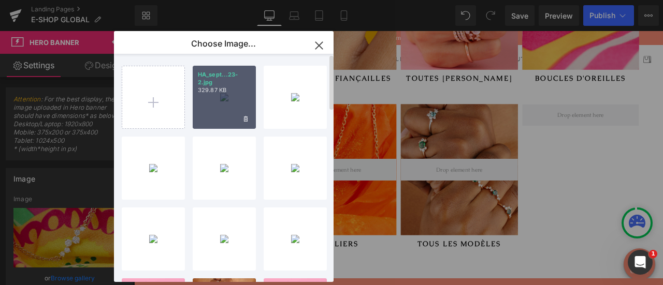
click at [209, 121] on div "HA_sept...23-2.jpg 329.87 KB" at bounding box center [224, 97] width 63 height 63
type input "[URL][DOMAIN_NAME]"
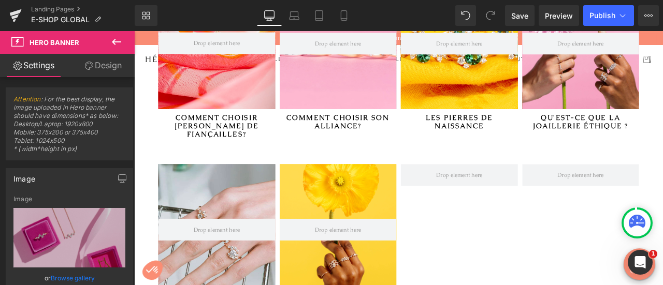
scroll to position [2240, 0]
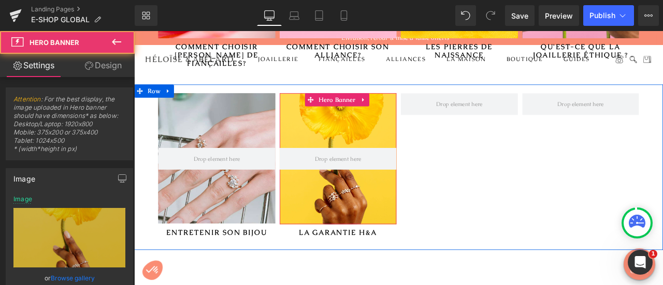
click at [419, 229] on div at bounding box center [376, 182] width 139 height 155
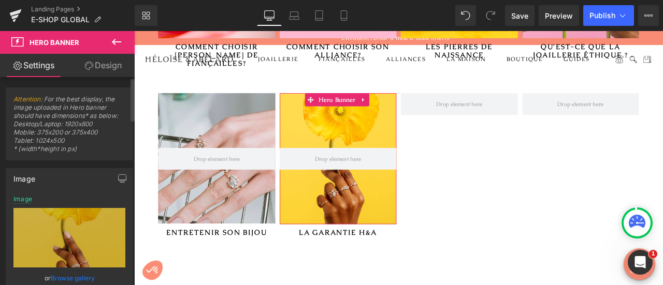
click at [85, 276] on link "Browse gallery" at bounding box center [73, 278] width 44 height 18
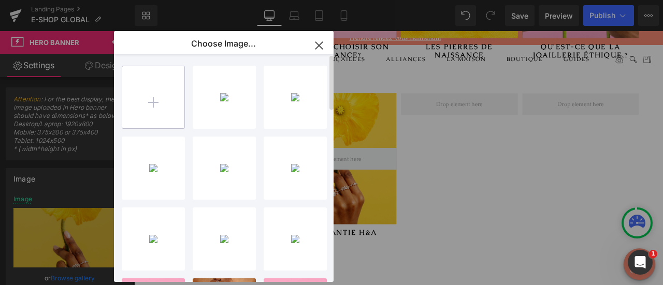
click at [152, 102] on input "file" at bounding box center [153, 97] width 62 height 62
type input "C:\fakepath\girls.jpg"
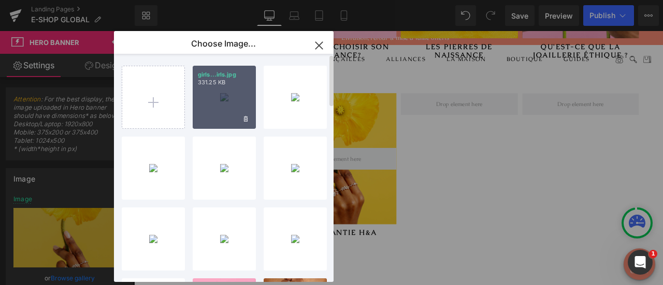
click at [238, 113] on div "girls...irls.jpg 331.25 KB" at bounding box center [224, 97] width 63 height 63
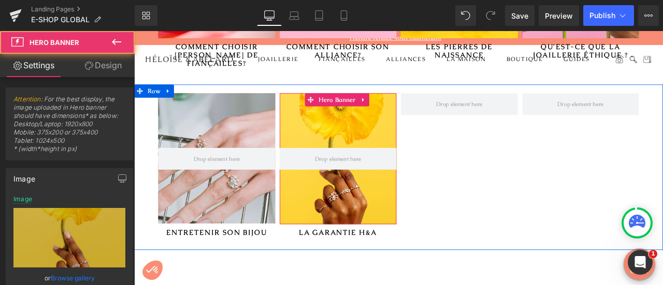
click at [332, 199] on div at bounding box center [376, 182] width 139 height 155
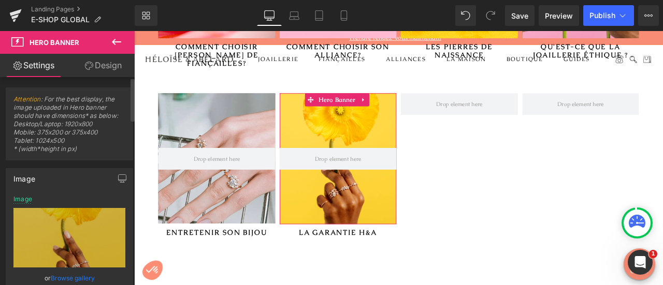
click at [88, 272] on link "Browse gallery" at bounding box center [73, 278] width 44 height 18
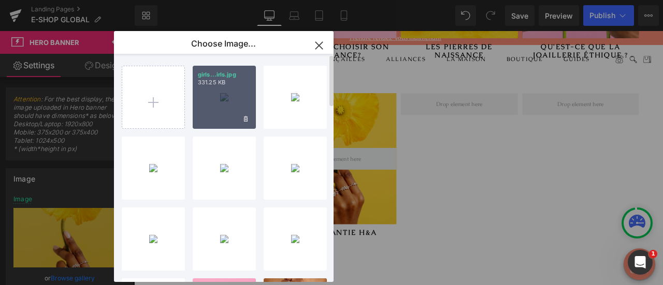
click at [237, 106] on div "girls...irls.jpg 331.25 KB" at bounding box center [224, 97] width 63 height 63
type input "[URL][DOMAIN_NAME]"
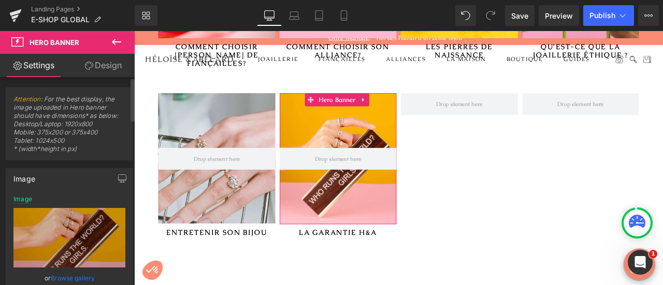
click at [85, 278] on link "Browse gallery" at bounding box center [73, 278] width 44 height 18
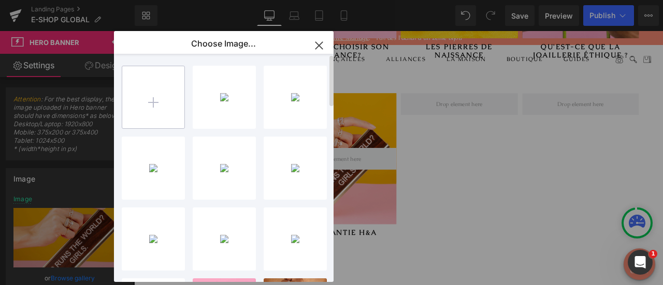
click at [156, 105] on input "file" at bounding box center [153, 97] width 62 height 62
type input "C:\fakepath\livre.jpg"
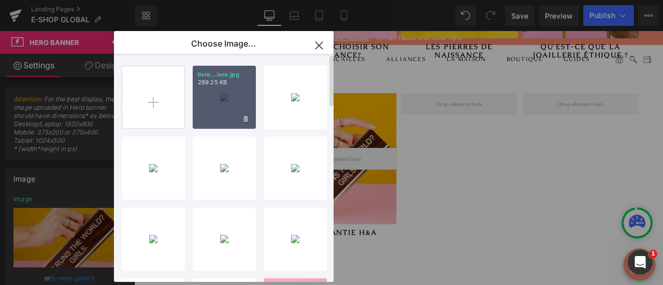
click at [223, 106] on div "livre...ivre.jpg 289.25 KB" at bounding box center [224, 97] width 63 height 63
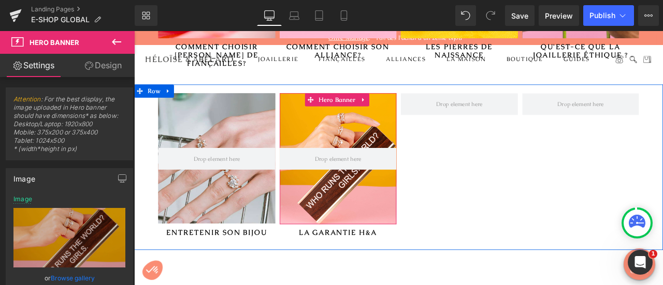
click at [392, 217] on div at bounding box center [376, 182] width 139 height 155
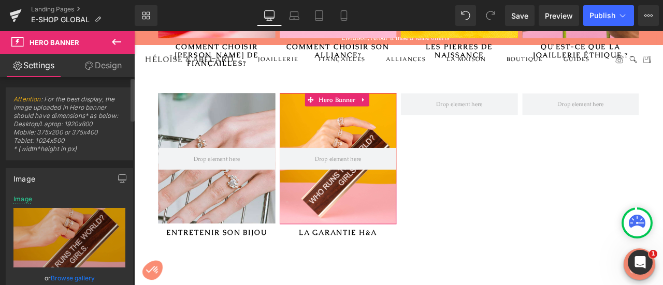
click at [69, 277] on link "Browse gallery" at bounding box center [73, 278] width 44 height 18
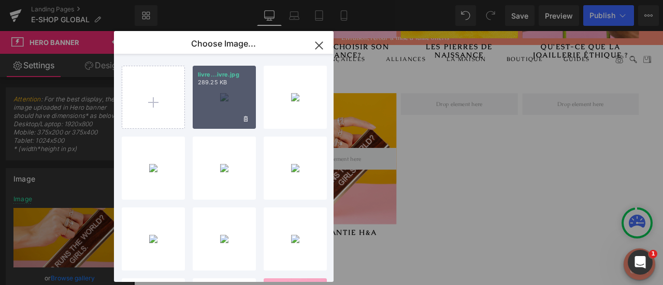
click at [208, 114] on div "livre...ivre.jpg 289.25 KB" at bounding box center [224, 97] width 63 height 63
type input "[URL][DOMAIN_NAME]"
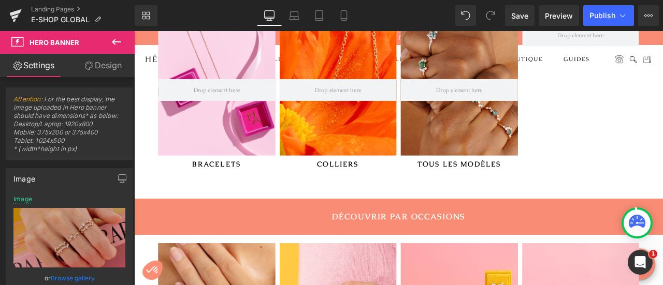
scroll to position [455, 0]
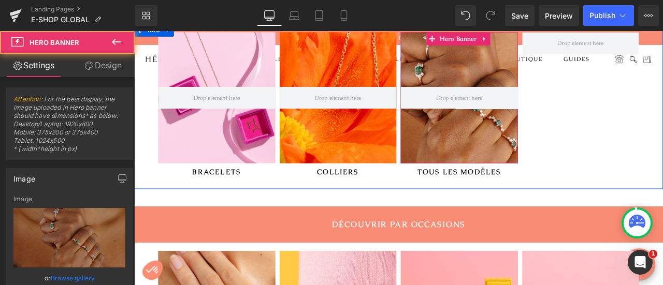
click at [541, 161] on div at bounding box center [519, 110] width 139 height 155
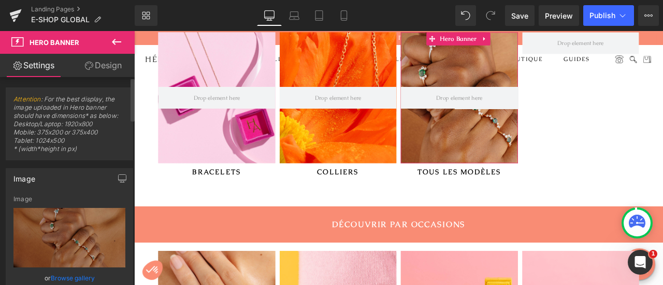
click at [70, 279] on link "Browse gallery" at bounding box center [73, 278] width 44 height 18
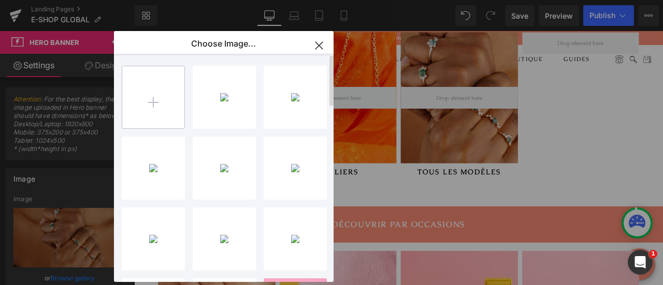
click at [159, 102] on input "file" at bounding box center [153, 97] width 62 height 62
type input "C:\fakepath\H&A - Septembre2024-71571-2.jpg"
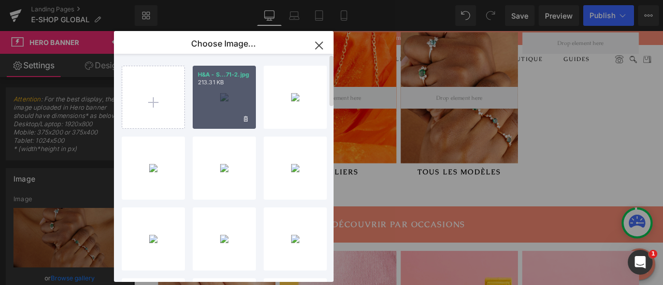
click at [227, 91] on div "H&A - S...71-2.jpg 213.31 KB" at bounding box center [224, 97] width 63 height 63
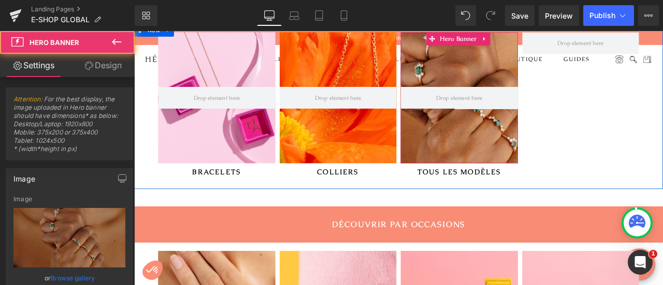
click at [472, 156] on div at bounding box center [519, 110] width 139 height 155
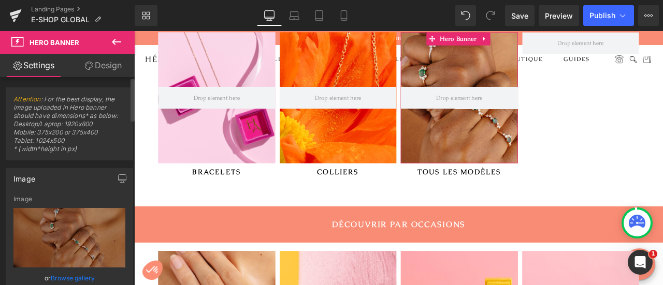
click at [56, 277] on link "Browse gallery" at bounding box center [73, 278] width 44 height 18
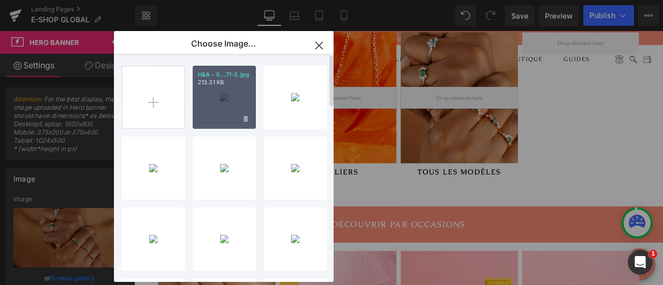
click at [213, 101] on div "H&A - S...71-2.jpg 213.31 KB" at bounding box center [224, 97] width 63 height 63
type input "[URL][DOMAIN_NAME]"
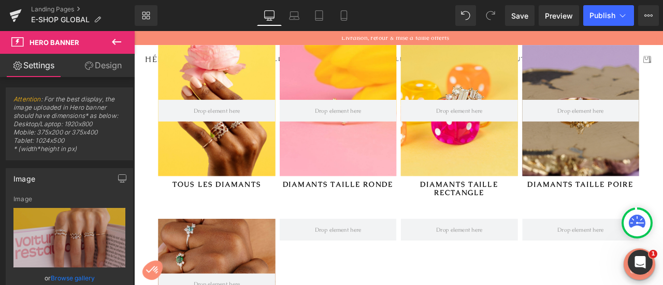
scroll to position [1503, 0]
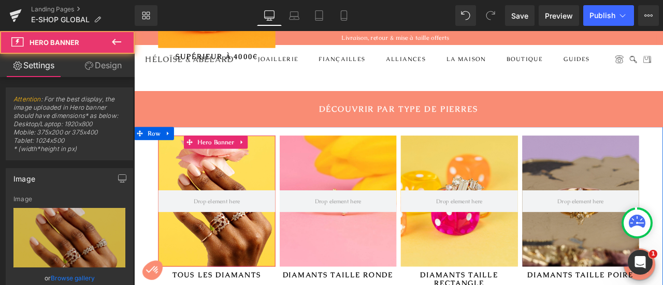
click at [252, 278] on div at bounding box center [232, 232] width 139 height 155
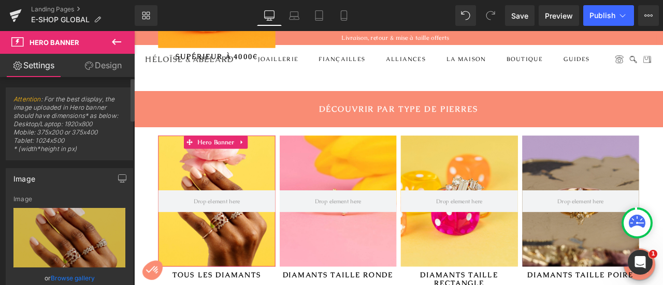
click at [59, 277] on link "Browse gallery" at bounding box center [73, 278] width 44 height 18
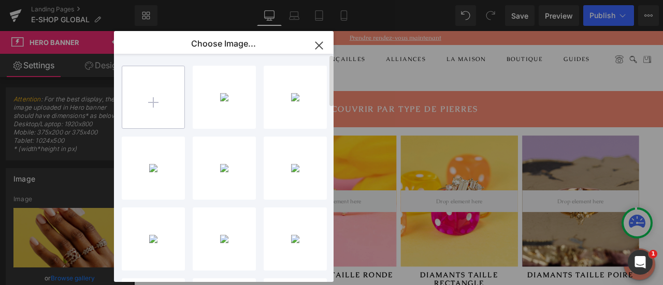
click at [163, 94] on input "file" at bounding box center [153, 97] width 62 height 62
type input "C:\fakepath\prendre RDV.jpg"
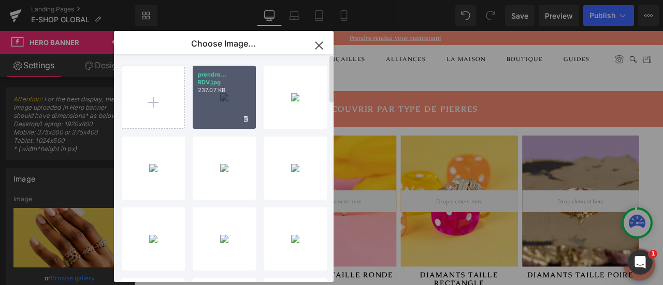
click at [220, 109] on div "prendre... RDV.jpg 237.07 KB" at bounding box center [224, 97] width 63 height 63
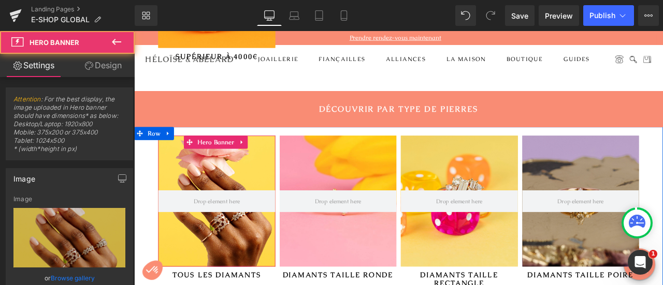
click at [225, 260] on div at bounding box center [232, 232] width 139 height 155
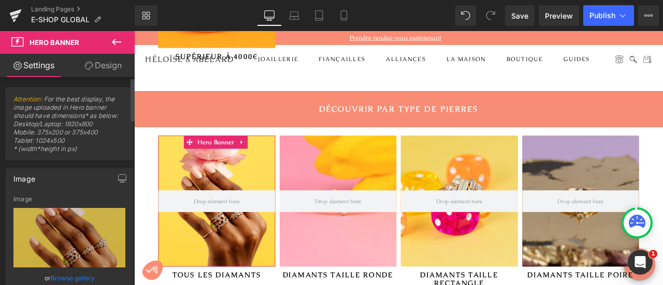
click at [79, 275] on link "Browse gallery" at bounding box center [73, 278] width 44 height 18
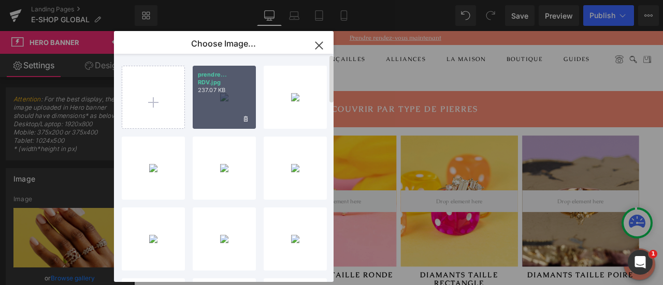
click at [210, 119] on div "prendre... RDV.jpg 237.07 KB" at bounding box center [224, 97] width 63 height 63
type input "[URL][DOMAIN_NAME]"
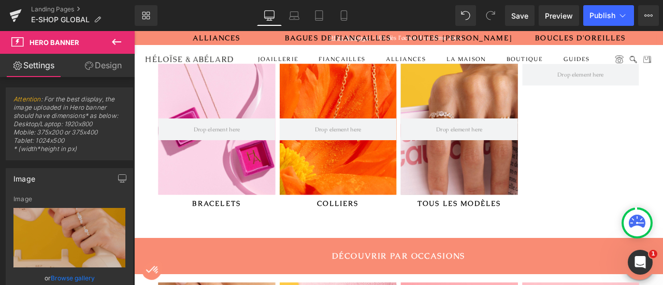
scroll to position [0, 0]
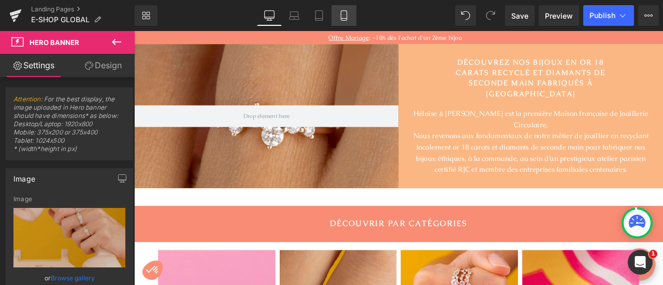
click at [344, 17] on icon at bounding box center [344, 15] width 10 height 10
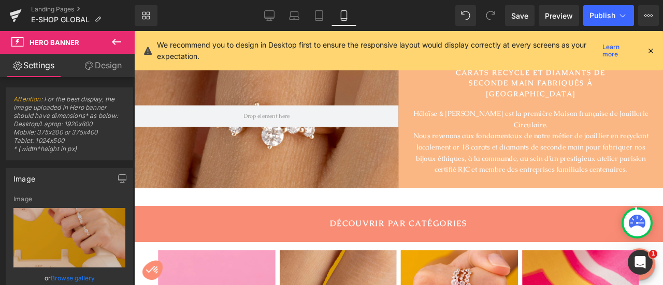
type input "200"
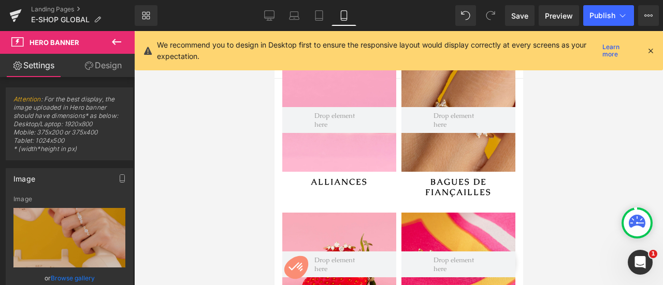
click at [651, 50] on icon at bounding box center [650, 50] width 9 height 9
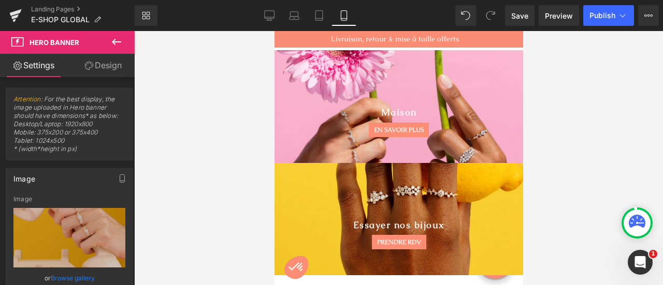
scroll to position [2987, 0]
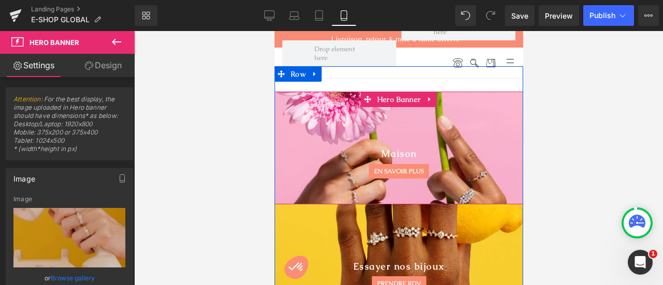
click at [424, 143] on span "Maison Heading EN SAVOIR PLUS Button" at bounding box center [398, 160] width 249 height 35
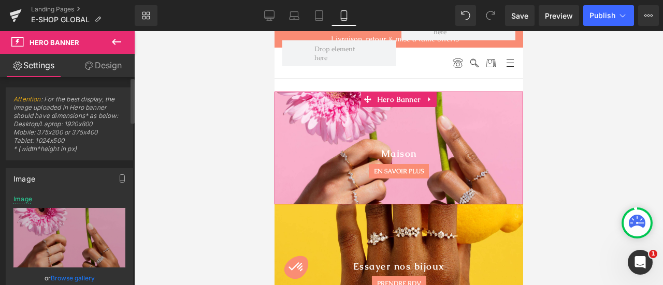
click at [77, 272] on link "Browse gallery" at bounding box center [73, 278] width 44 height 18
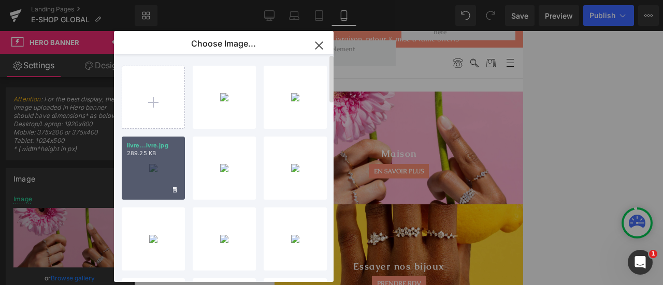
click at [152, 179] on div "livre...ivre.jpg 289.25 KB" at bounding box center [153, 168] width 63 height 63
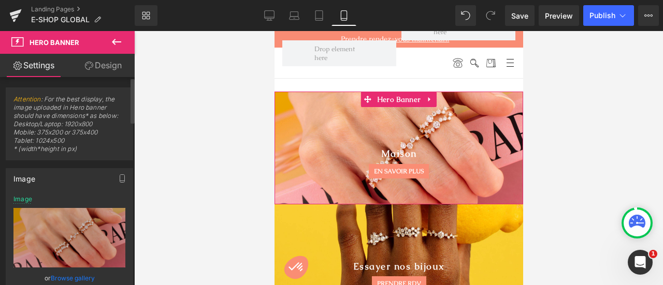
click at [81, 273] on link "Browse gallery" at bounding box center [73, 278] width 44 height 18
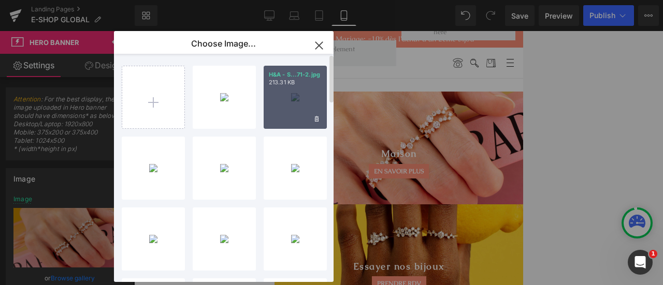
click at [303, 93] on div "H&A - S...71-2.jpg 213.31 KB" at bounding box center [295, 97] width 63 height 63
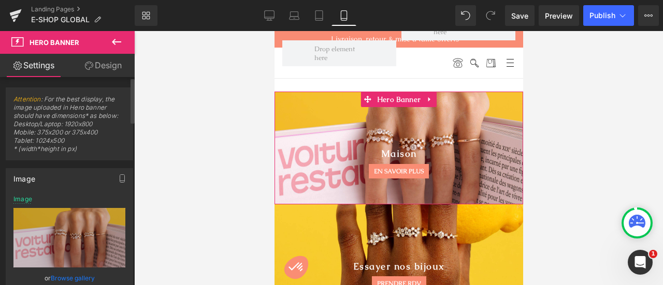
click at [81, 277] on link "Browse gallery" at bounding box center [73, 278] width 44 height 18
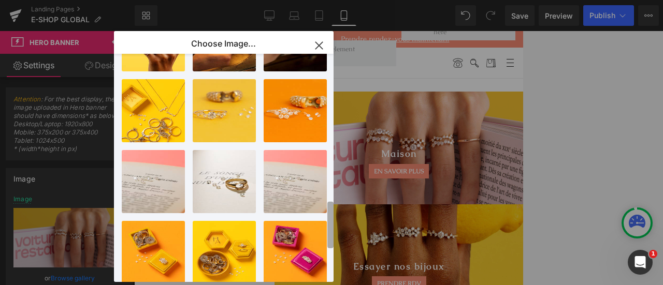
scroll to position [684, 0]
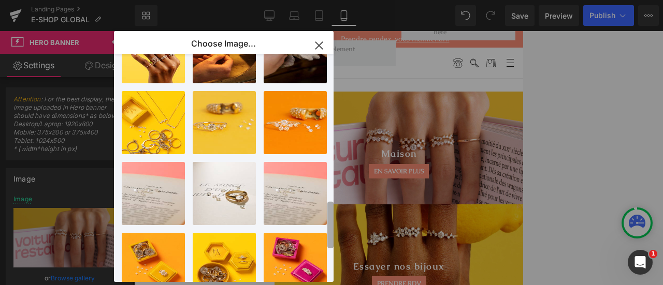
click at [318, 237] on div "prendre... RDV.jpg 237.07 KB Delete image? Yes No H&A - S...71-2.jpg 213.31 KB …" at bounding box center [228, 168] width 212 height 228
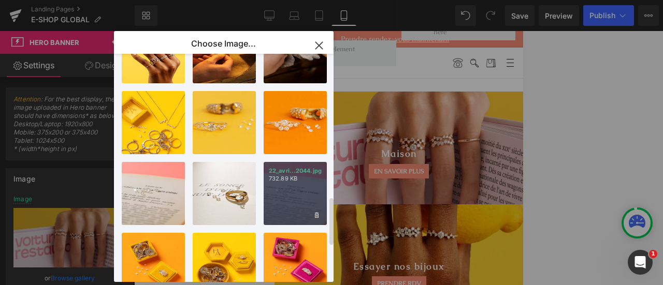
drag, startPoint x: 296, startPoint y: 203, endPoint x: 205, endPoint y: 167, distance: 98.2
click at [296, 203] on div "22_avri...2044.jpg 732.89 KB" at bounding box center [295, 193] width 63 height 63
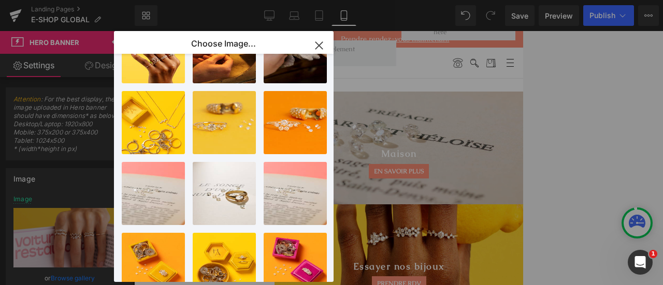
type input "[URL][DOMAIN_NAME]"
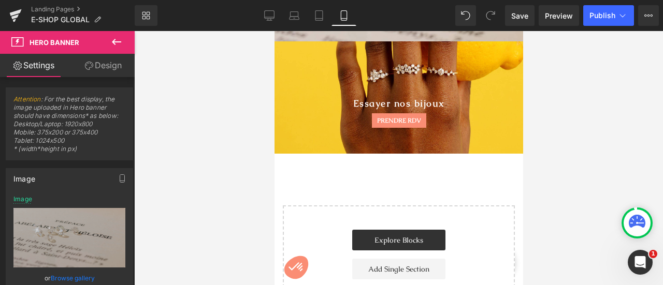
scroll to position [3020, 0]
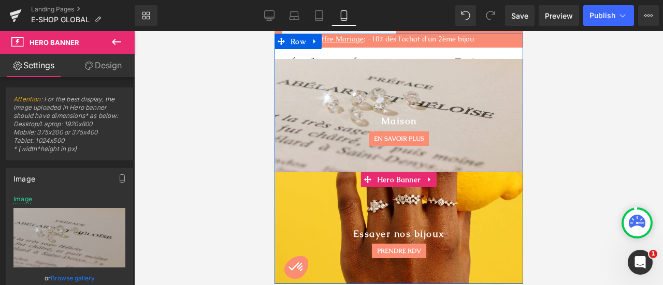
click at [486, 201] on div at bounding box center [398, 228] width 249 height 113
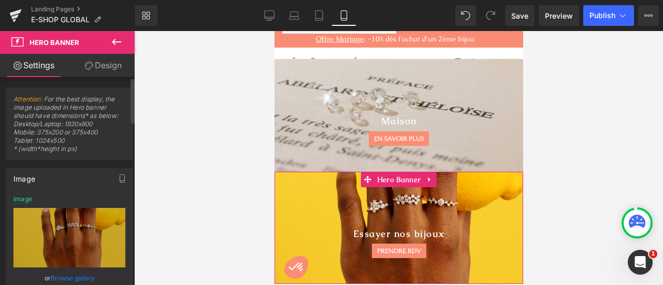
click at [84, 277] on link "Browse gallery" at bounding box center [73, 278] width 44 height 18
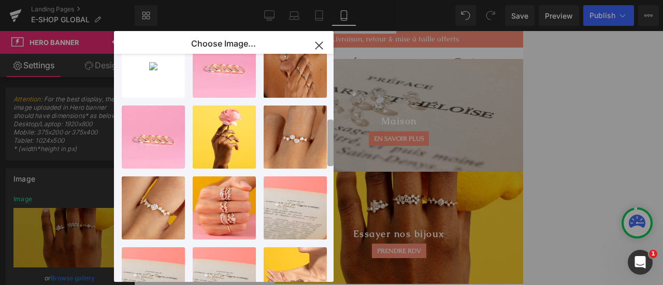
click at [337, 130] on div "Choose Image... Back to Library Insert prendre... RDV.jpg 237.07 KB Delete imag…" at bounding box center [331, 142] width 663 height 285
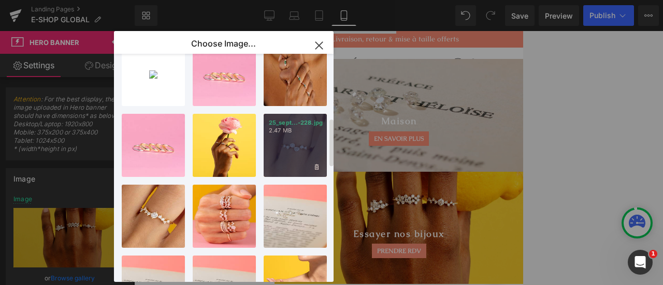
click at [292, 141] on div "25_sept...-228.jpg 2.47 MB" at bounding box center [295, 145] width 63 height 63
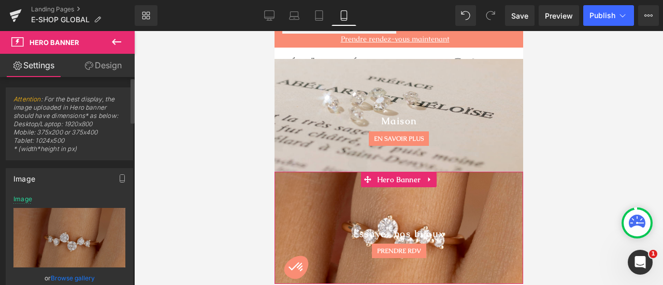
click at [78, 272] on link "Browse gallery" at bounding box center [73, 278] width 44 height 18
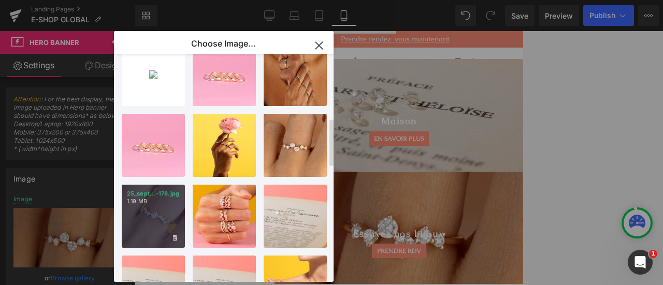
click at [146, 217] on div "25_sept...-178.jpg 1.19 MB" at bounding box center [153, 216] width 63 height 63
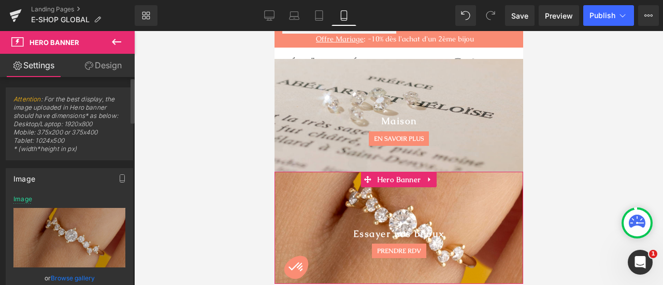
click at [75, 274] on link "Browse gallery" at bounding box center [73, 278] width 44 height 18
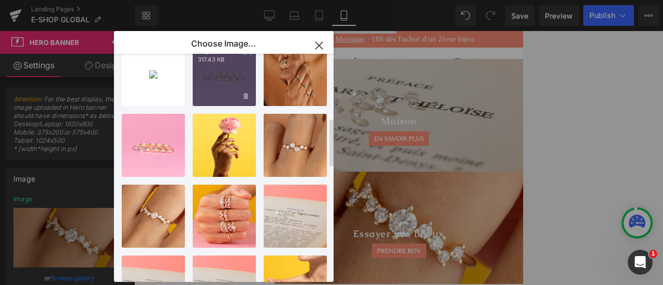
click at [235, 81] on div "23_dec-...6979.jpg 317.43 KB" at bounding box center [224, 74] width 63 height 63
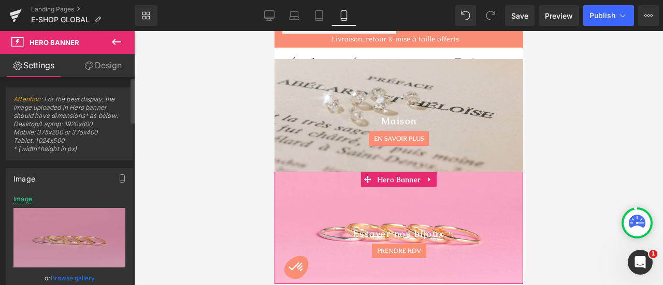
click at [84, 276] on link "Browse gallery" at bounding box center [73, 278] width 44 height 18
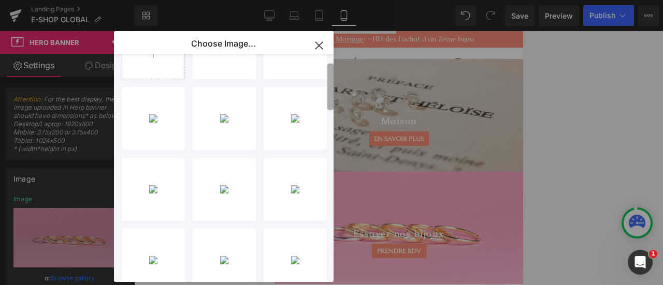
scroll to position [13, 0]
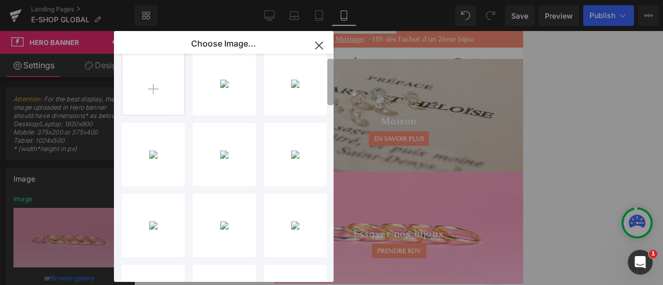
click at [324, 71] on div "prendre... RDV.jpg 237.07 KB Delete image? Yes No H&A - S...71-2.jpg 213.31 KB …" at bounding box center [228, 168] width 212 height 228
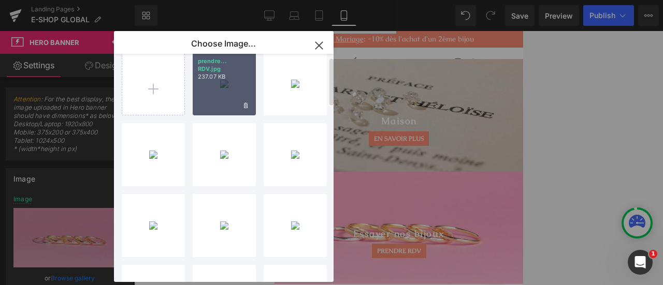
click at [240, 84] on div "prendre... RDV.jpg 237.07 KB" at bounding box center [224, 83] width 63 height 63
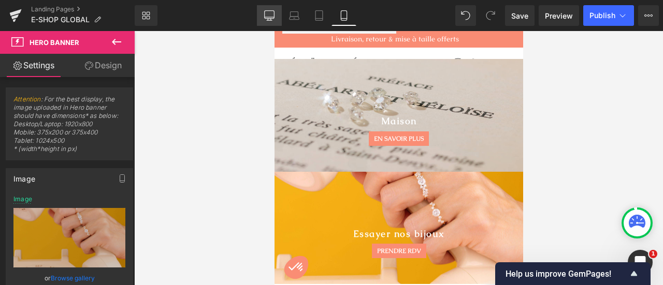
click at [263, 13] on link "Desktop" at bounding box center [269, 15] width 25 height 21
type input "[URL][DOMAIN_NAME]"
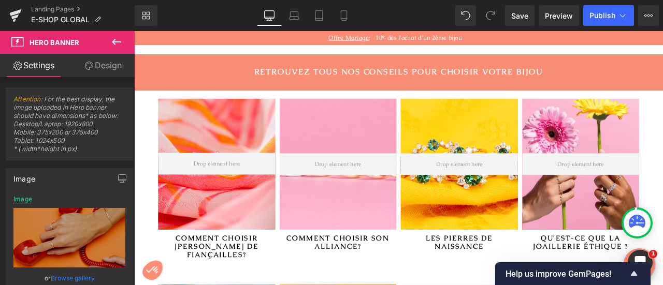
scroll to position [2056, 0]
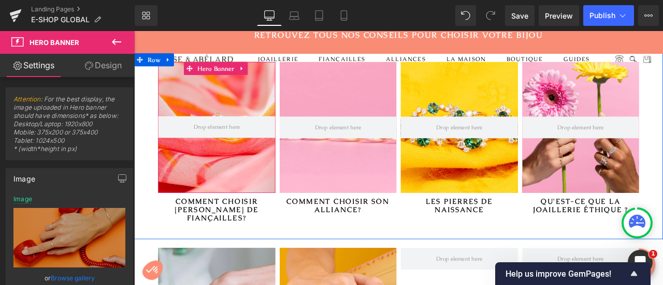
click at [251, 177] on div at bounding box center [232, 145] width 139 height 155
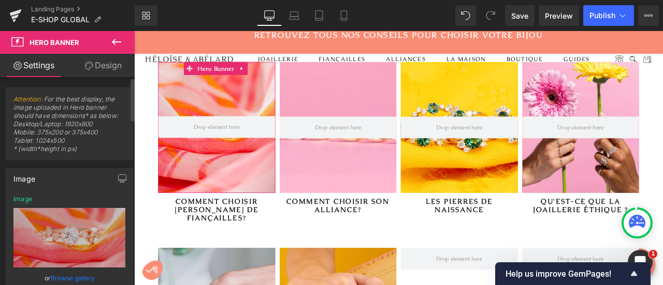
click at [84, 275] on link "Browse gallery" at bounding box center [73, 278] width 44 height 18
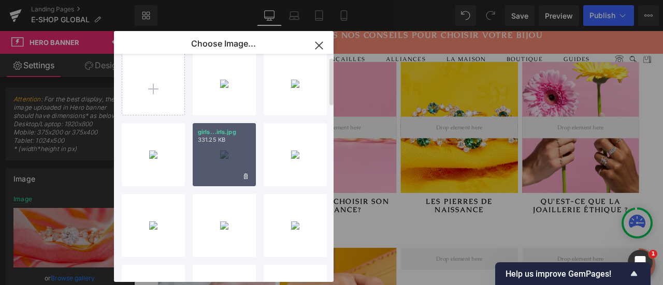
click at [213, 177] on div "girls...irls.jpg 331.25 KB" at bounding box center [224, 154] width 63 height 63
type input "[URL][DOMAIN_NAME]"
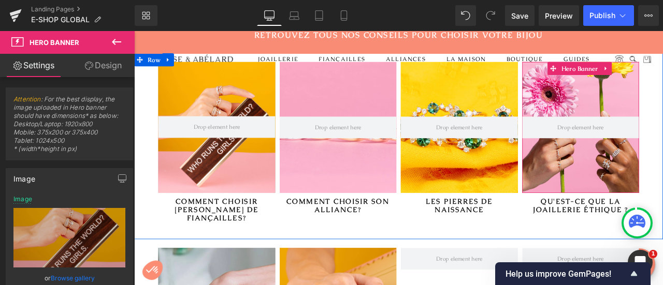
click at [654, 192] on div at bounding box center [663, 145] width 139 height 155
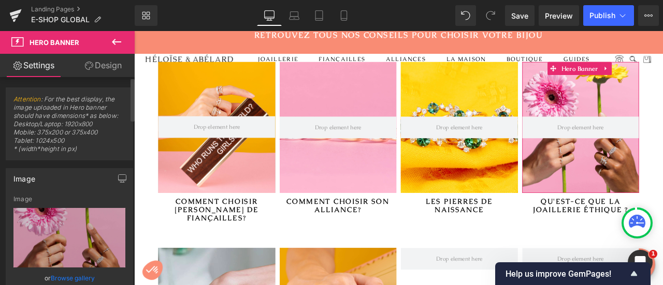
click at [84, 278] on link "Browse gallery" at bounding box center [73, 278] width 44 height 18
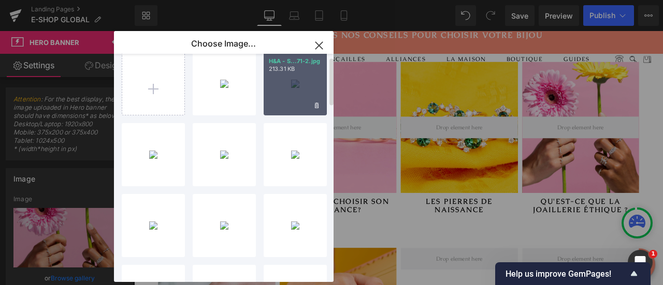
click at [301, 85] on div "H&A - S...71-2.jpg 213.31 KB" at bounding box center [295, 83] width 63 height 63
type input "[URL][DOMAIN_NAME]"
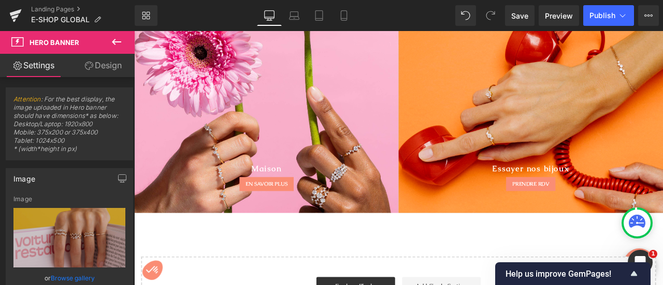
scroll to position [2588, 0]
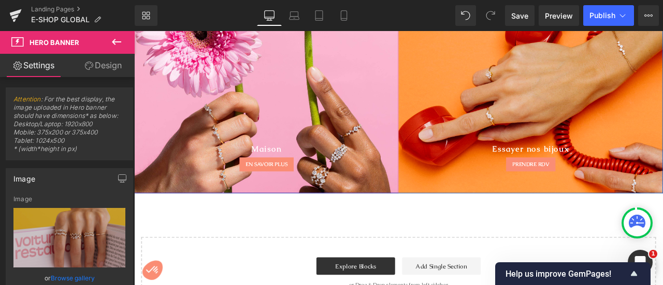
click at [363, 141] on div at bounding box center [290, 114] width 313 height 219
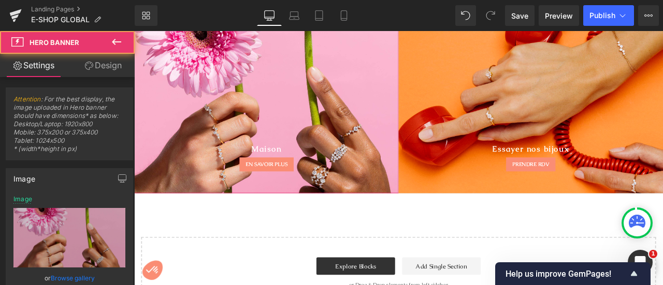
click at [70, 278] on link "Browse gallery" at bounding box center [73, 278] width 44 height 18
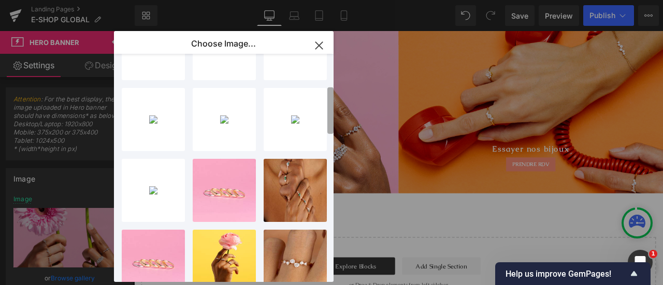
scroll to position [202, 0]
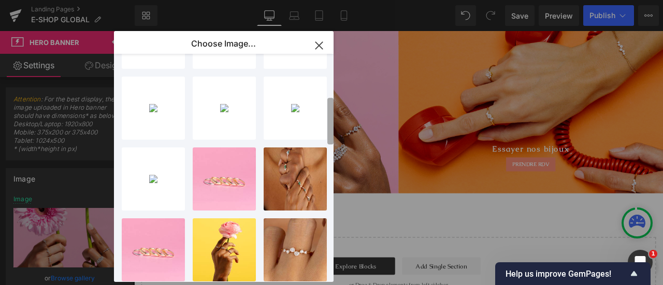
click at [333, 135] on b at bounding box center [330, 121] width 6 height 47
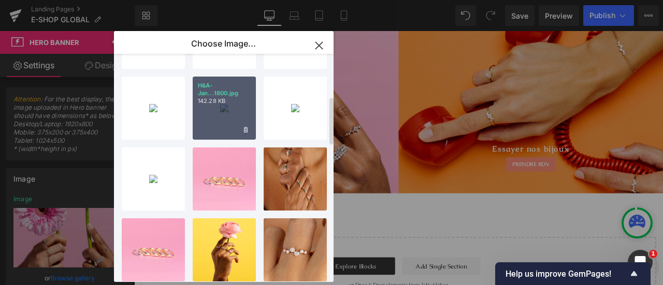
click at [220, 114] on div "H&A-Jan...1800.jpg 142.28 KB" at bounding box center [224, 108] width 63 height 63
type input "[URL][DOMAIN_NAME]"
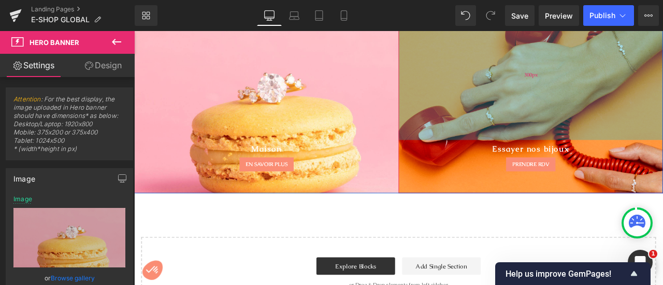
click at [529, 122] on div "300px" at bounding box center [604, 82] width 313 height 155
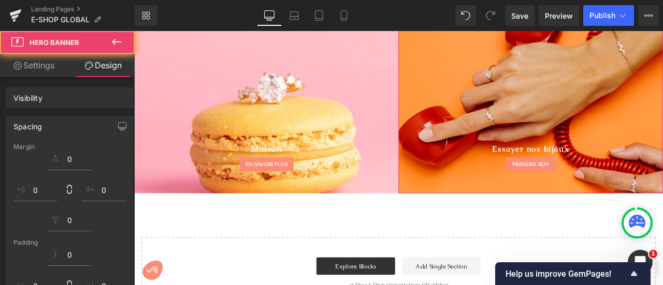
click at [487, 203] on div "Essayer nos bijoux Heading PRENDRE RDV Button Hero Banner 300px 50px" at bounding box center [604, 114] width 313 height 219
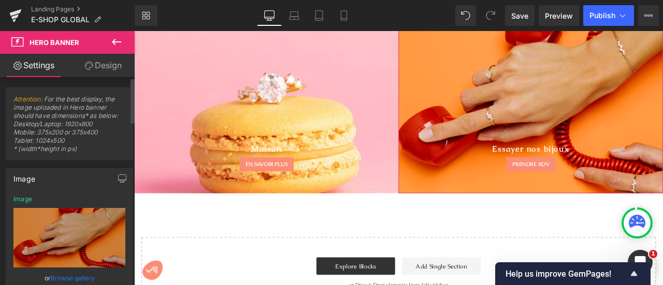
click at [76, 276] on link "Browse gallery" at bounding box center [73, 278] width 44 height 18
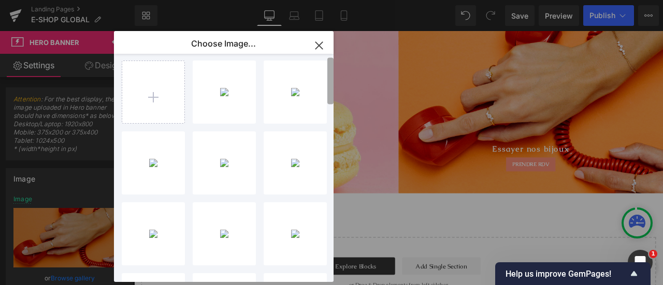
scroll to position [0, 0]
click at [332, 91] on b at bounding box center [330, 80] width 6 height 47
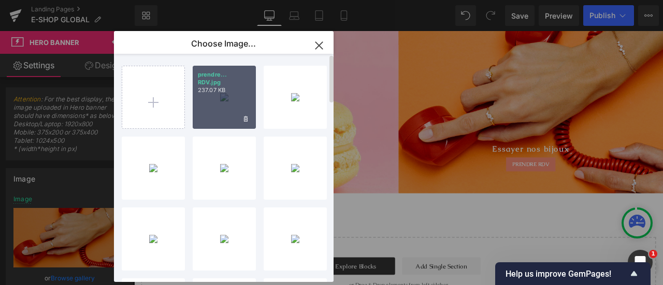
click at [209, 109] on div "prendre... RDV.jpg 237.07 KB" at bounding box center [224, 97] width 63 height 63
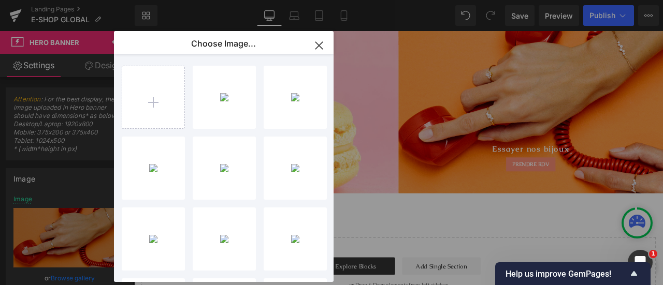
type input "[URL][DOMAIN_NAME]"
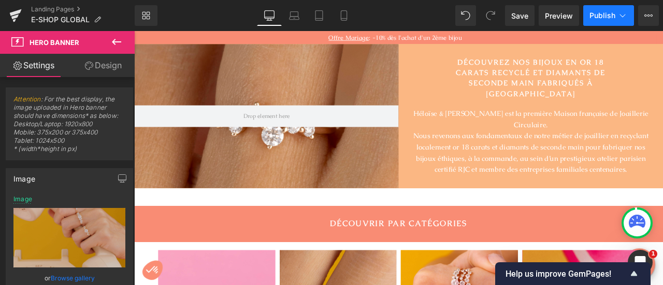
click at [603, 17] on span "Publish" at bounding box center [602, 15] width 26 height 8
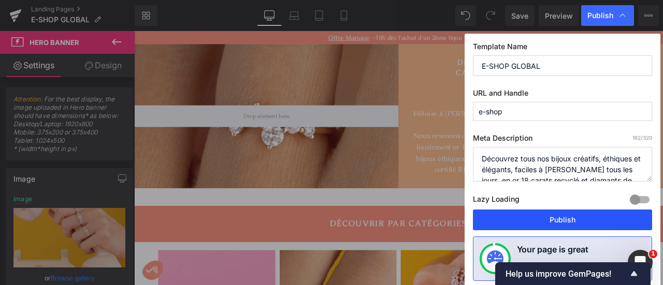
click at [564, 220] on button "Publish" at bounding box center [562, 220] width 179 height 21
